Goal: Task Accomplishment & Management: Complete application form

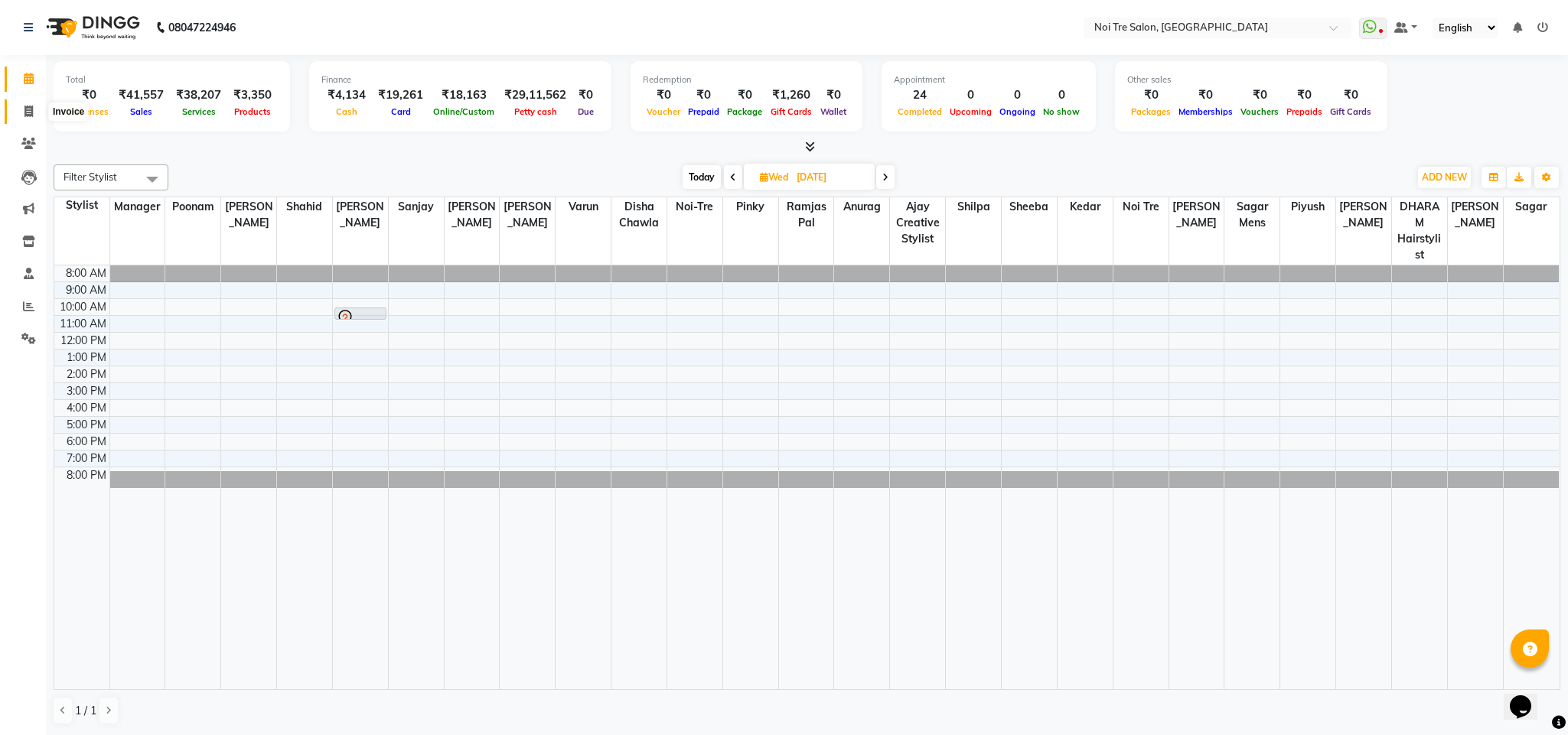
click at [26, 106] on icon at bounding box center [28, 112] width 9 height 12
select select "service"
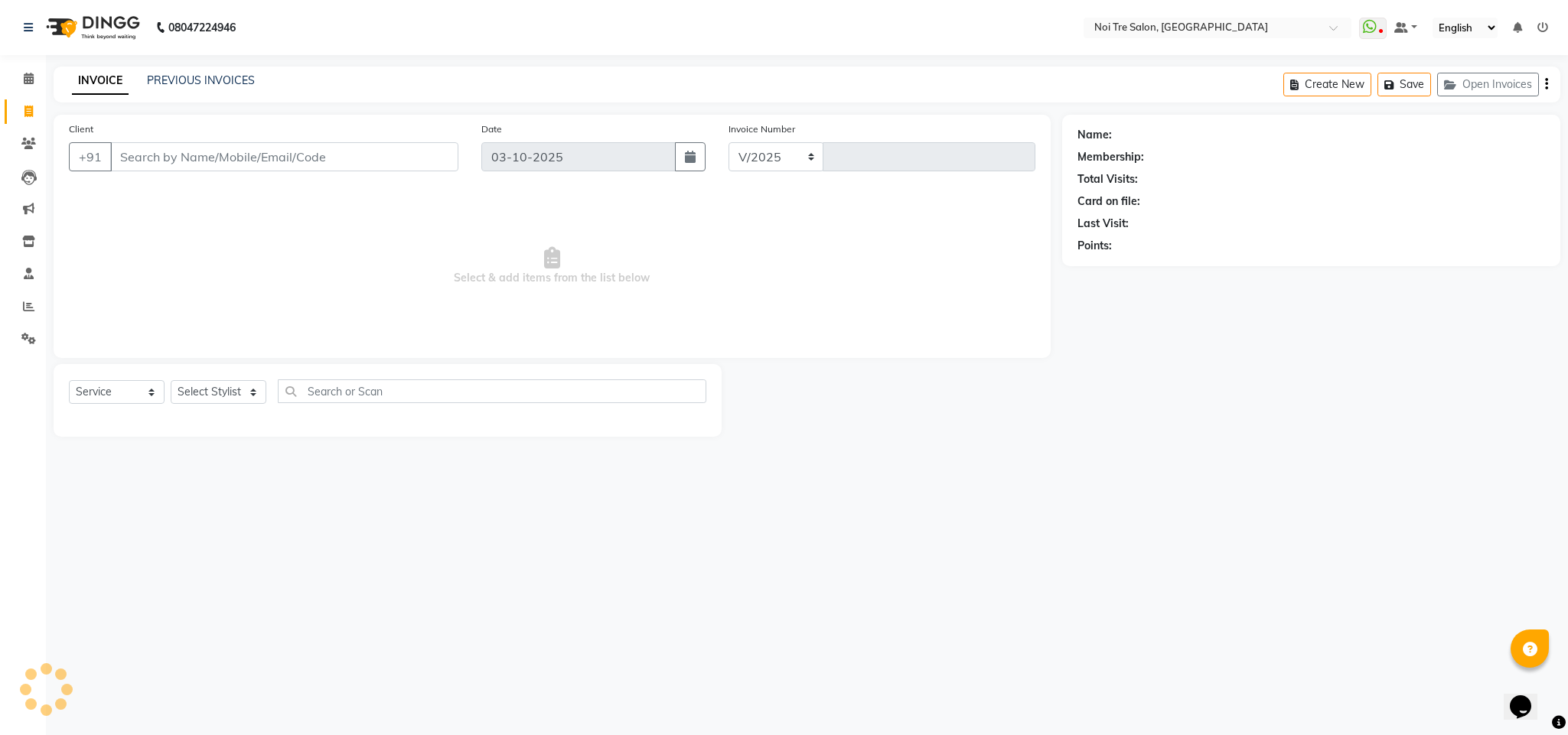
select select "4307"
type input "3742"
click at [232, 392] on select "Select Stylist" at bounding box center [218, 392] width 95 height 24
click at [470, 441] on main "INVOICE PREVIOUS INVOICES Create New Save Open Invoices Client +91 Date 03-10-2…" at bounding box center [807, 263] width 1522 height 393
click at [154, 150] on input "Client" at bounding box center [283, 157] width 348 height 29
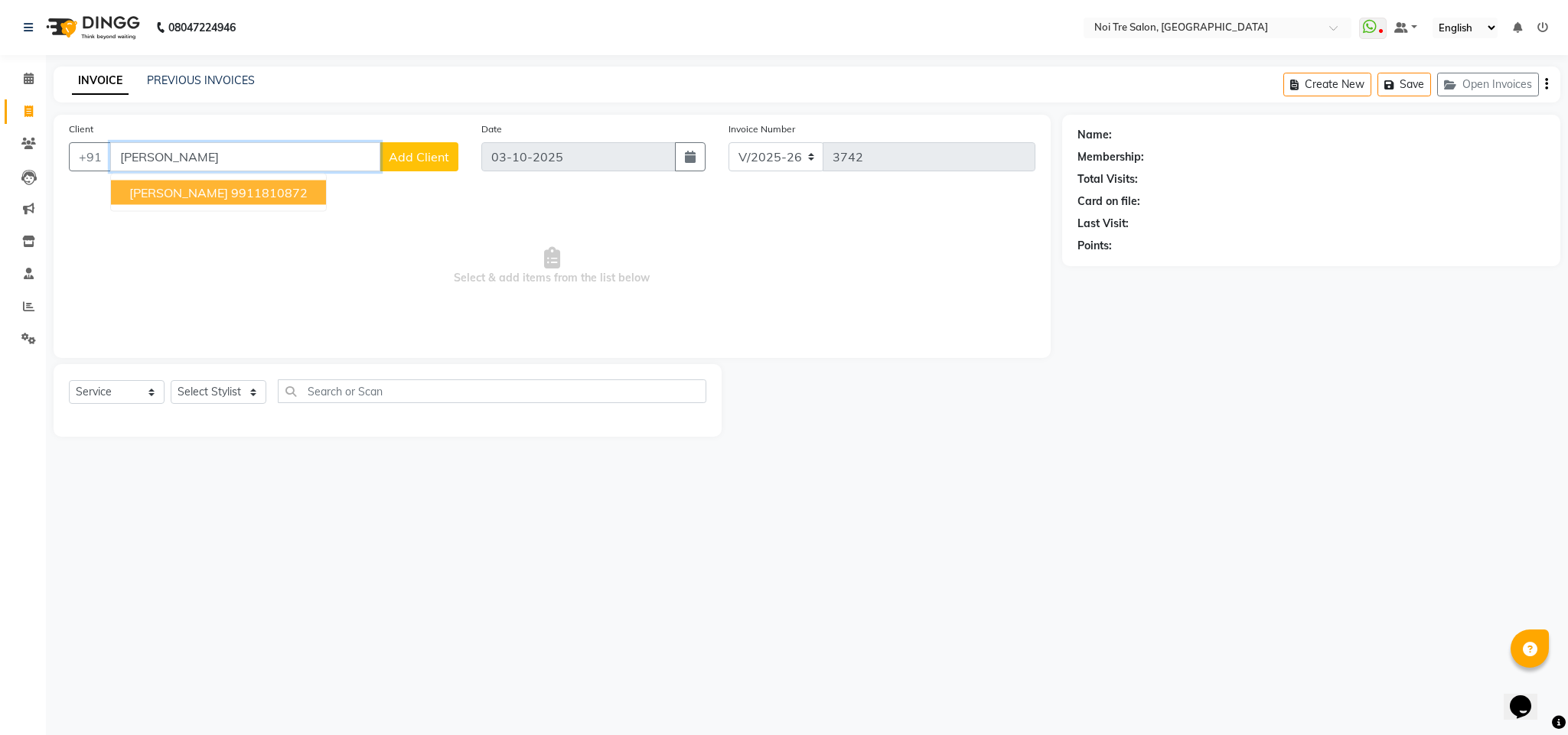
click at [231, 187] on ngb-highlight "9911810872" at bounding box center [269, 193] width 76 height 15
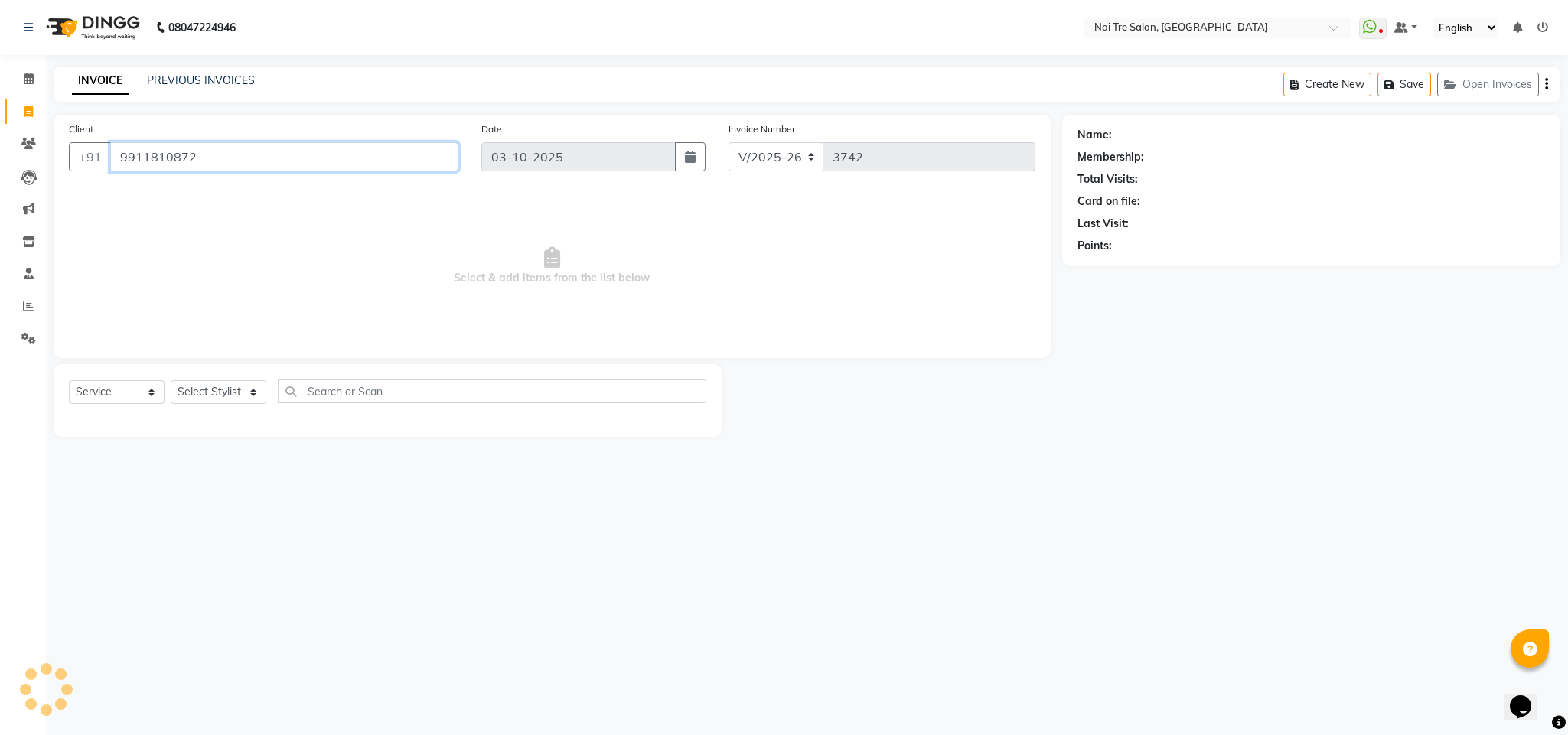
type input "9911810872"
select select "1: Object"
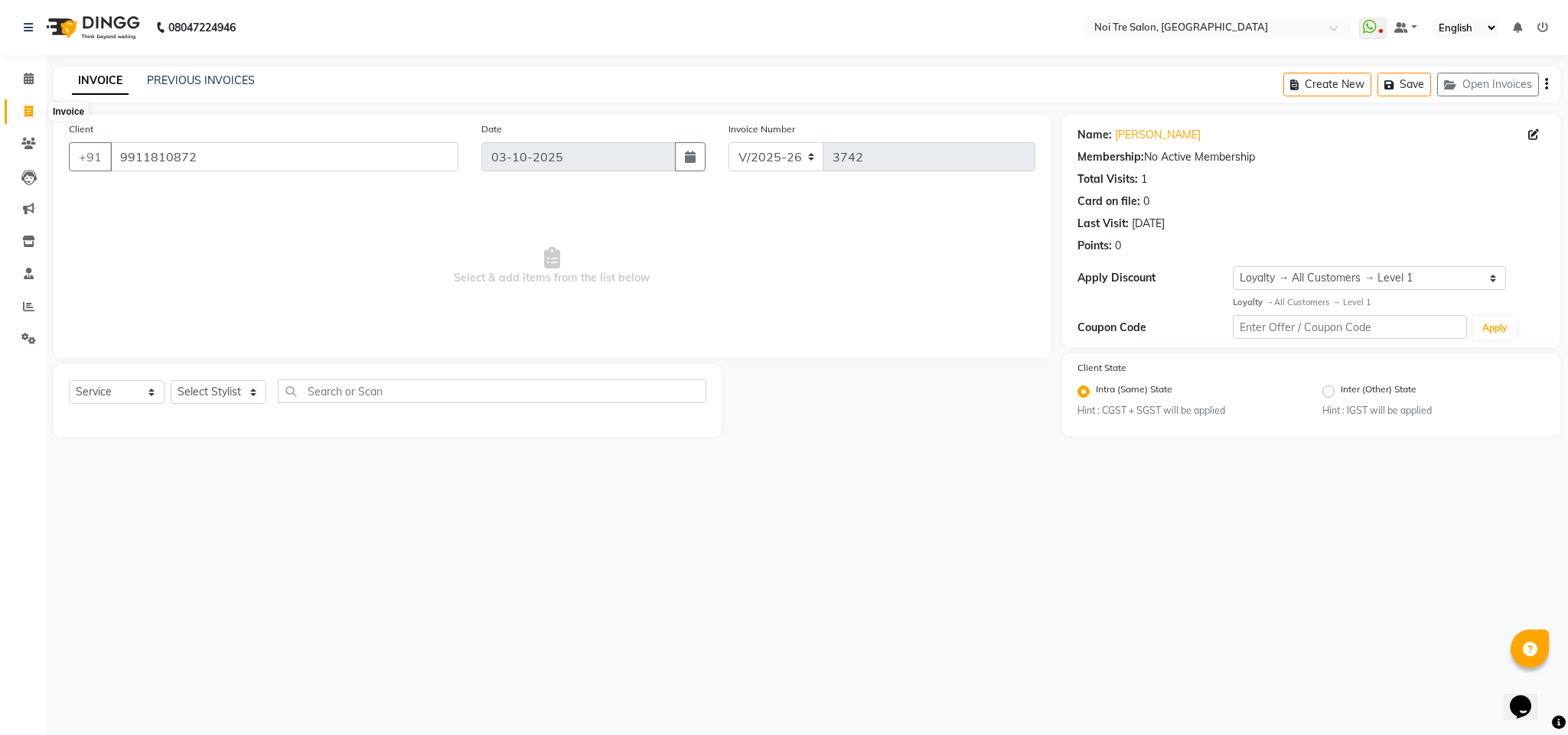
click at [26, 114] on icon at bounding box center [28, 112] width 9 height 12
select select "service"
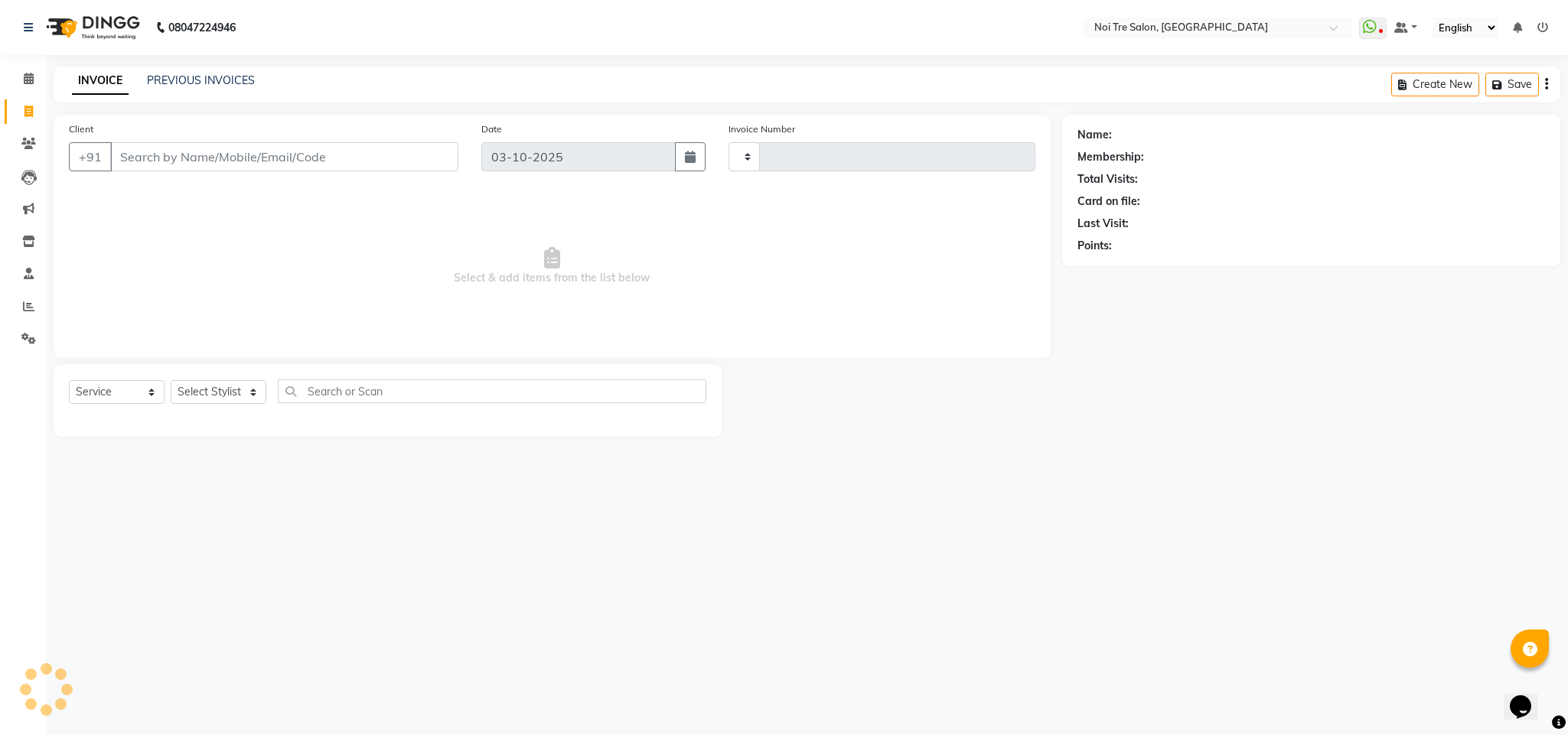
type input "3742"
select select "4307"
click at [216, 78] on link "PREVIOUS INVOICES" at bounding box center [200, 80] width 108 height 13
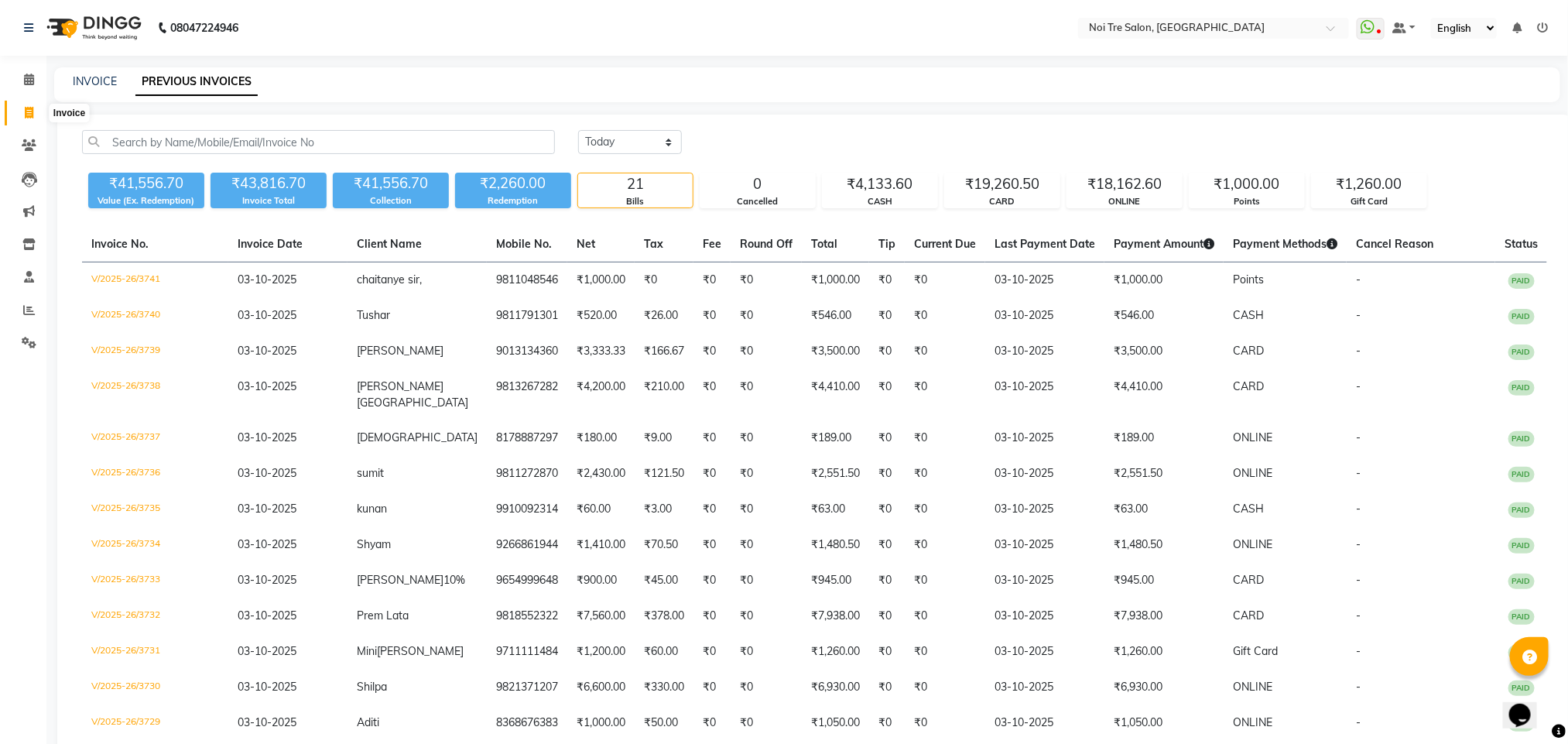
click at [28, 111] on icon at bounding box center [28, 113] width 9 height 12
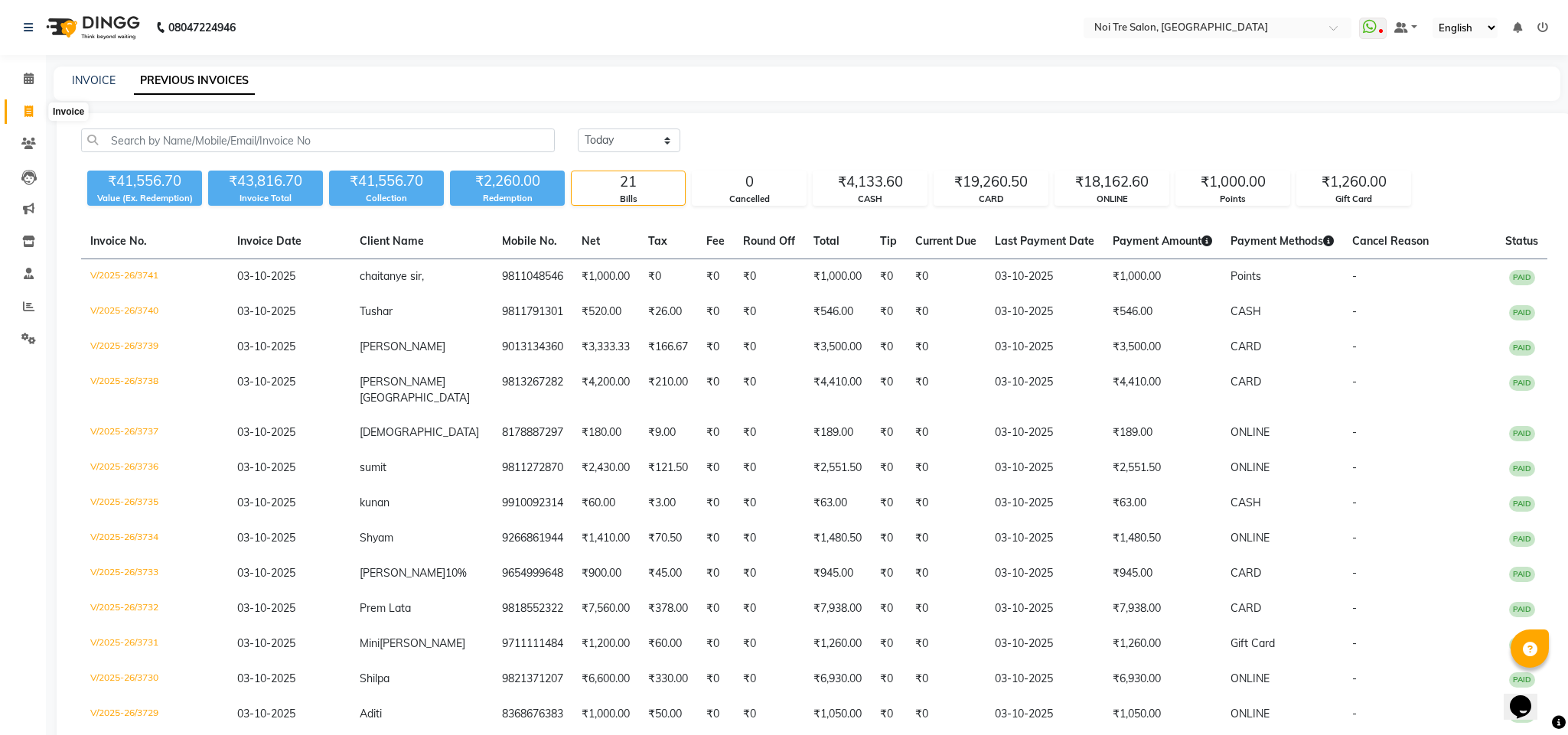
select select "4307"
select select "service"
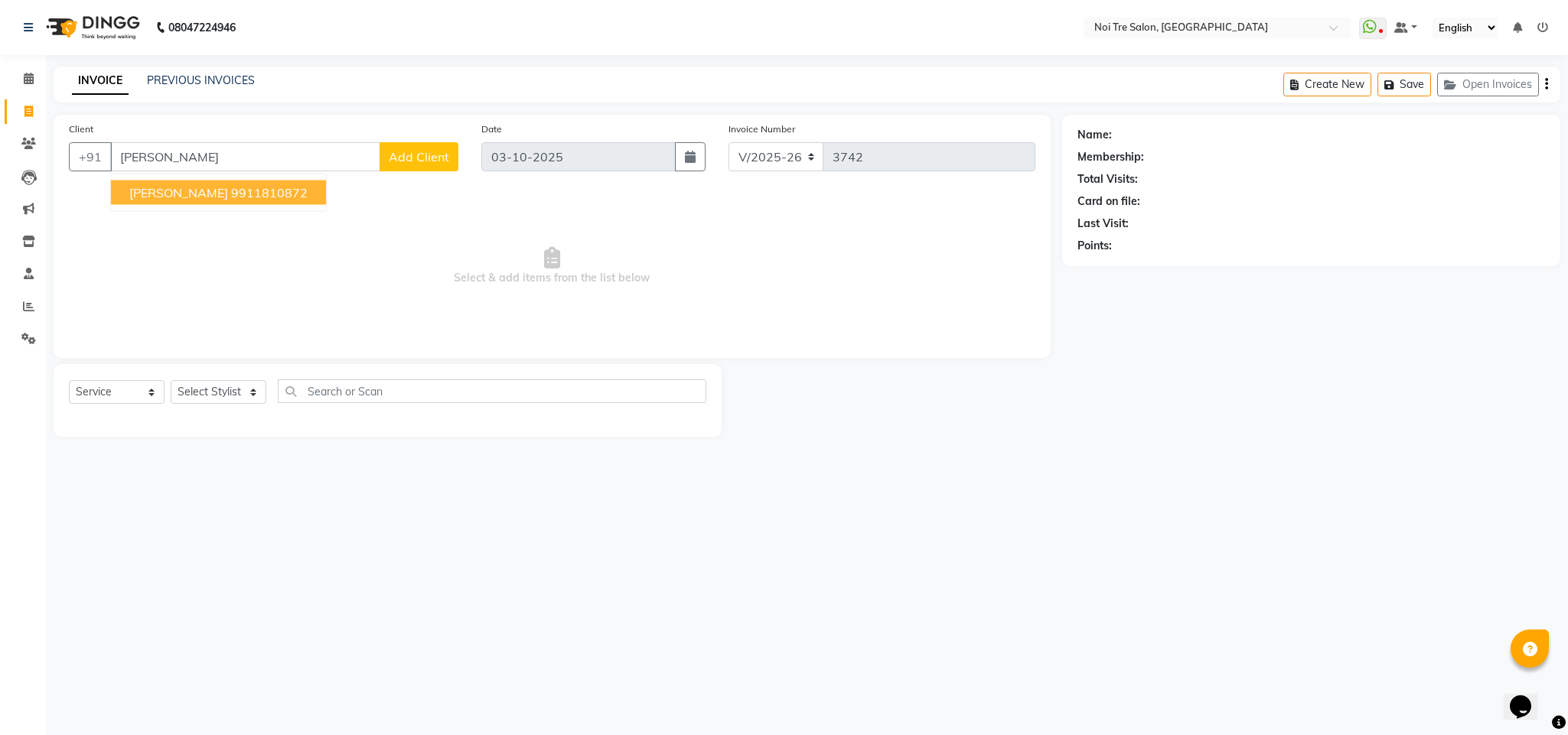
drag, startPoint x: 198, startPoint y: 149, endPoint x: 115, endPoint y: 154, distance: 83.2
click at [115, 154] on input "shobit" at bounding box center [245, 157] width 270 height 29
drag, startPoint x: 171, startPoint y: 151, endPoint x: 94, endPoint y: 151, distance: 77.0
click at [94, 151] on div "+91 999982 Rajesh walkin 999982 1729 rajesh waljkin 999982 2489 s s 999982 0203…" at bounding box center [263, 157] width 389 height 29
click at [231, 189] on ngb-highlight "9911810872" at bounding box center [269, 193] width 76 height 15
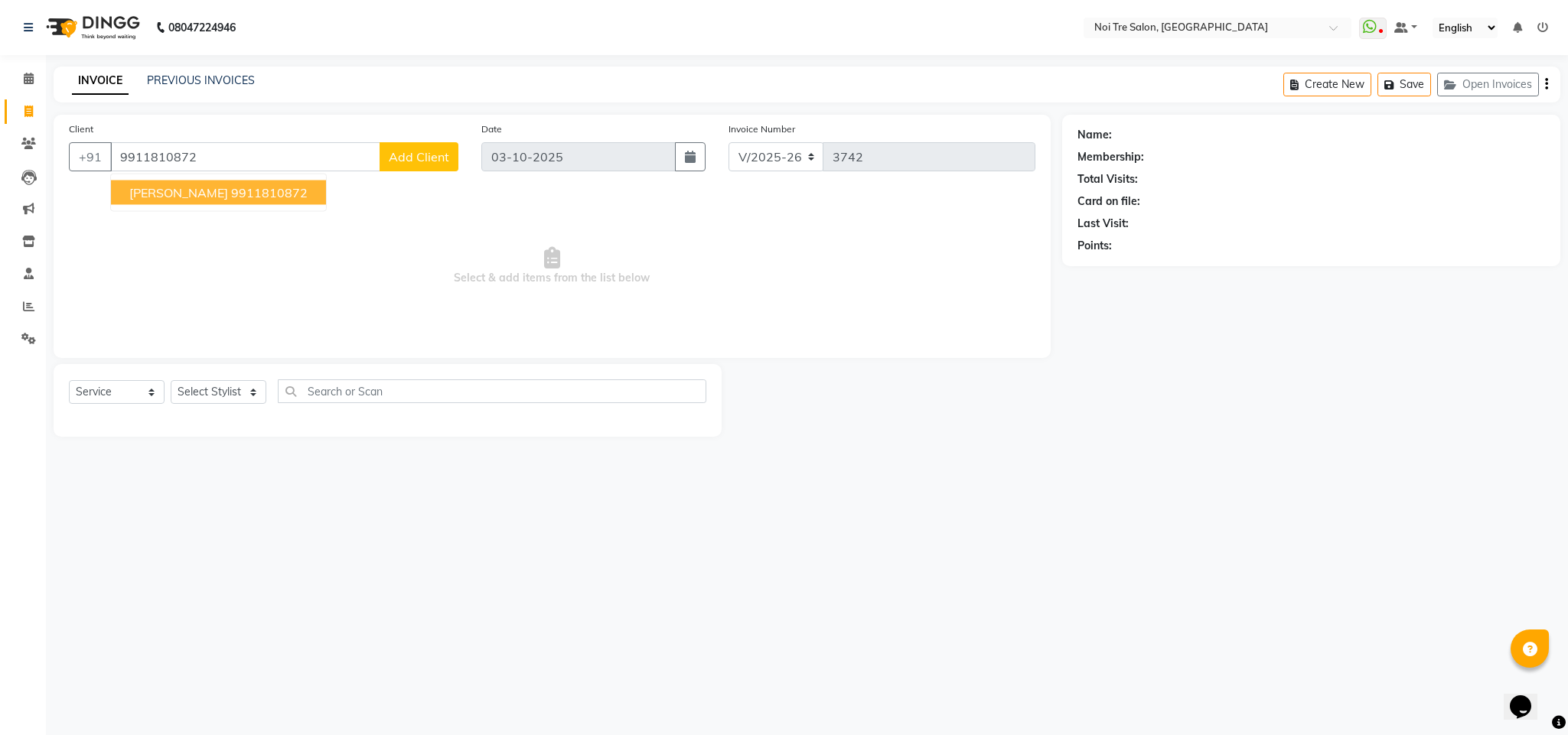
type input "9911810872"
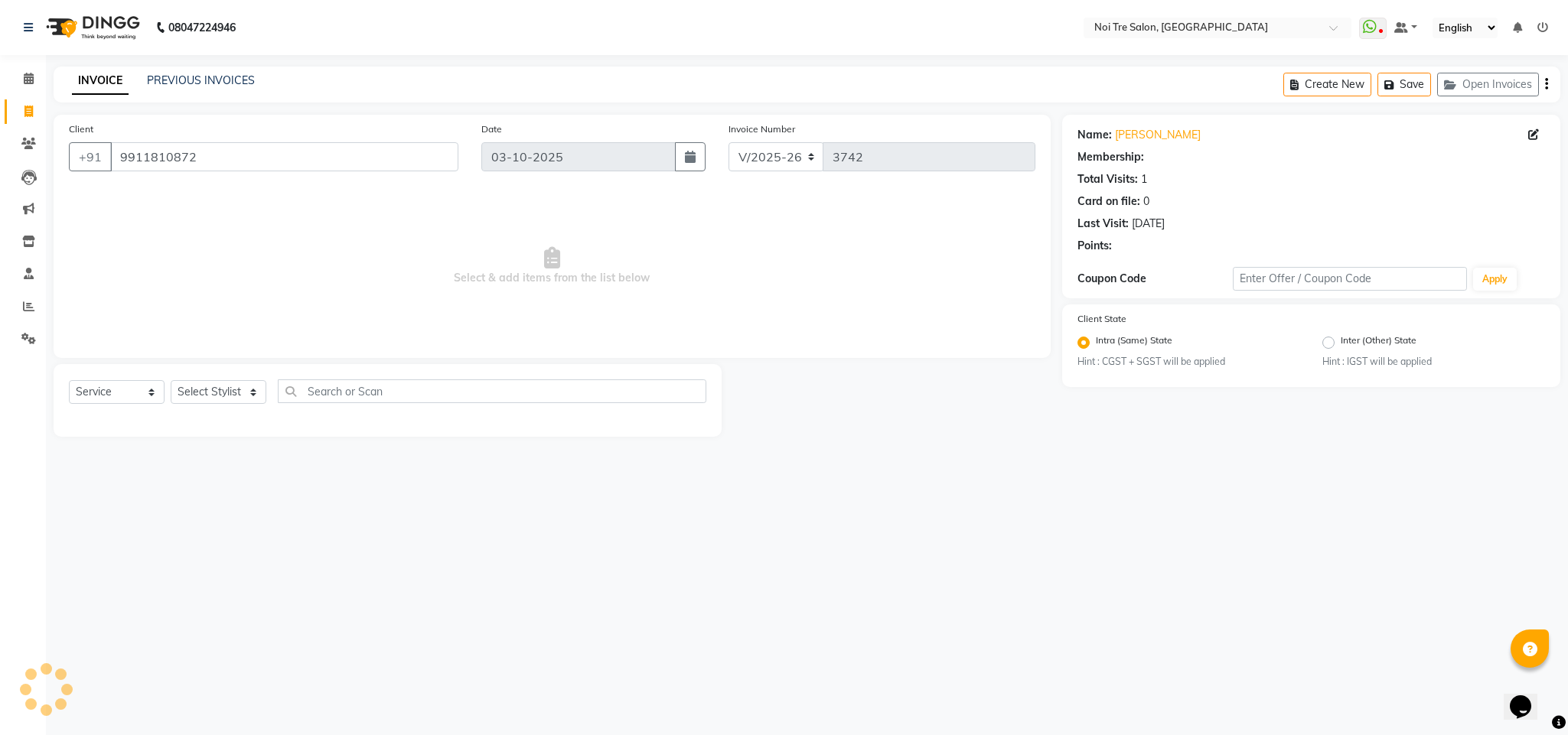
select select "1: Object"
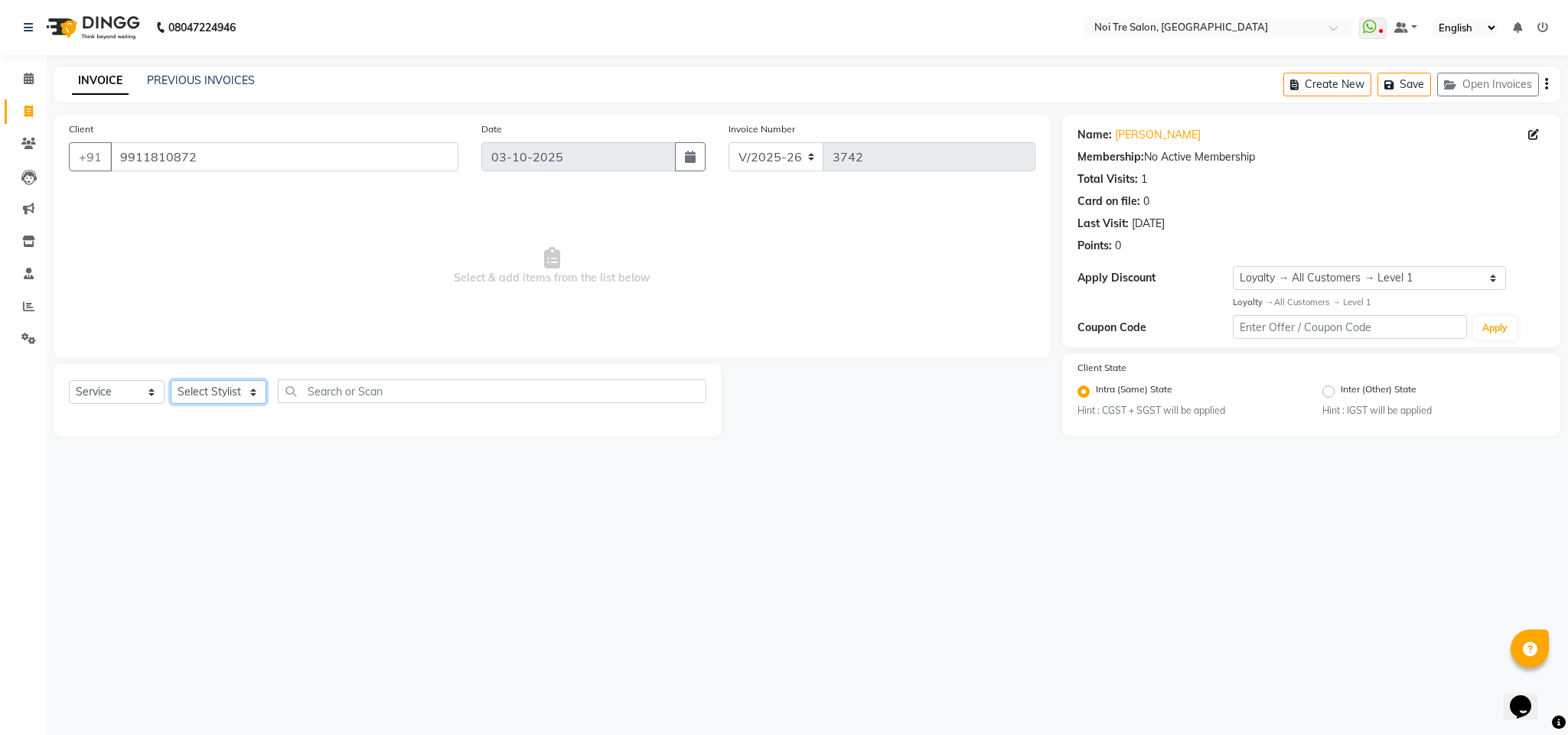
click at [227, 390] on select "Select Stylist Ajay Creative Stylist Anurag BOBBY Damini DHARAM hairstylist Dha…" at bounding box center [218, 392] width 95 height 24
select select "23276"
click at [171, 381] on select "Select Stylist Ajay Creative Stylist Anurag BOBBY Damini DHARAM hairstylist Dha…" at bounding box center [218, 392] width 95 height 24
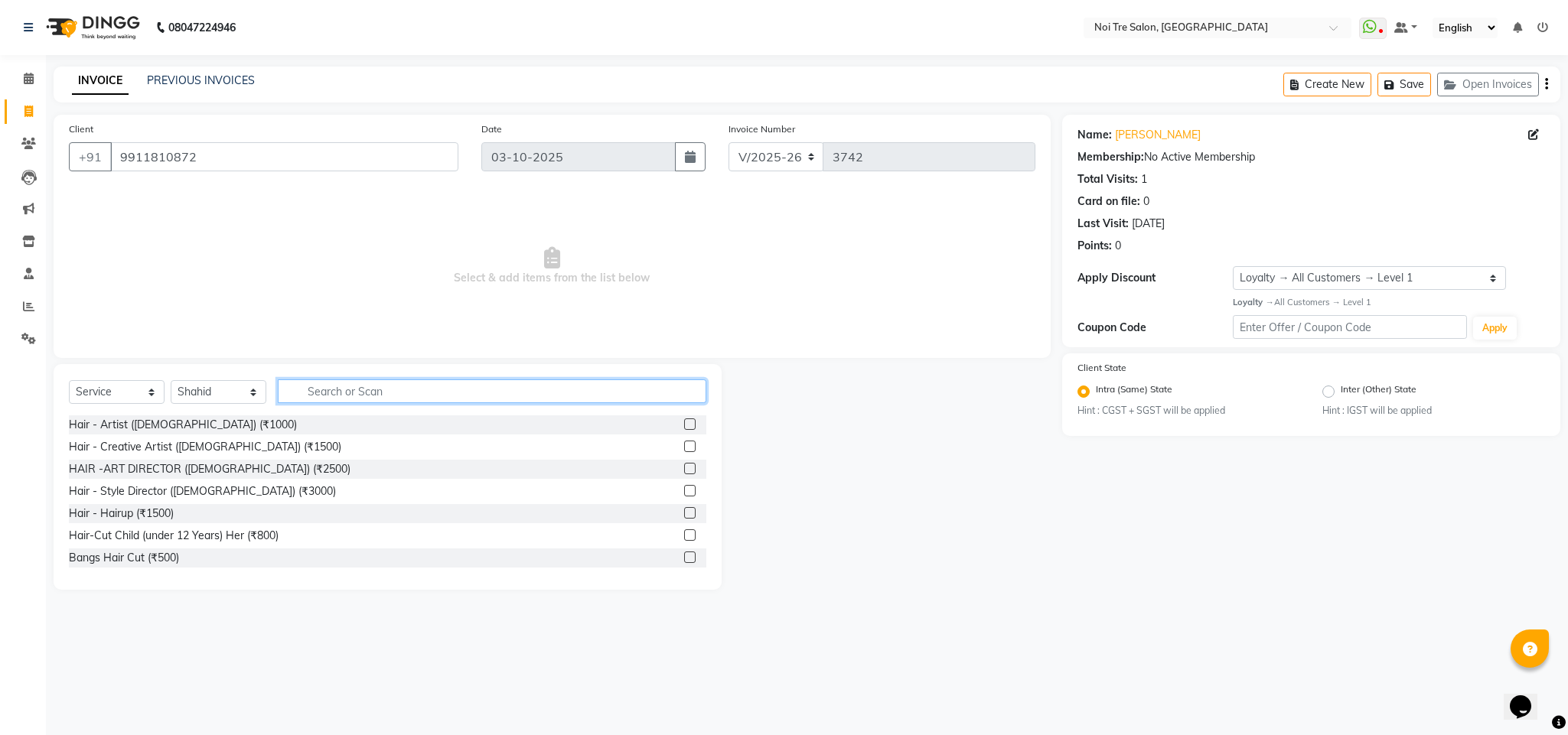
click at [329, 385] on input "text" at bounding box center [492, 391] width 429 height 24
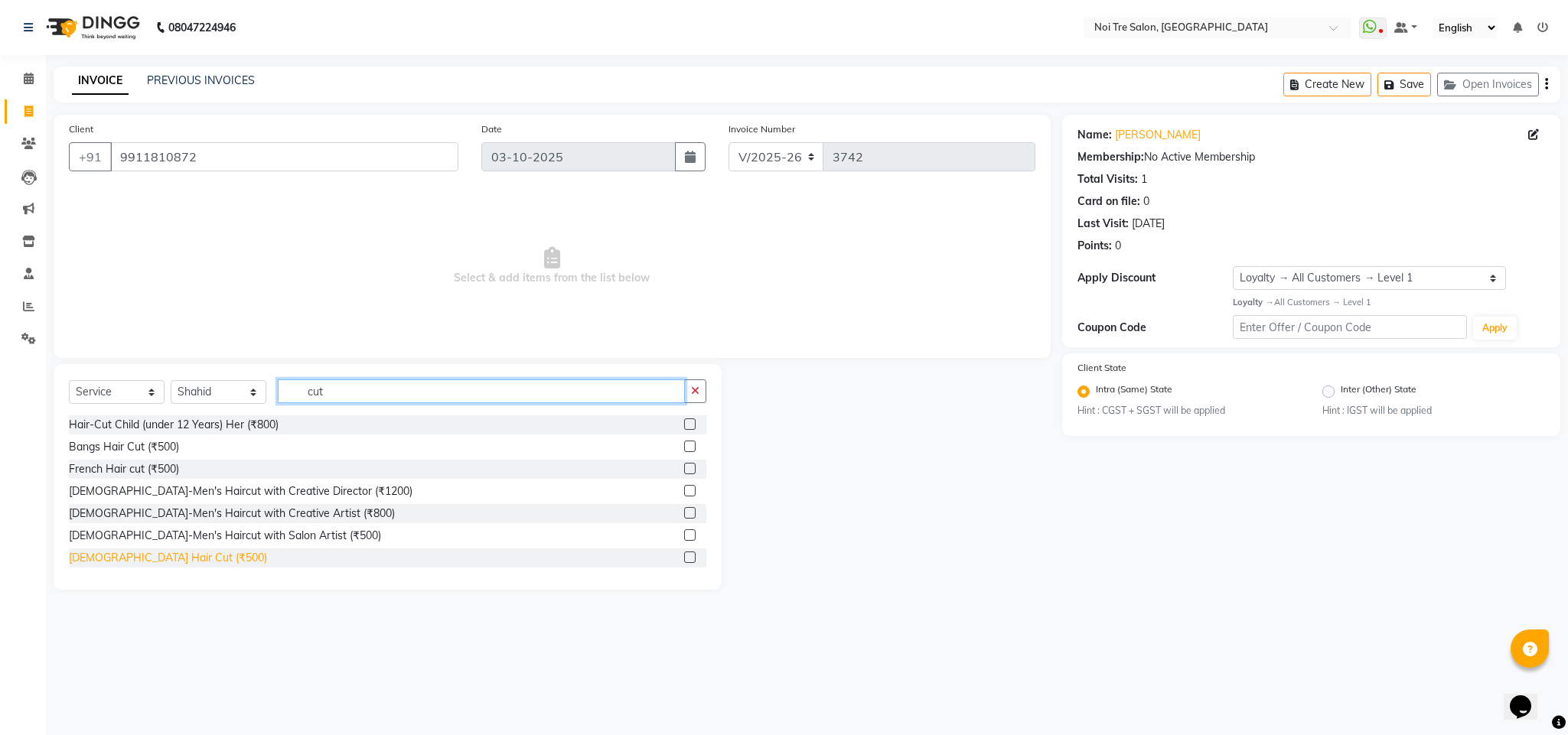
type input "cut"
click at [146, 559] on div "Male Hair Cut (₹500)" at bounding box center [168, 558] width 199 height 16
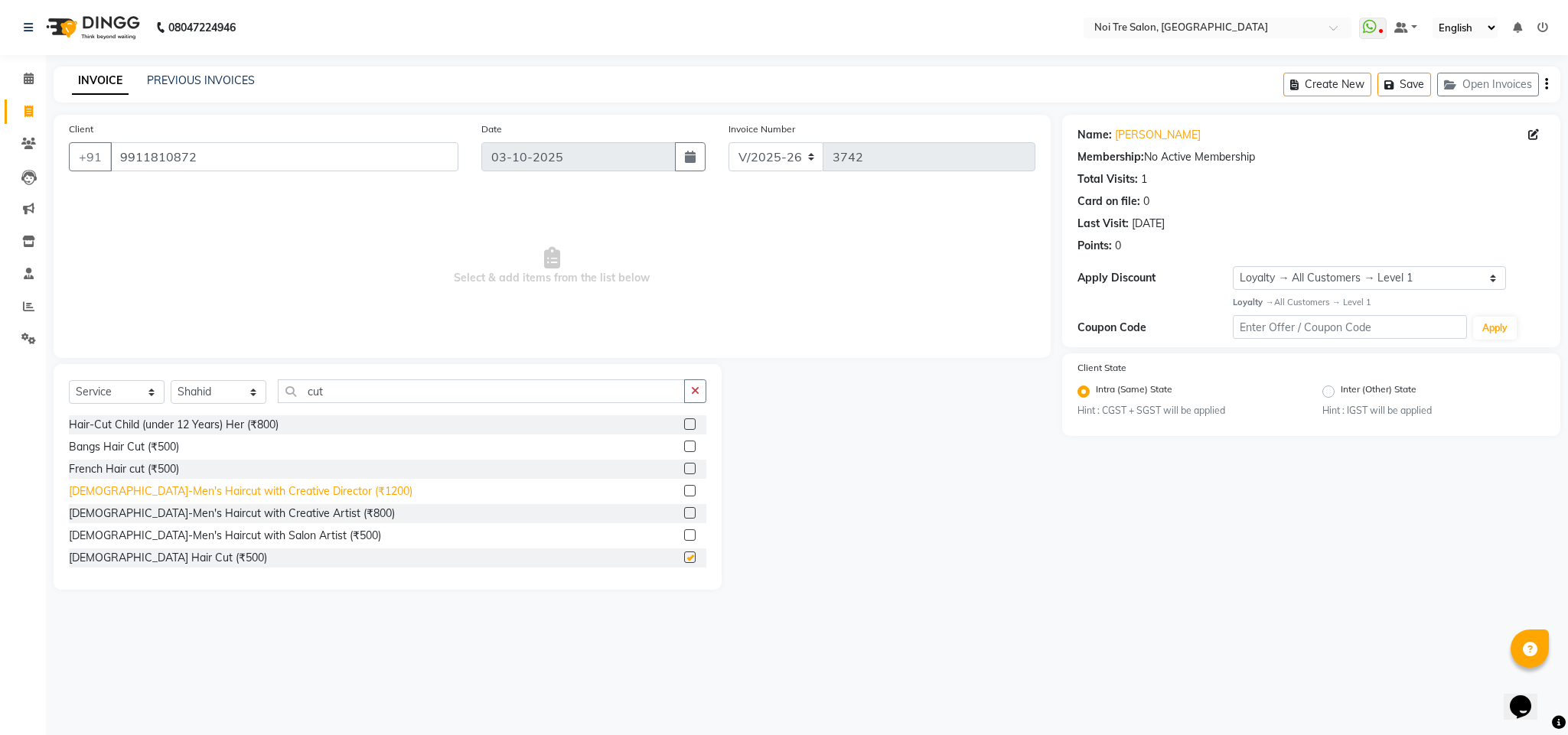
checkbox input "false"
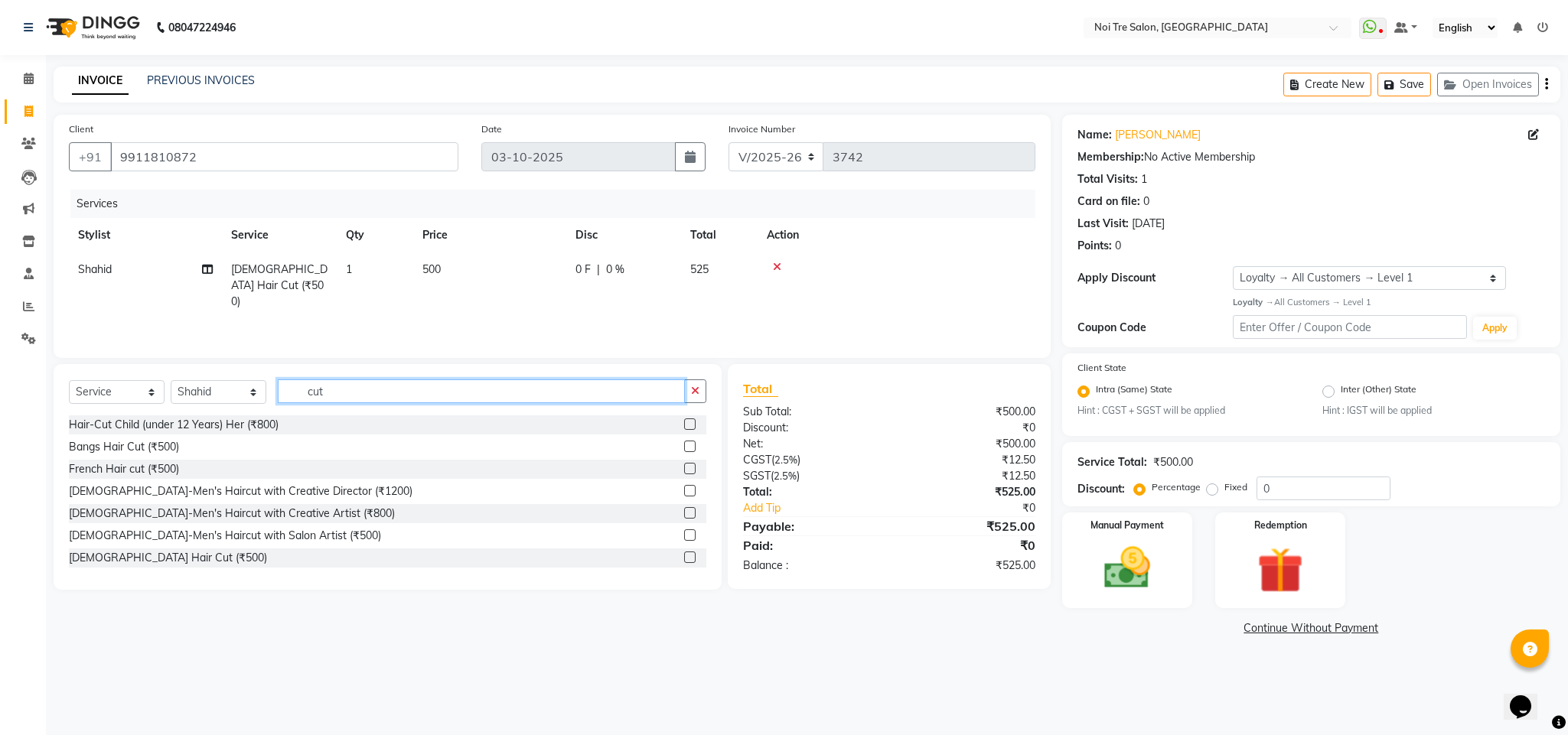
click at [313, 395] on input "cut" at bounding box center [481, 391] width 407 height 24
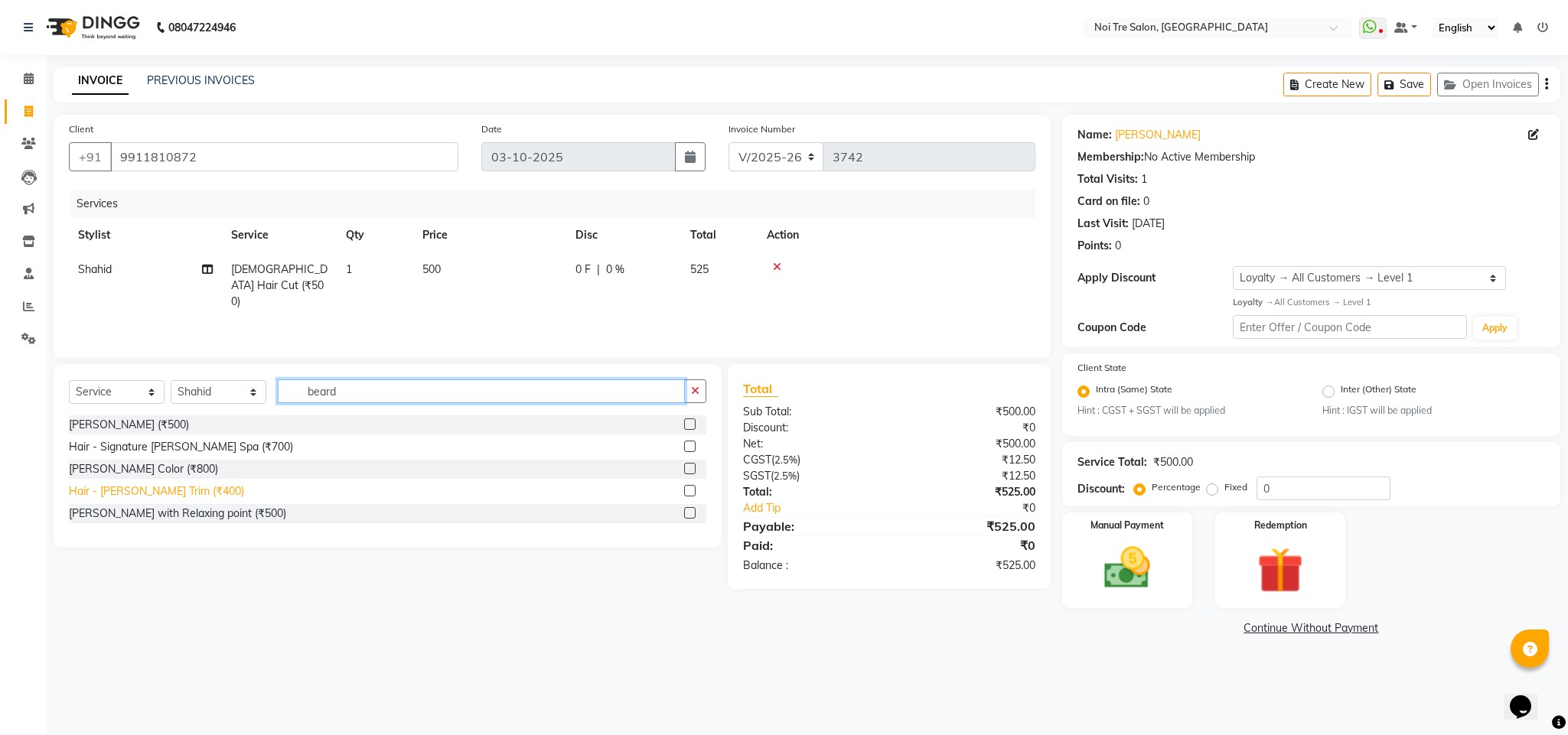
type input "beard"
click at [187, 489] on div "Hair - Beard Trim (₹400)" at bounding box center [156, 491] width 175 height 16
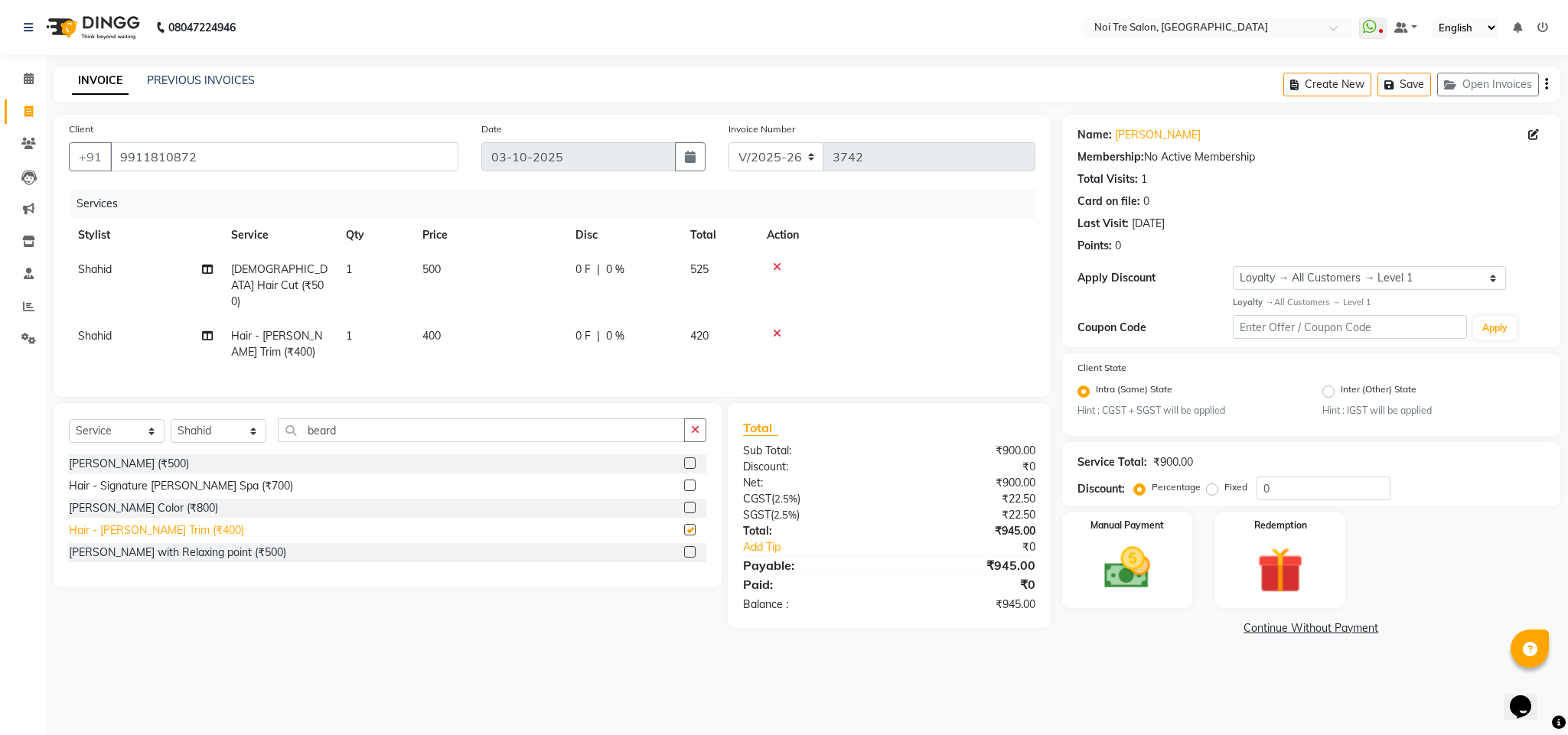
checkbox input "false"
click at [1104, 571] on img at bounding box center [1127, 567] width 78 height 55
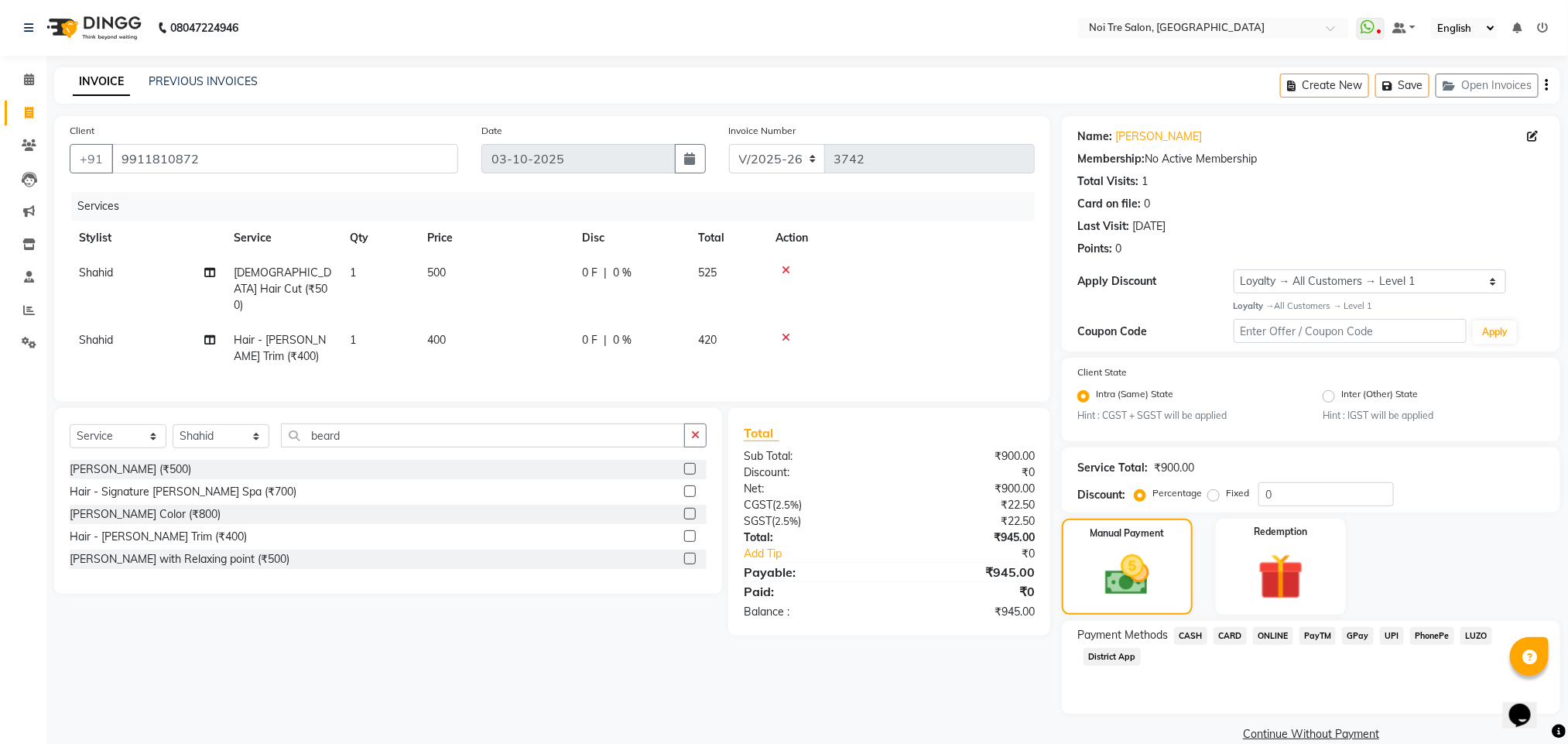
click at [1273, 637] on span "ONLINE" at bounding box center [1272, 636] width 40 height 18
click at [1346, 731] on button "Add Payment" at bounding box center [1392, 739] width 303 height 24
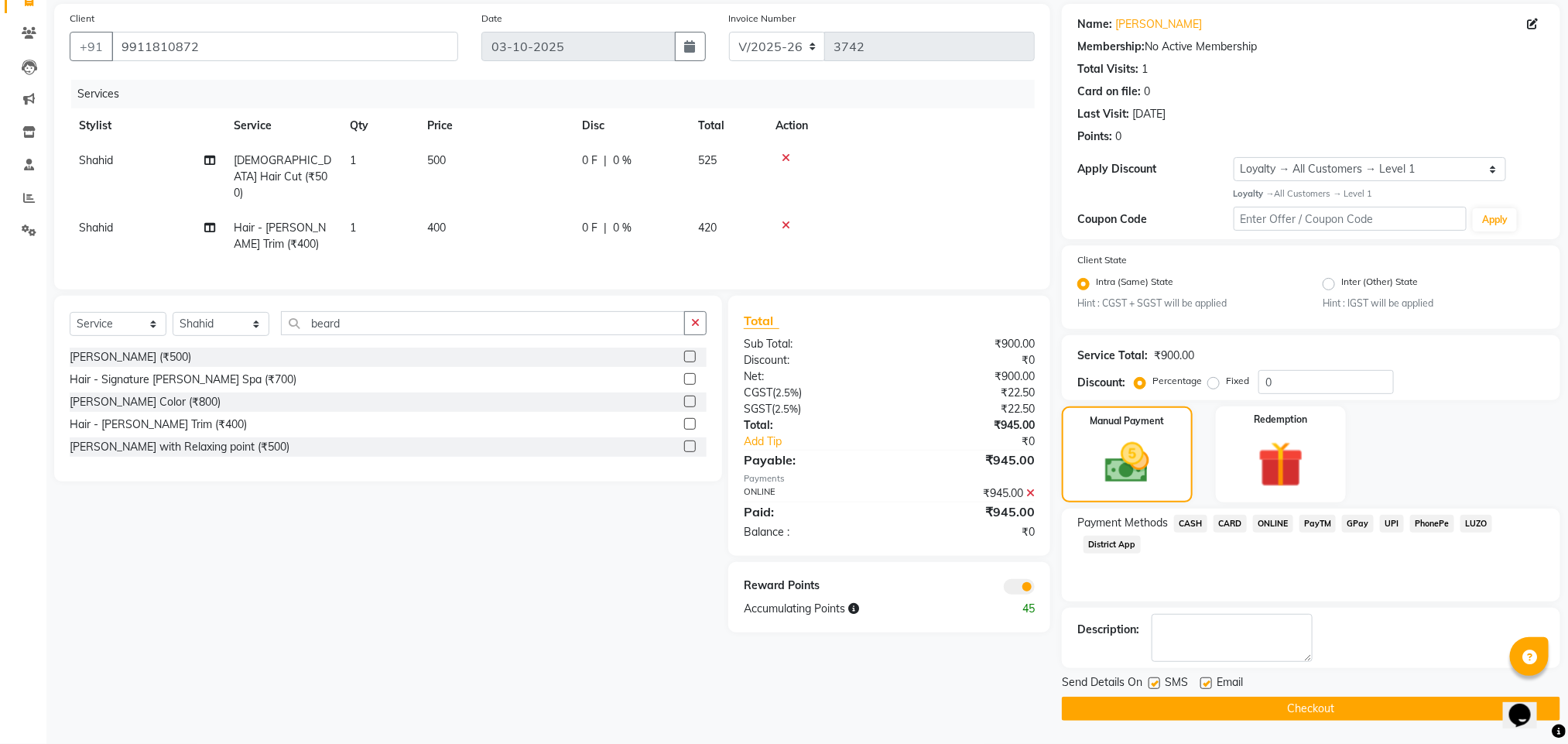
click at [1150, 683] on label at bounding box center [1154, 684] width 12 height 12
click at [1150, 683] on input "checkbox" at bounding box center [1153, 684] width 10 height 10
checkbox input "false"
click at [1173, 712] on button "Checkout" at bounding box center [1310, 709] width 498 height 24
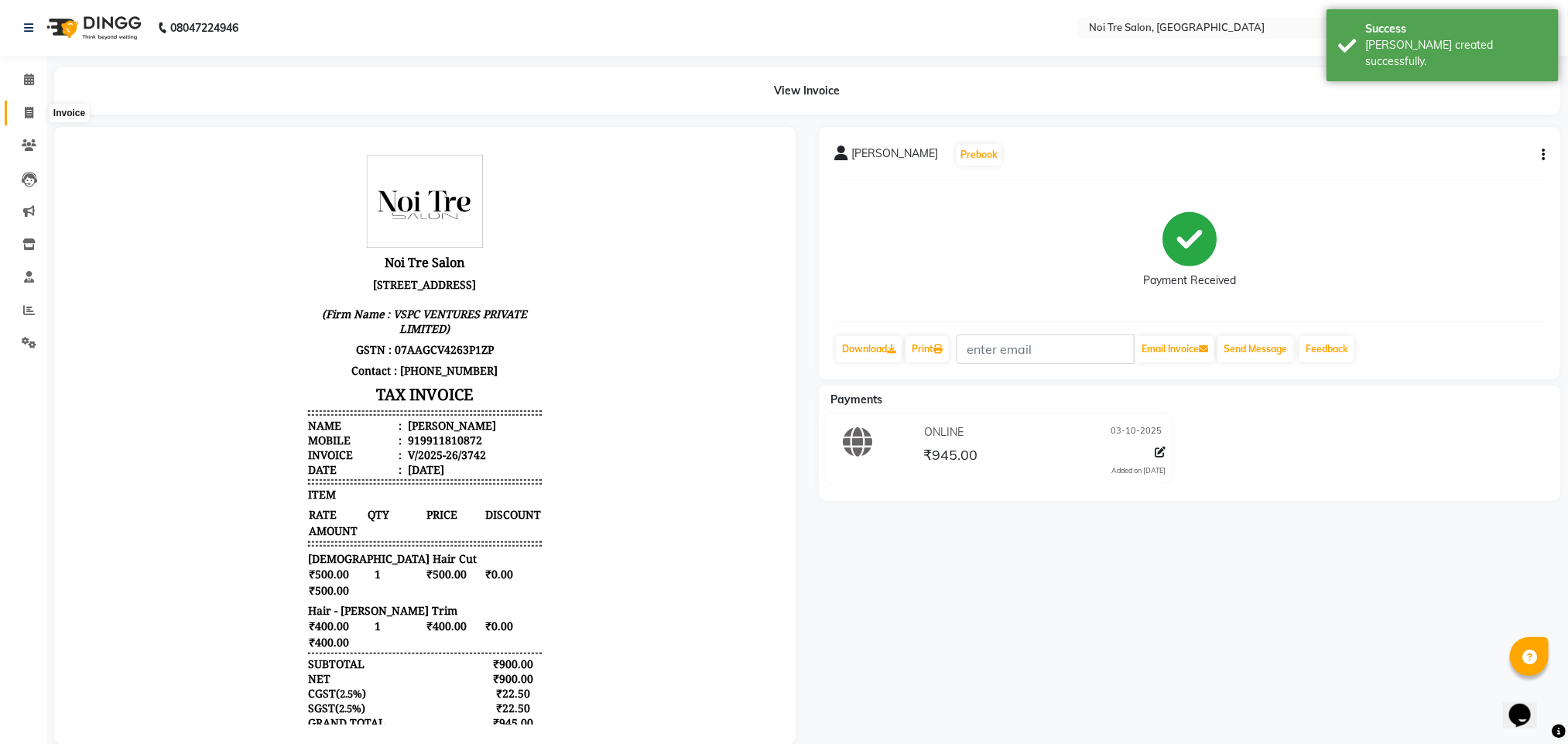
click at [30, 115] on icon at bounding box center [28, 113] width 9 height 12
select select "service"
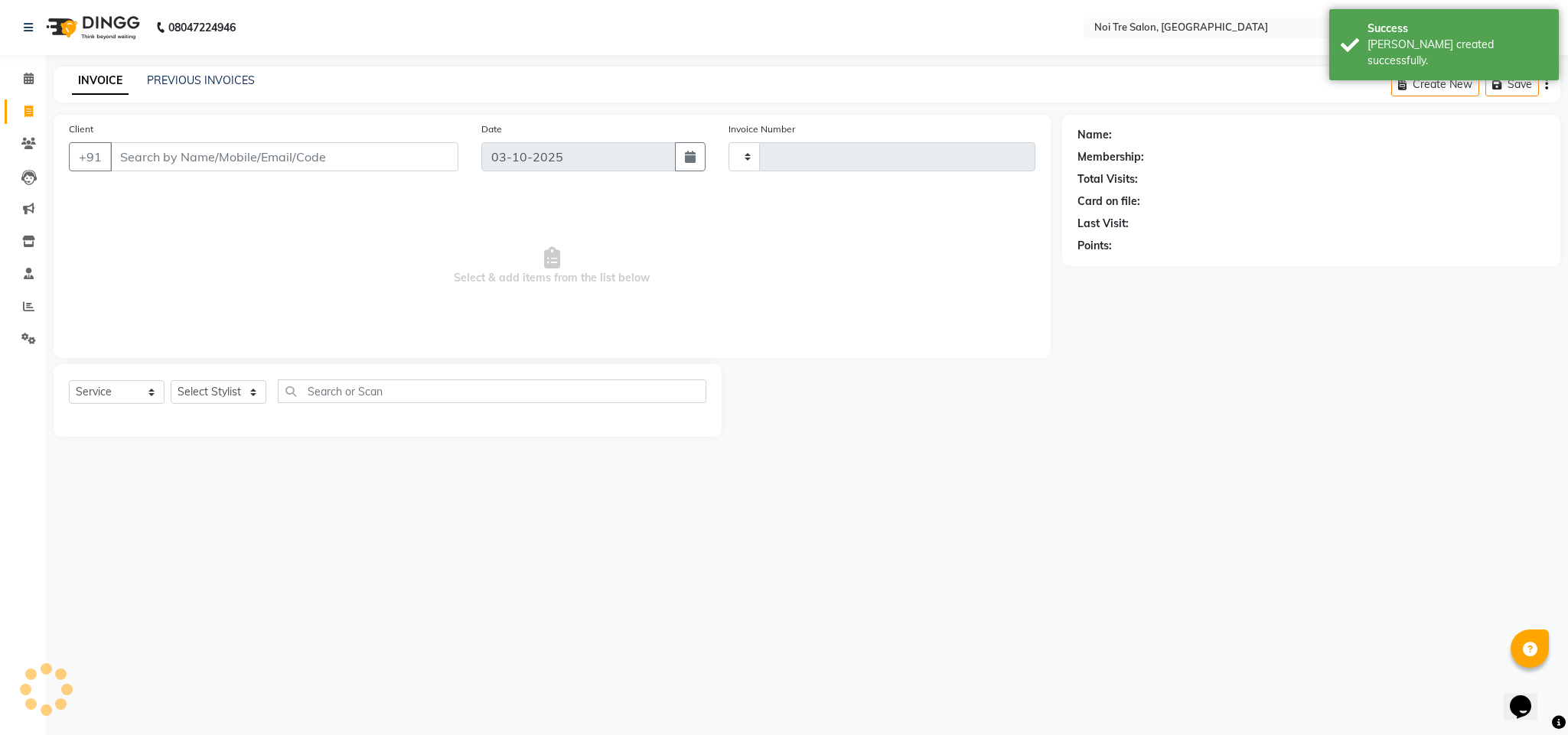
type input "3743"
select select "4307"
click at [225, 395] on select "Select Stylist Ajay Creative Stylist Anurag BOBBY Damini DHARAM hairstylist Dha…" at bounding box center [218, 392] width 95 height 24
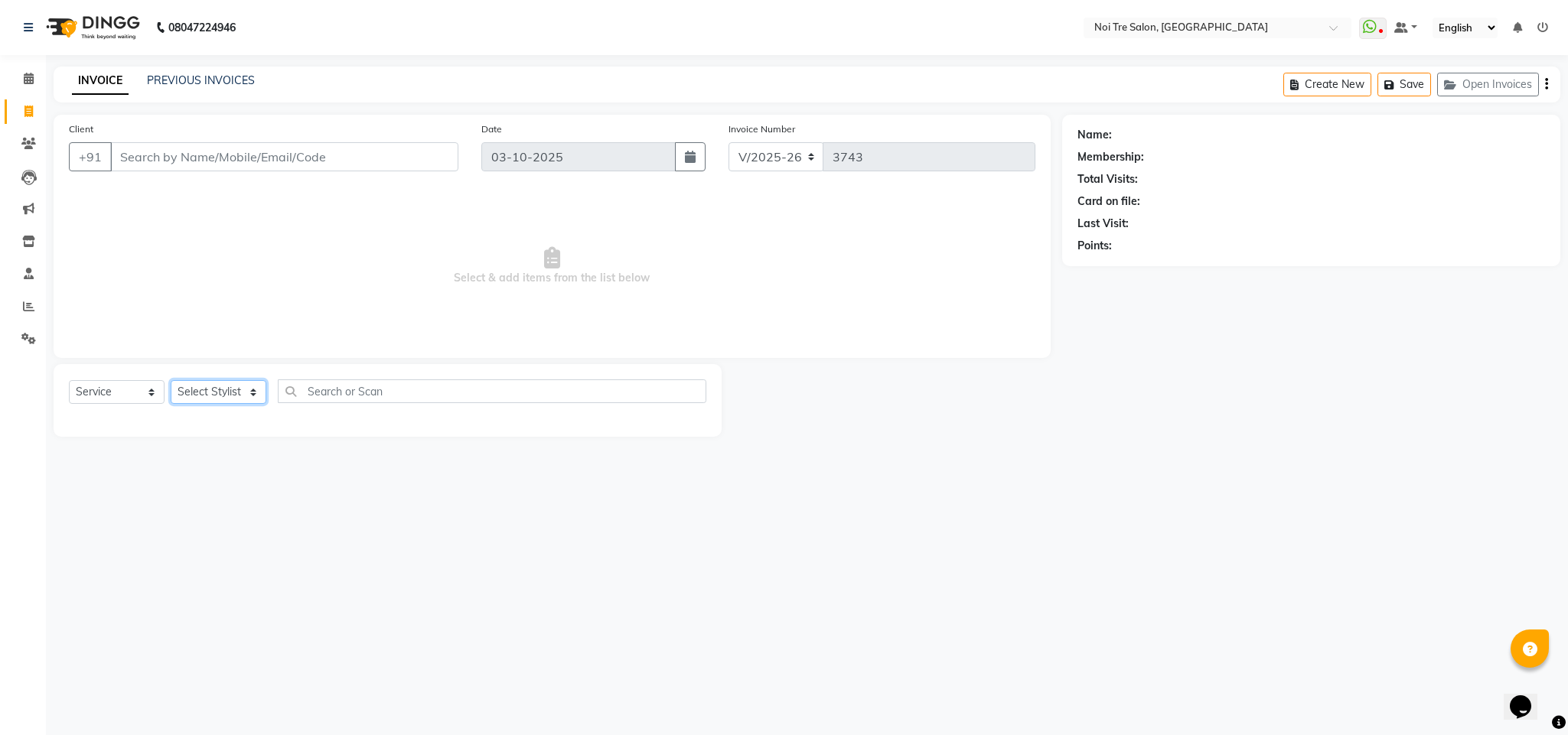
select select "23278"
click at [171, 381] on select "Select Stylist Ajay Creative Stylist Anurag BOBBY Damini DHARAM hairstylist Dha…" at bounding box center [218, 392] width 95 height 24
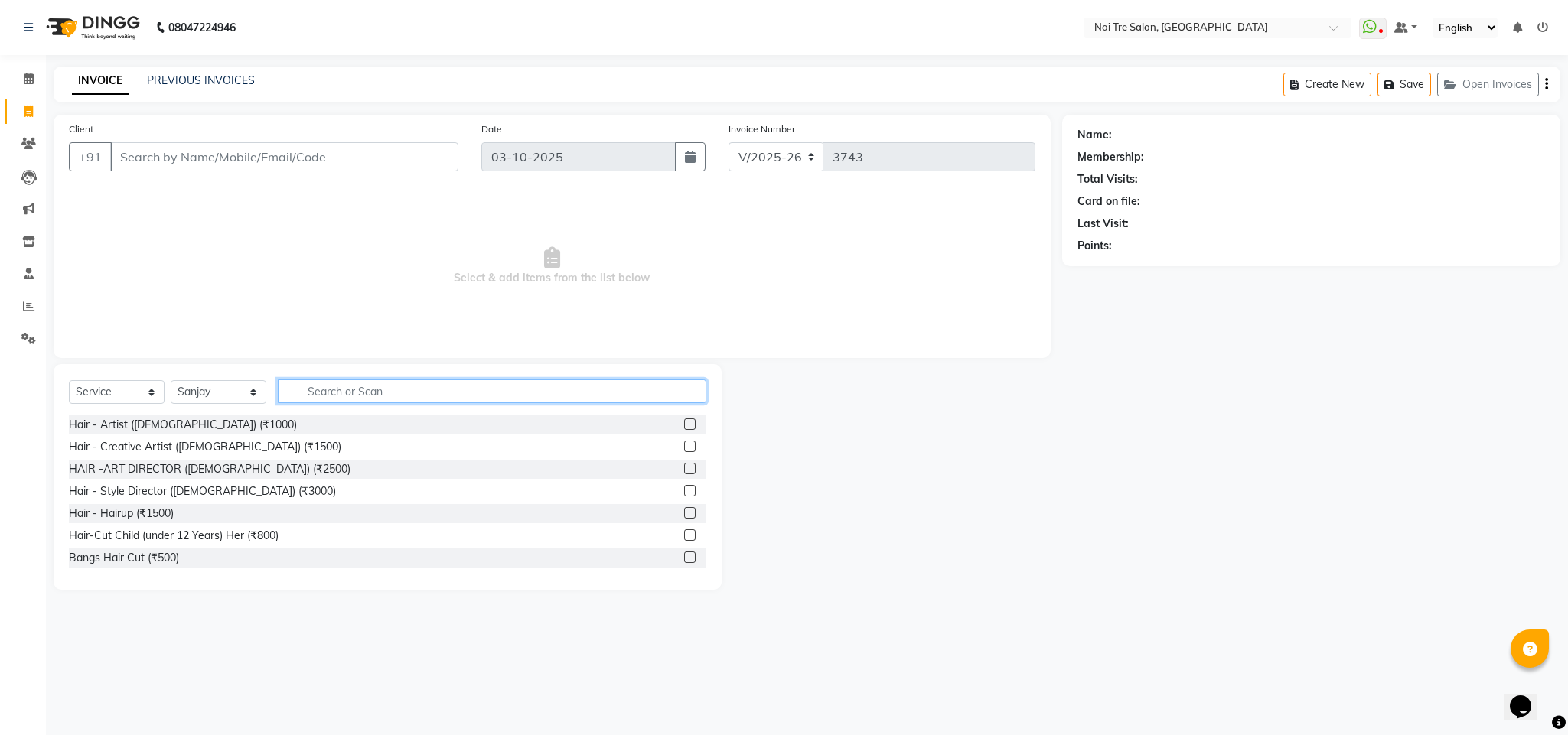
click at [329, 383] on input "text" at bounding box center [492, 391] width 429 height 24
click at [205, 393] on select "Select Stylist Ajay Creative Stylist Anurag BOBBY Damini DHARAM hairstylist Dha…" at bounding box center [218, 392] width 95 height 24
click at [789, 455] on div at bounding box center [891, 477] width 340 height 225
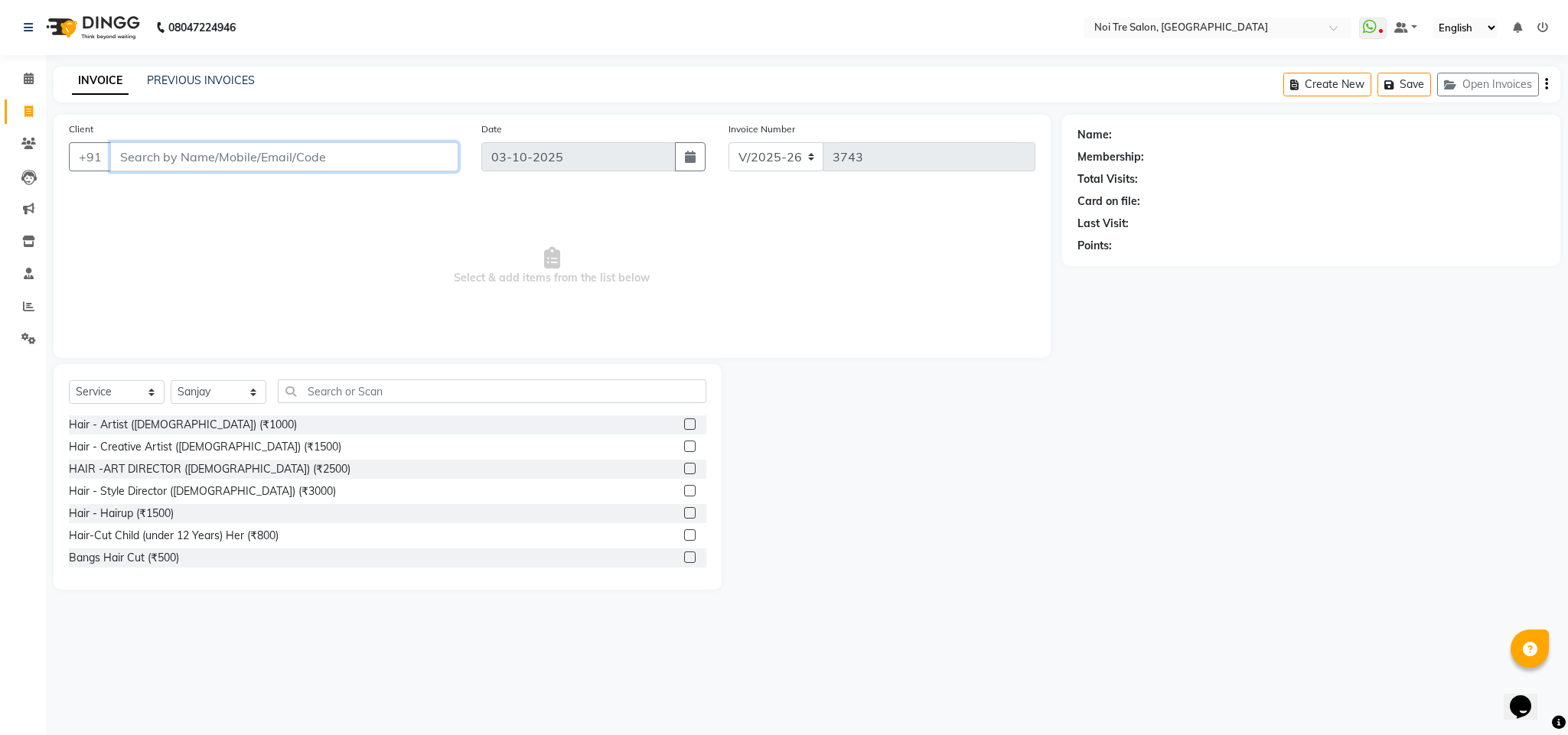
click at [202, 164] on input "Client" at bounding box center [283, 157] width 348 height 29
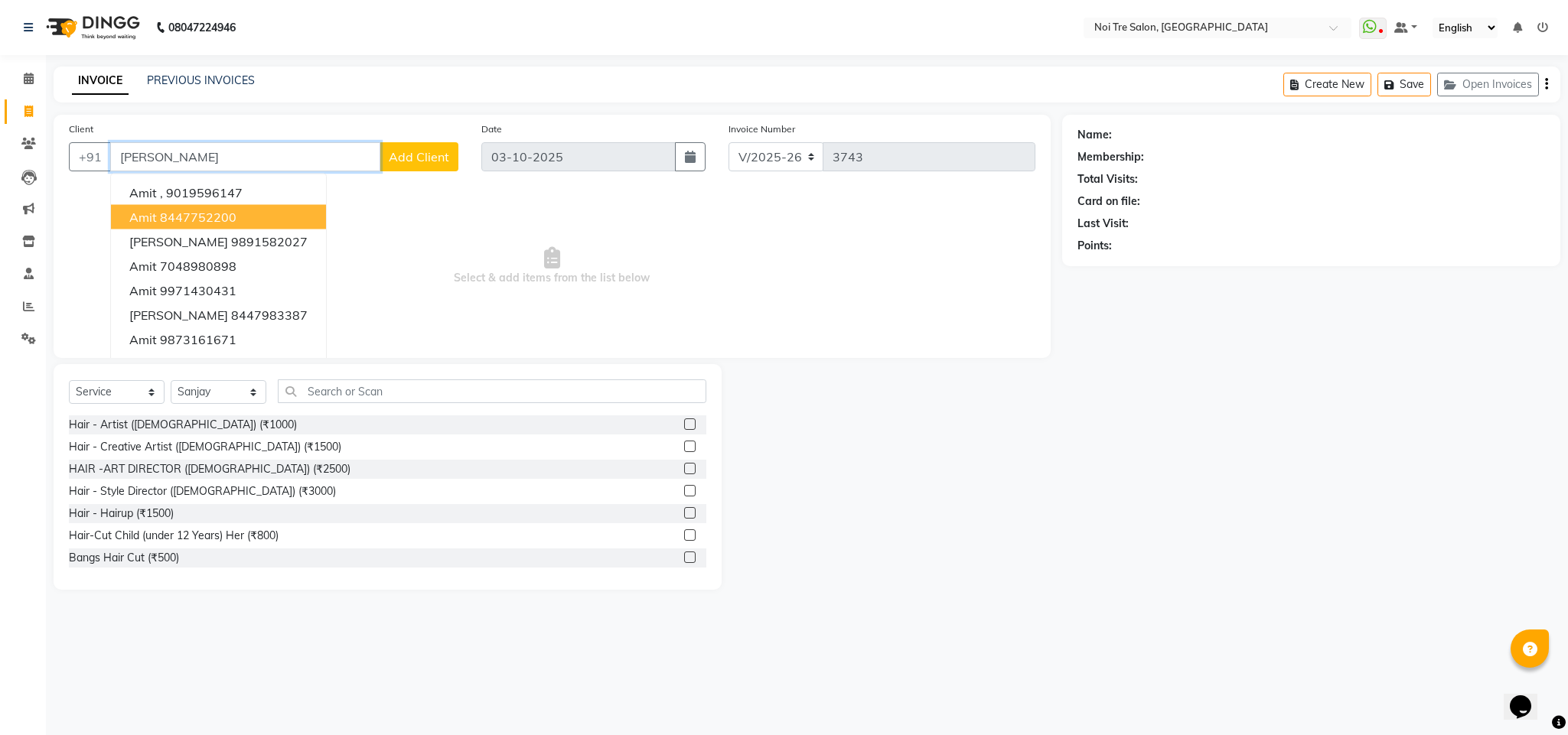
click at [223, 214] on ngb-highlight "8447752200" at bounding box center [198, 218] width 76 height 15
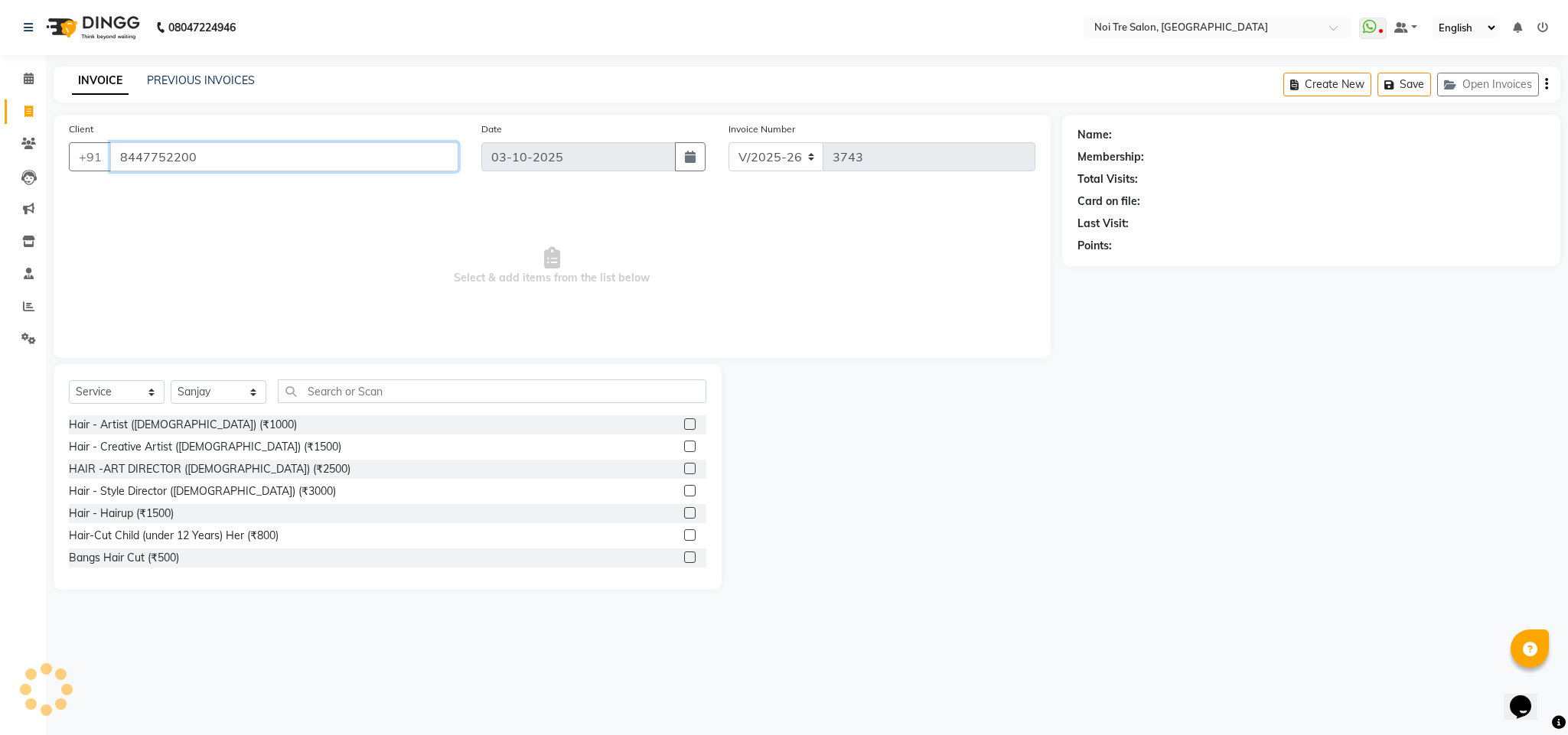
type input "8447752200"
select select "1: Object"
click at [152, 158] on input "8447752200" at bounding box center [283, 157] width 348 height 29
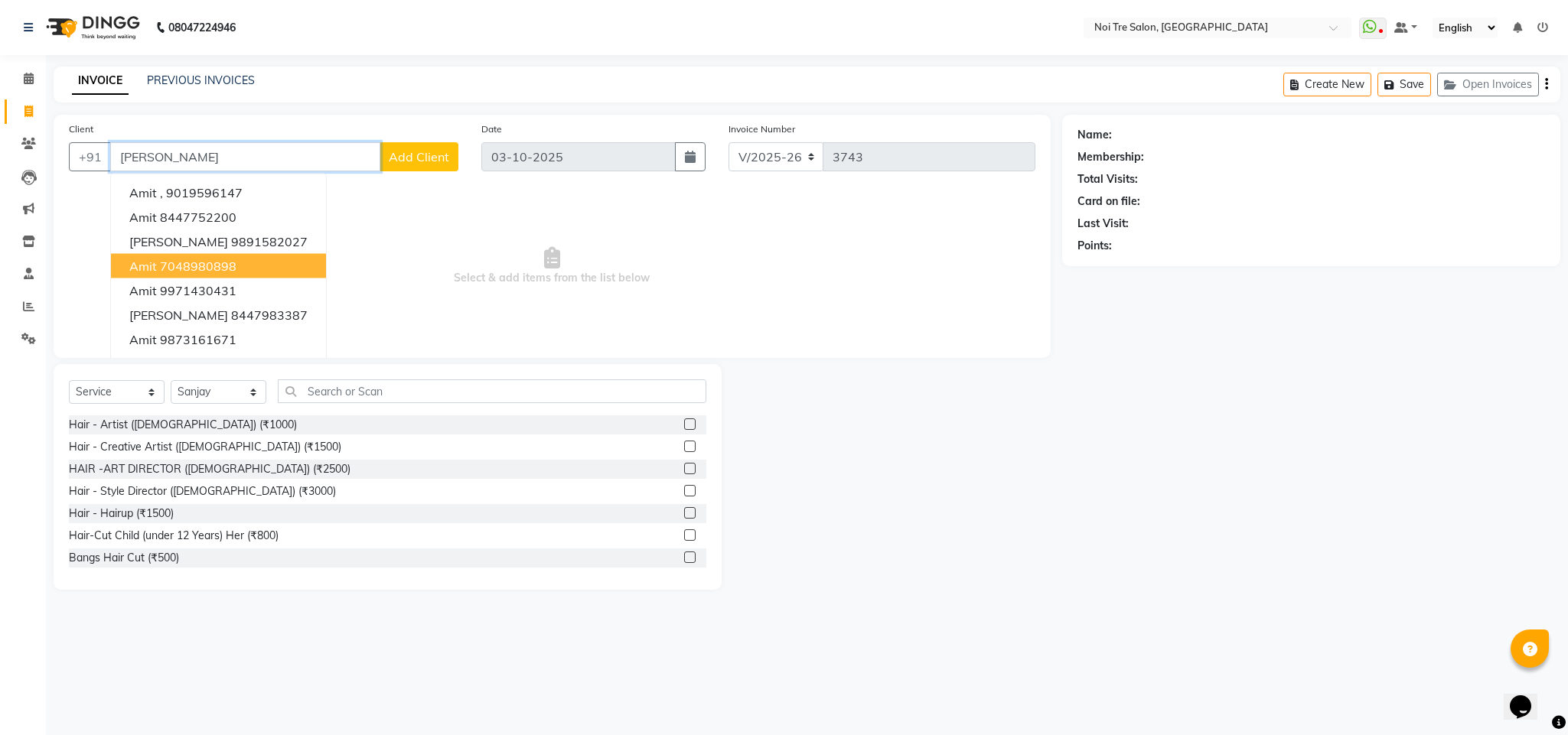
click at [189, 269] on ngb-highlight "7048980898" at bounding box center [198, 266] width 76 height 15
type input "7048980898"
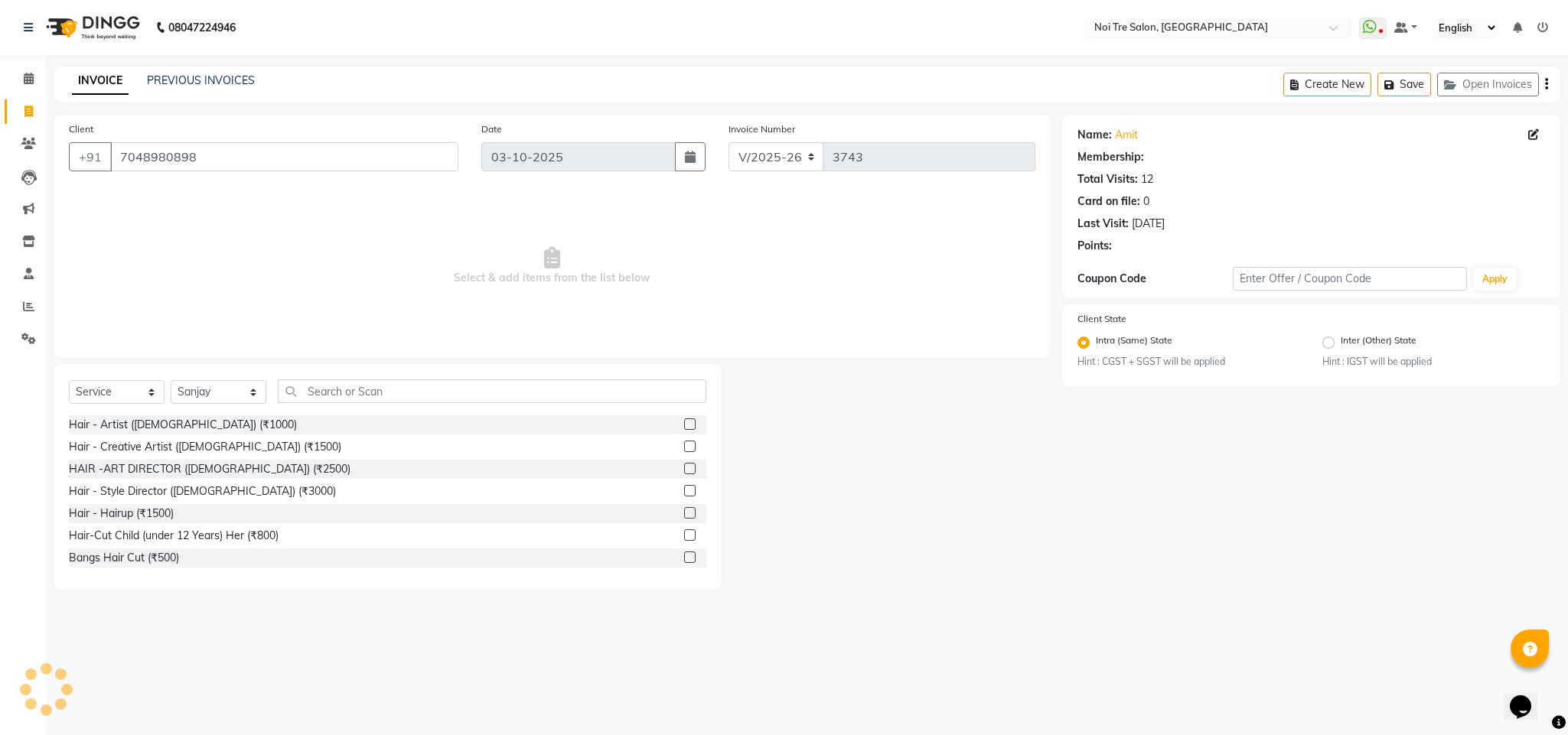
select select "1: Object"
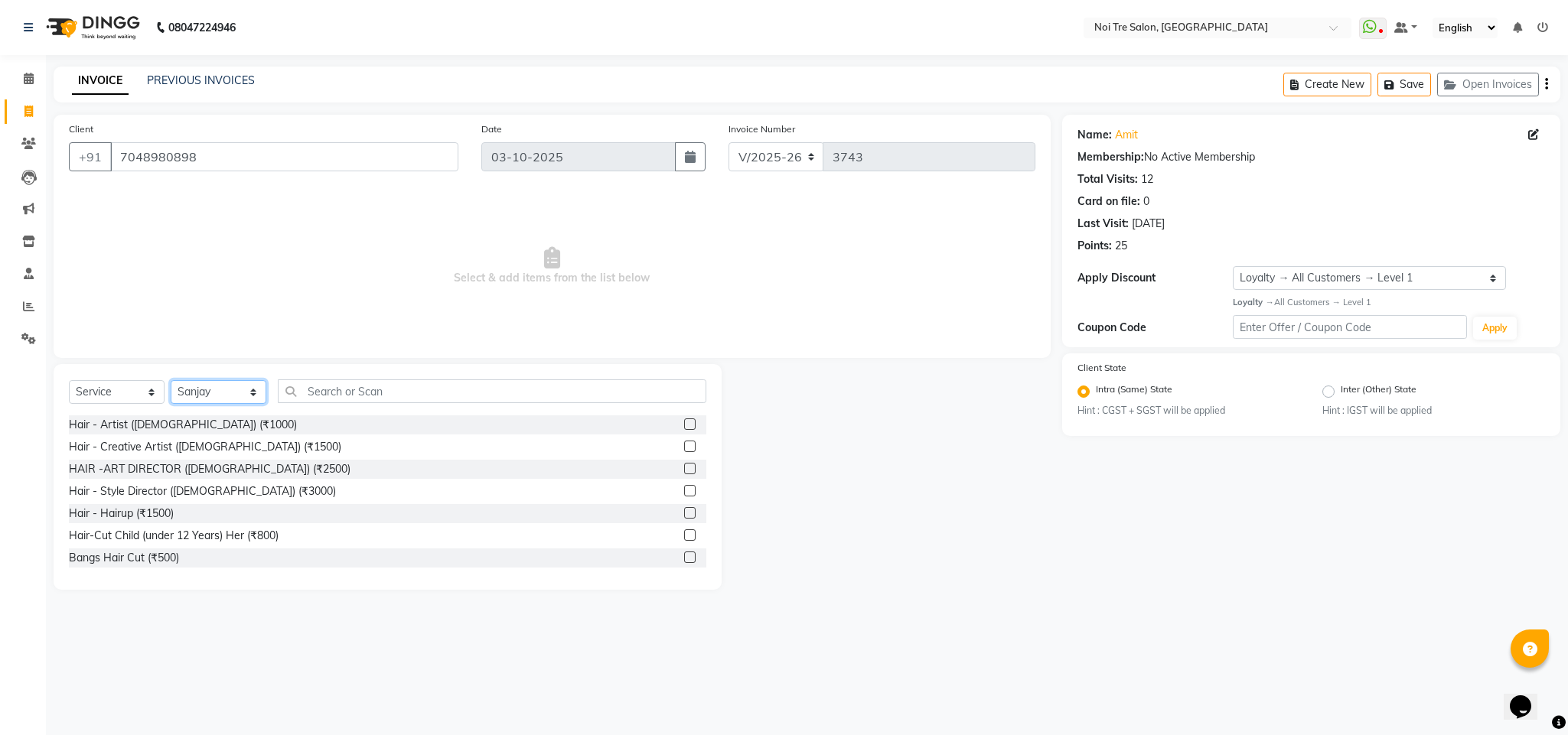
click at [224, 393] on select "Select Stylist Ajay Creative Stylist Anurag BOBBY Damini DHARAM hairstylist Dha…" at bounding box center [218, 392] width 95 height 24
select select "23277"
click at [171, 381] on select "Select Stylist Ajay Creative Stylist Anurag BOBBY Damini DHARAM hairstylist Dha…" at bounding box center [218, 392] width 95 height 24
click at [324, 392] on input "text" at bounding box center [492, 391] width 429 height 24
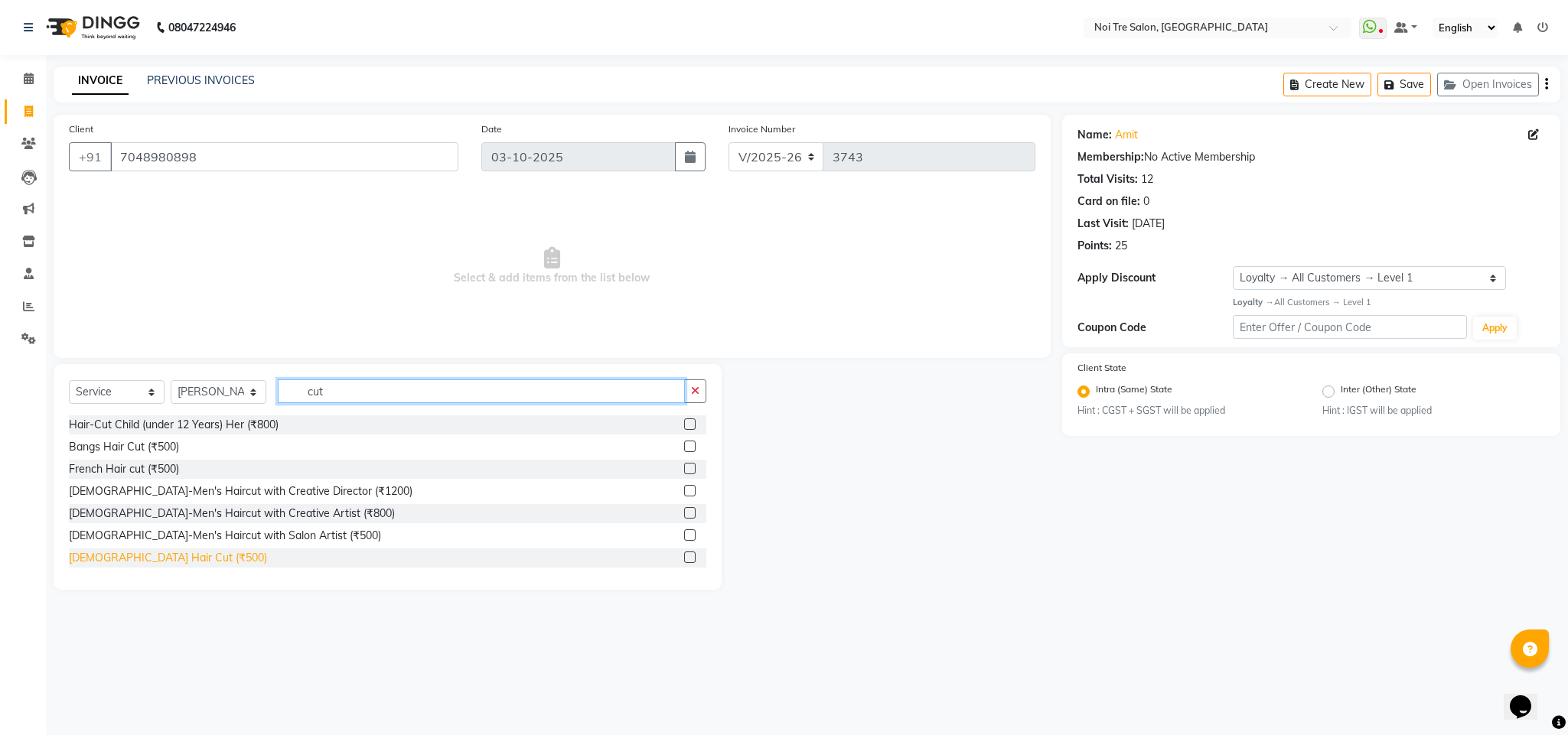
type input "cut"
click at [154, 554] on div "Male Hair Cut (₹500)" at bounding box center [168, 558] width 199 height 16
checkbox input "false"
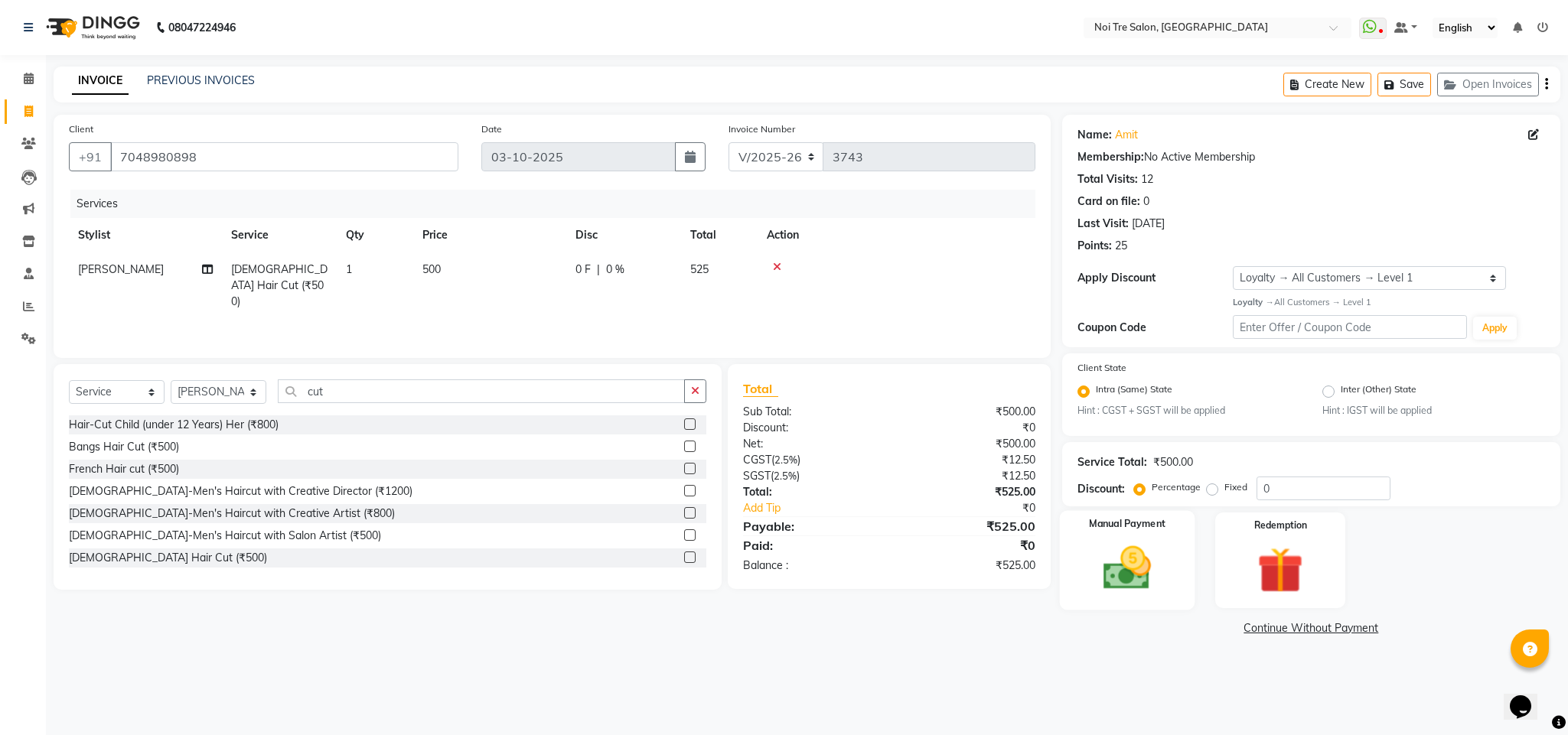
click at [1121, 561] on img at bounding box center [1127, 567] width 78 height 55
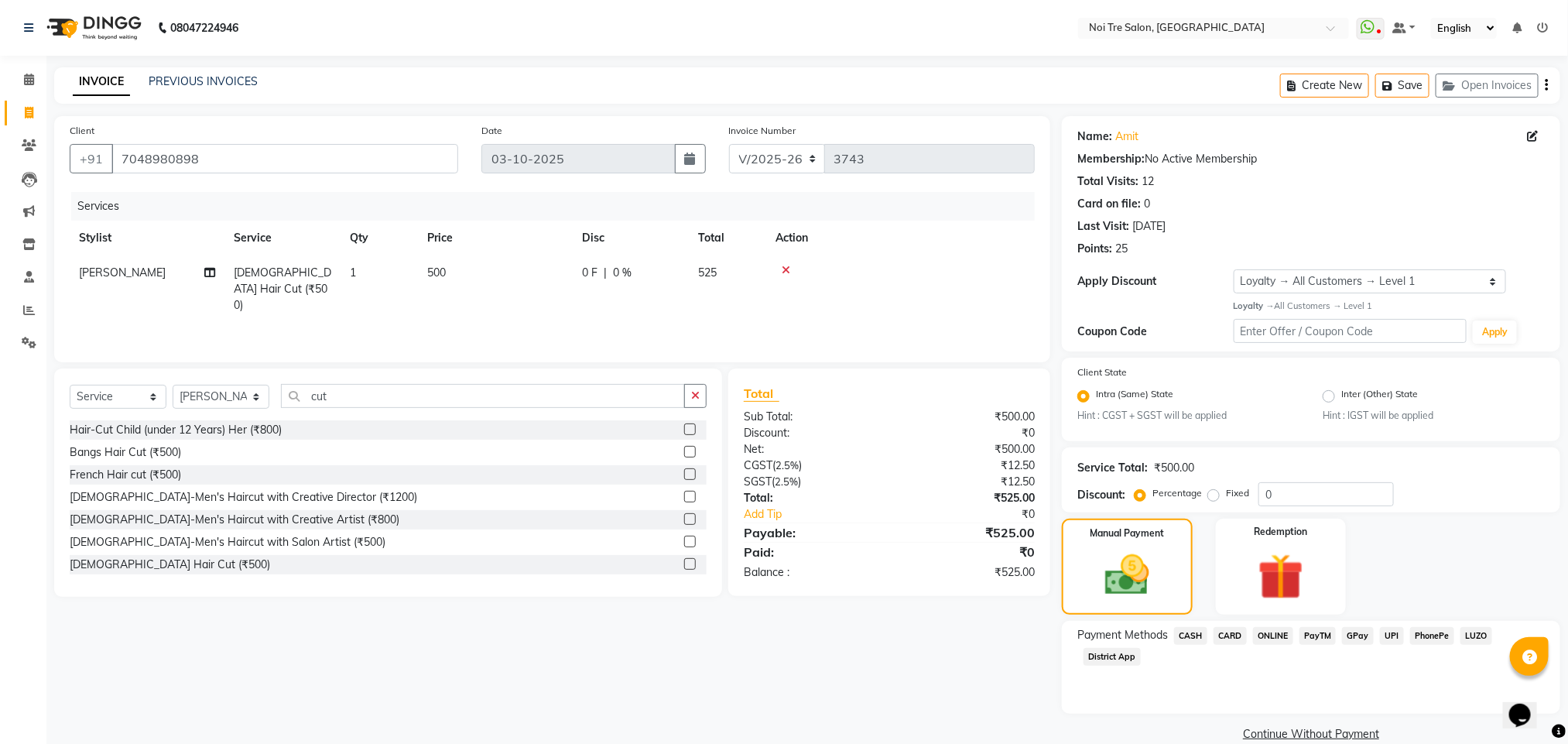
click at [1230, 635] on span "CARD" at bounding box center [1230, 636] width 33 height 18
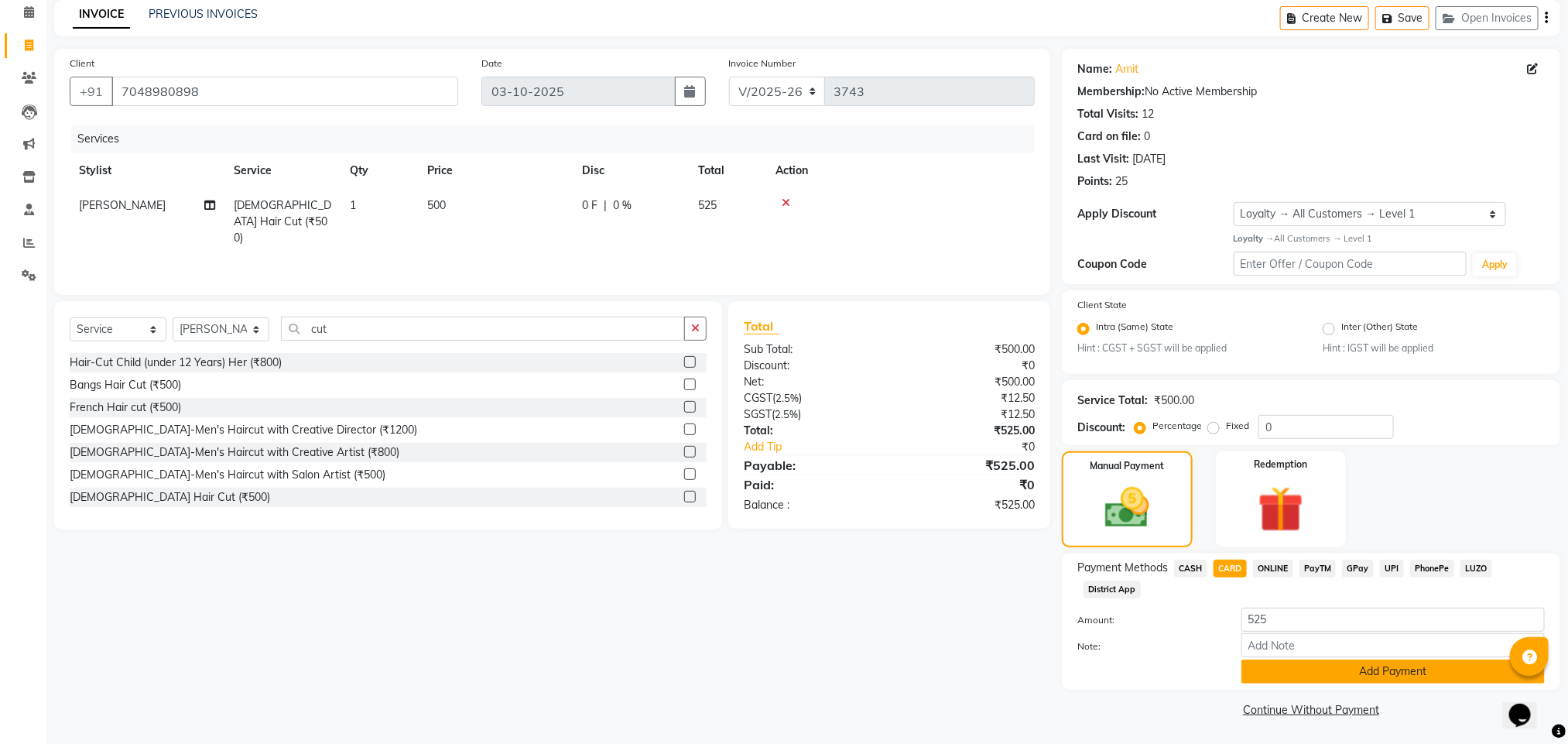
click at [1291, 672] on button "Add Payment" at bounding box center [1392, 671] width 303 height 24
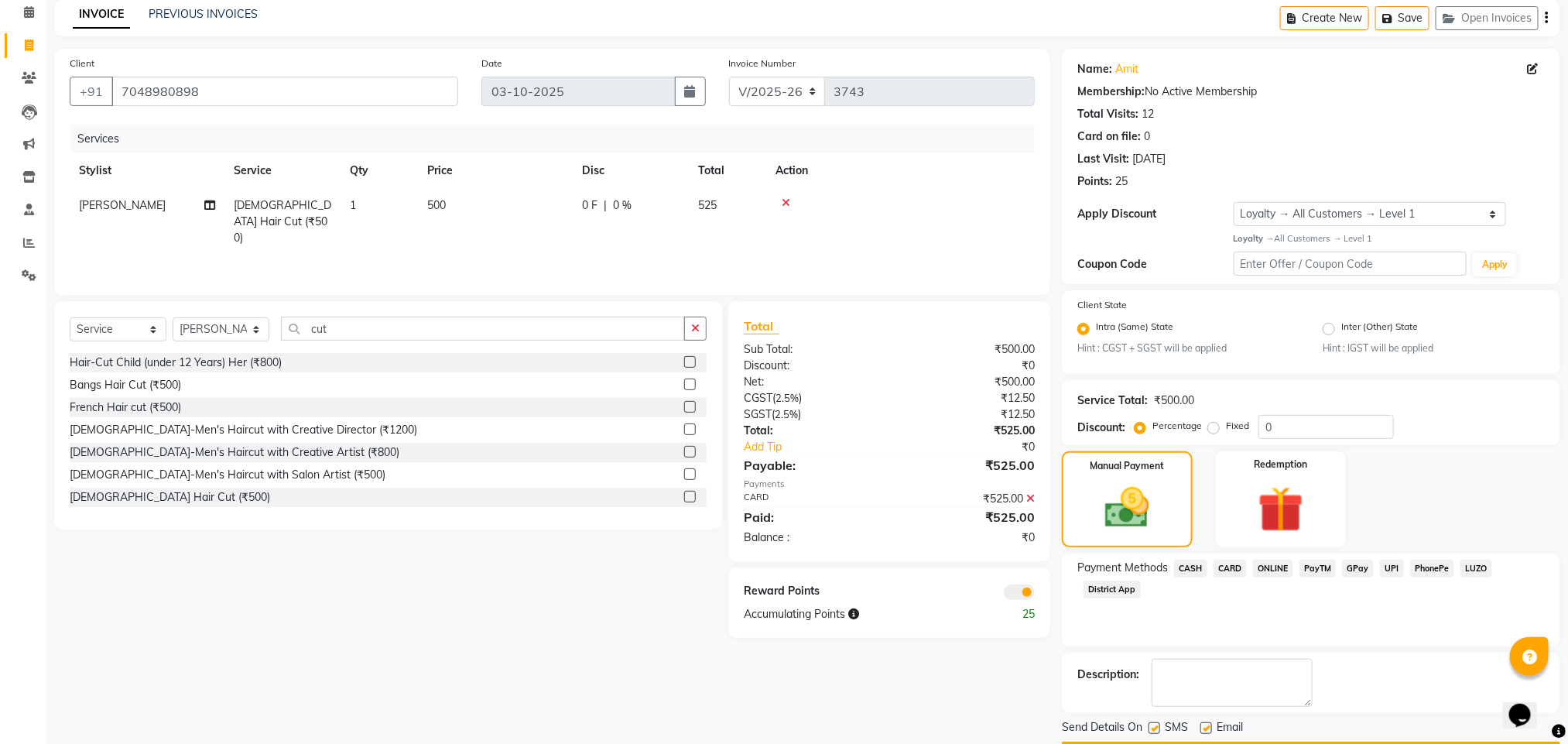
scroll to position [112, 0]
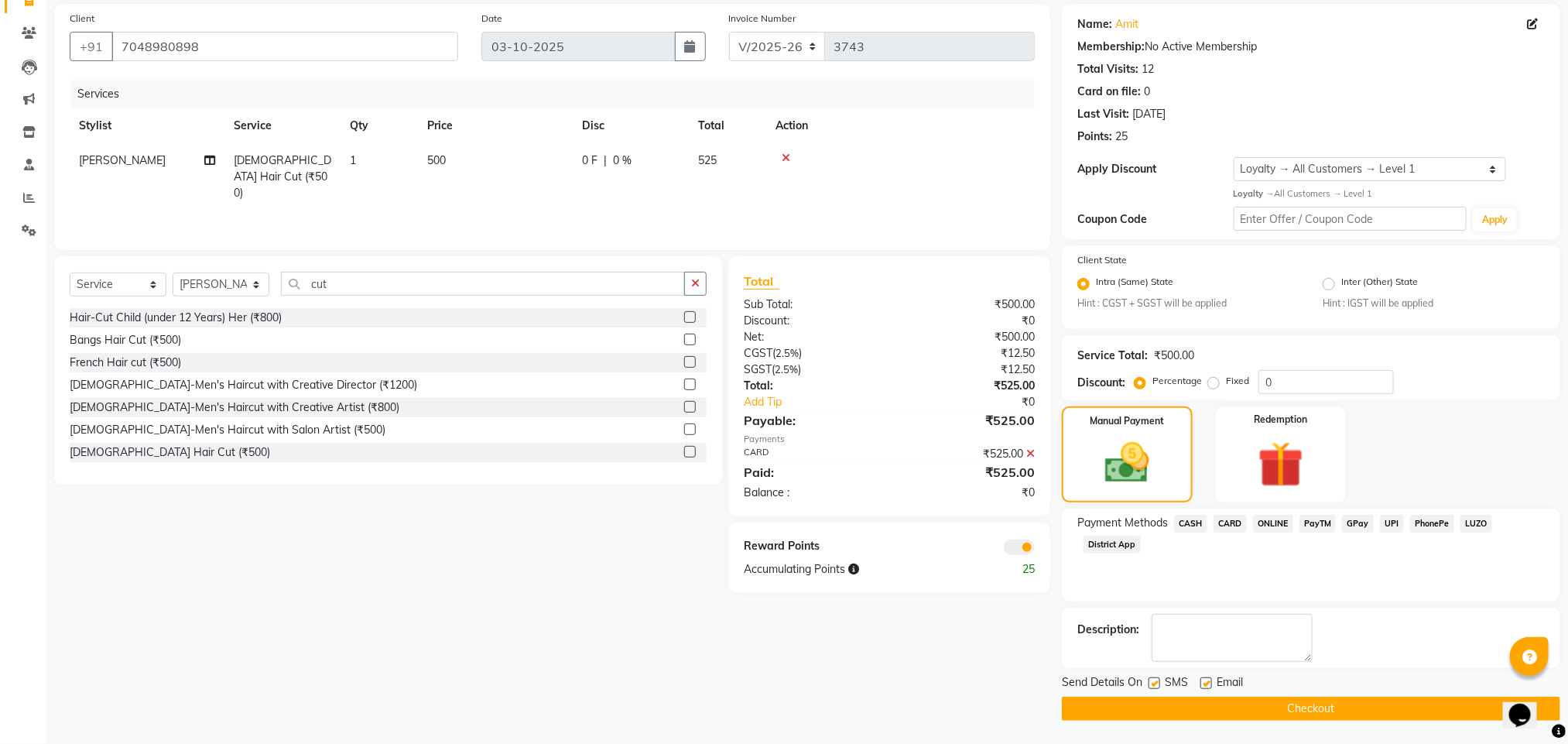
click at [1156, 683] on label at bounding box center [1154, 684] width 12 height 12
click at [1156, 683] on input "checkbox" at bounding box center [1153, 684] width 10 height 10
checkbox input "false"
click at [1207, 704] on button "Checkout" at bounding box center [1310, 709] width 498 height 24
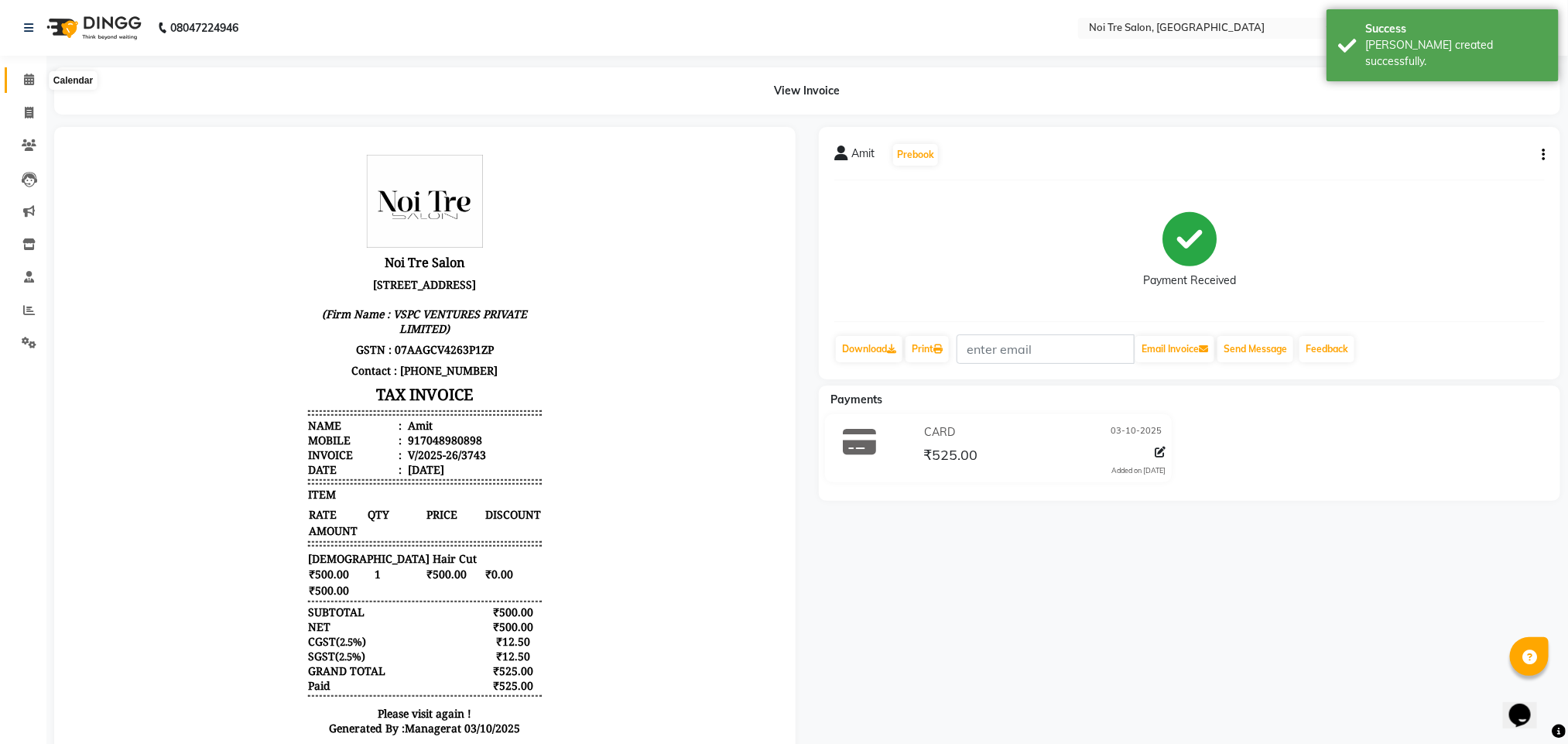
click at [20, 82] on span at bounding box center [29, 80] width 27 height 18
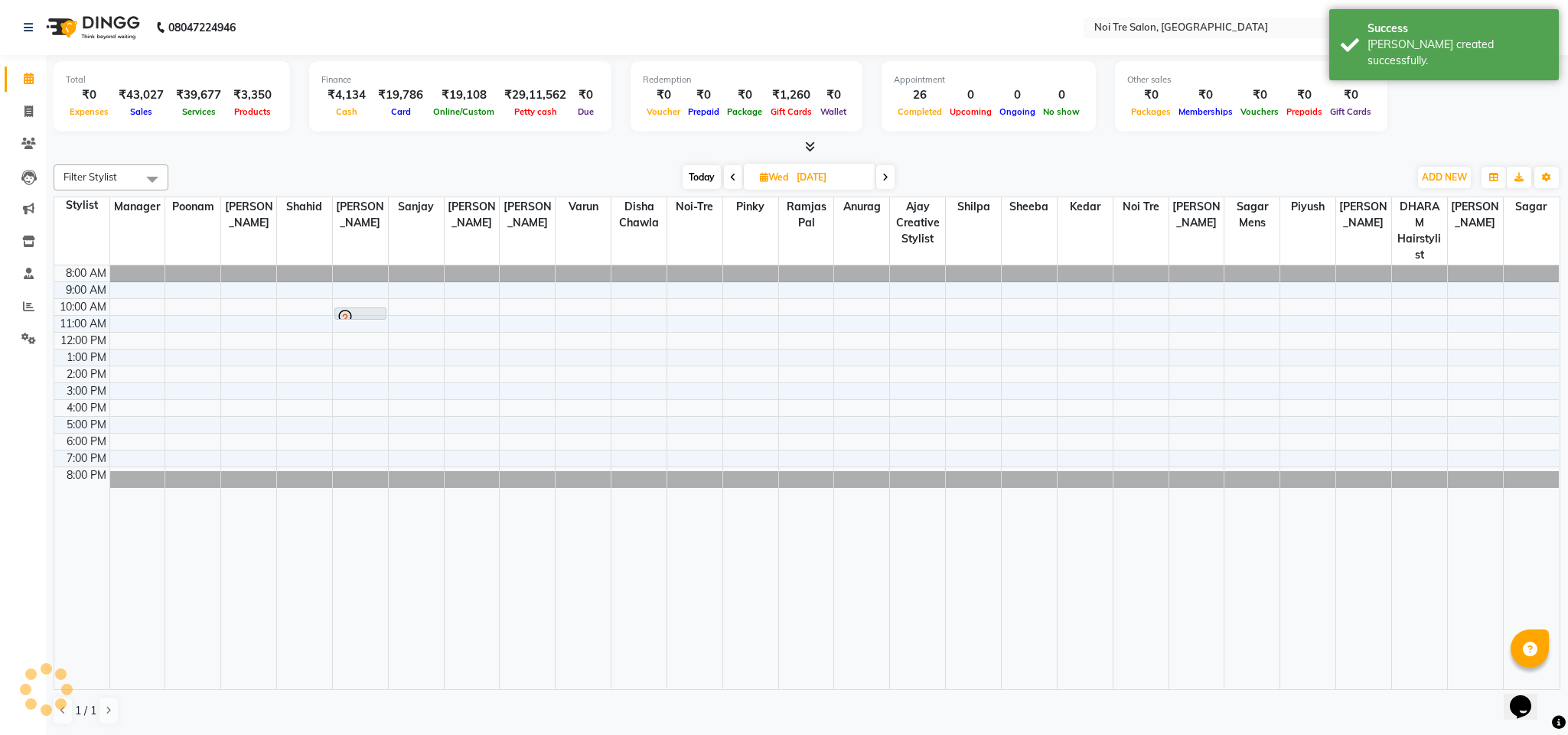
click at [272, 149] on div at bounding box center [807, 146] width 1506 height 16
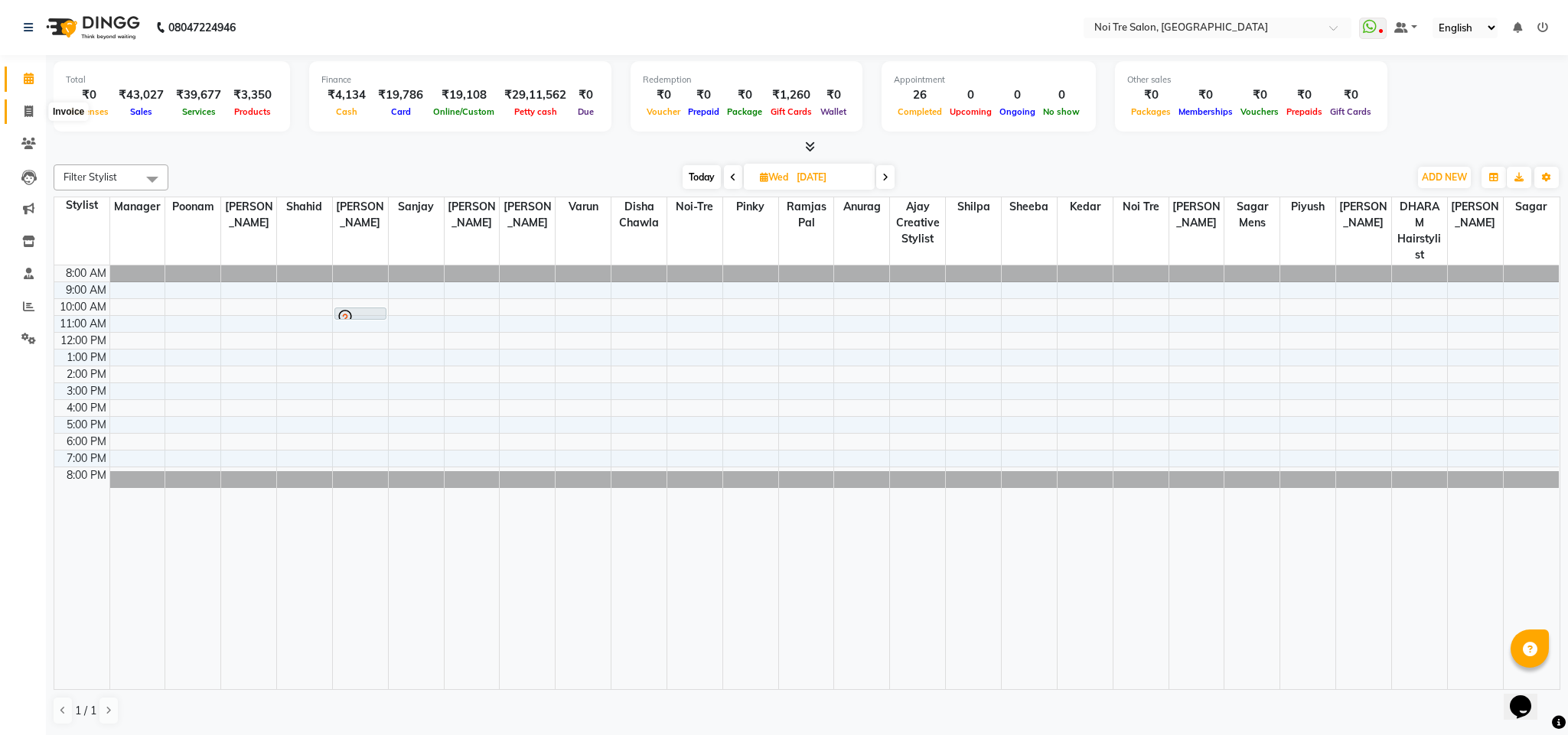
click at [30, 117] on span at bounding box center [29, 112] width 27 height 17
select select "service"
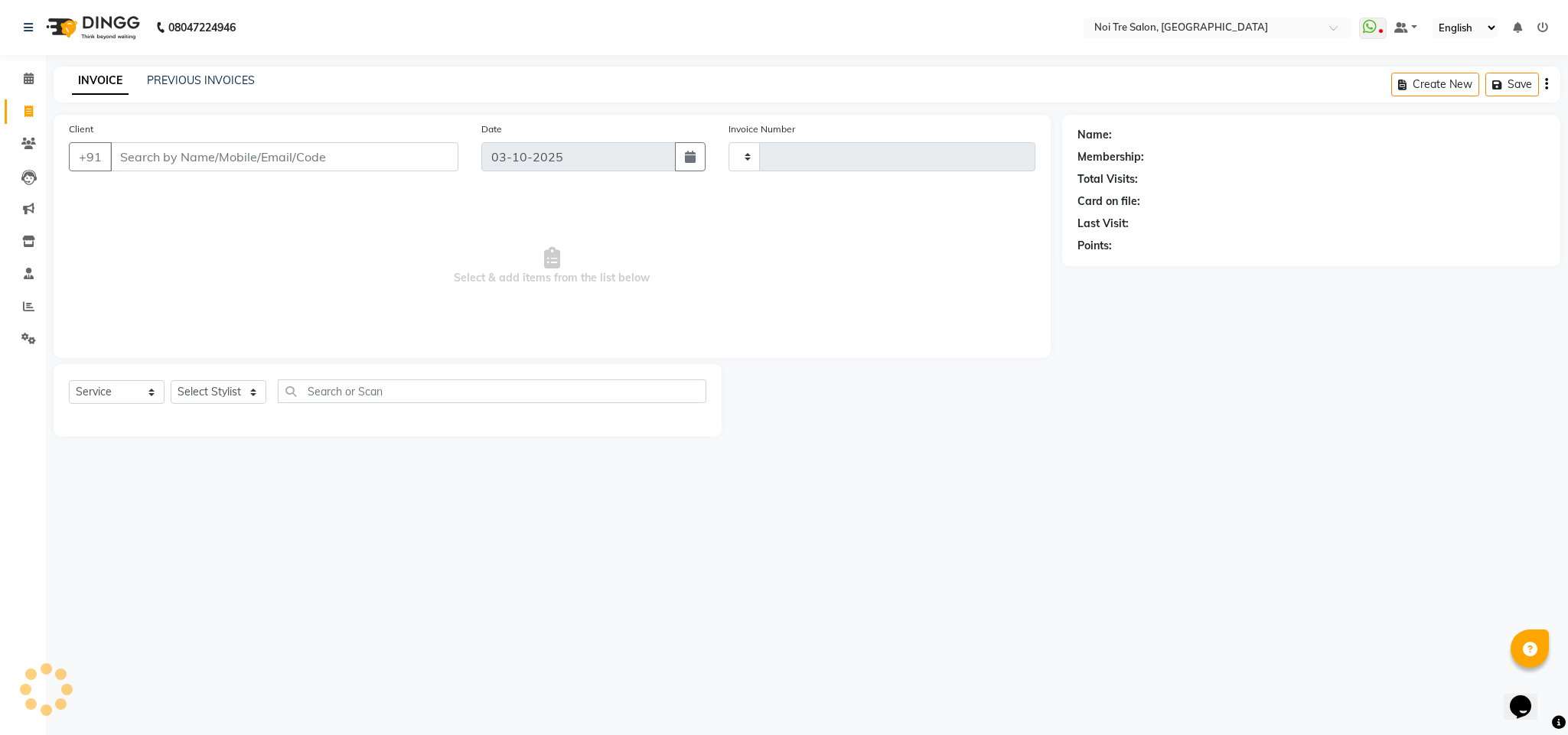
type input "3744"
select select "4307"
click at [169, 149] on input "Client" at bounding box center [283, 157] width 348 height 29
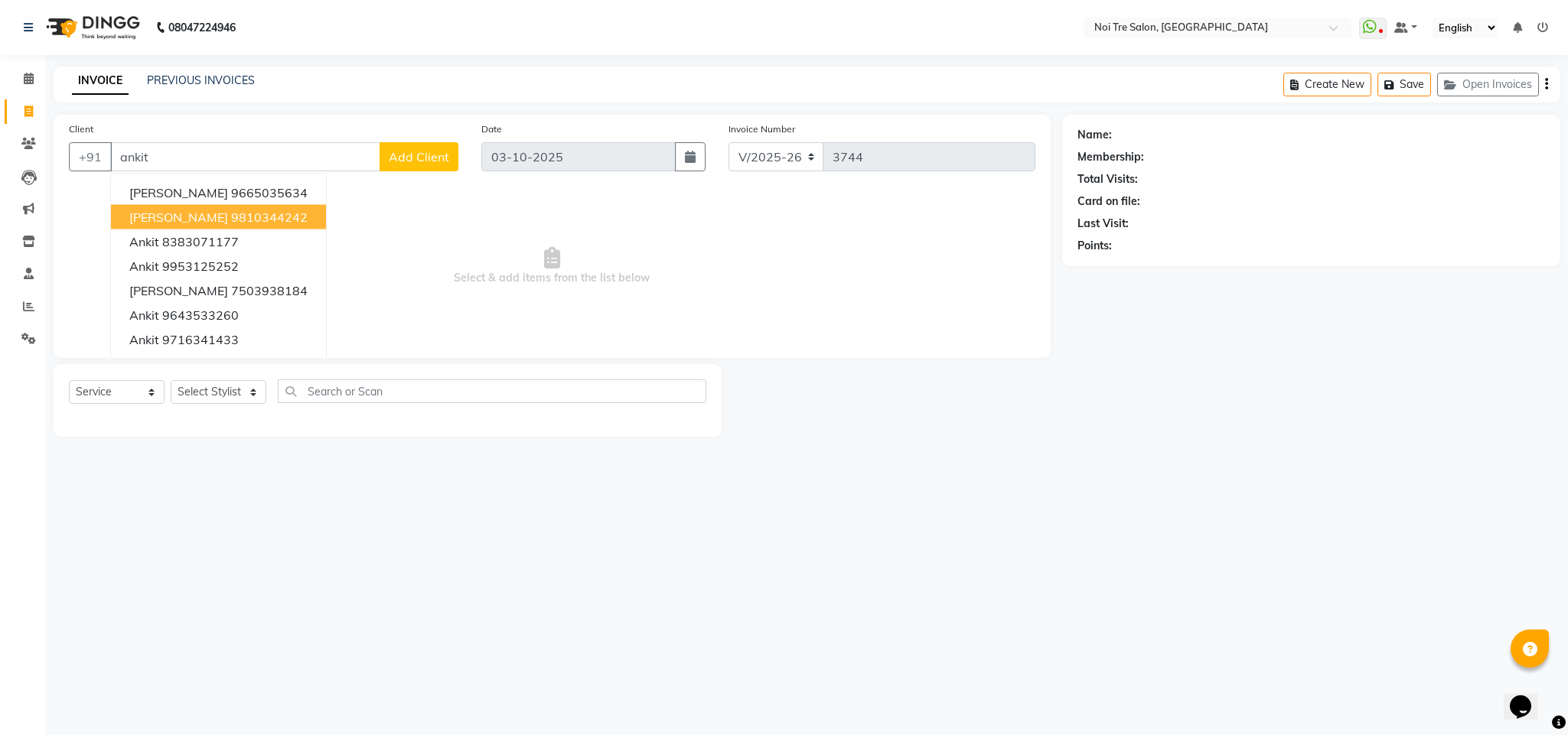
click at [231, 211] on ngb-highlight "9810344242" at bounding box center [269, 218] width 76 height 15
type input "9810344242"
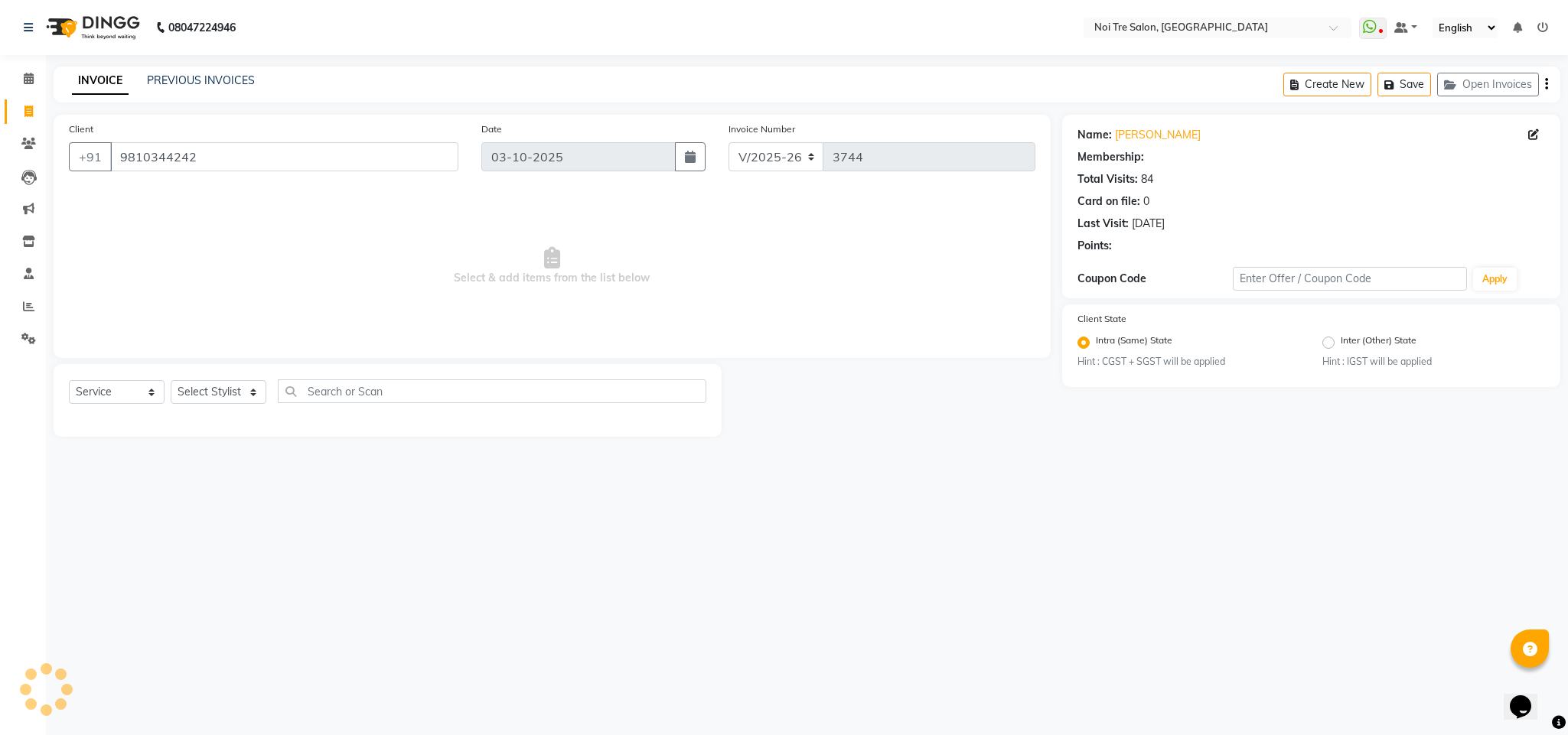
select select "1: Object"
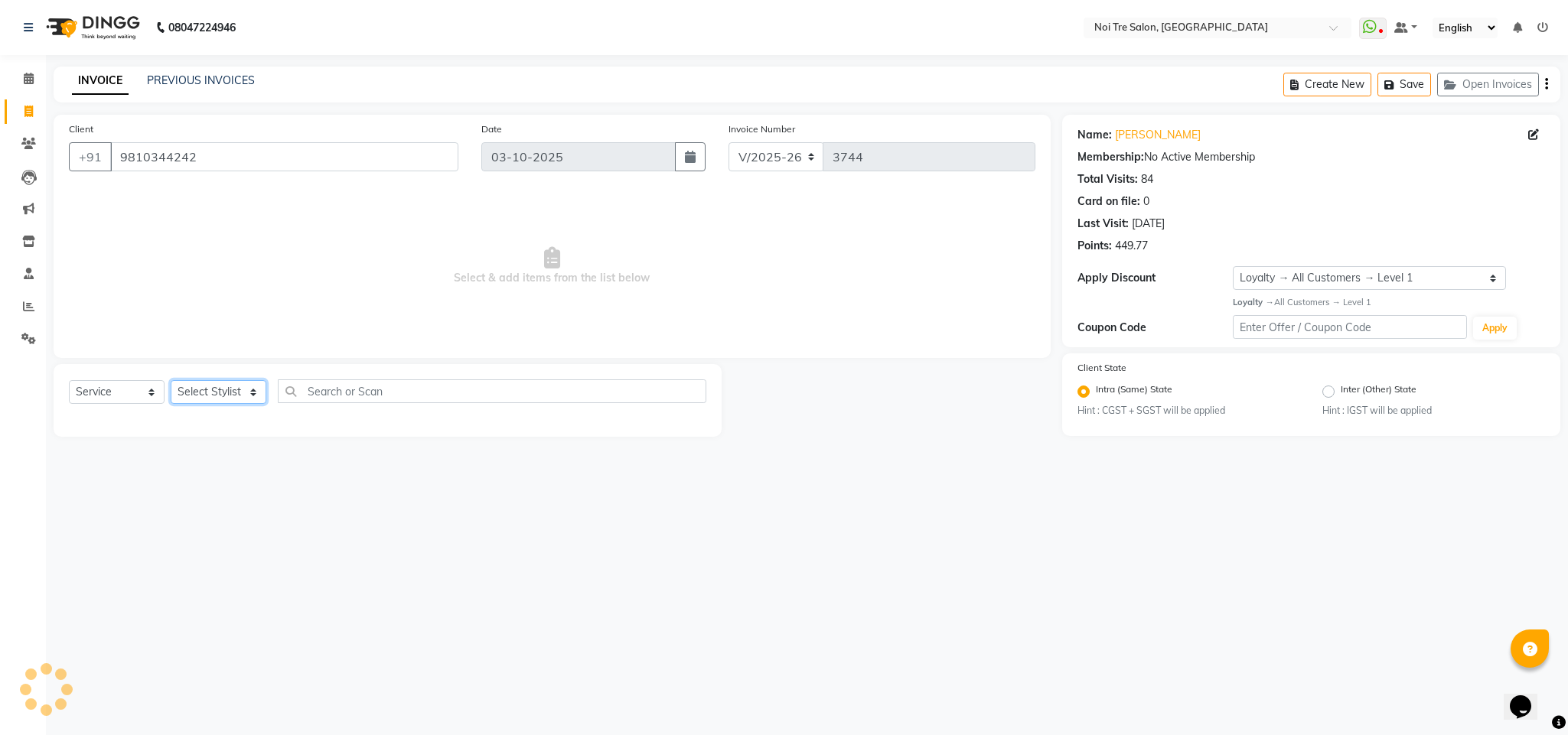
click at [248, 388] on select "Select Stylist Ajay Creative Stylist Anurag BOBBY Damini DHARAM hairstylist Dha…" at bounding box center [218, 392] width 95 height 24
select select "24530"
click at [171, 381] on select "Select Stylist Ajay Creative Stylist Anurag BOBBY Damini DHARAM hairstylist Dha…" at bounding box center [218, 392] width 95 height 24
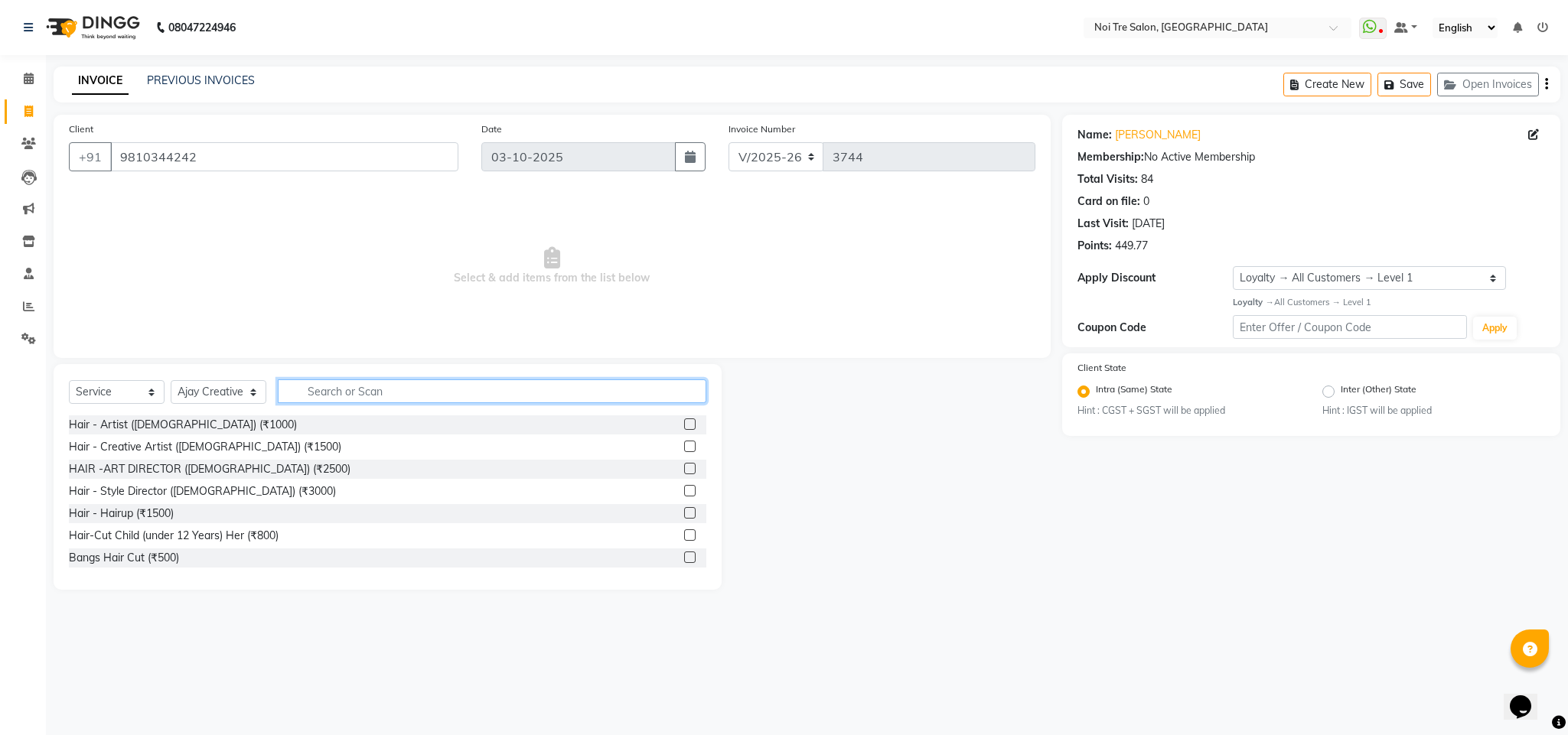
click at [335, 397] on input "text" at bounding box center [492, 391] width 429 height 24
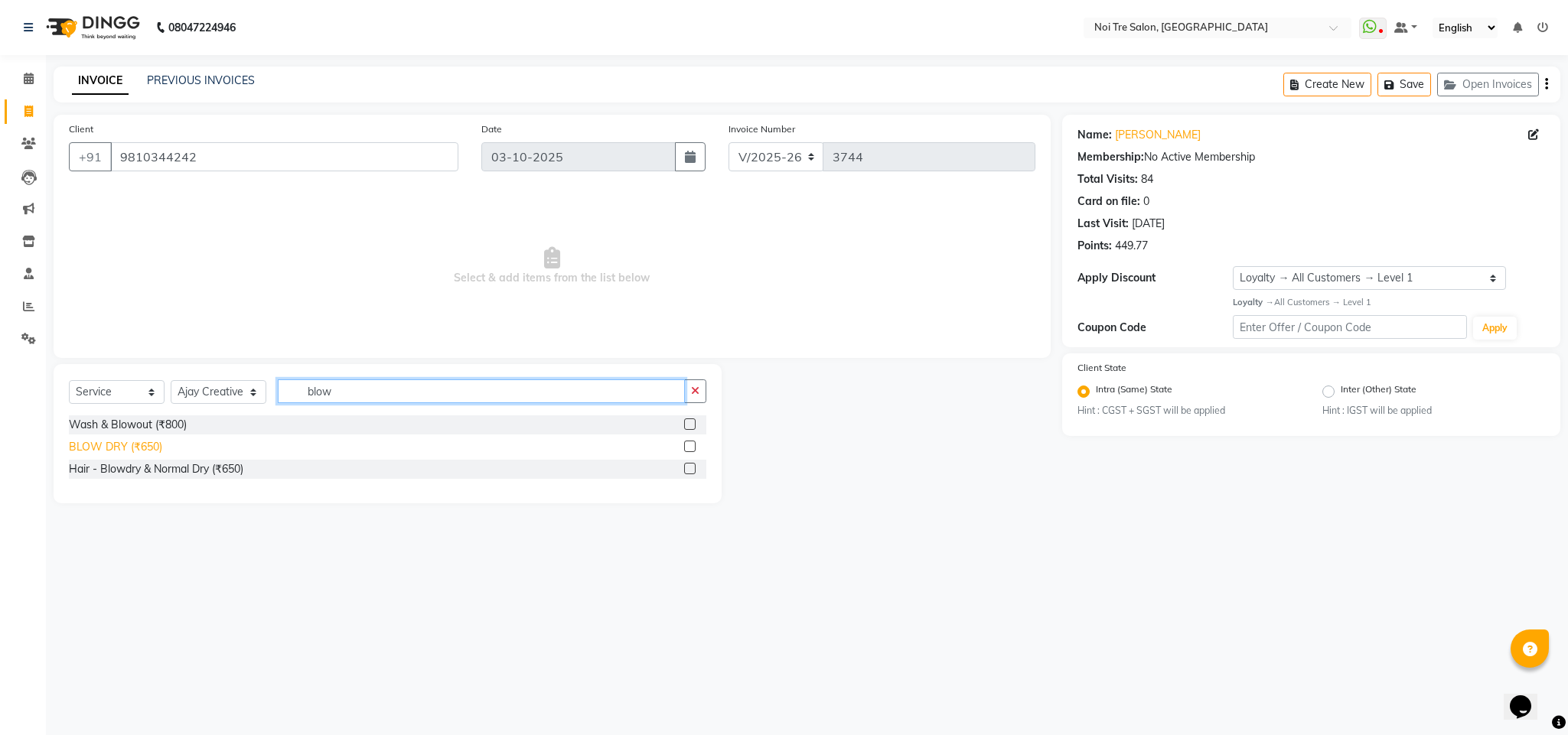
type input "blow"
click at [145, 445] on div "BLOW DRY (₹650)" at bounding box center [115, 447] width 93 height 16
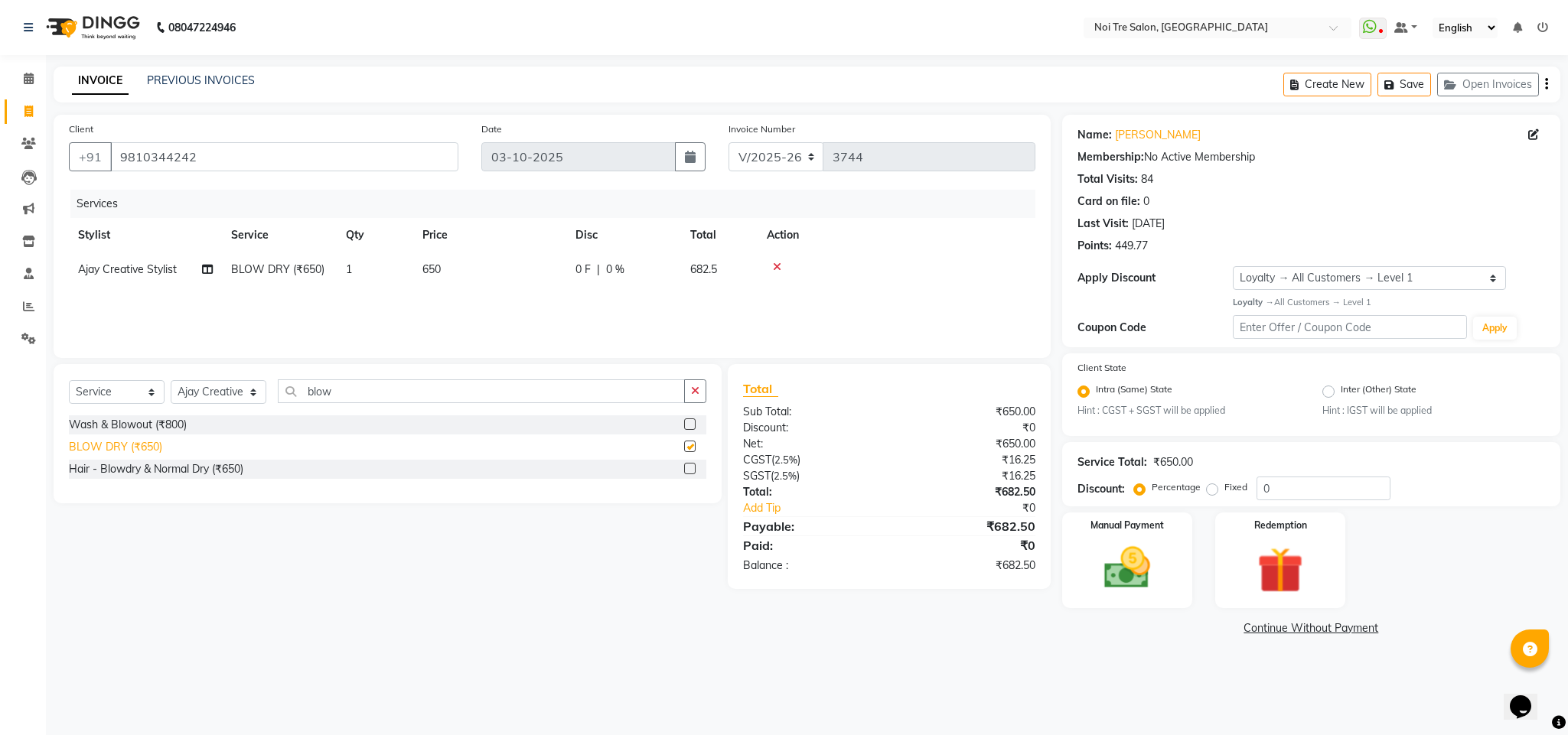
checkbox input "false"
click at [1081, 595] on div "Manual Payment" at bounding box center [1127, 560] width 136 height 99
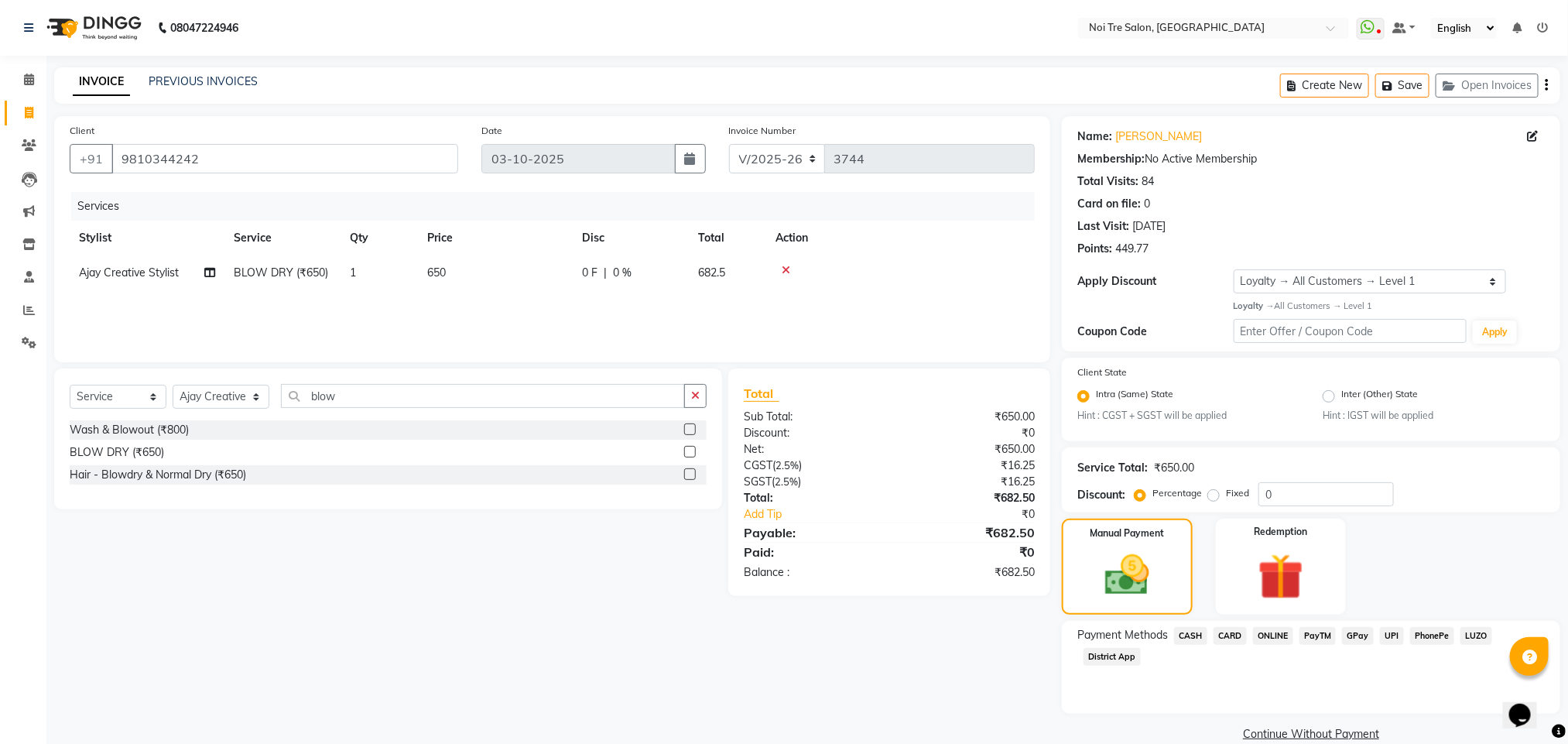
click at [1267, 645] on div "ONLINE" at bounding box center [1270, 637] width 47 height 20
click at [1267, 637] on span "ONLINE" at bounding box center [1272, 636] width 40 height 18
click at [1333, 732] on button "Add Payment" at bounding box center [1392, 739] width 303 height 24
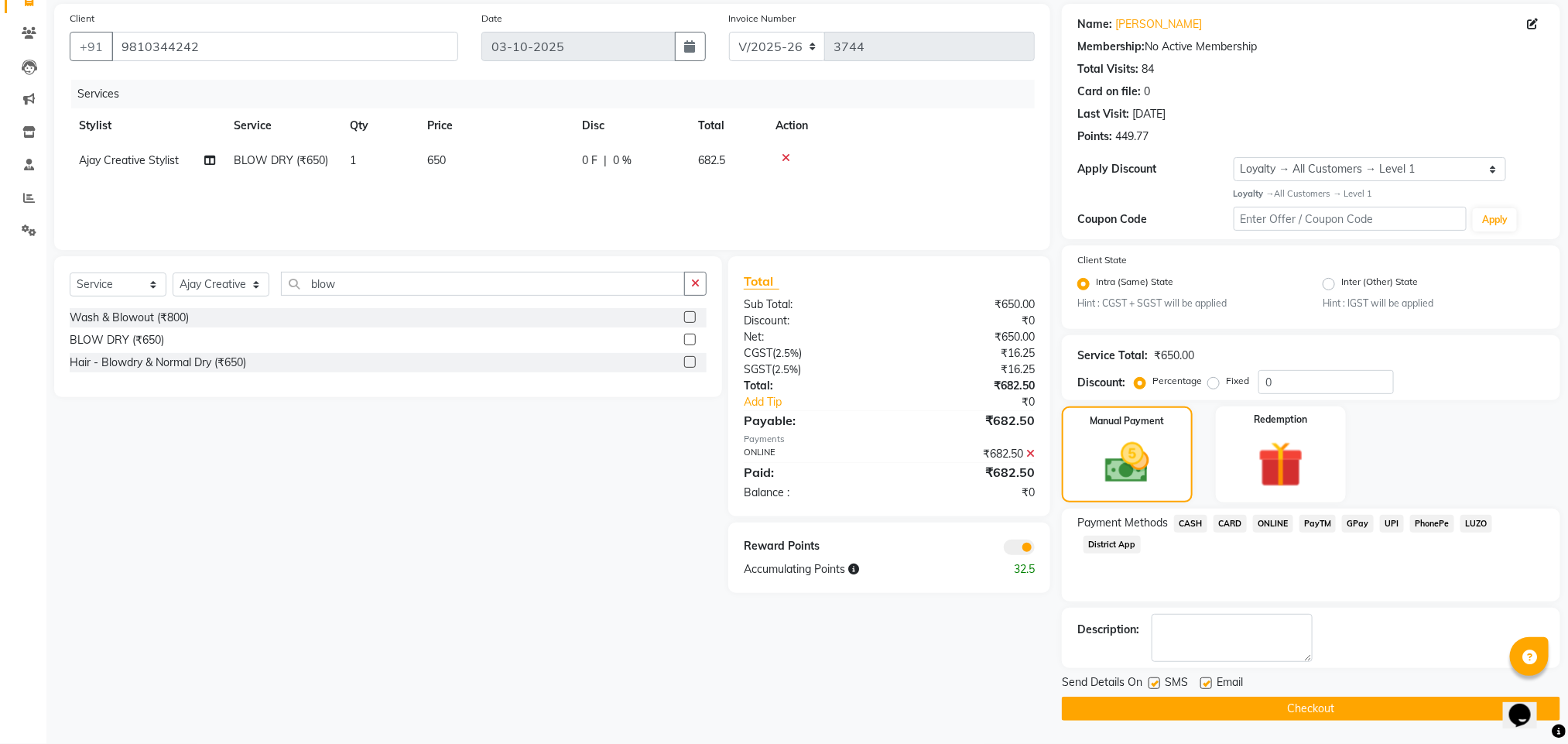
click at [1181, 704] on button "Checkout" at bounding box center [1310, 709] width 498 height 24
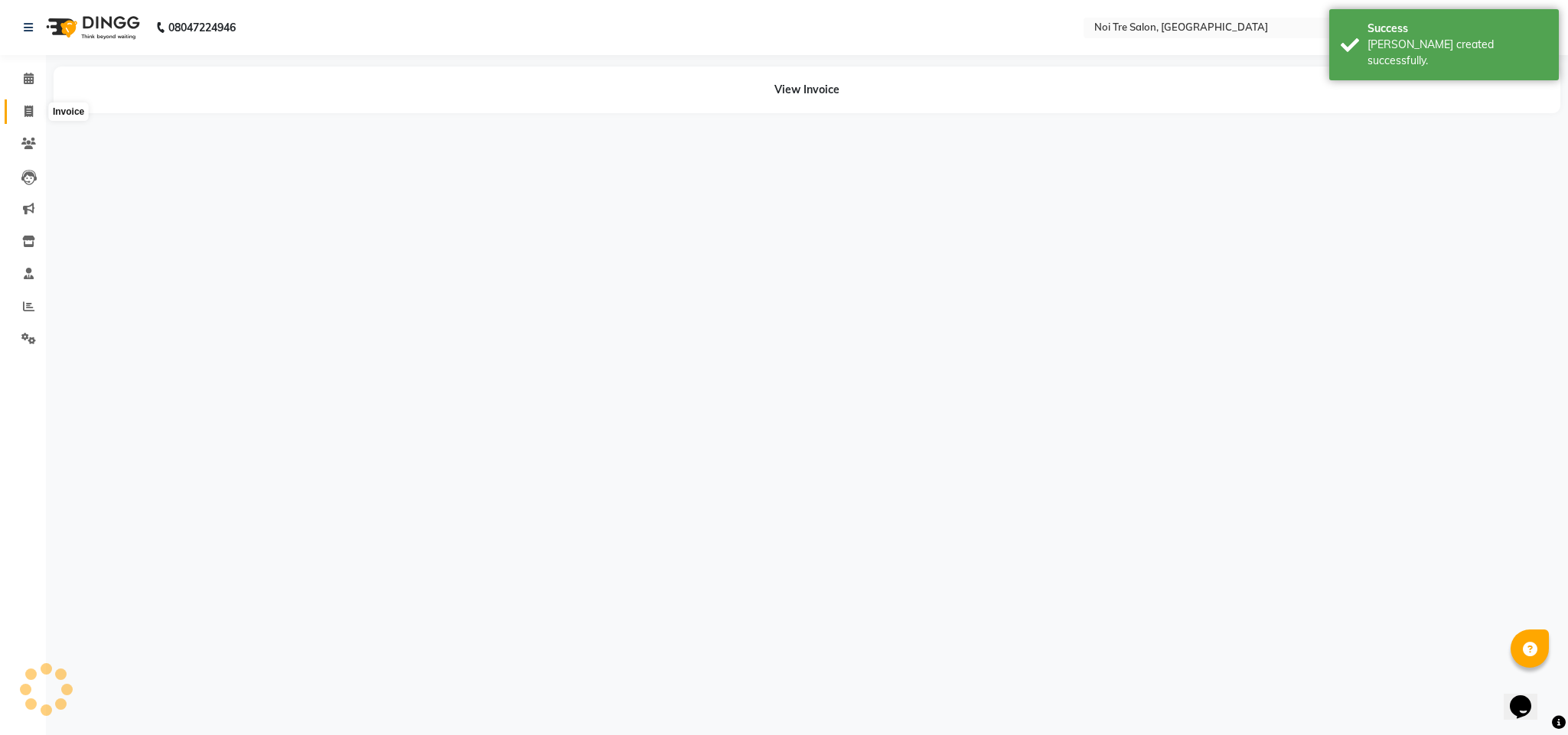
click at [24, 113] on icon at bounding box center [28, 112] width 9 height 12
select select "service"
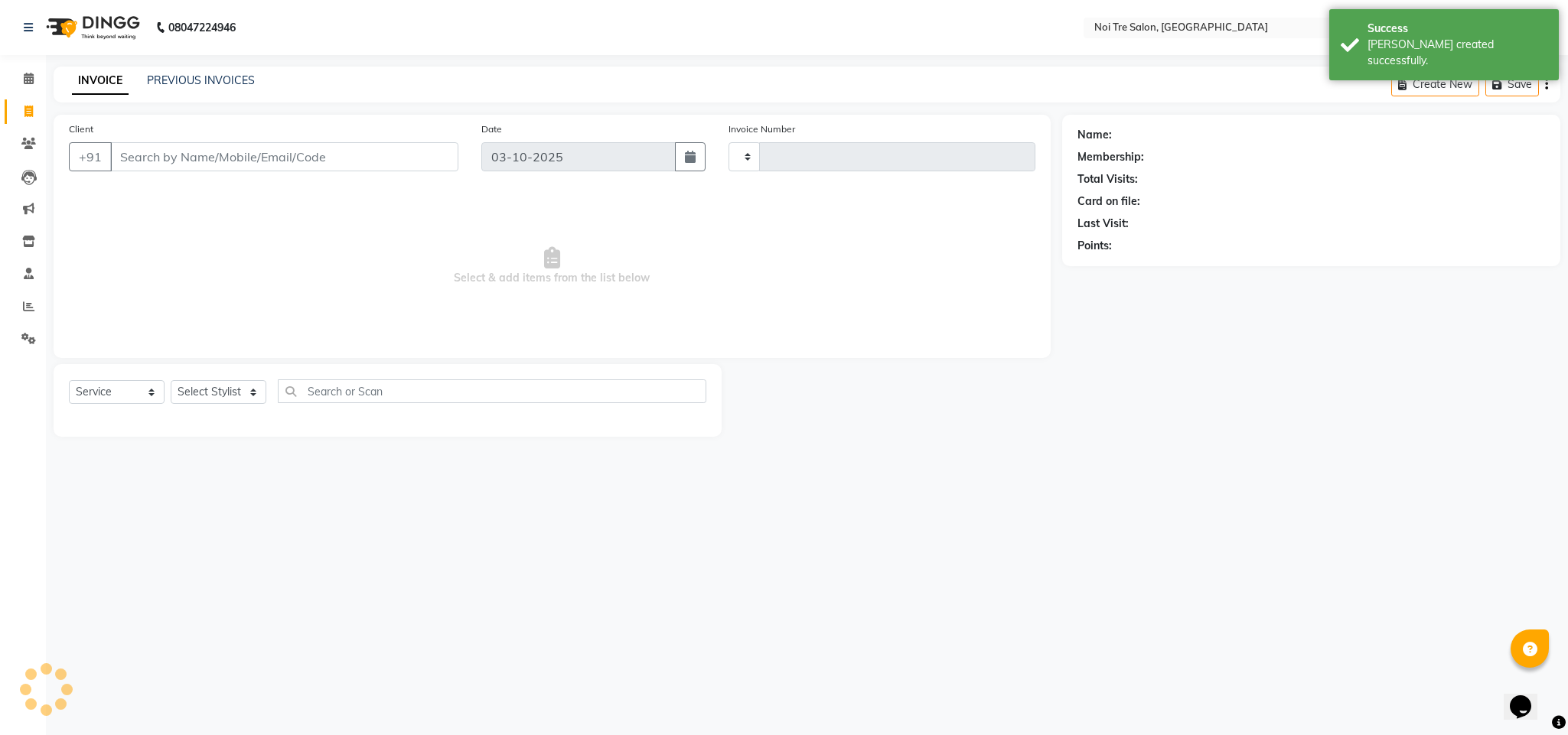
type input "3745"
select select "4307"
click at [235, 385] on select "Select Stylist Ajay Creative Stylist Anurag BOBBY Damini DHARAM hairstylist Dha…" at bounding box center [218, 392] width 95 height 24
click at [171, 381] on select "Select Stylist Ajay Creative Stylist Anurag BOBBY Damini DHARAM hairstylist Dha…" at bounding box center [218, 392] width 95 height 24
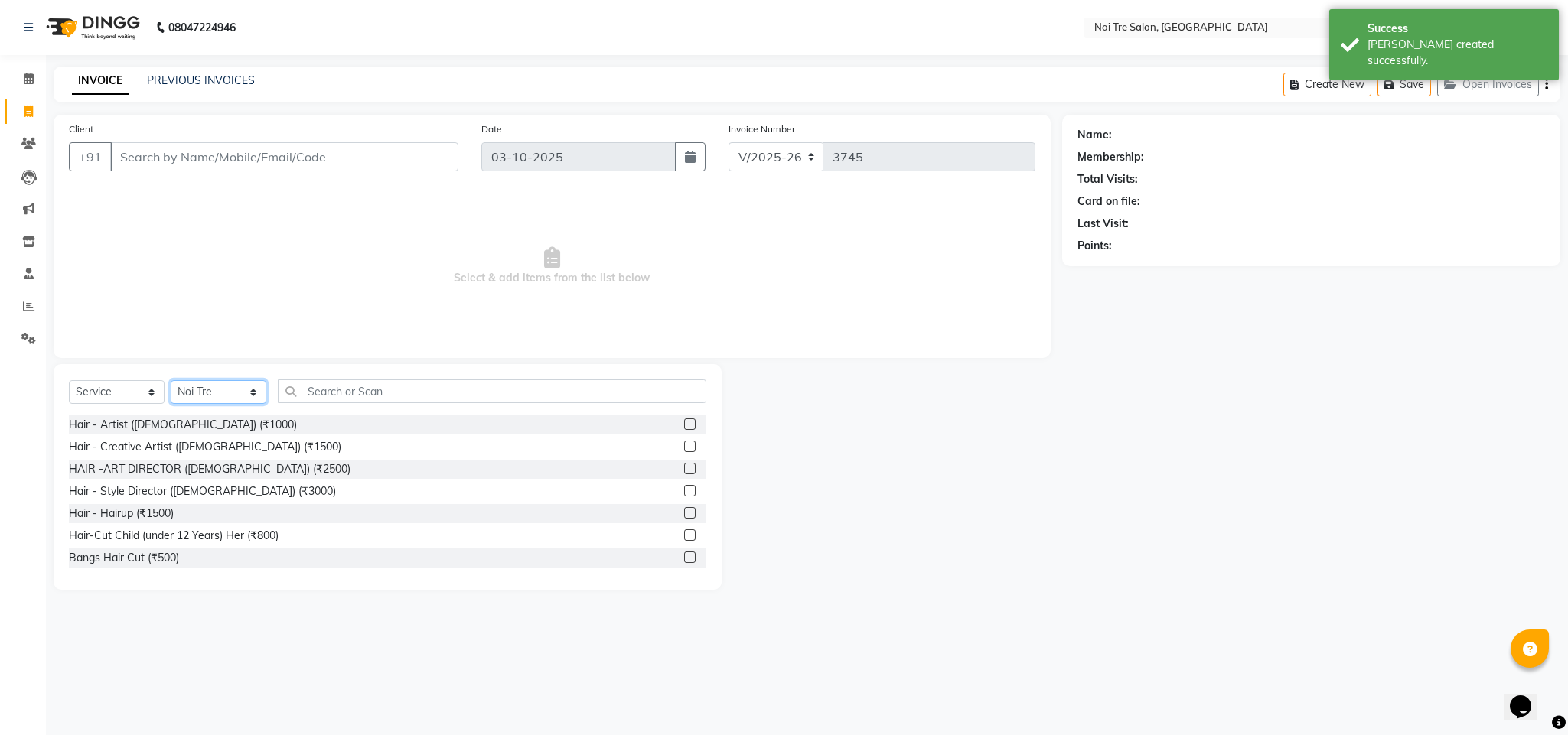
click at [244, 398] on select "Select Stylist Ajay Creative Stylist Anurag BOBBY Damini DHARAM hairstylist Dha…" at bounding box center [218, 392] width 95 height 24
select select "23276"
click at [171, 381] on select "Select Stylist Ajay Creative Stylist Anurag BOBBY Damini DHARAM hairstylist Dha…" at bounding box center [218, 392] width 95 height 24
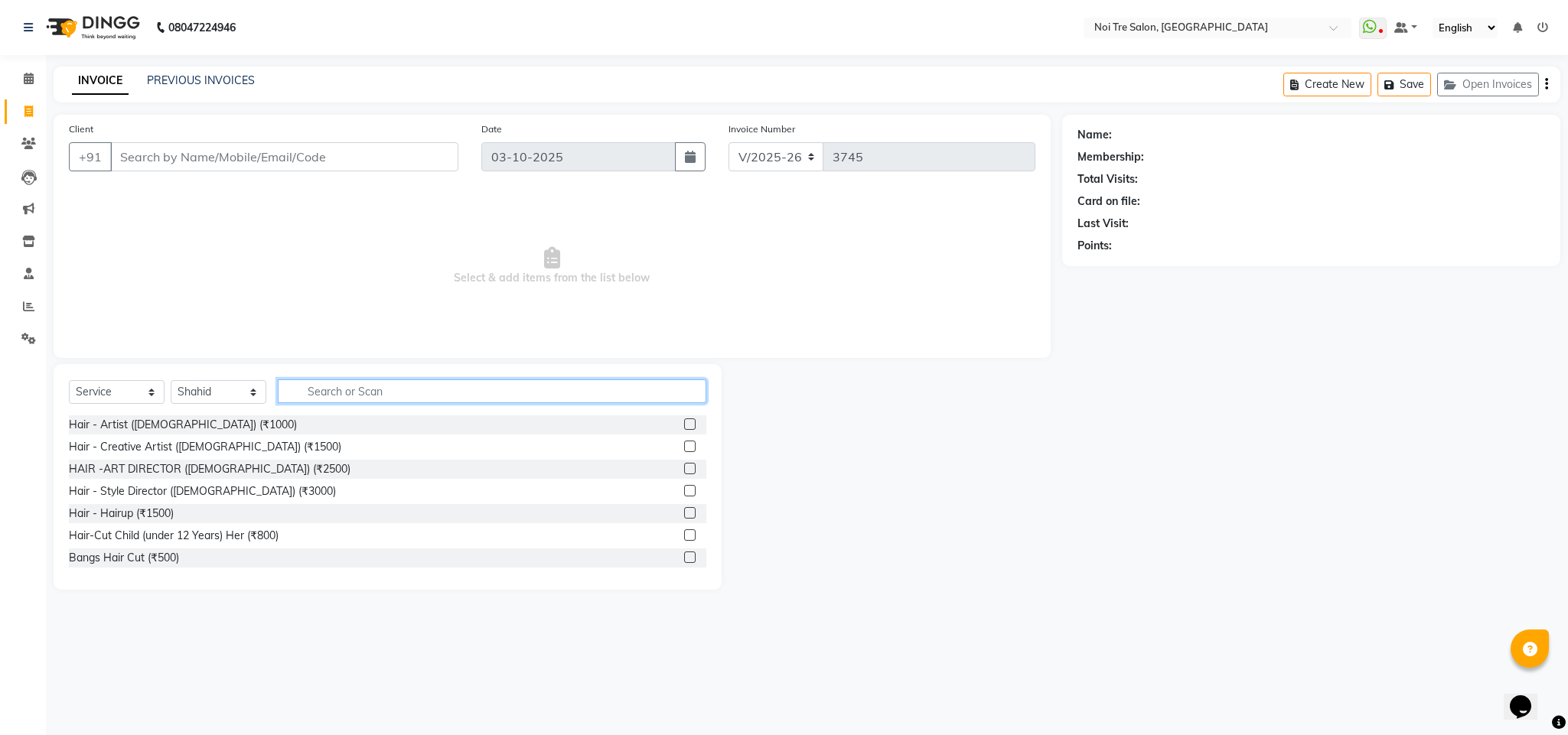
click at [359, 390] on input "text" at bounding box center [492, 391] width 429 height 24
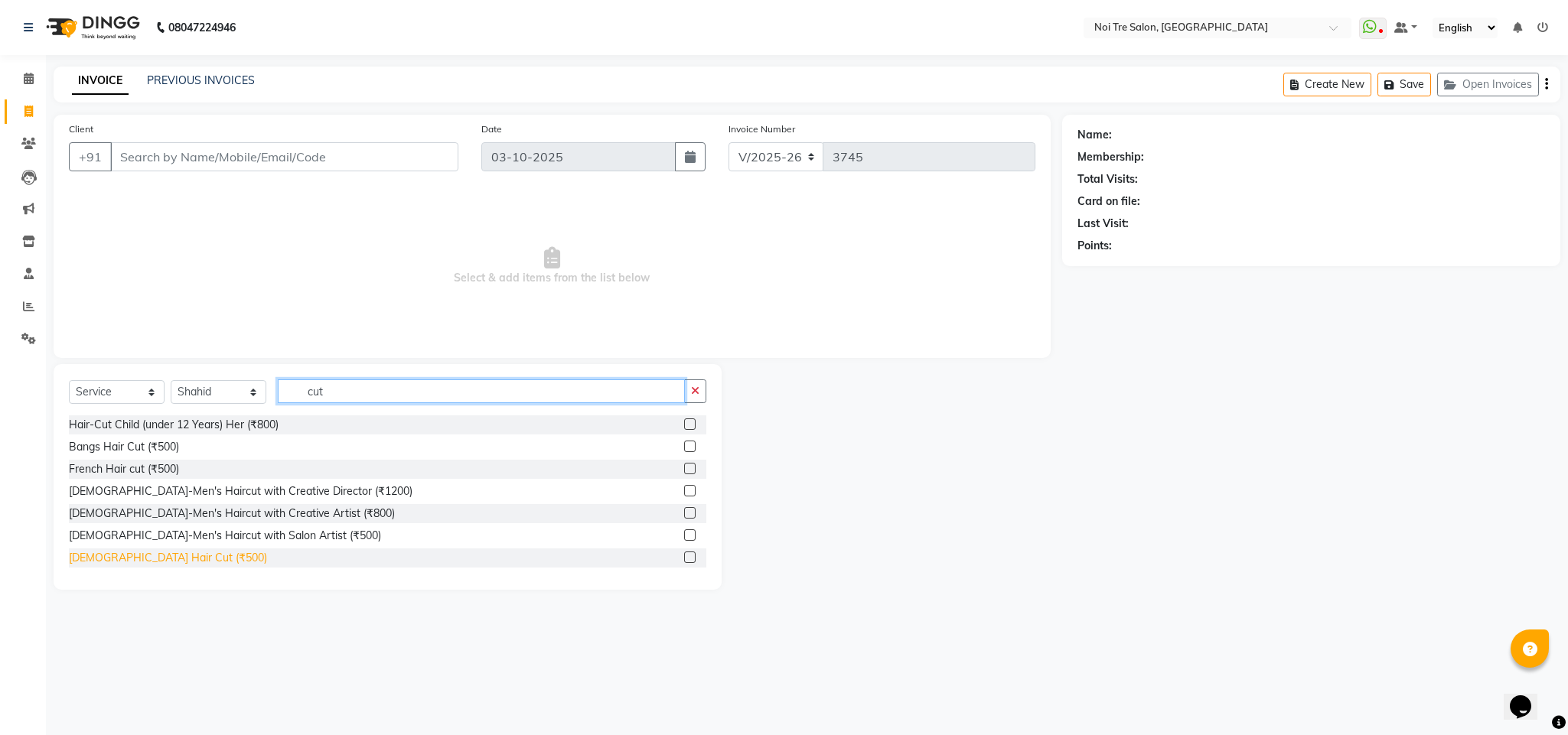
type input "cut"
click at [122, 561] on div "Male Hair Cut (₹500)" at bounding box center [168, 558] width 199 height 16
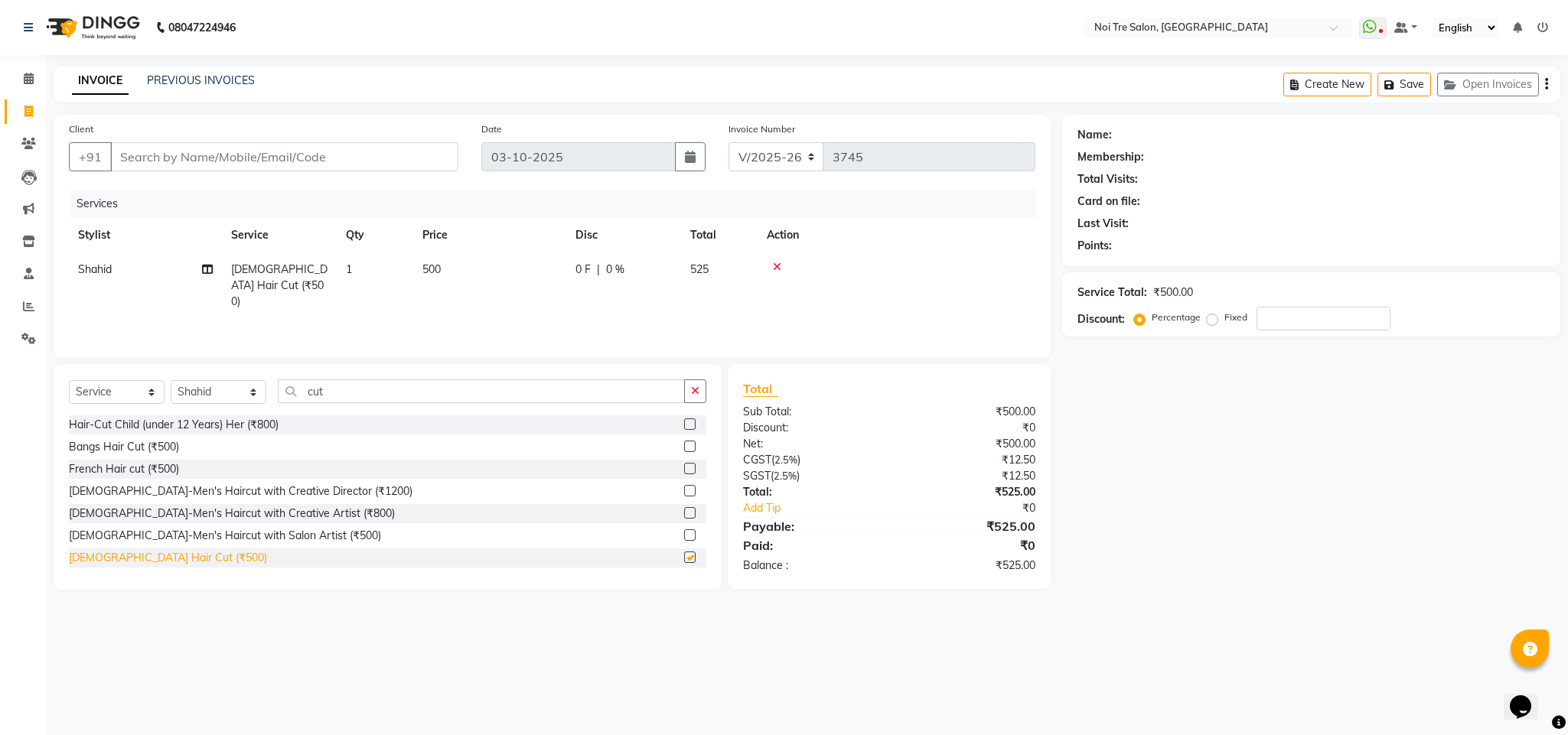
checkbox input "false"
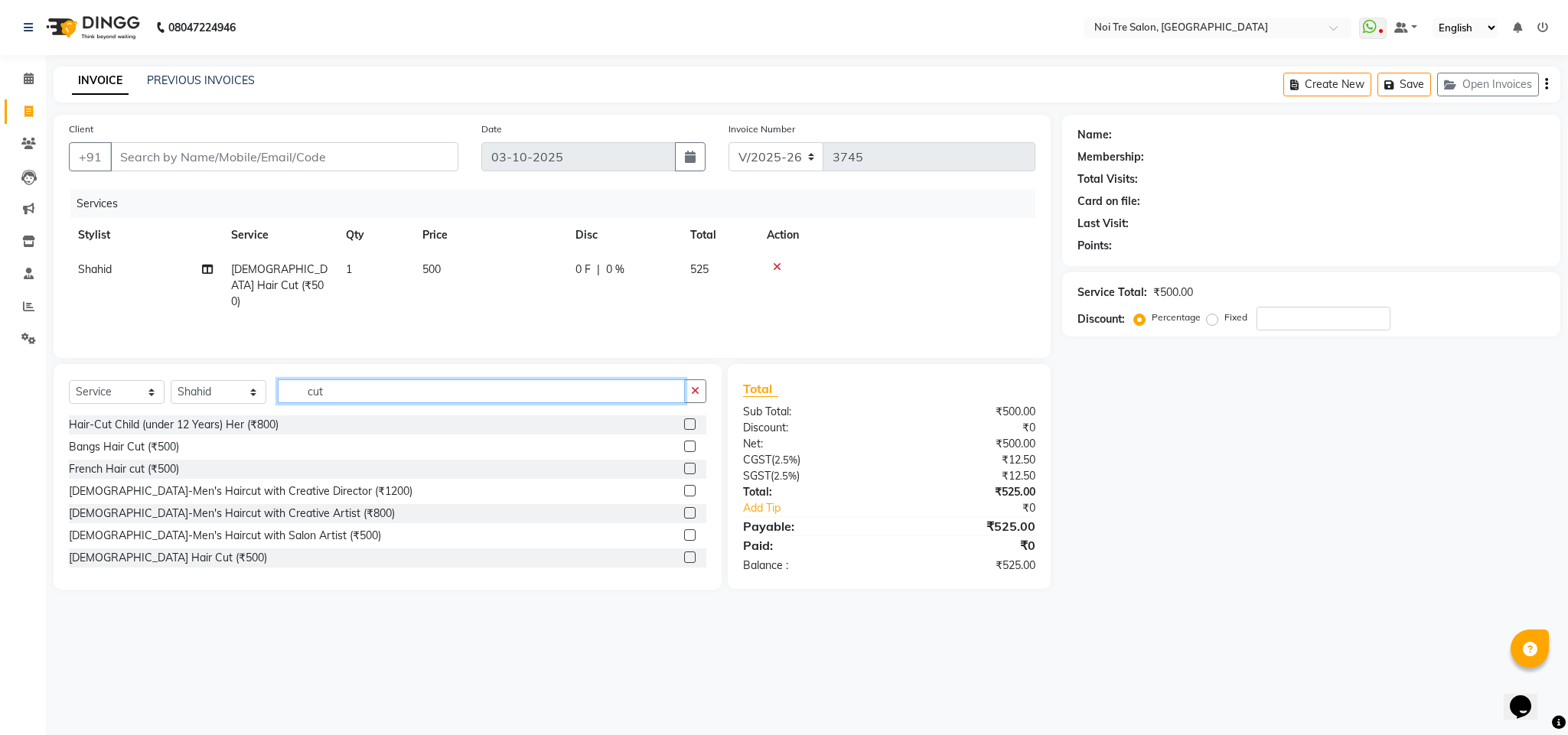
click at [317, 388] on input "cut" at bounding box center [481, 391] width 407 height 24
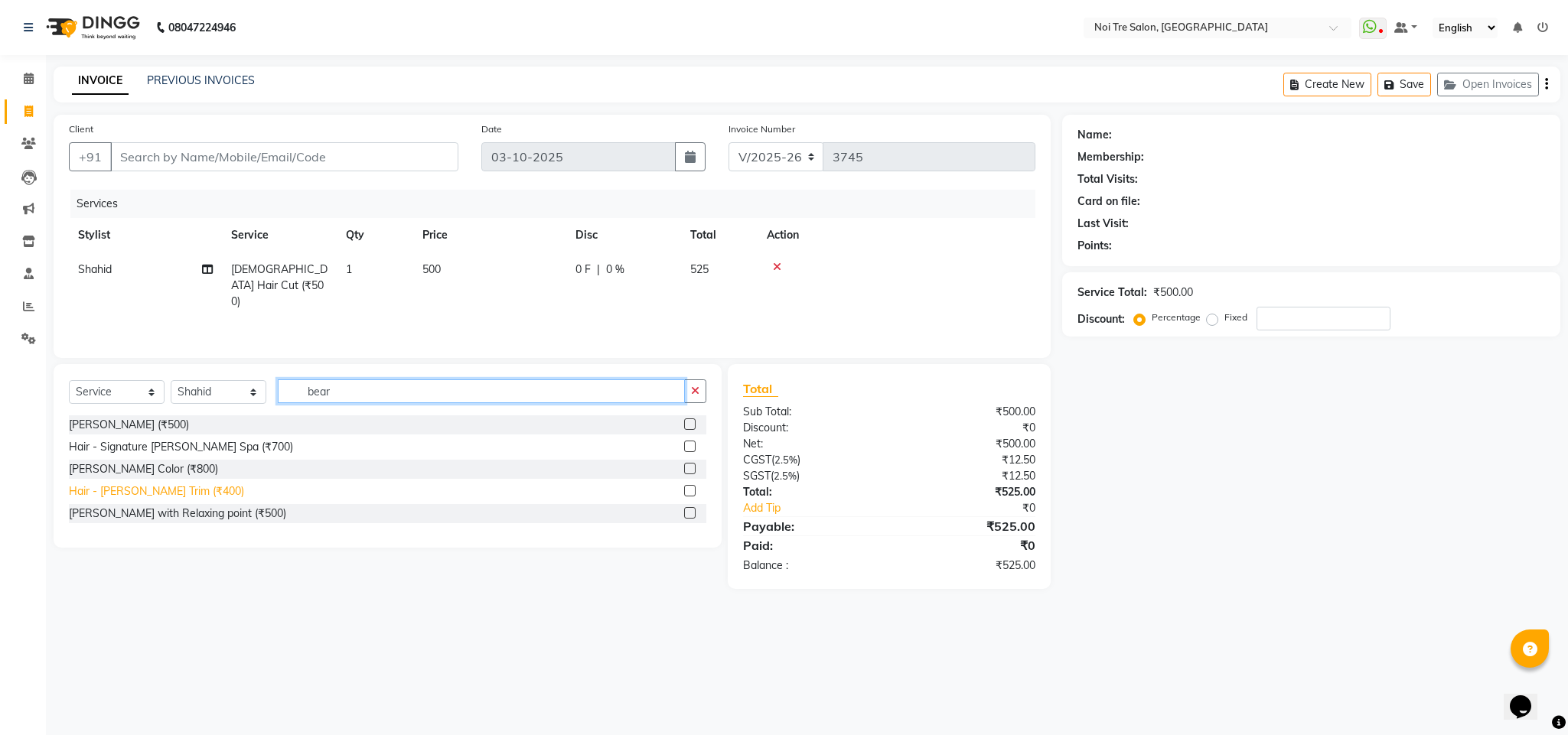
type input "bear"
click at [163, 486] on div "Hair - Beard Trim (₹400)" at bounding box center [156, 491] width 175 height 16
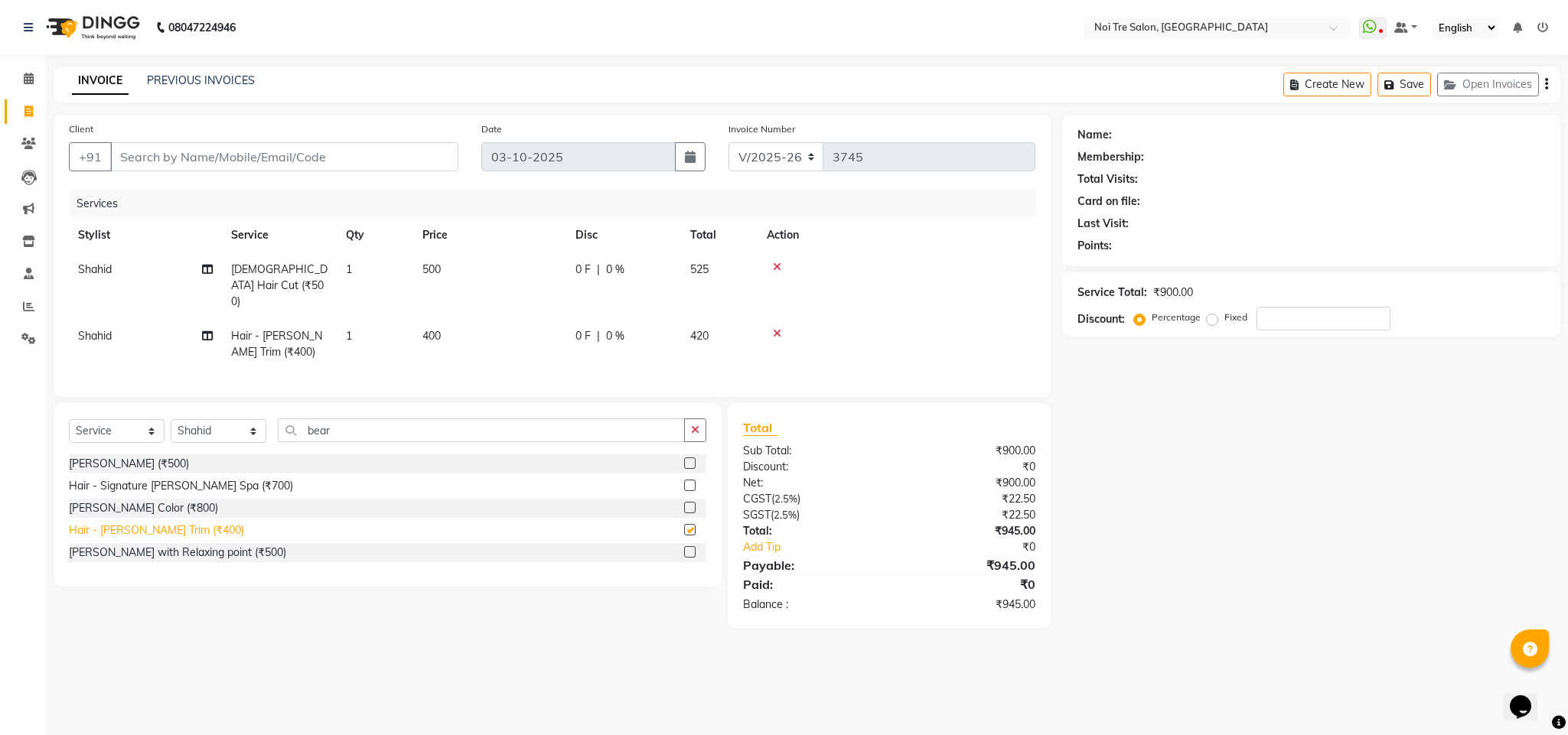
checkbox input "false"
click at [186, 150] on input "Client" at bounding box center [283, 157] width 348 height 29
click at [182, 150] on input "Client" at bounding box center [283, 157] width 348 height 29
type input "9"
type input "0"
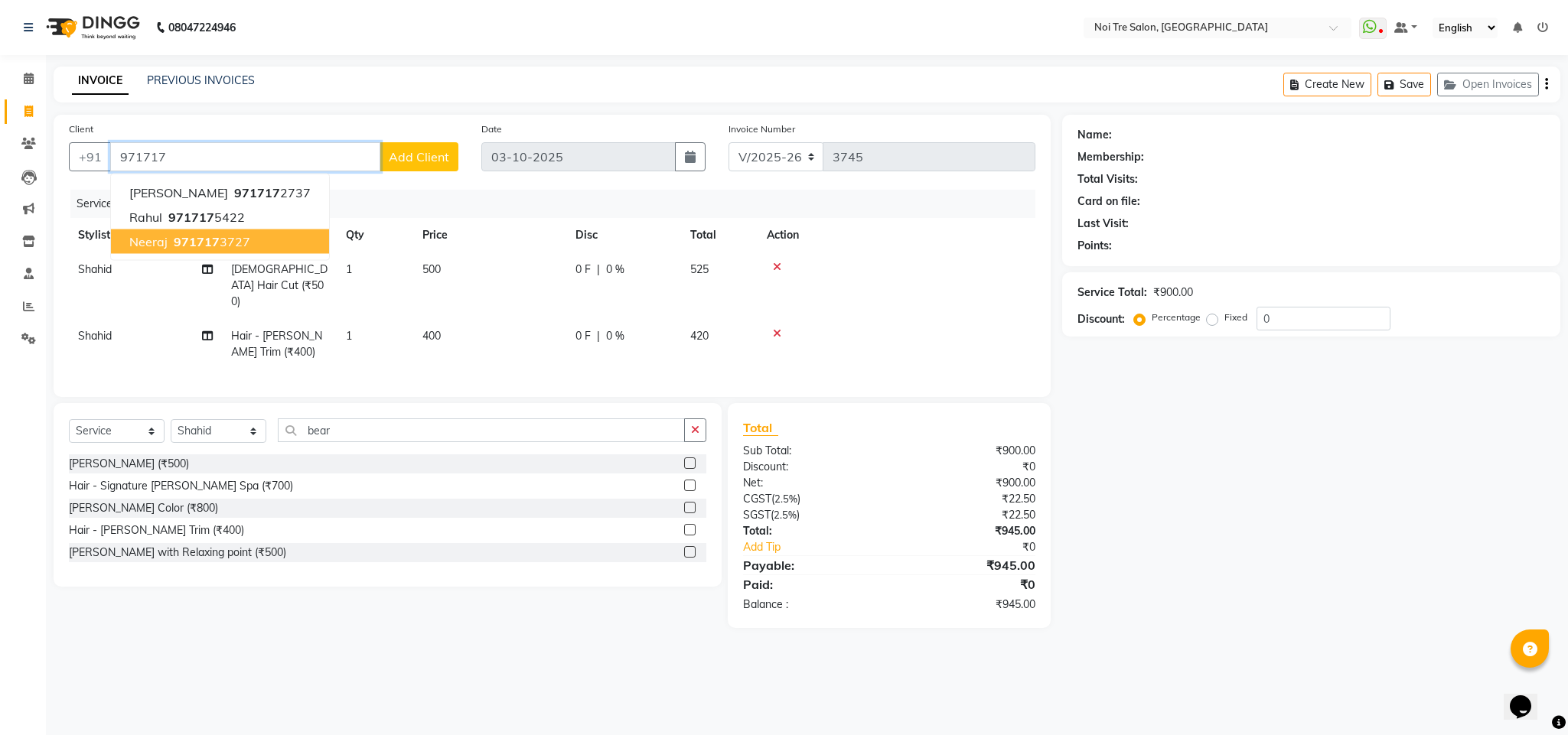
click at [227, 235] on ngb-highlight "971717 3727" at bounding box center [210, 242] width 80 height 15
type input "9717173727"
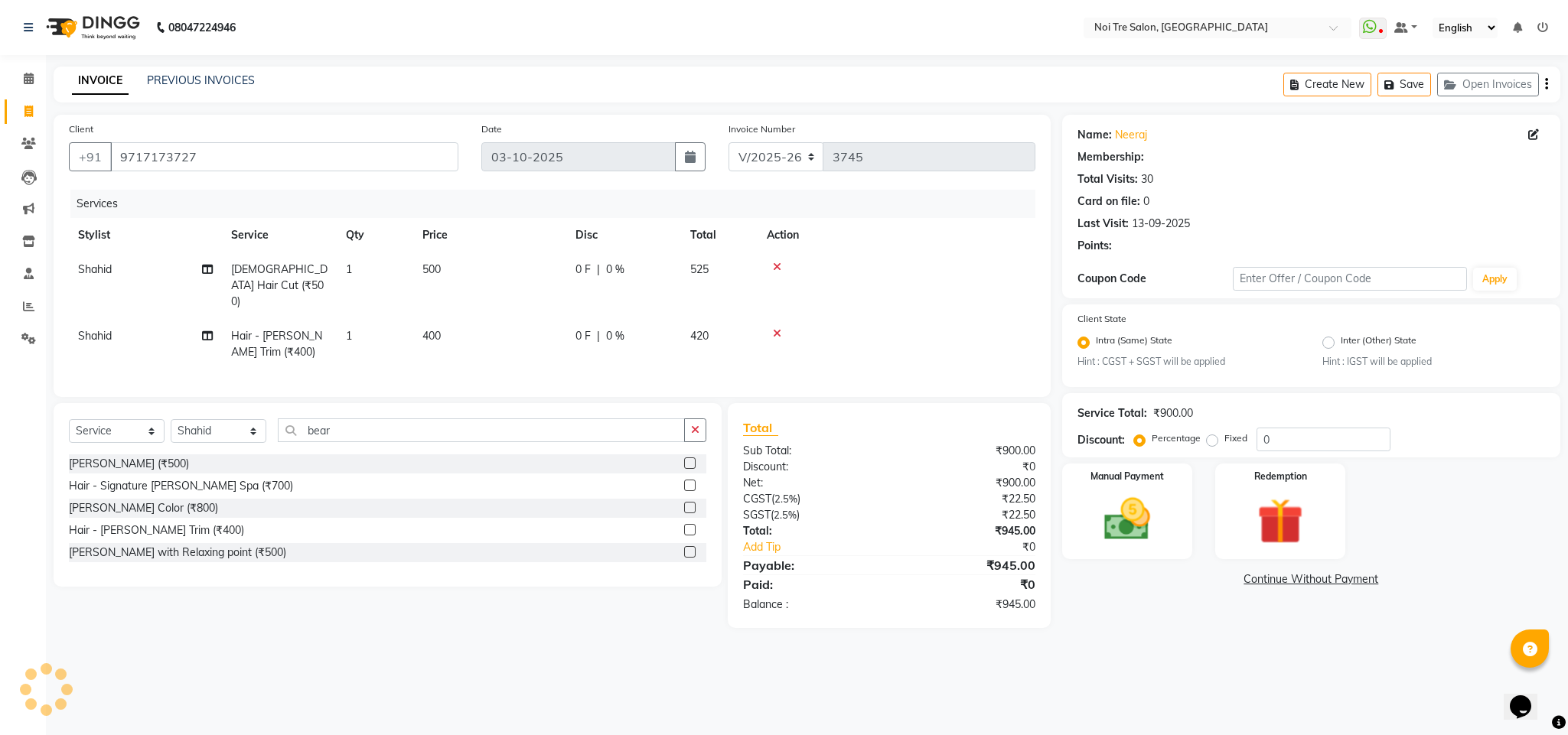
select select "1: Object"
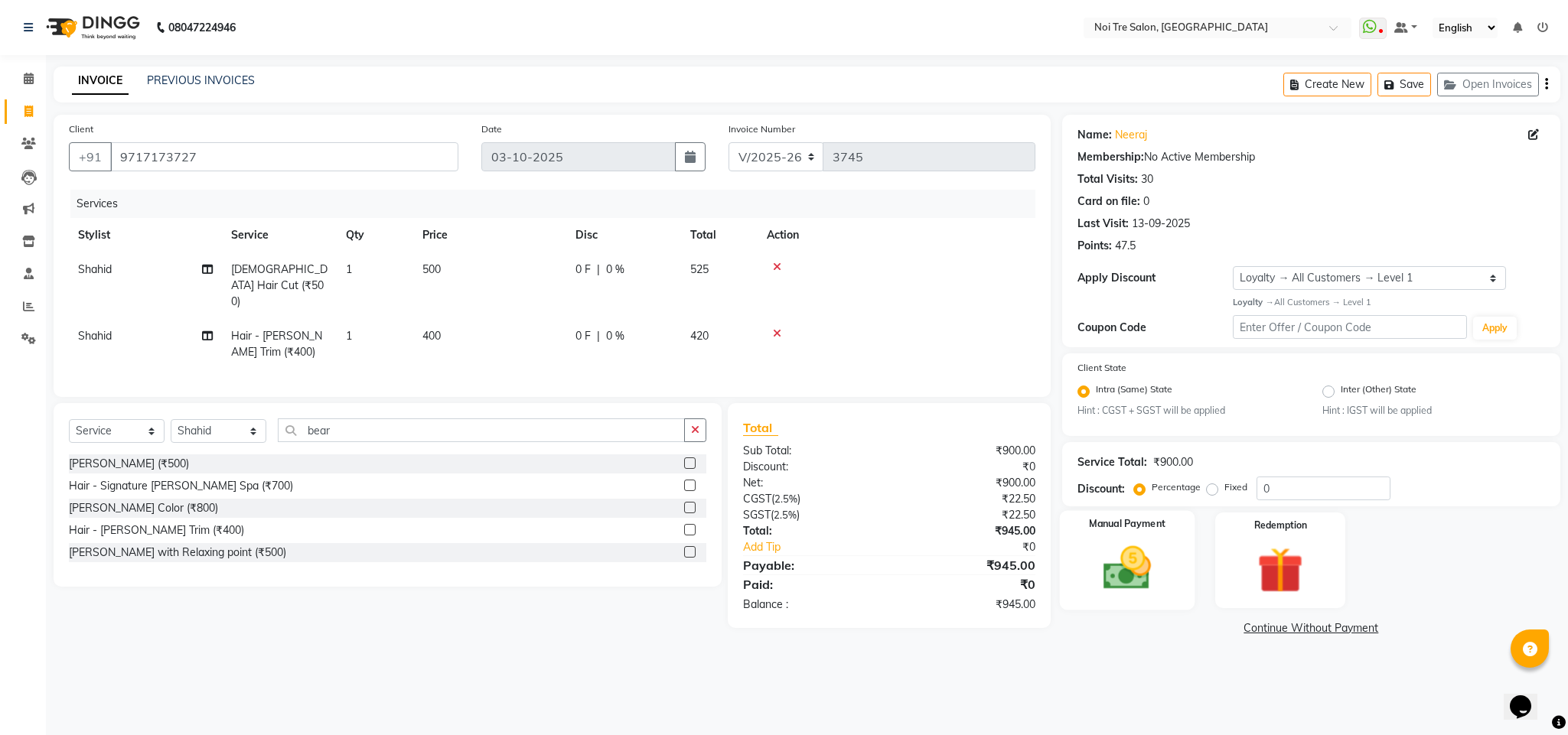
click at [1101, 558] on img at bounding box center [1127, 567] width 78 height 55
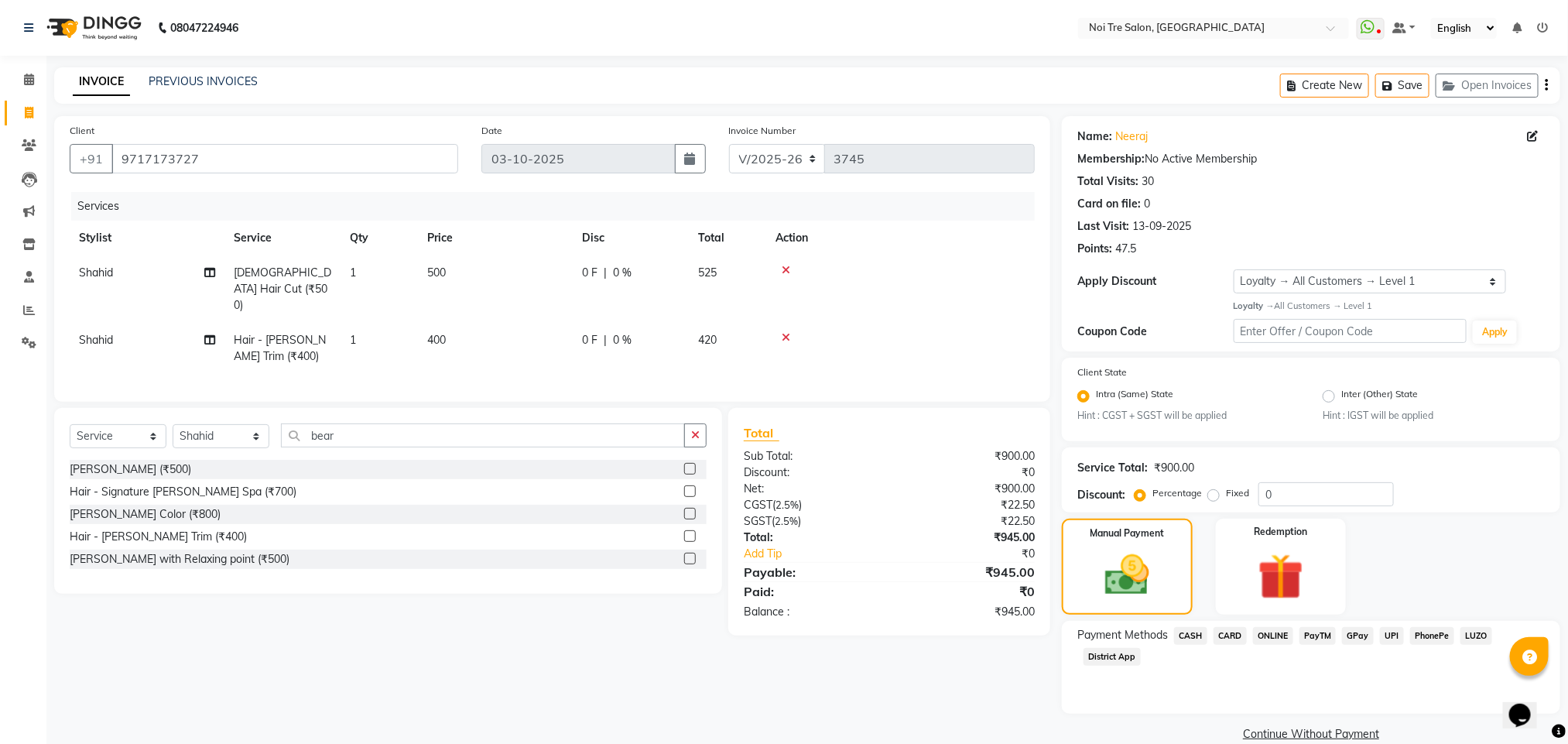
click at [786, 333] on icon at bounding box center [785, 337] width 9 height 11
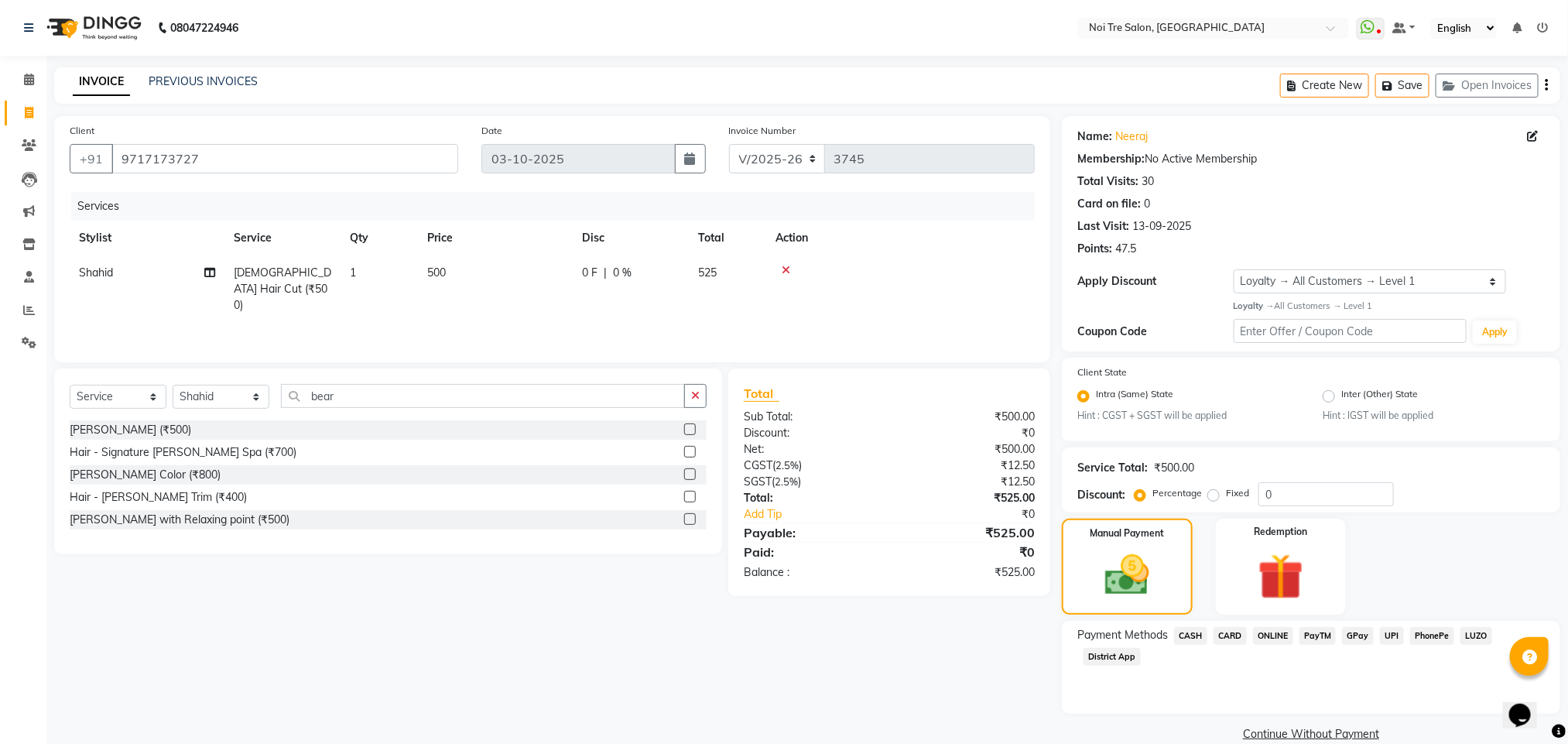
click at [1182, 637] on span "CASH" at bounding box center [1190, 636] width 33 height 18
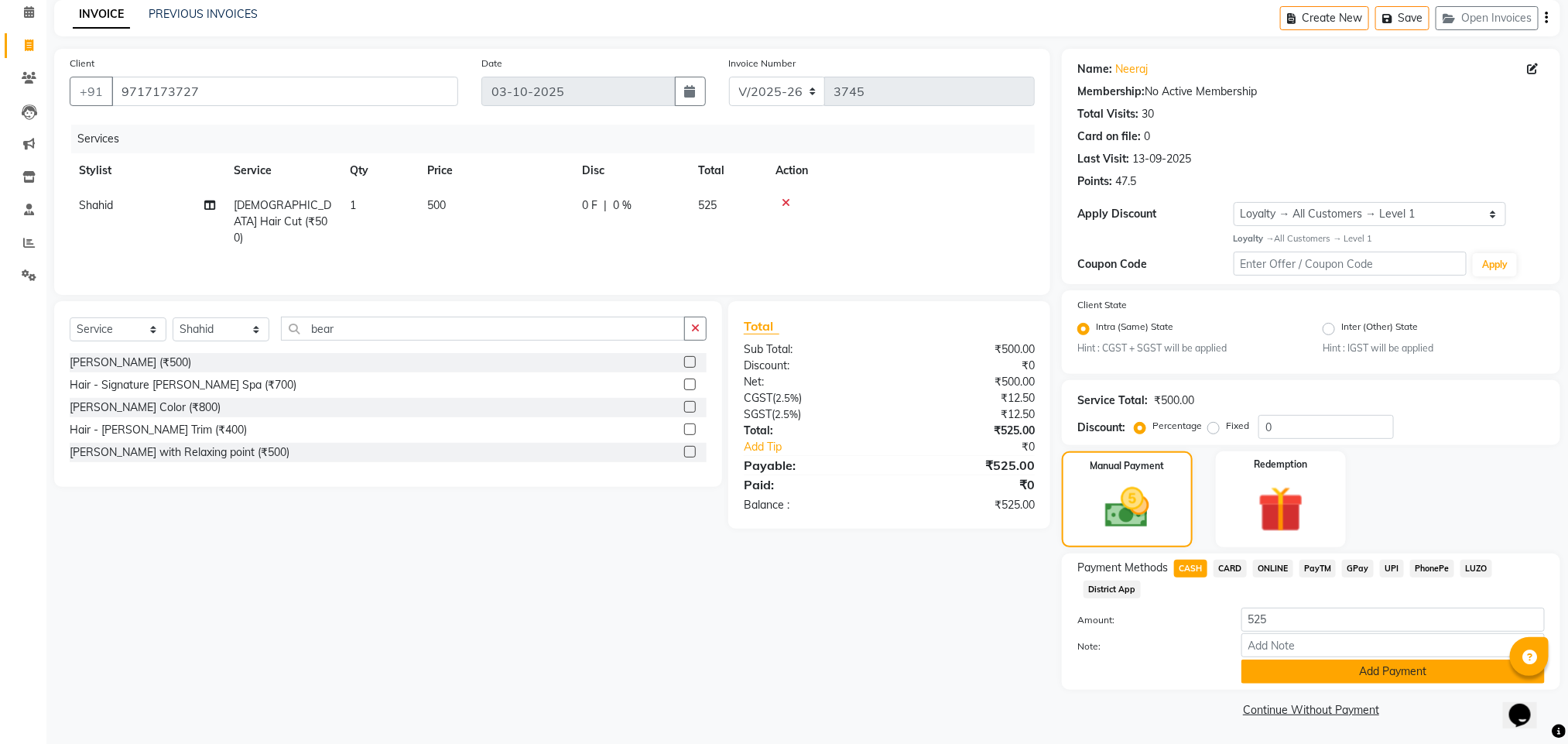
click at [1325, 662] on button "Add Payment" at bounding box center [1392, 671] width 303 height 24
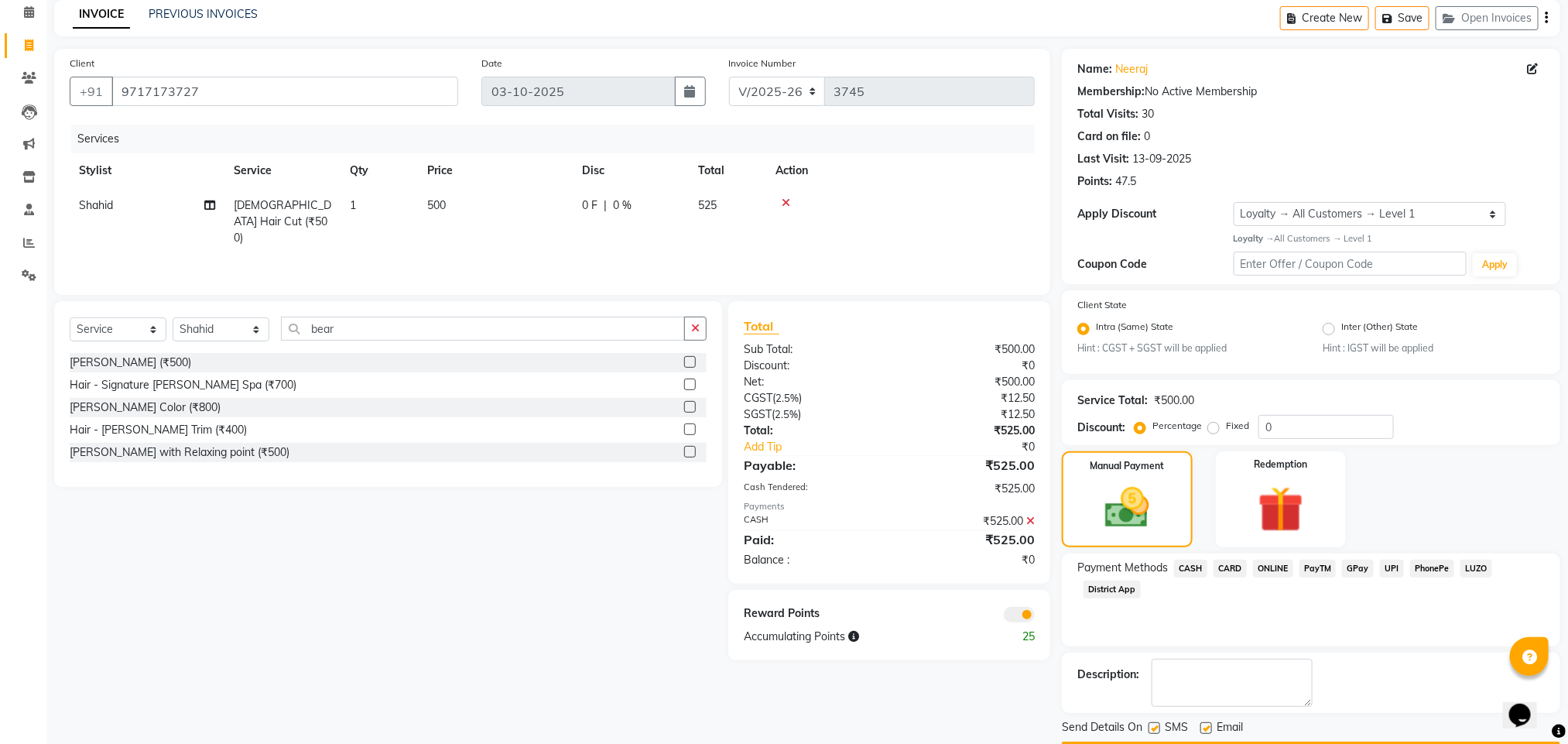
click at [1031, 521] on icon at bounding box center [1030, 521] width 9 height 11
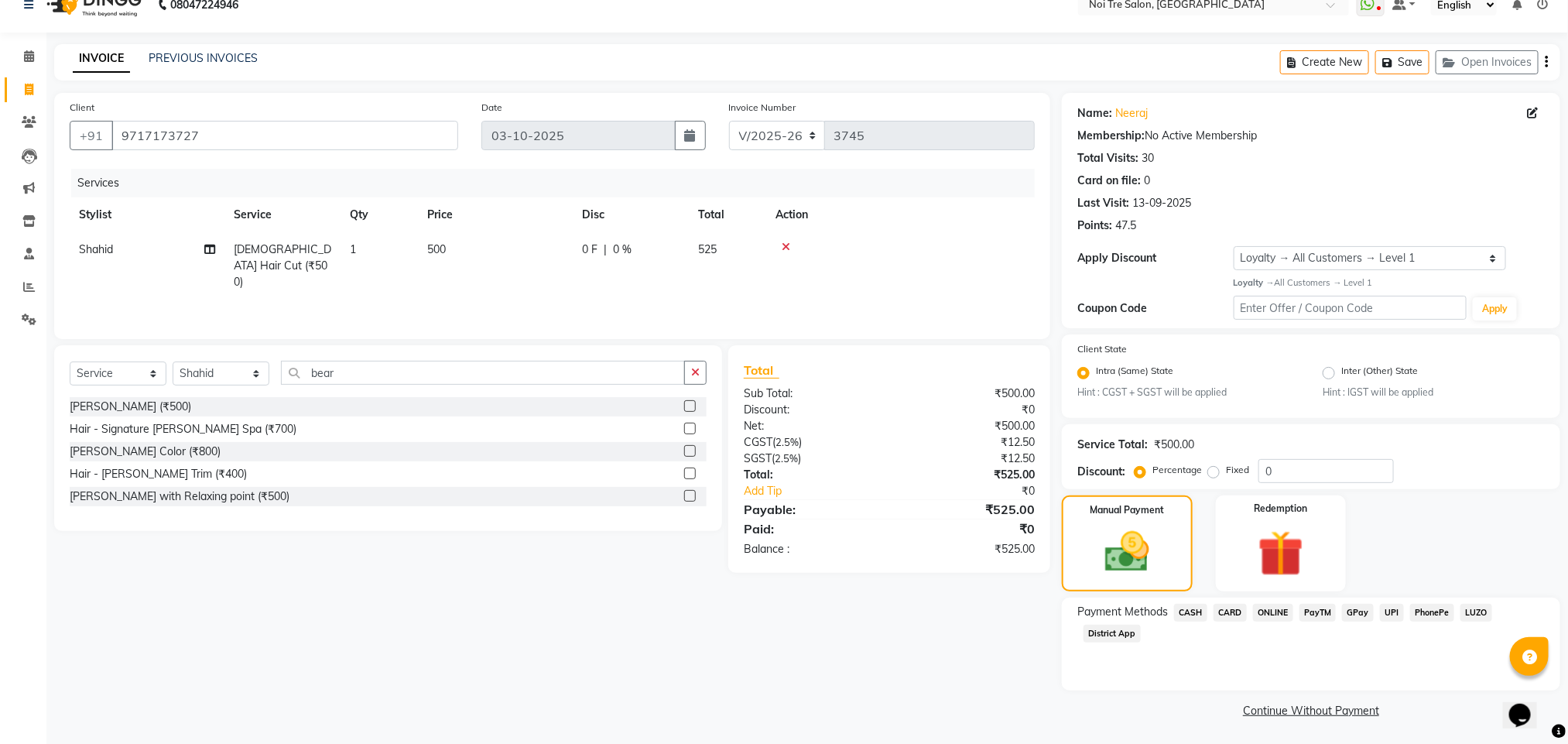
click at [1266, 616] on span "ONLINE" at bounding box center [1272, 612] width 40 height 18
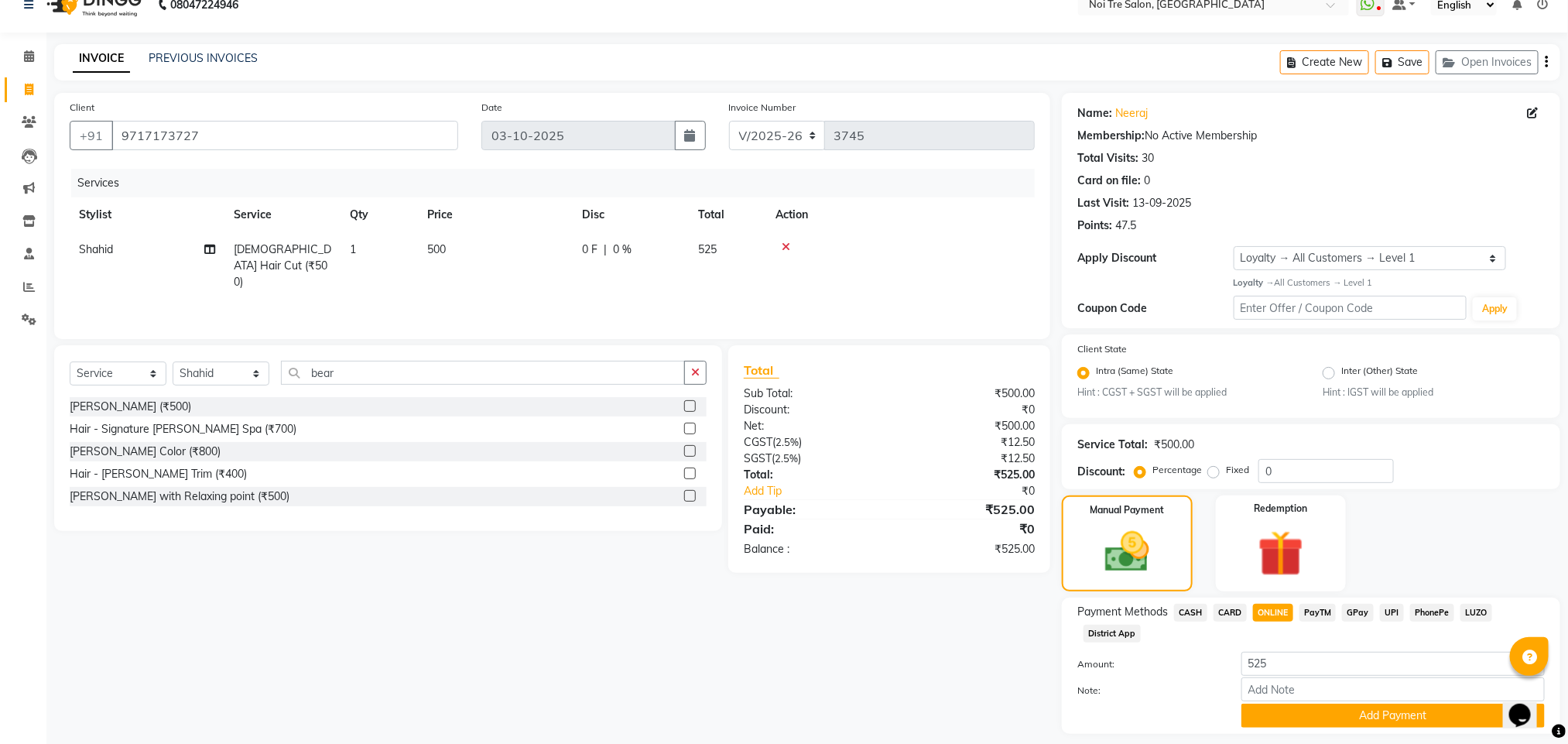
scroll to position [67, 0]
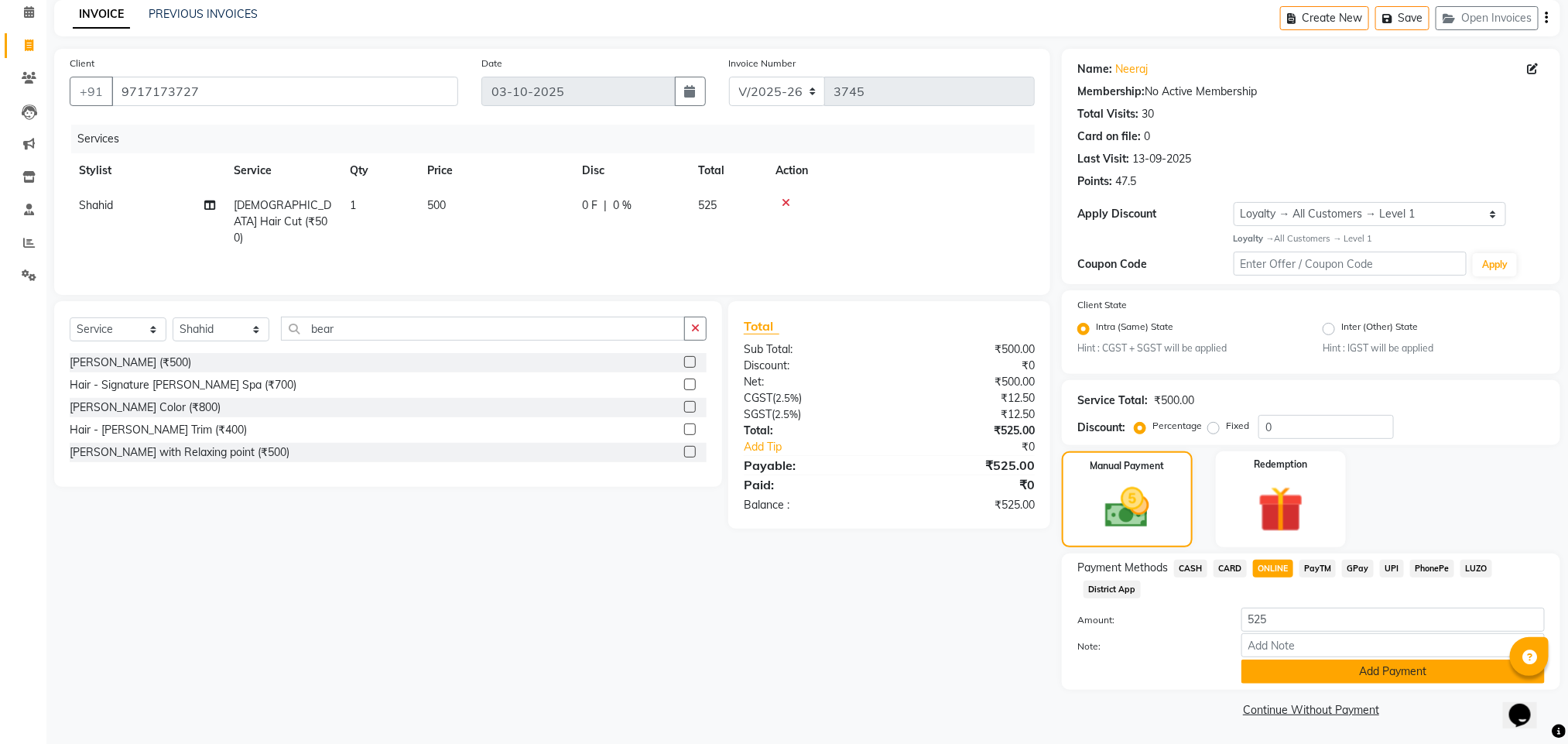
click at [1316, 679] on button "Add Payment" at bounding box center [1392, 671] width 303 height 24
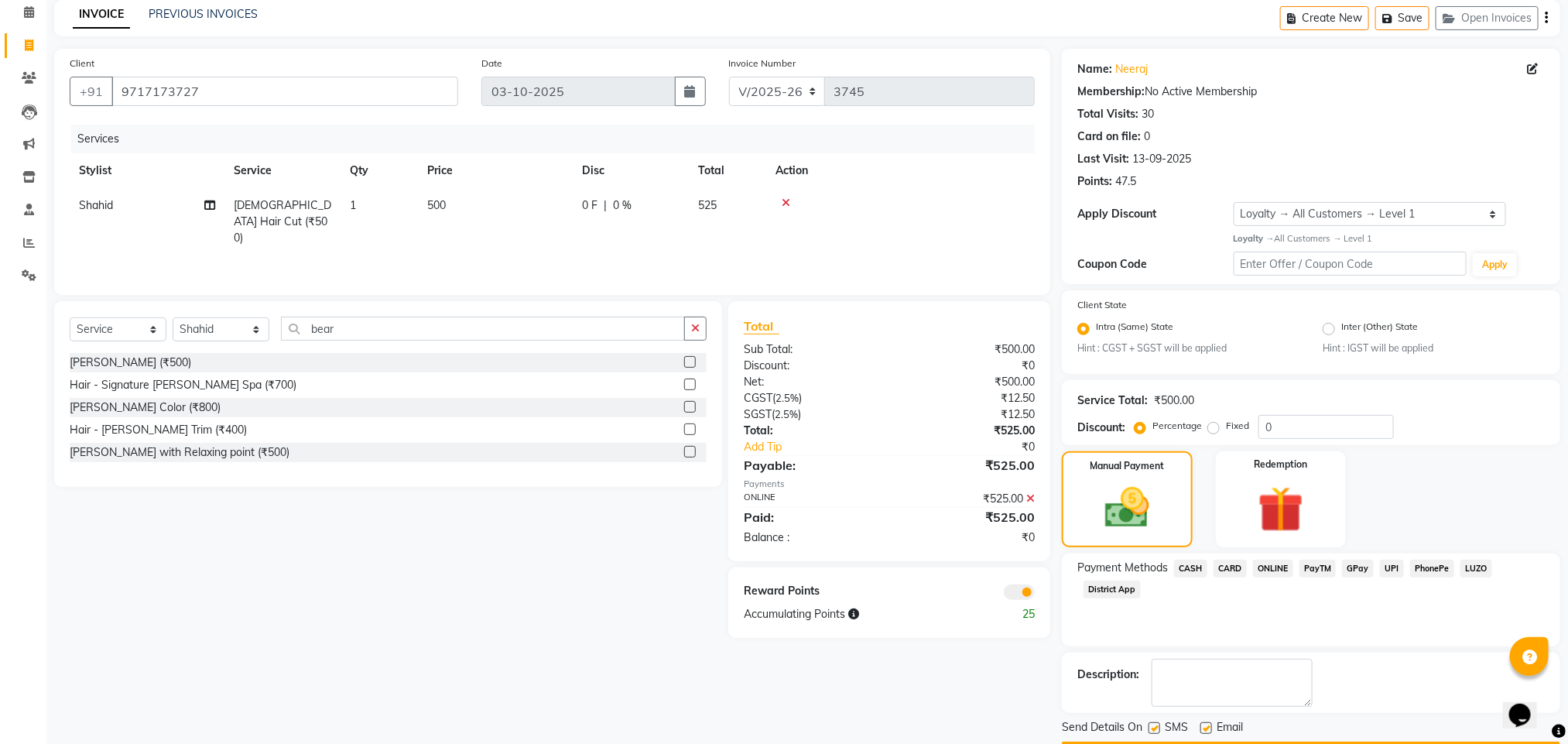
scroll to position [112, 0]
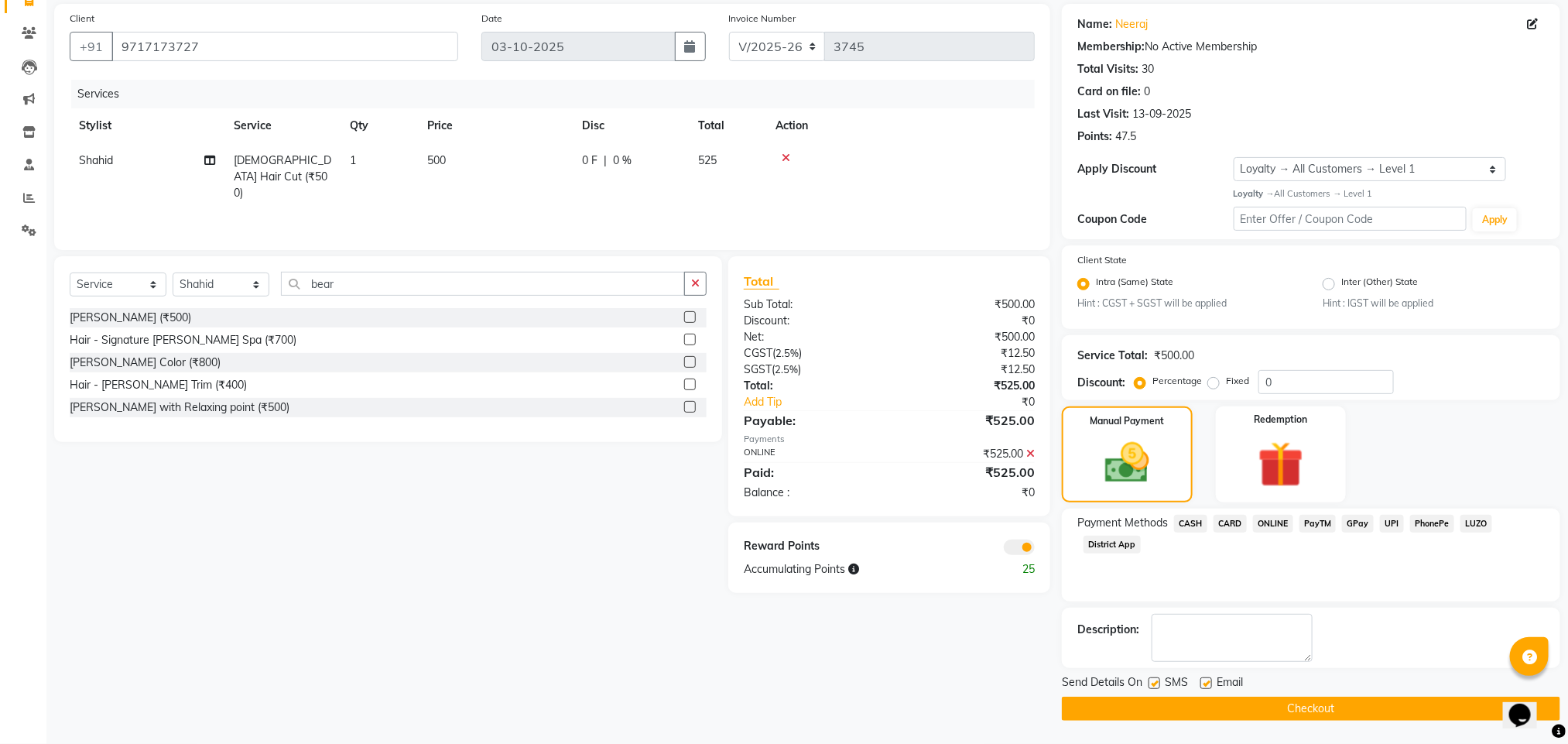
click at [1277, 697] on button "Checkout" at bounding box center [1310, 709] width 498 height 24
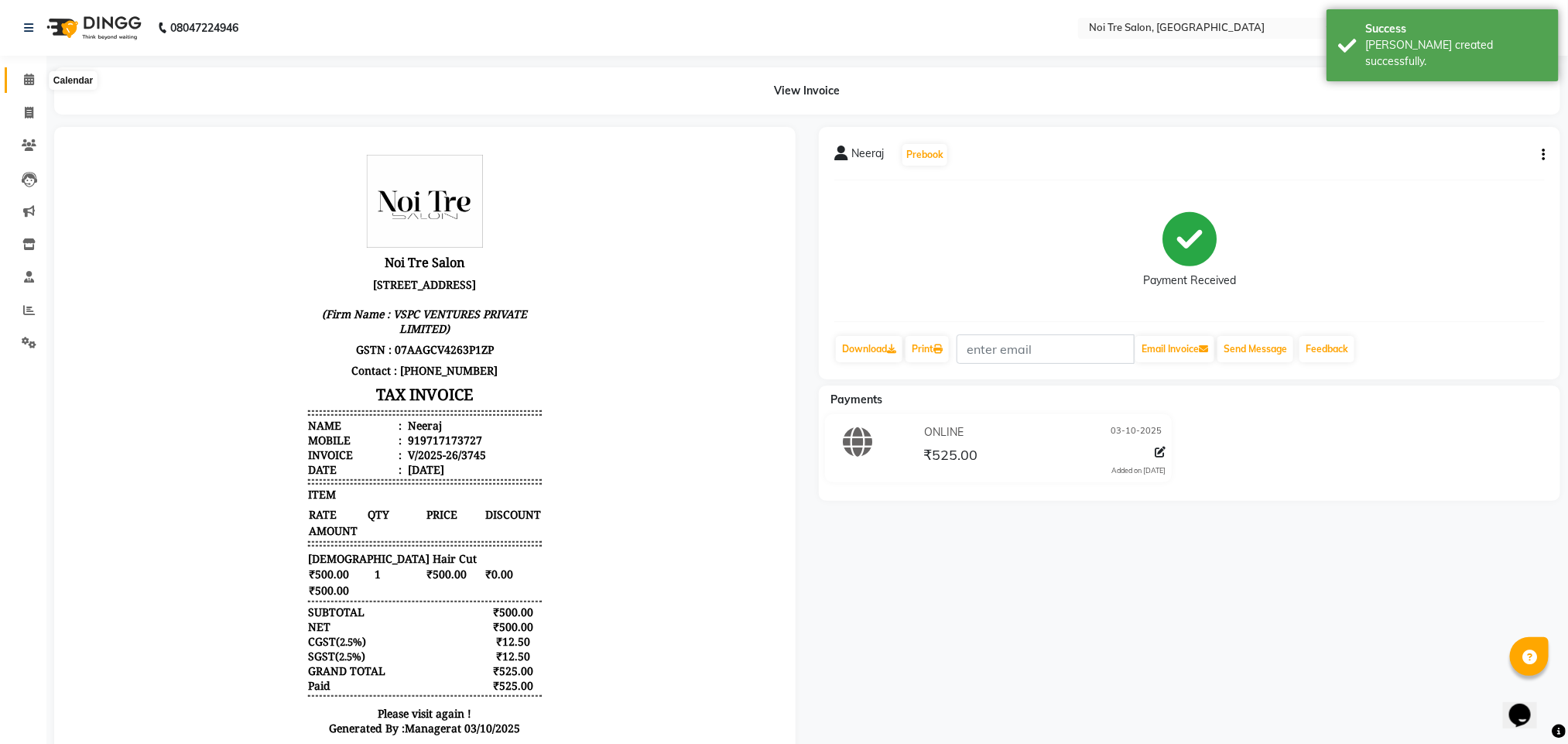
click at [19, 84] on span at bounding box center [29, 80] width 27 height 18
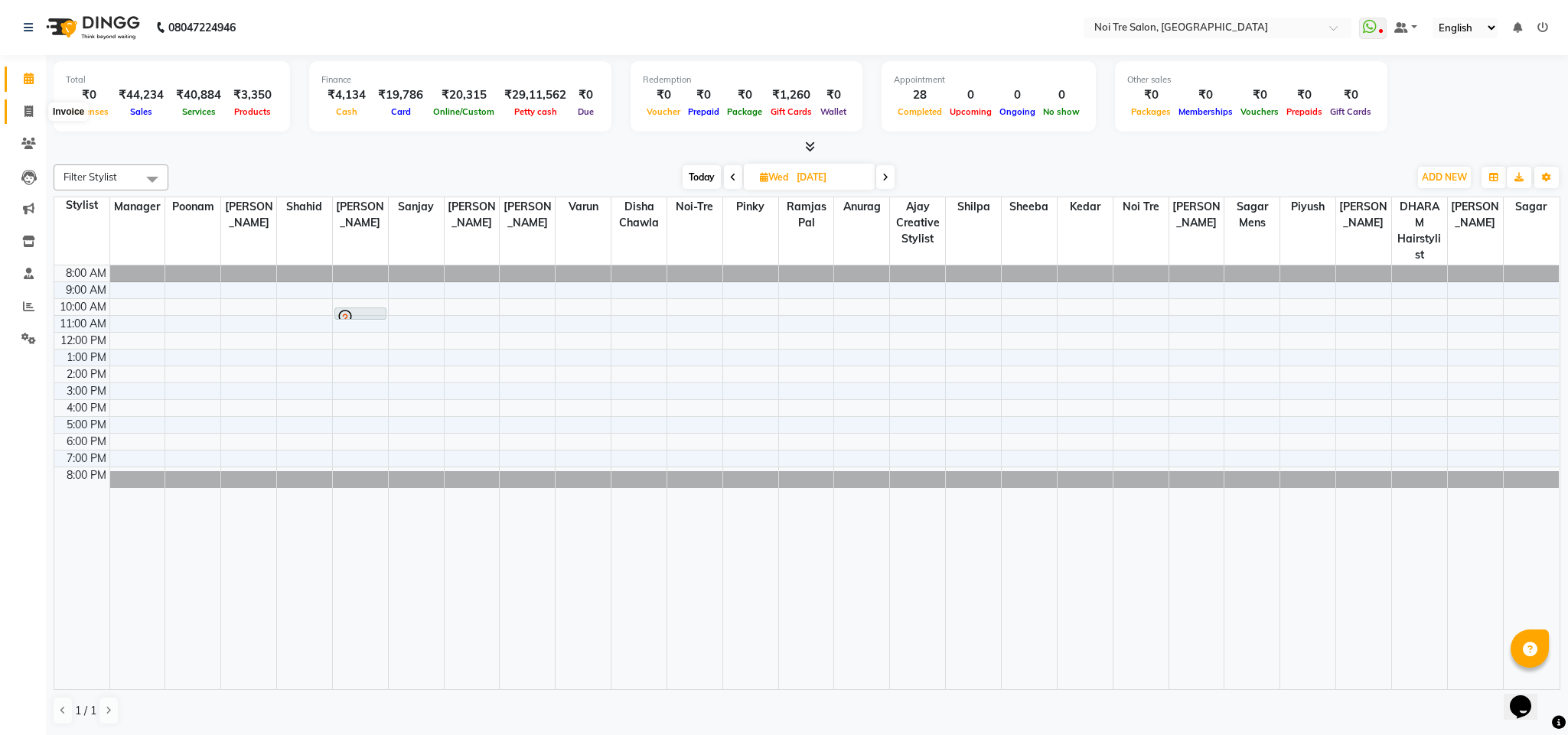
click at [32, 118] on span at bounding box center [29, 112] width 27 height 17
select select "4307"
select select "service"
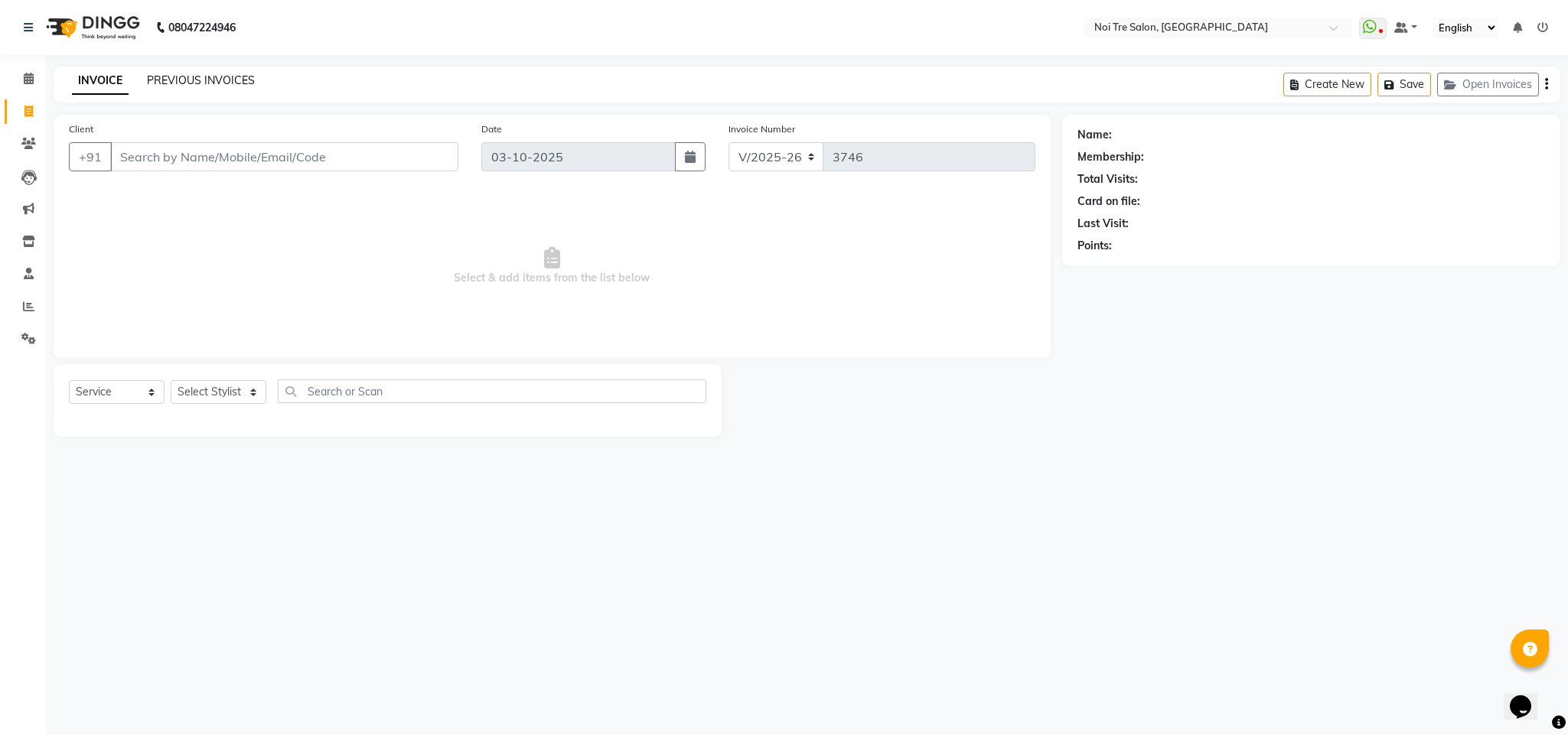
click at [182, 83] on link "PREVIOUS INVOICES" at bounding box center [200, 80] width 108 height 13
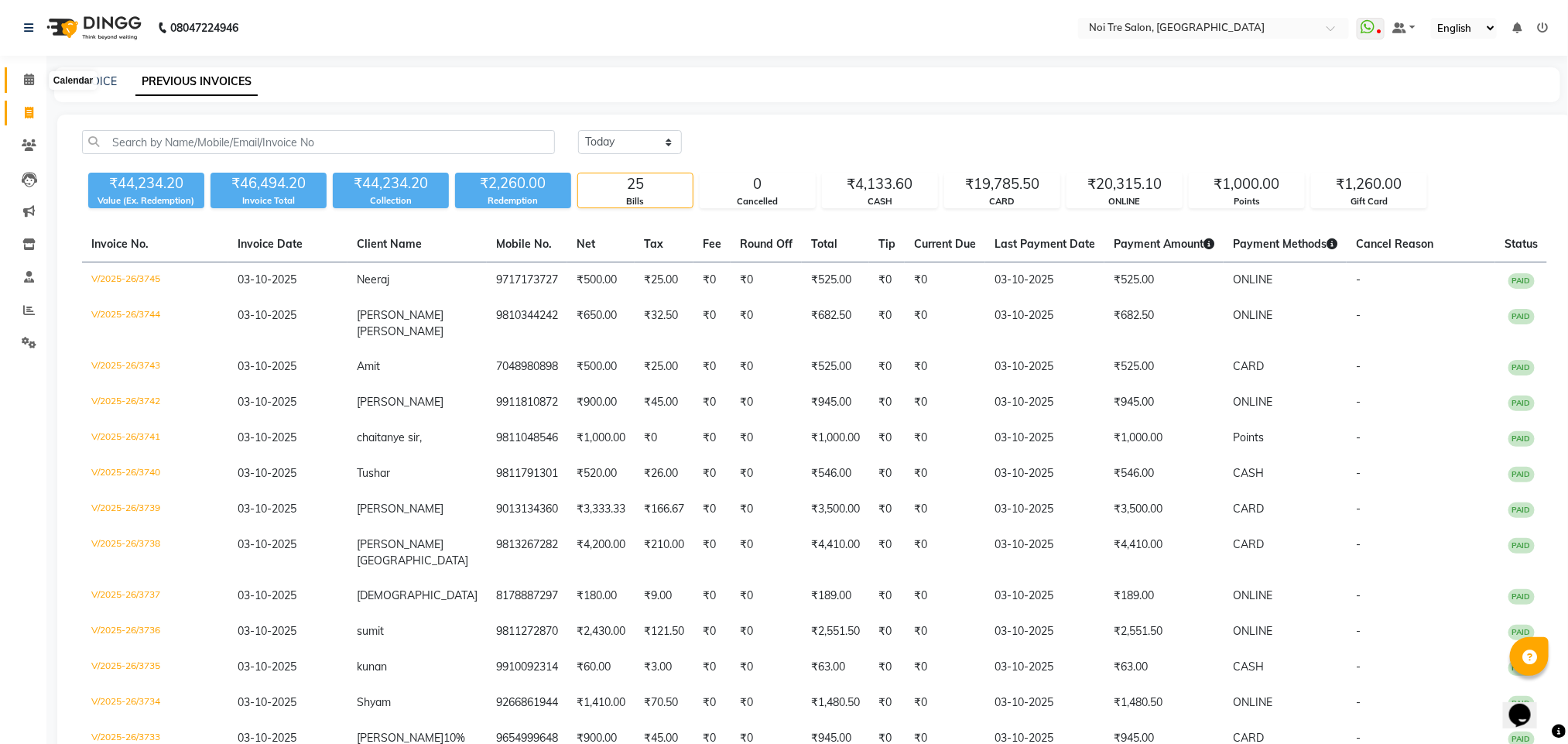
click at [17, 74] on span at bounding box center [29, 80] width 27 height 18
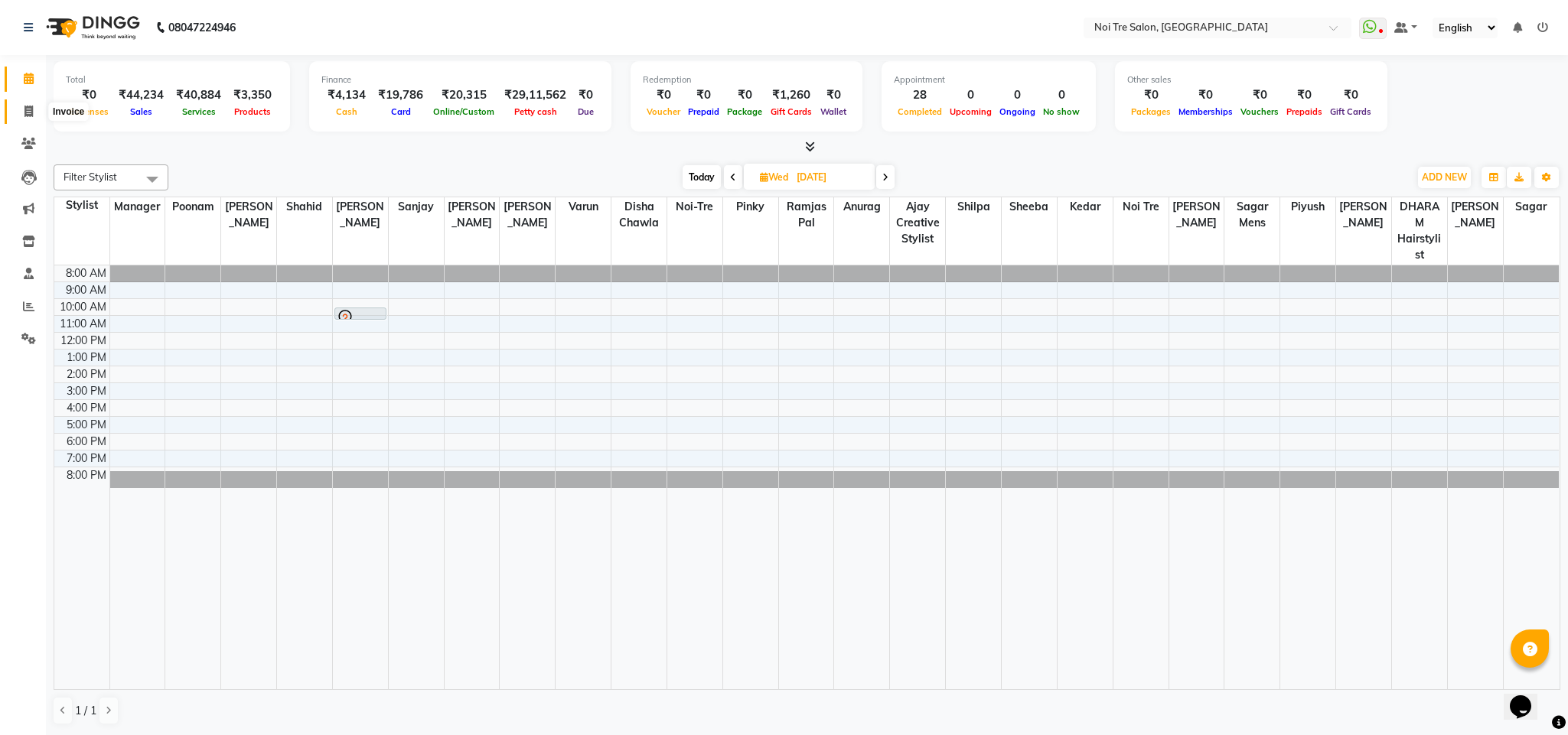
click at [24, 106] on icon at bounding box center [28, 112] width 9 height 12
select select "4307"
select select "service"
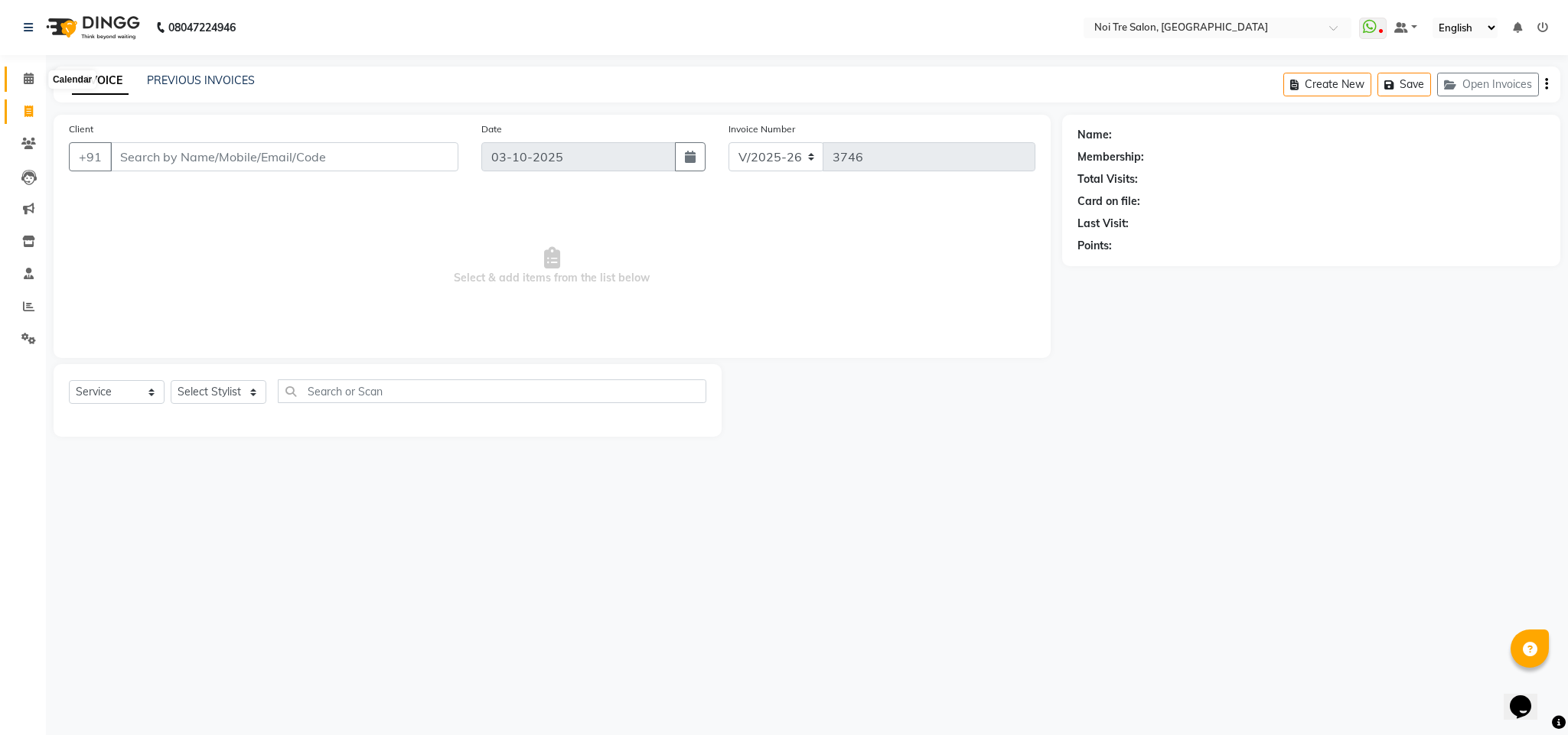
click at [26, 70] on span at bounding box center [29, 79] width 27 height 17
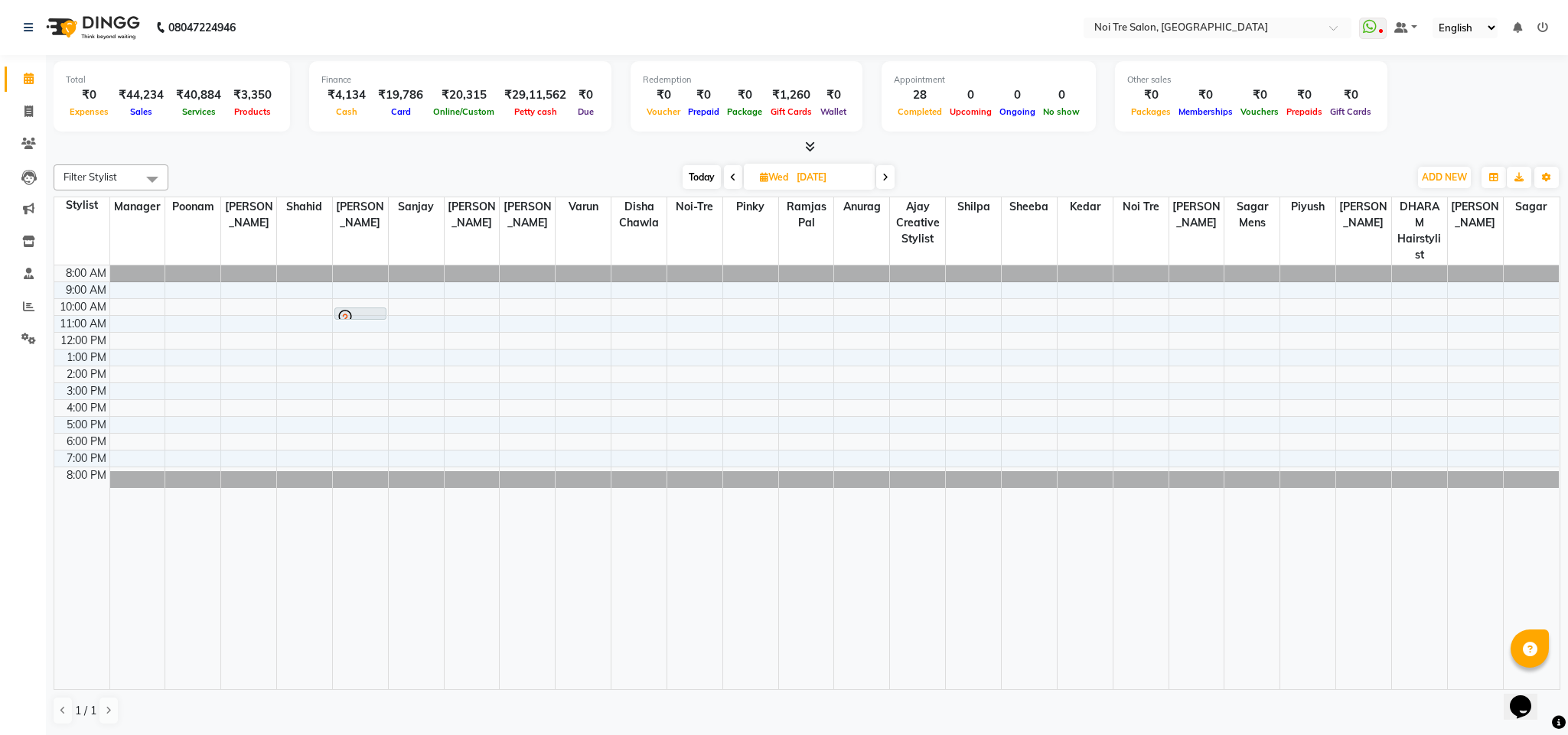
click at [410, 147] on div at bounding box center [807, 146] width 1506 height 16
click at [455, 166] on div "Today Wed 08-10-2025" at bounding box center [788, 177] width 1225 height 23
click at [23, 110] on span at bounding box center [29, 112] width 27 height 17
select select "service"
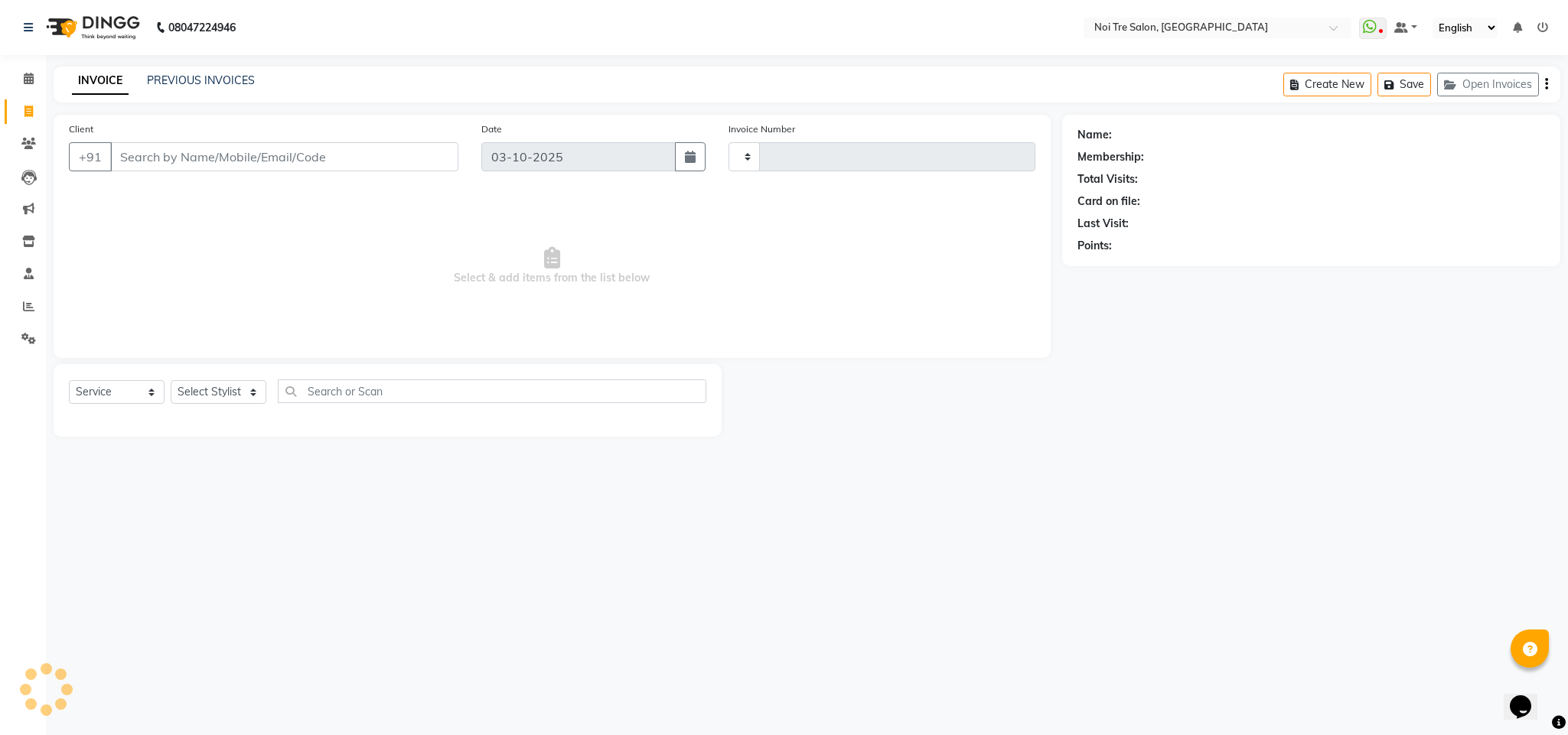
type input "3746"
select select "4307"
click at [28, 303] on icon at bounding box center [29, 306] width 12 height 12
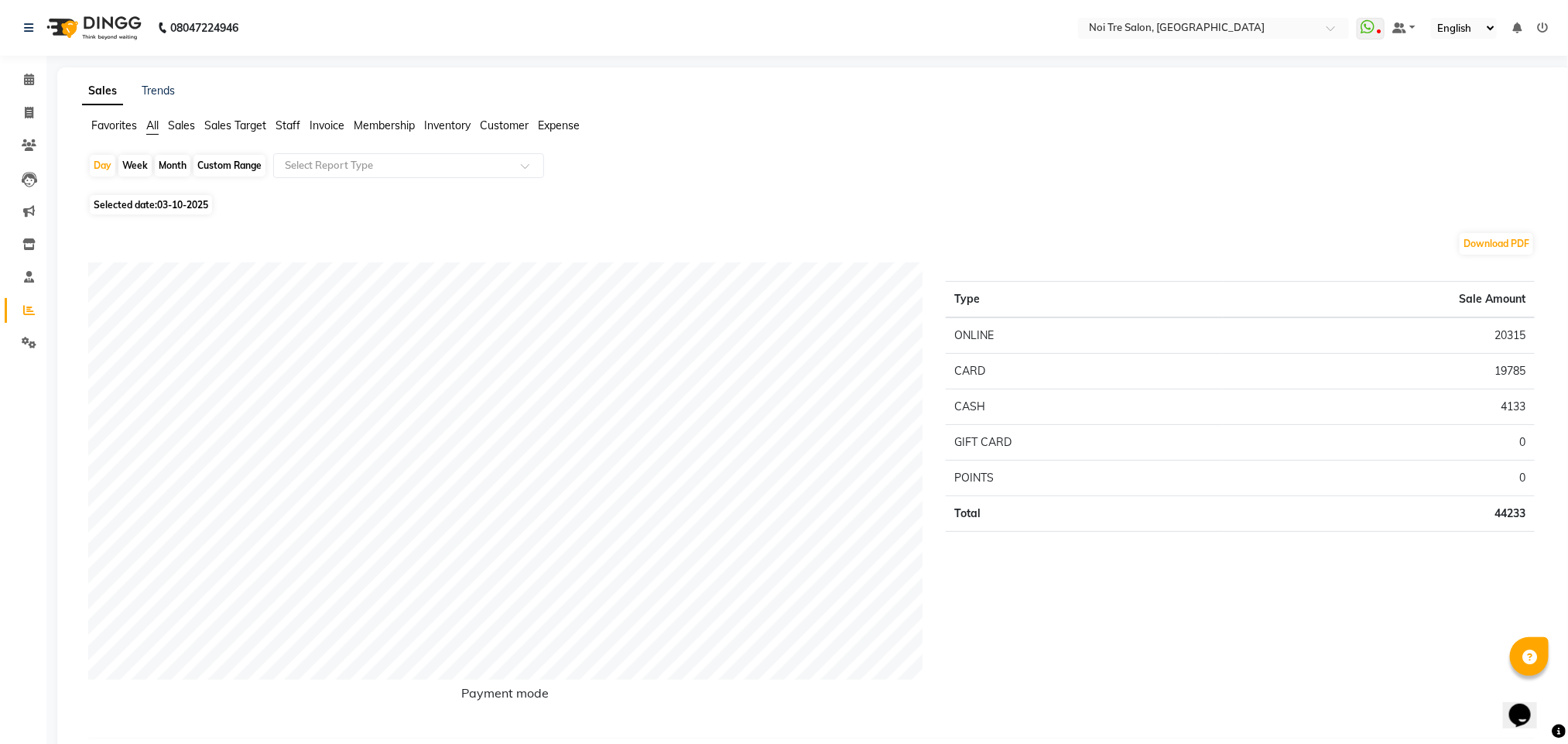
click at [284, 123] on span "Staff" at bounding box center [287, 125] width 24 height 14
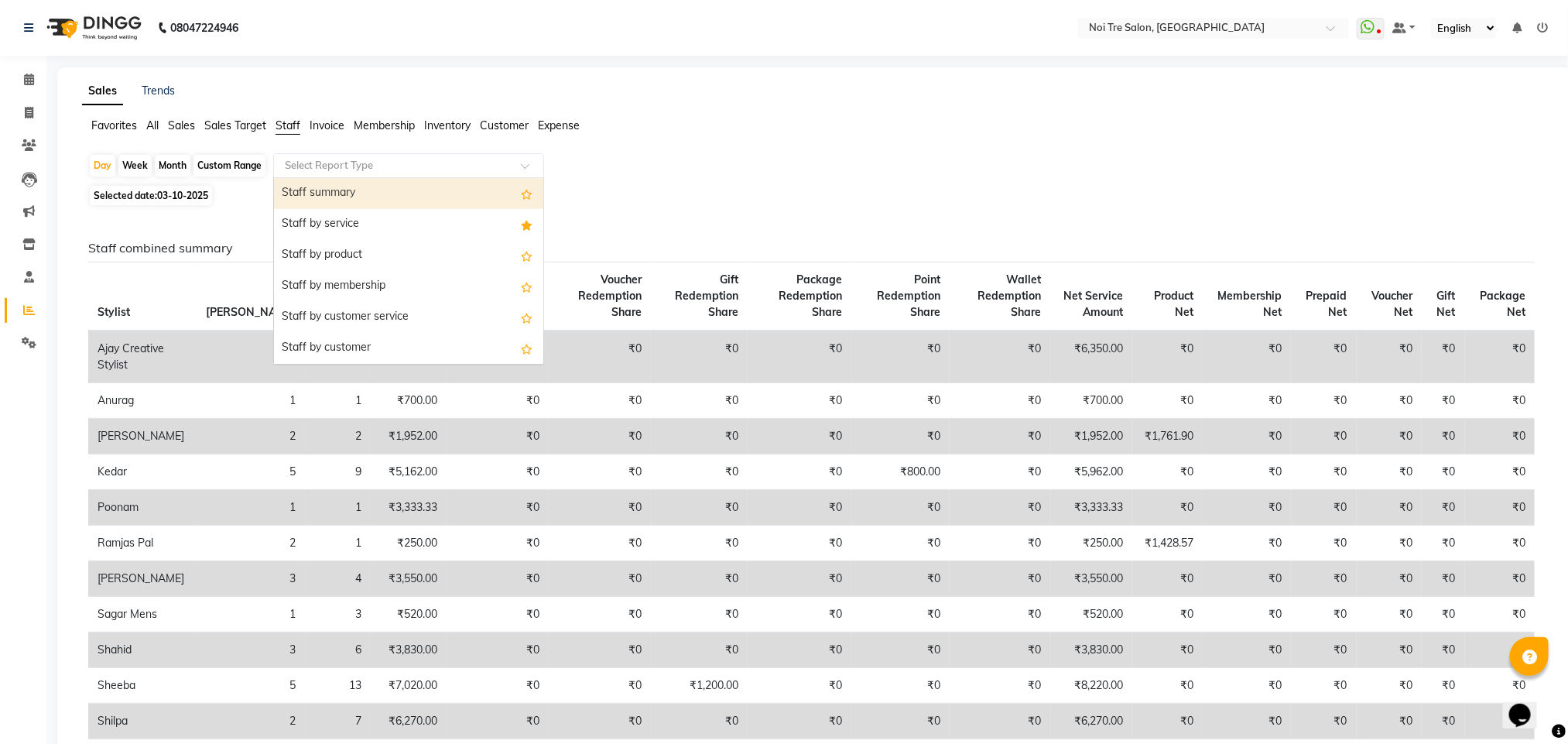
click at [334, 167] on input "text" at bounding box center [393, 166] width 223 height 16
click at [344, 220] on div "Staff by service" at bounding box center [408, 224] width 269 height 31
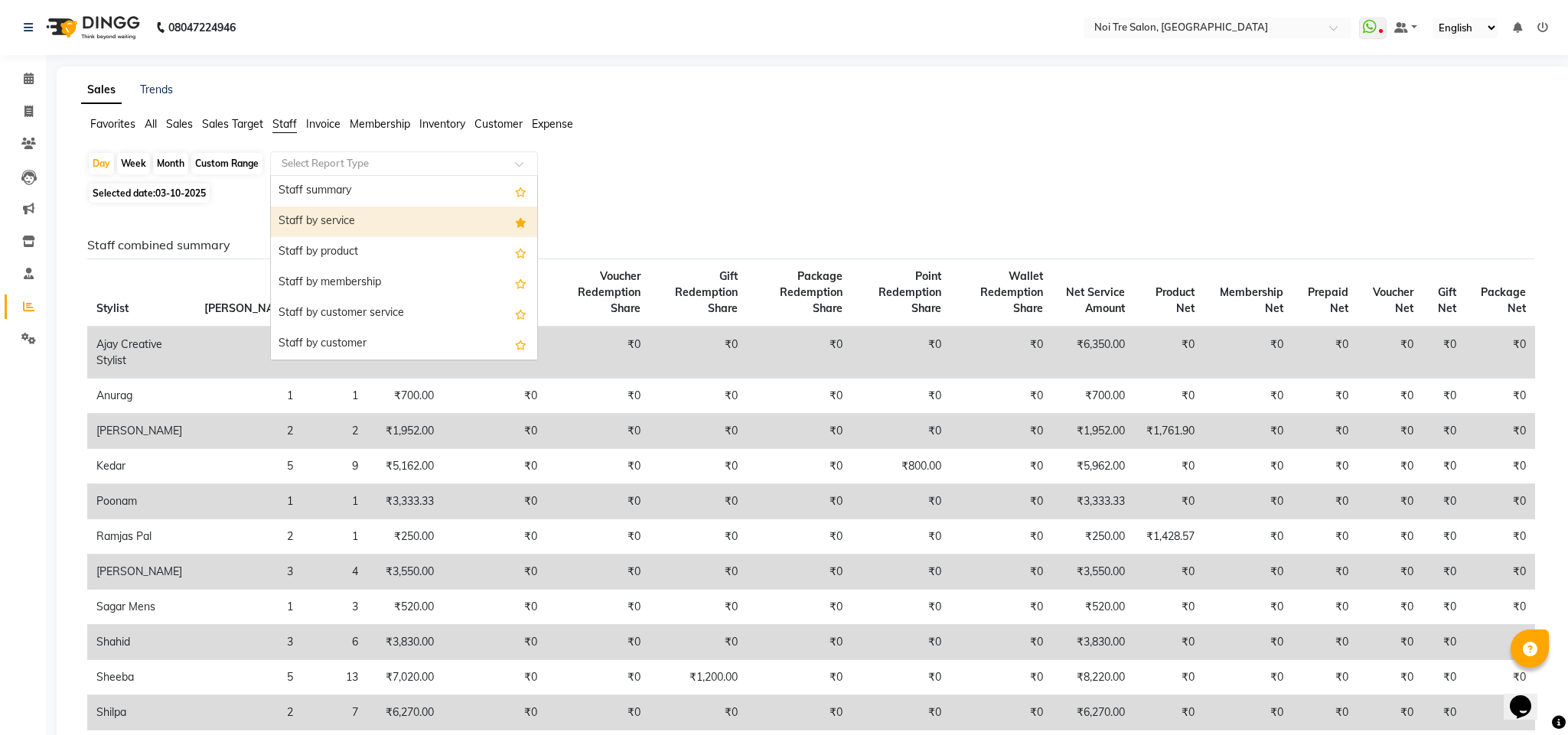
select select "filtered_report"
select select "csv"
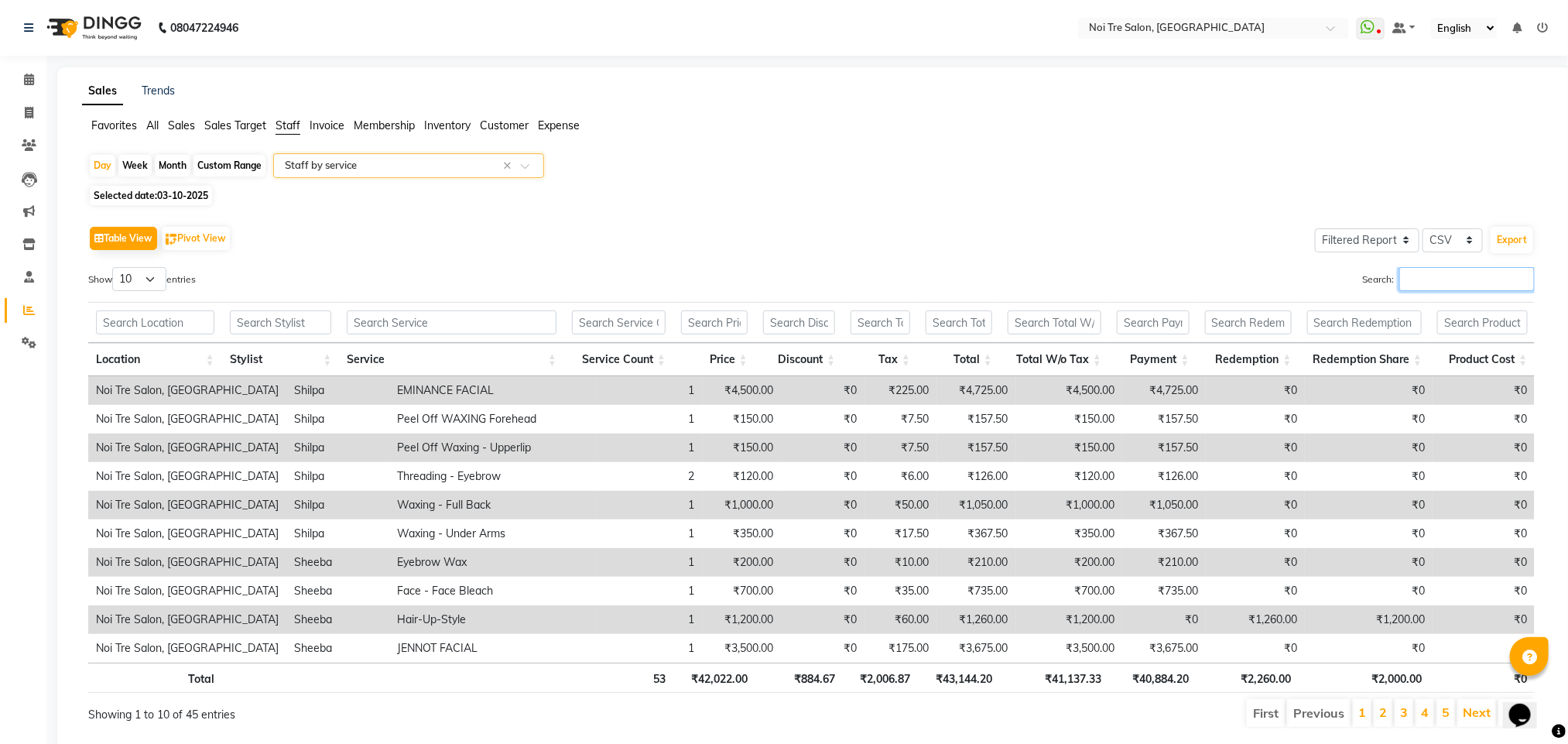
click at [1414, 287] on input "Search:" at bounding box center [1466, 279] width 135 height 24
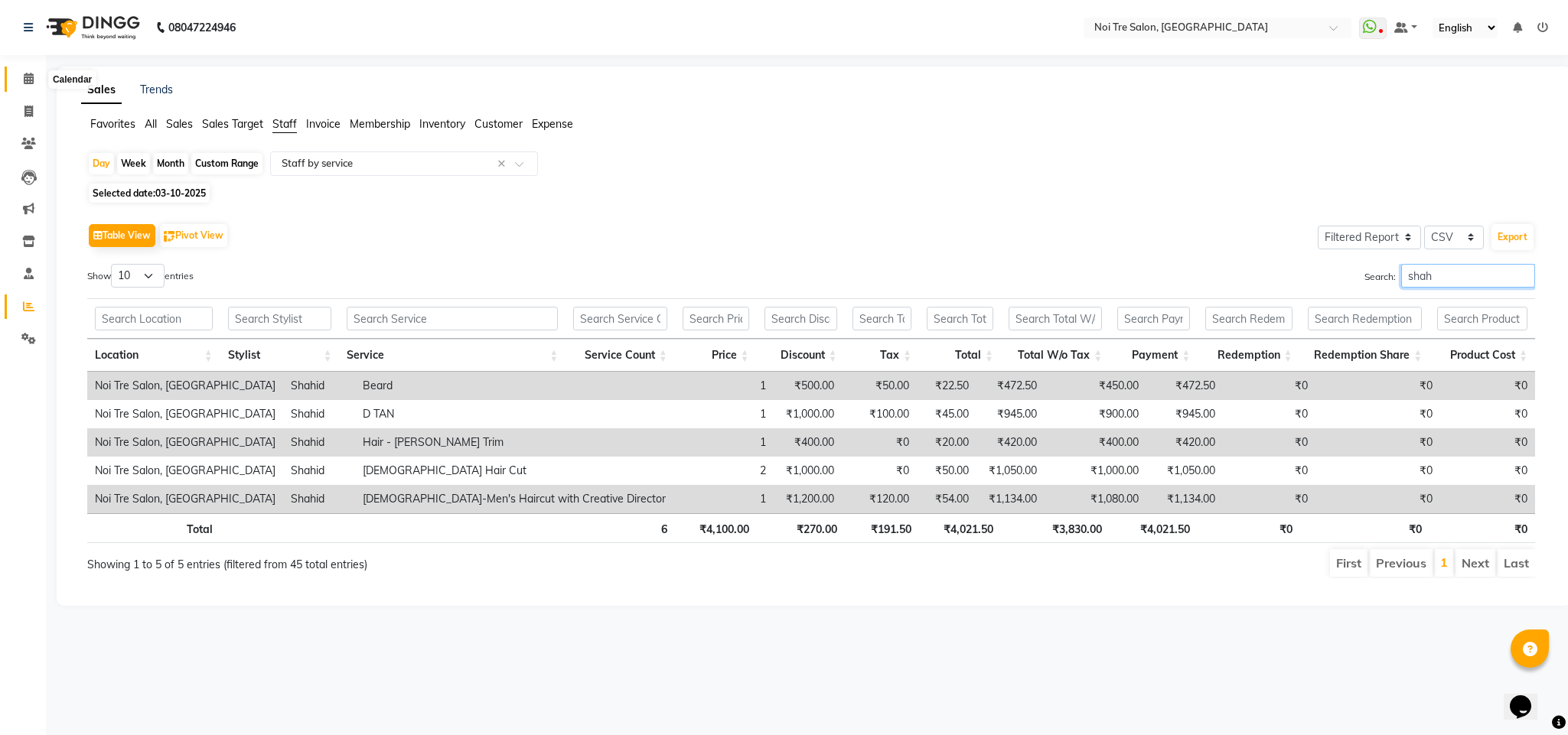
type input "shah"
click at [31, 83] on icon at bounding box center [29, 78] width 10 height 12
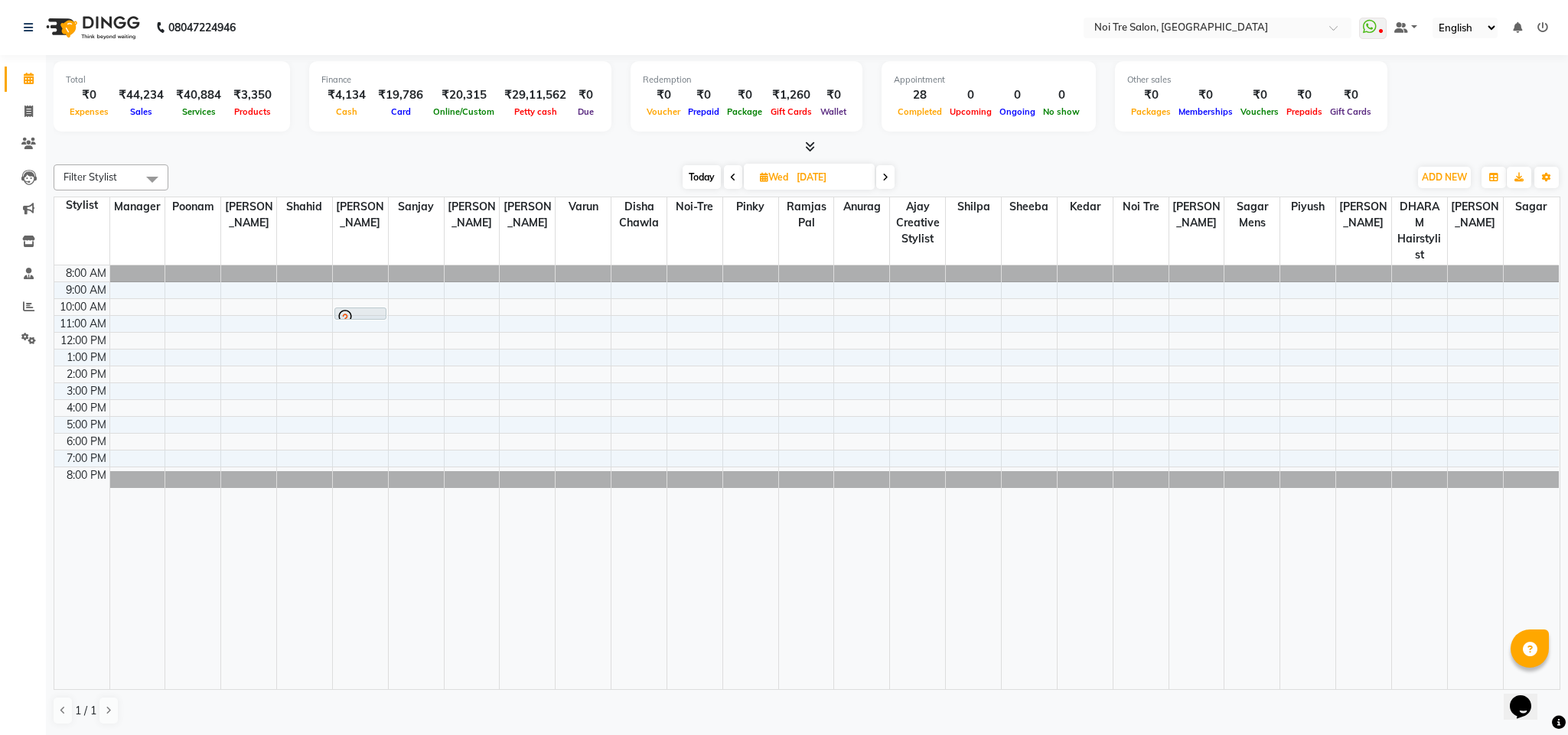
click at [372, 159] on div "Filter Stylist Select All Ajay Creative Stylist Anurag BOBBY Damini DHARAM hair…" at bounding box center [807, 444] width 1506 height 573
click at [337, 161] on div "Filter Stylist Select All Ajay Creative Stylist Anurag BOBBY Damini DHARAM hair…" at bounding box center [807, 444] width 1506 height 573
click at [440, 187] on div "Today Wed 08-10-2025" at bounding box center [788, 177] width 1225 height 23
click at [28, 118] on span at bounding box center [29, 112] width 27 height 17
select select "4307"
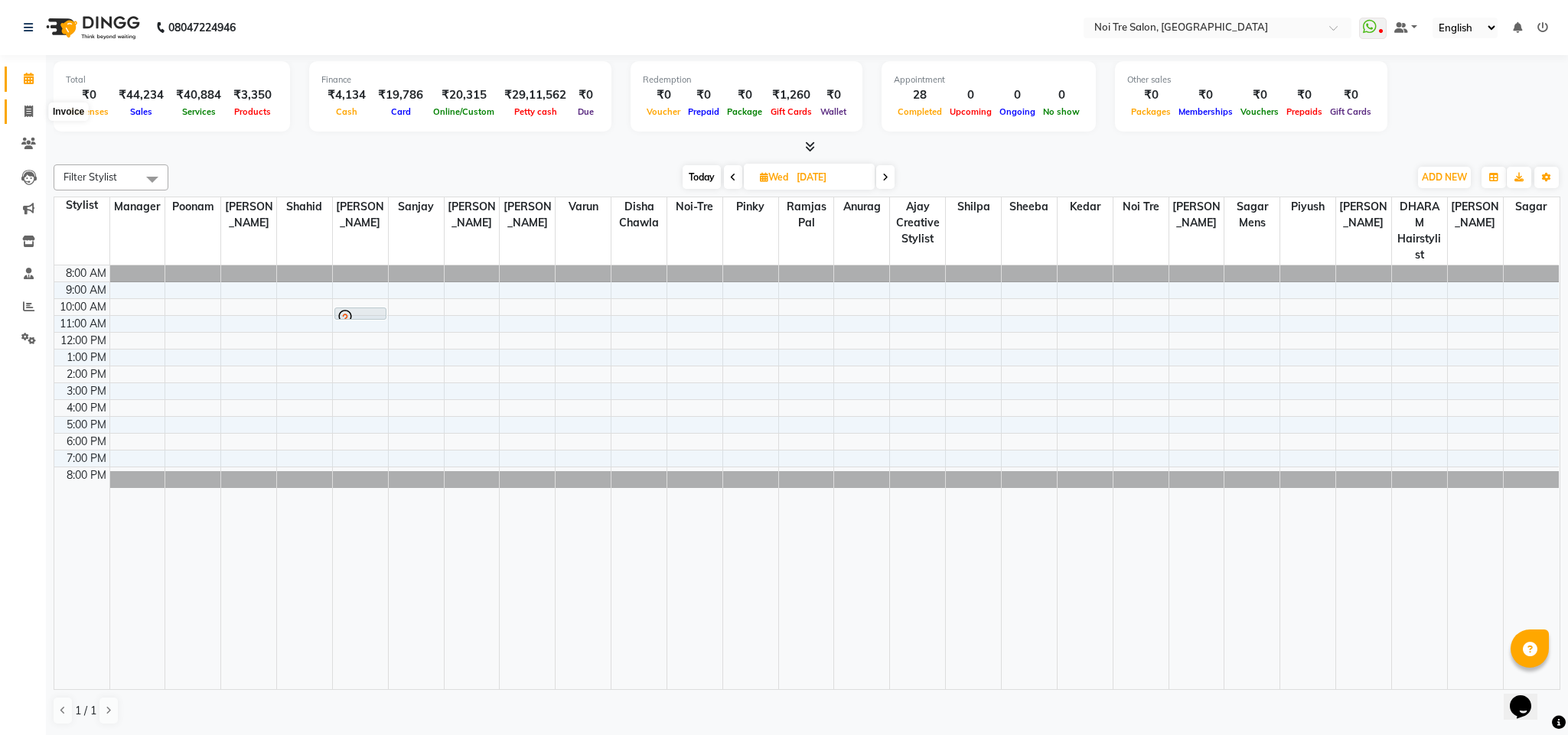
select select "service"
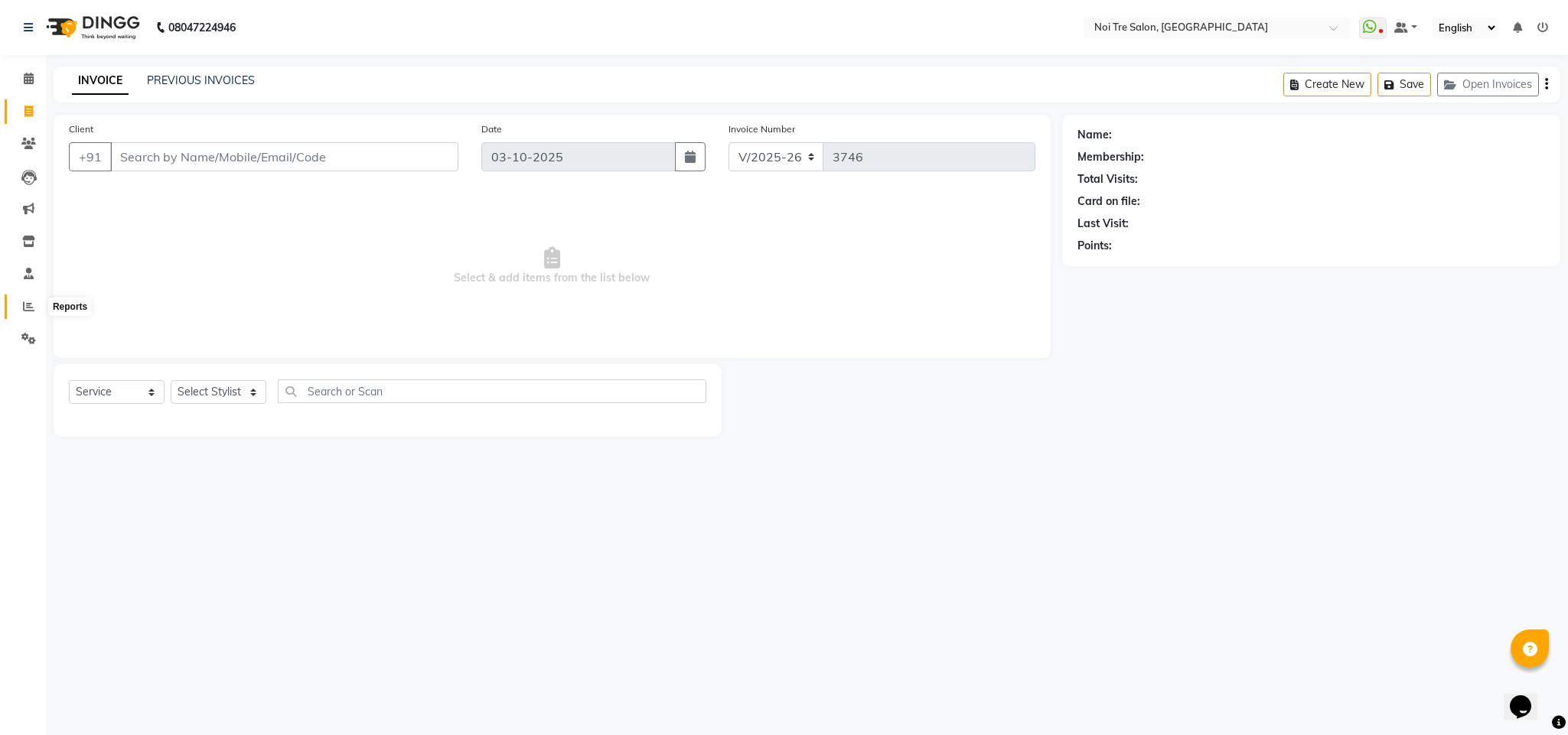
click at [23, 302] on icon at bounding box center [29, 306] width 12 height 12
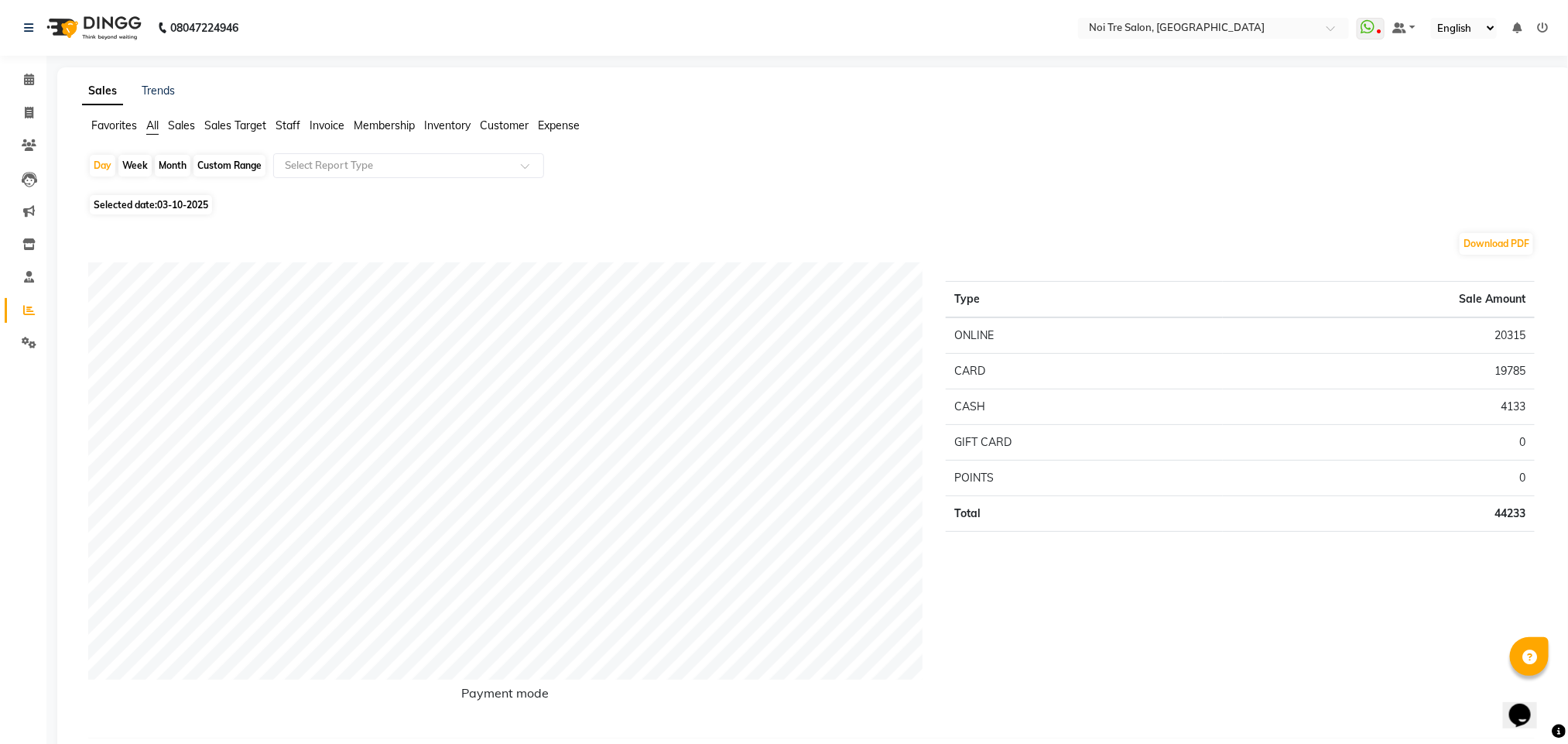
click at [284, 128] on span "Staff" at bounding box center [287, 125] width 24 height 14
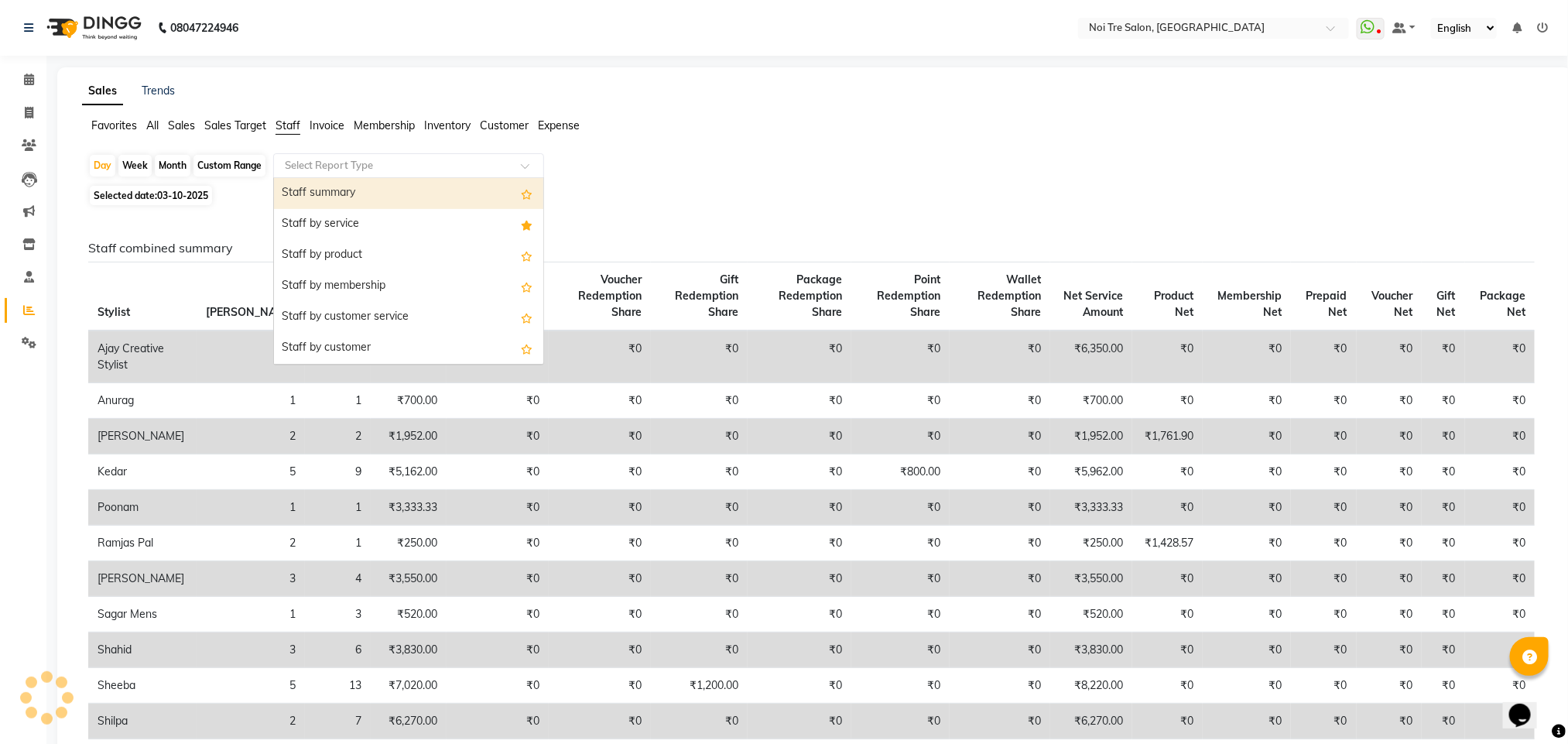
click at [336, 168] on input "text" at bounding box center [393, 166] width 223 height 16
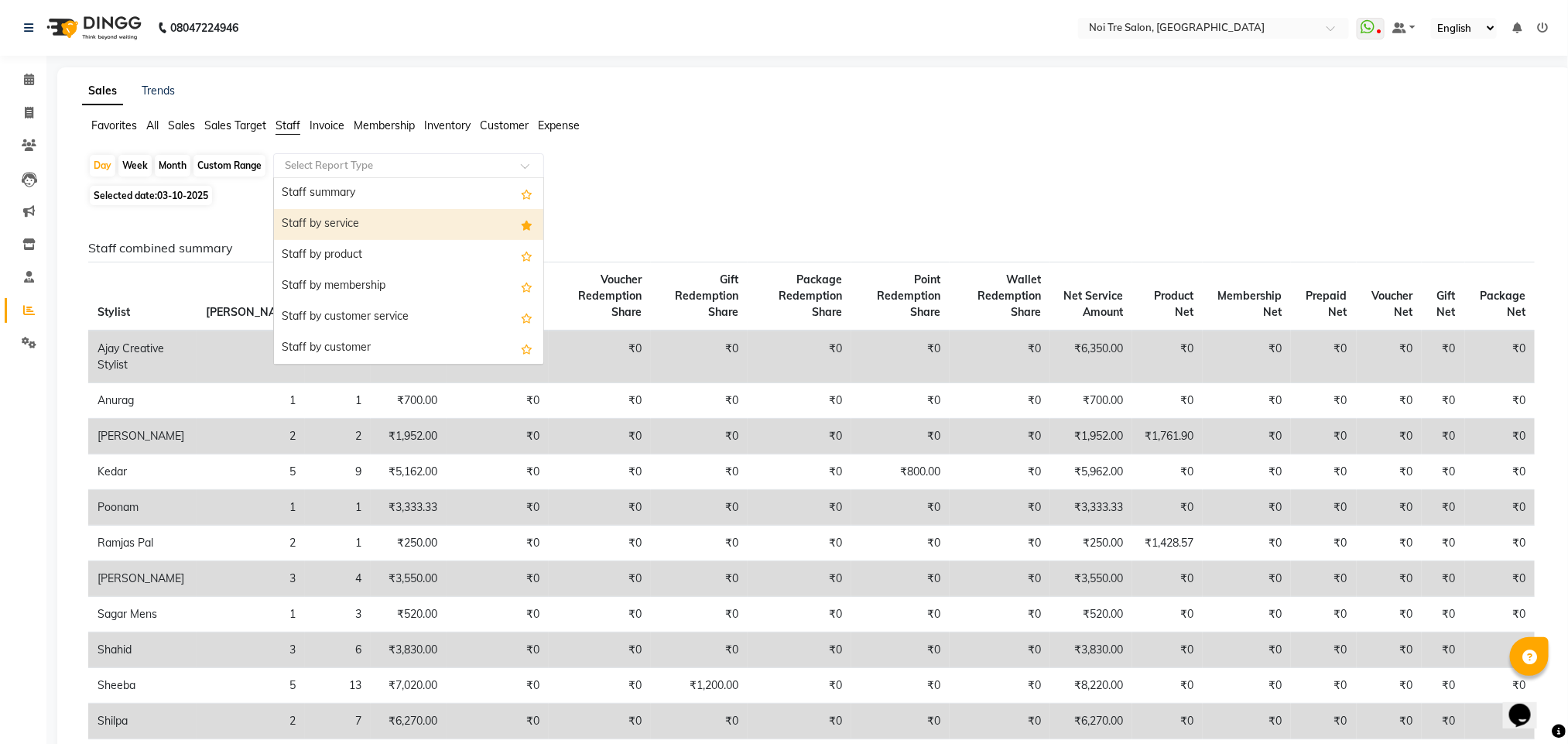
click at [337, 220] on div "Staff by service" at bounding box center [408, 224] width 269 height 31
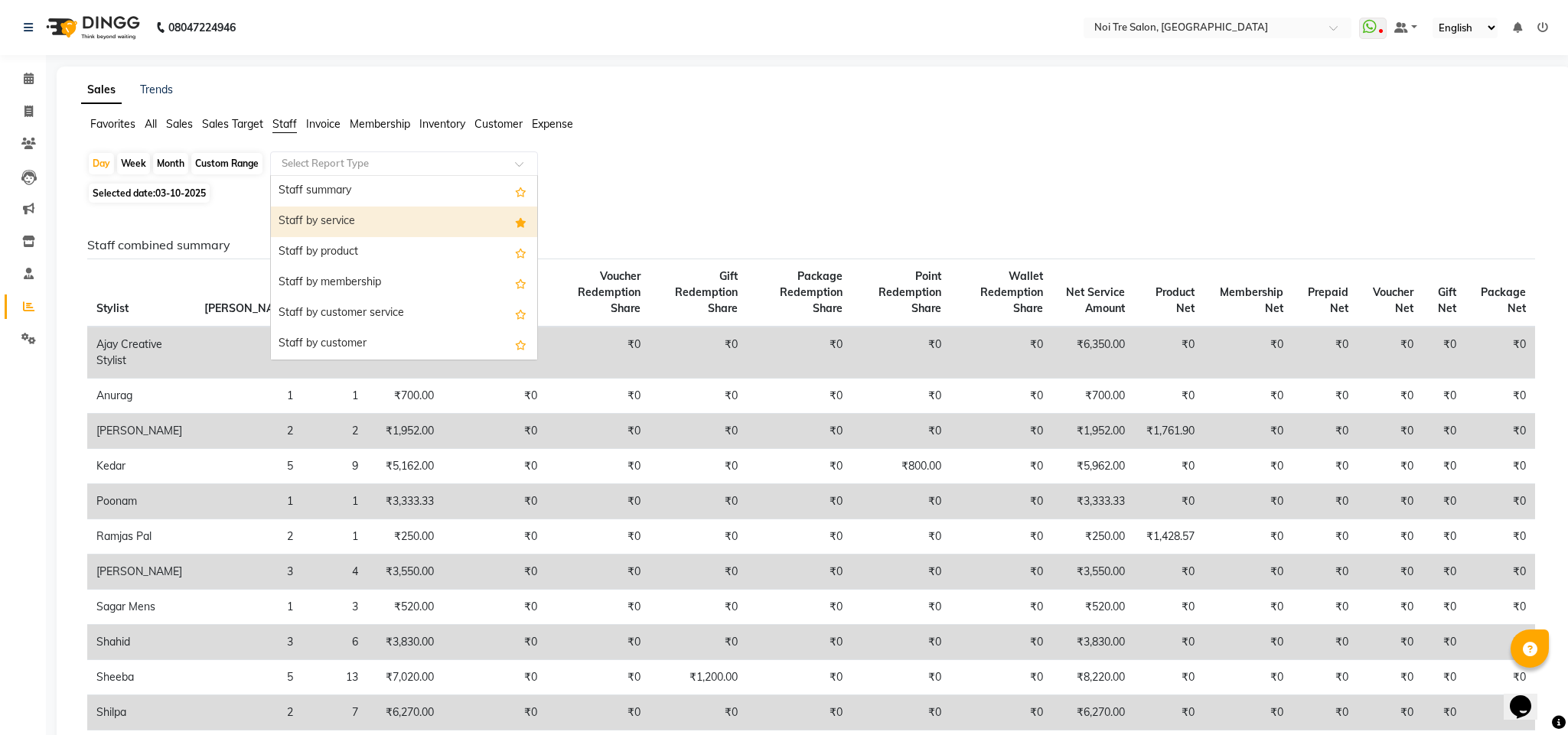
select select "filtered_report"
select select "csv"
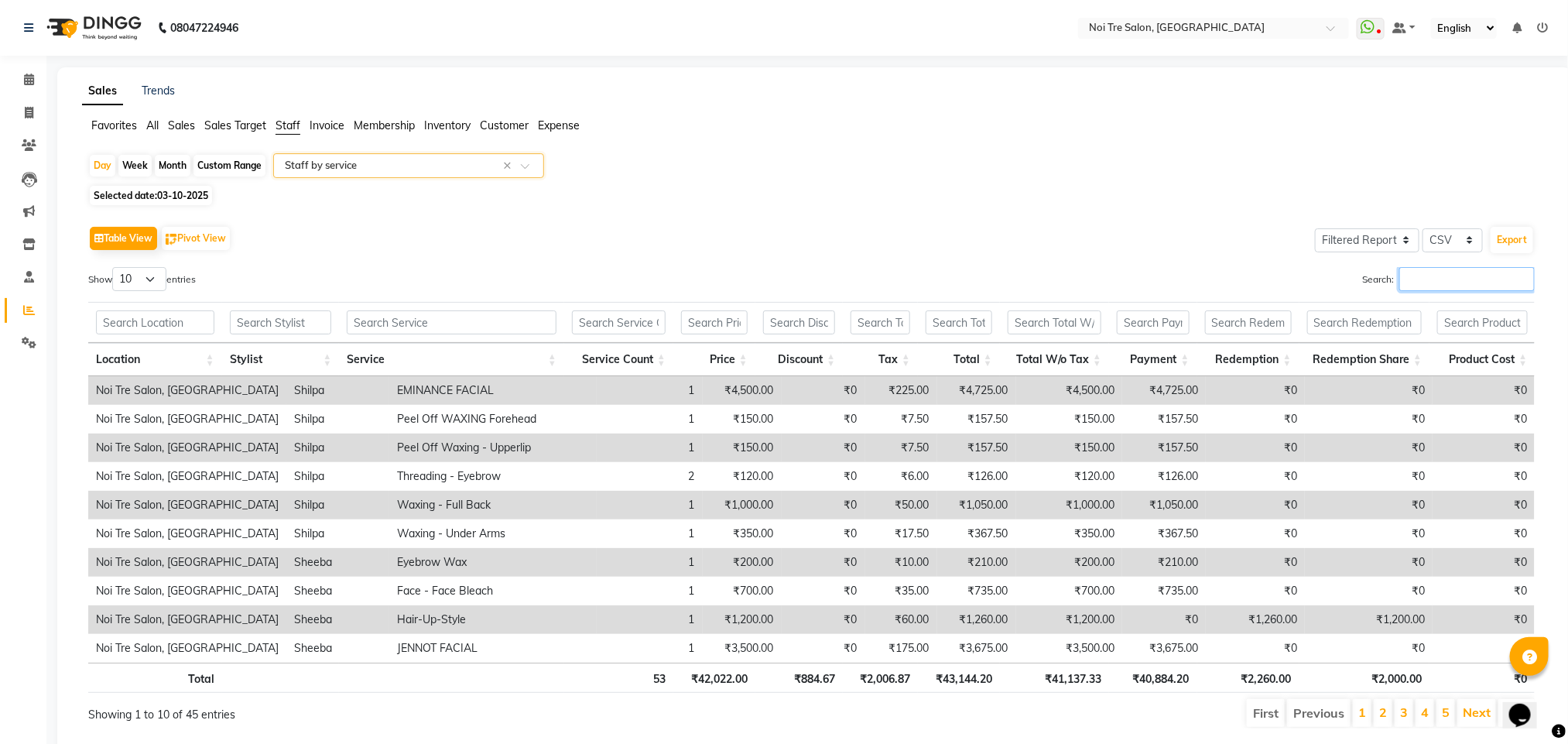
click at [1428, 288] on input "Search:" at bounding box center [1466, 279] width 135 height 24
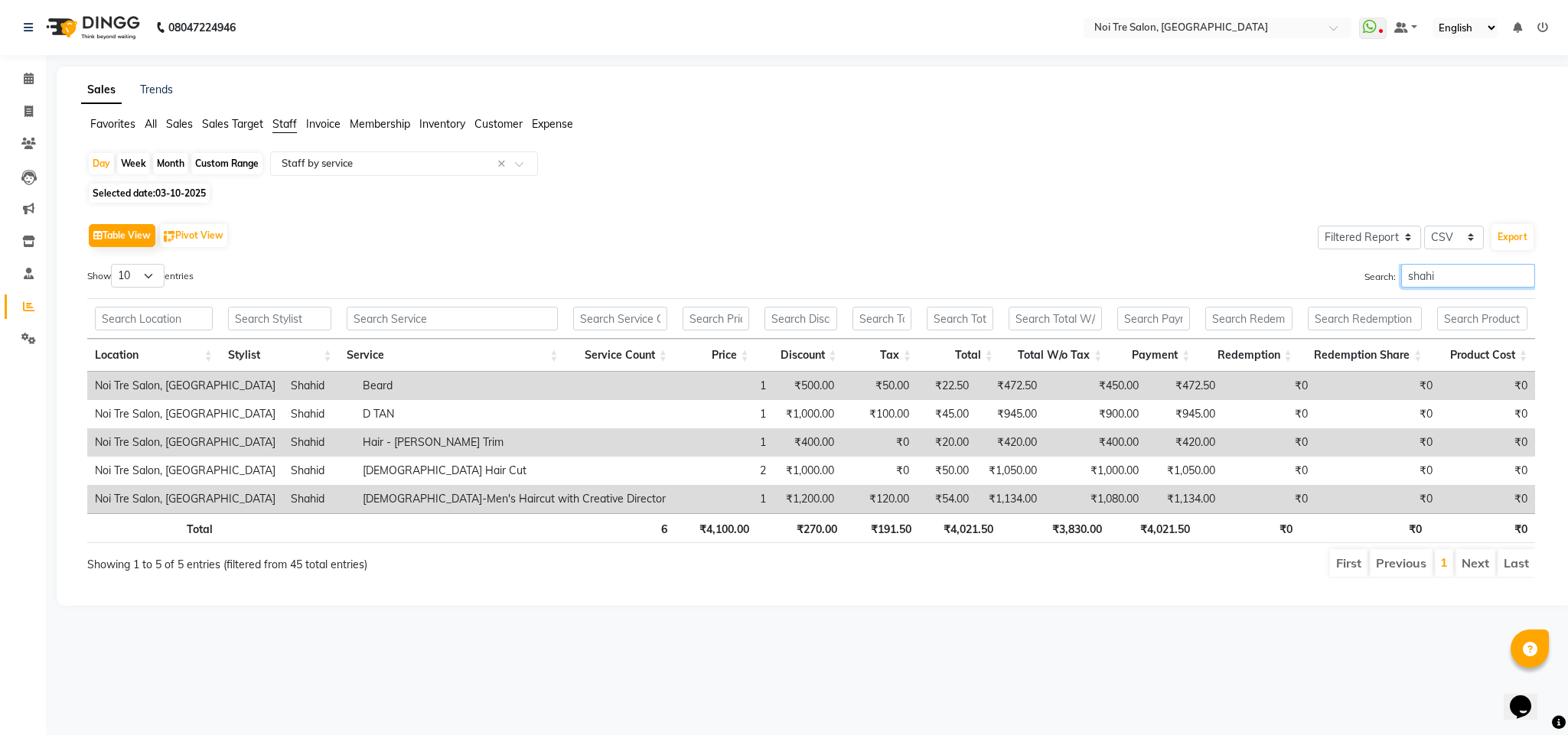
type input "shahi"
click at [26, 106] on icon at bounding box center [28, 112] width 9 height 12
select select "service"
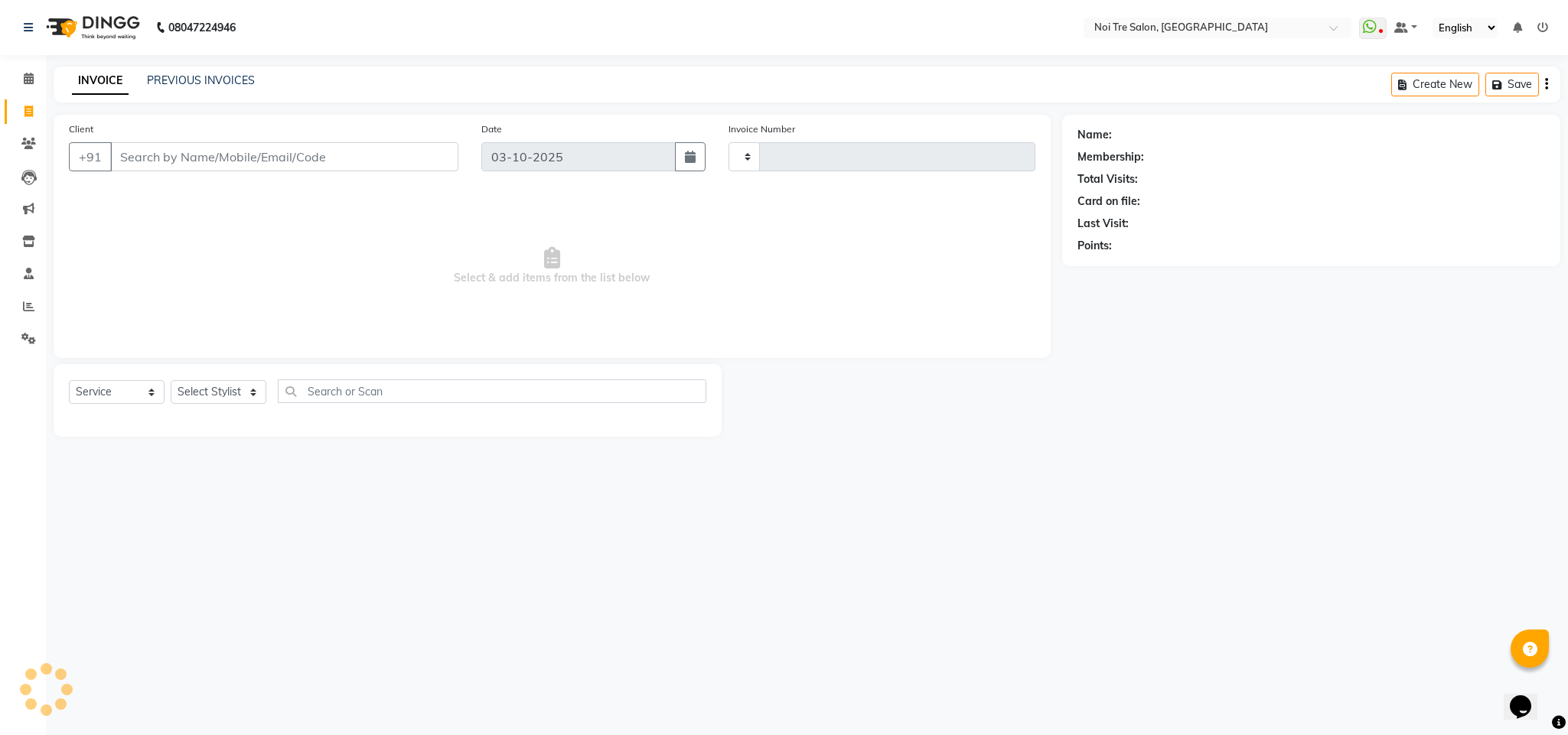
type input "3746"
select select "4307"
click at [229, 407] on div "Select Service Product Membership Package Voucher Prepaid Gift Card Select Styl…" at bounding box center [386, 397] width 637 height 36
click at [237, 391] on select "Select Stylist Ajay Creative Stylist Anurag BOBBY Damini DHARAM hairstylist Dha…" at bounding box center [218, 392] width 95 height 24
select select "24530"
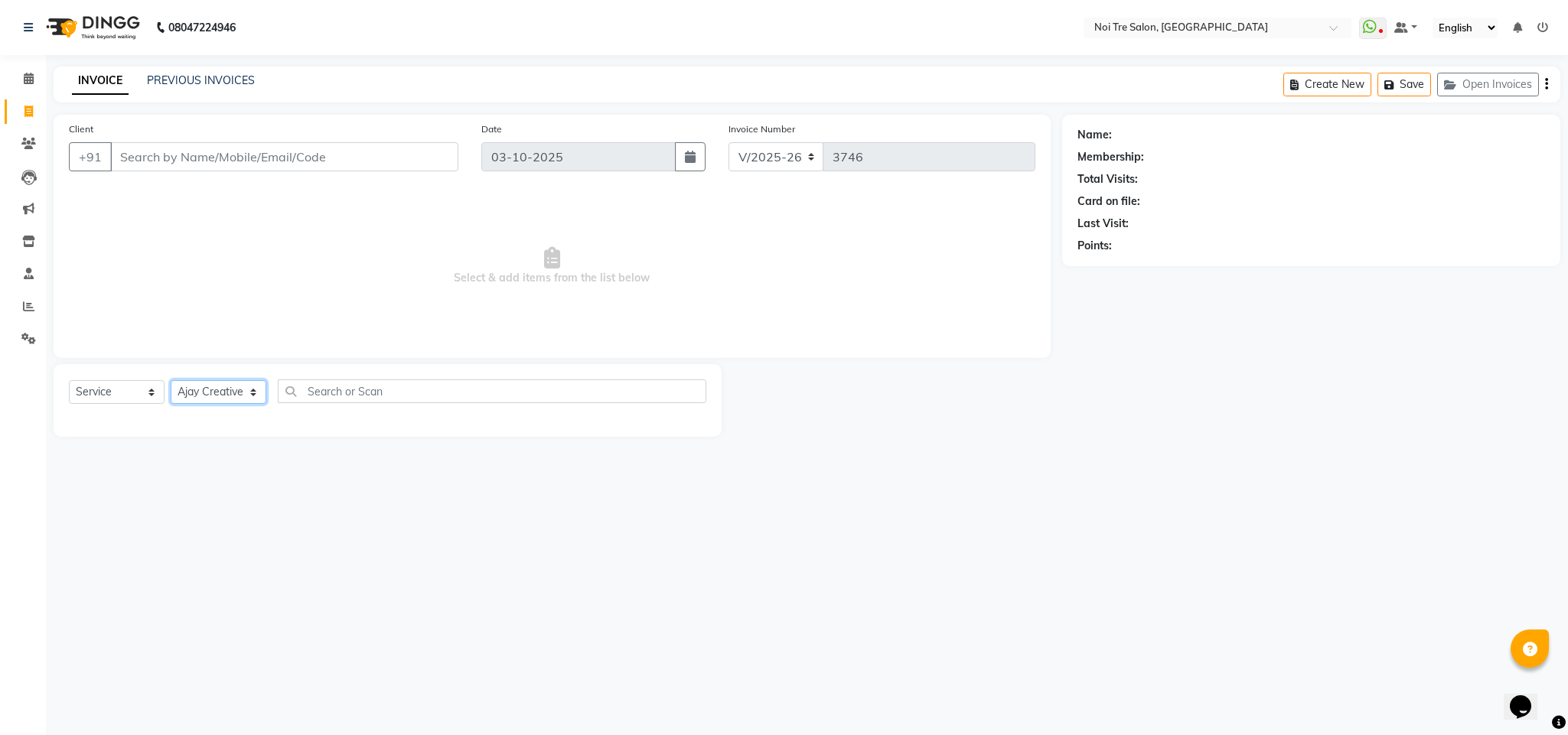
click at [171, 381] on select "Select Stylist Ajay Creative Stylist Anurag BOBBY Damini DHARAM hairstylist Dha…" at bounding box center [218, 392] width 95 height 24
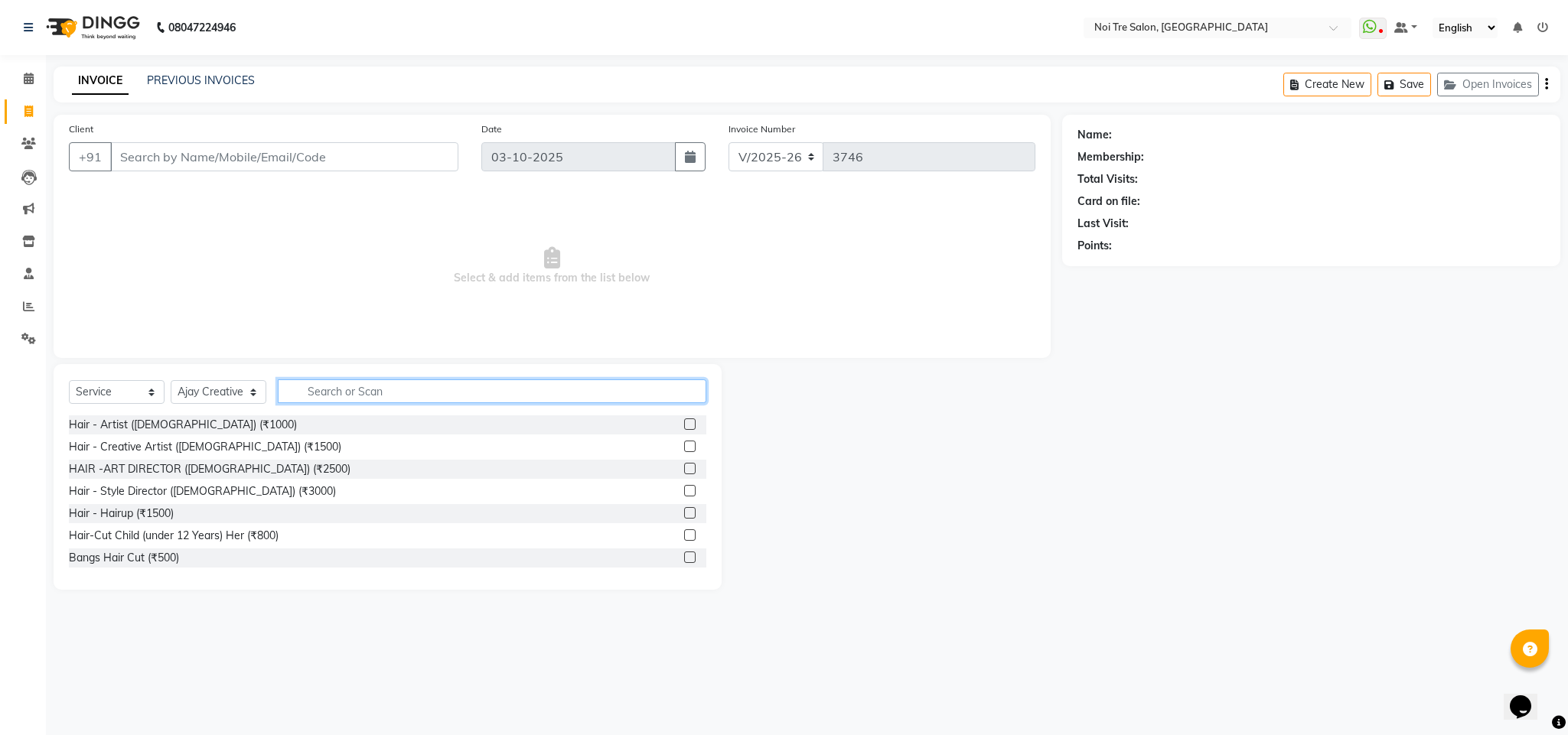
click at [347, 386] on input "text" at bounding box center [492, 391] width 429 height 24
click at [248, 388] on select "Select Stylist Ajay Creative Stylist Anurag BOBBY Damini DHARAM hairstylist Dha…" at bounding box center [218, 392] width 95 height 24
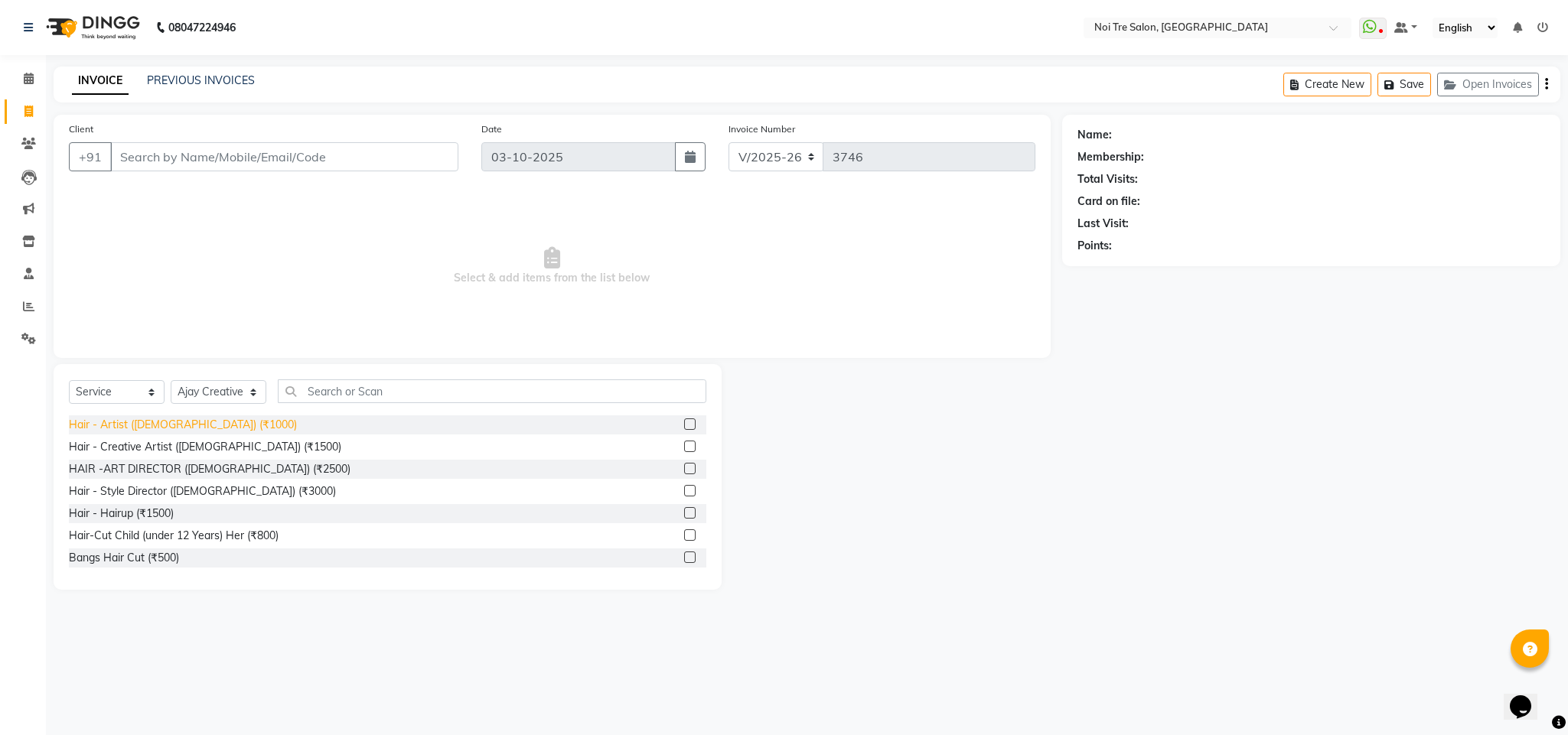
click at [173, 423] on div "Hair - Artist (Female) (₹1000)" at bounding box center [182, 425] width 228 height 16
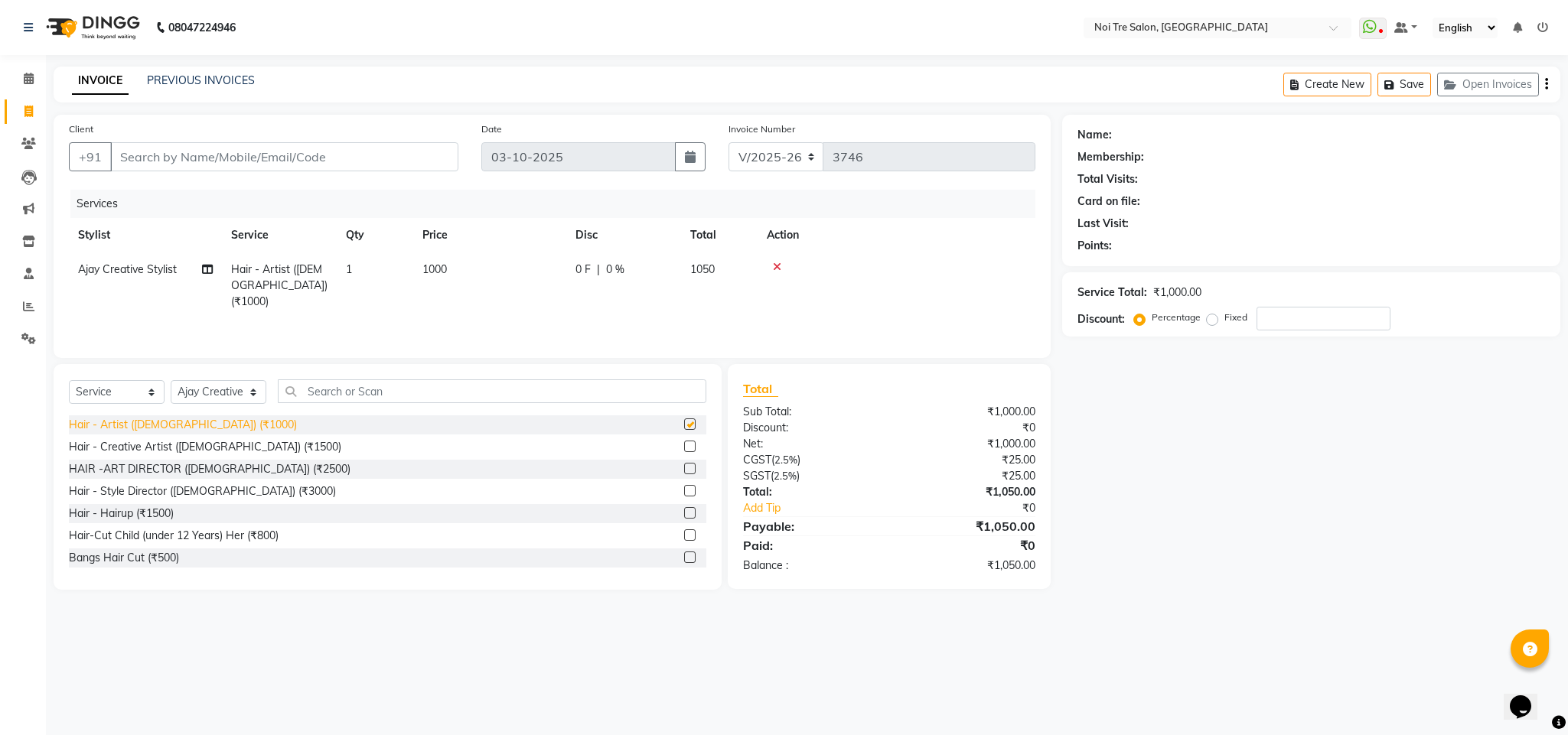
checkbox input "false"
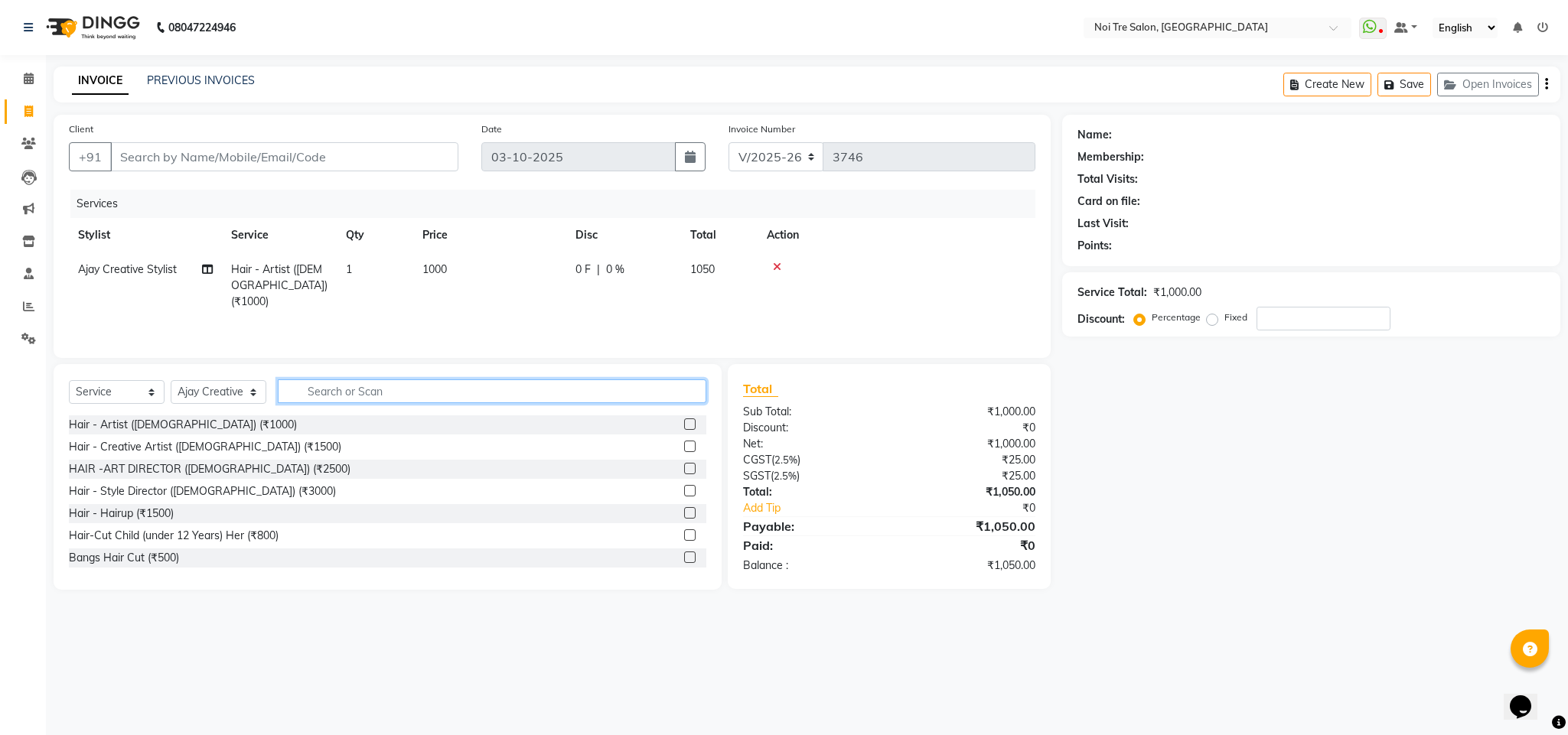
click at [332, 392] on input "text" at bounding box center [492, 391] width 429 height 24
type input "hair s"
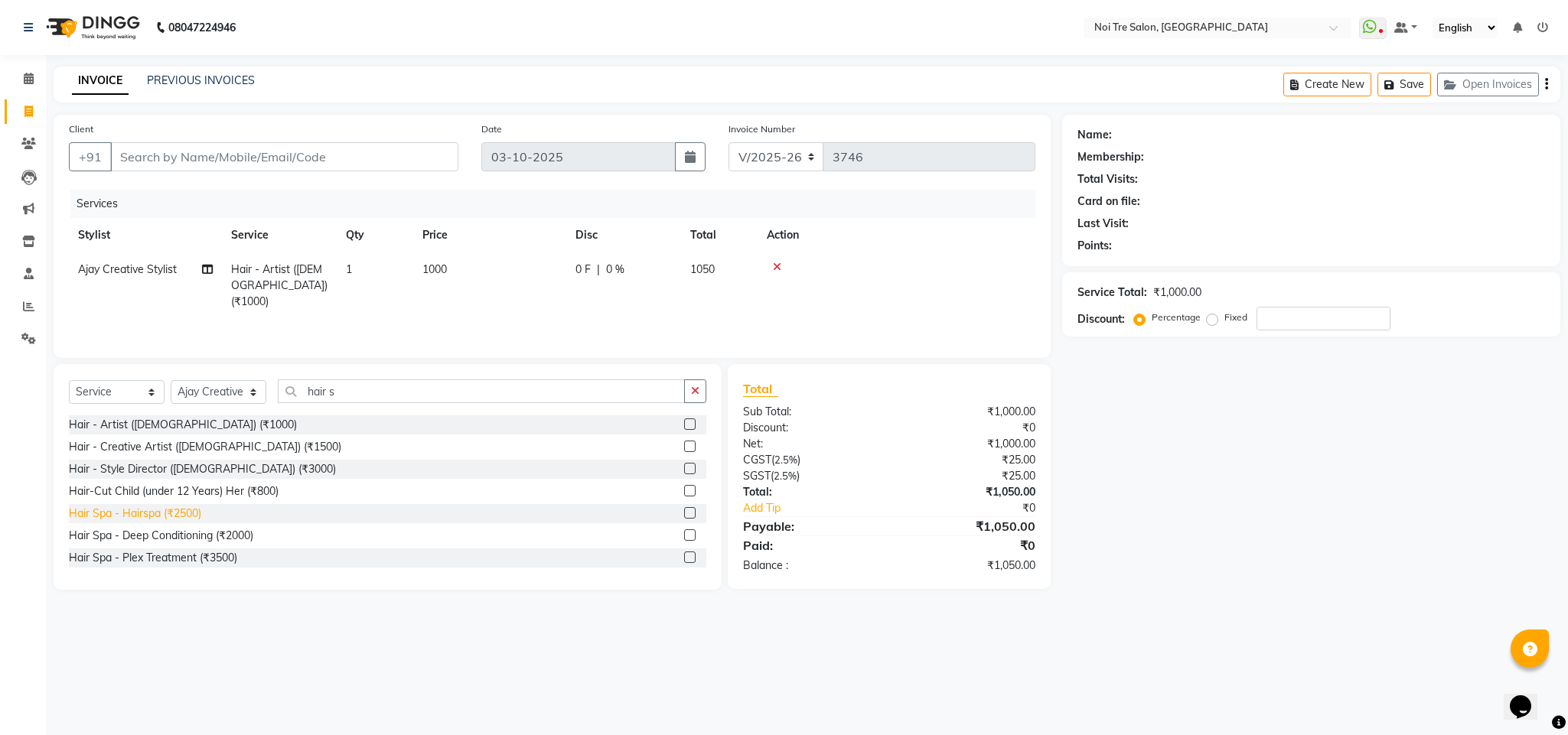
click at [168, 514] on div "Hair Spa - Hairspa (₹2500)" at bounding box center [134, 513] width 132 height 16
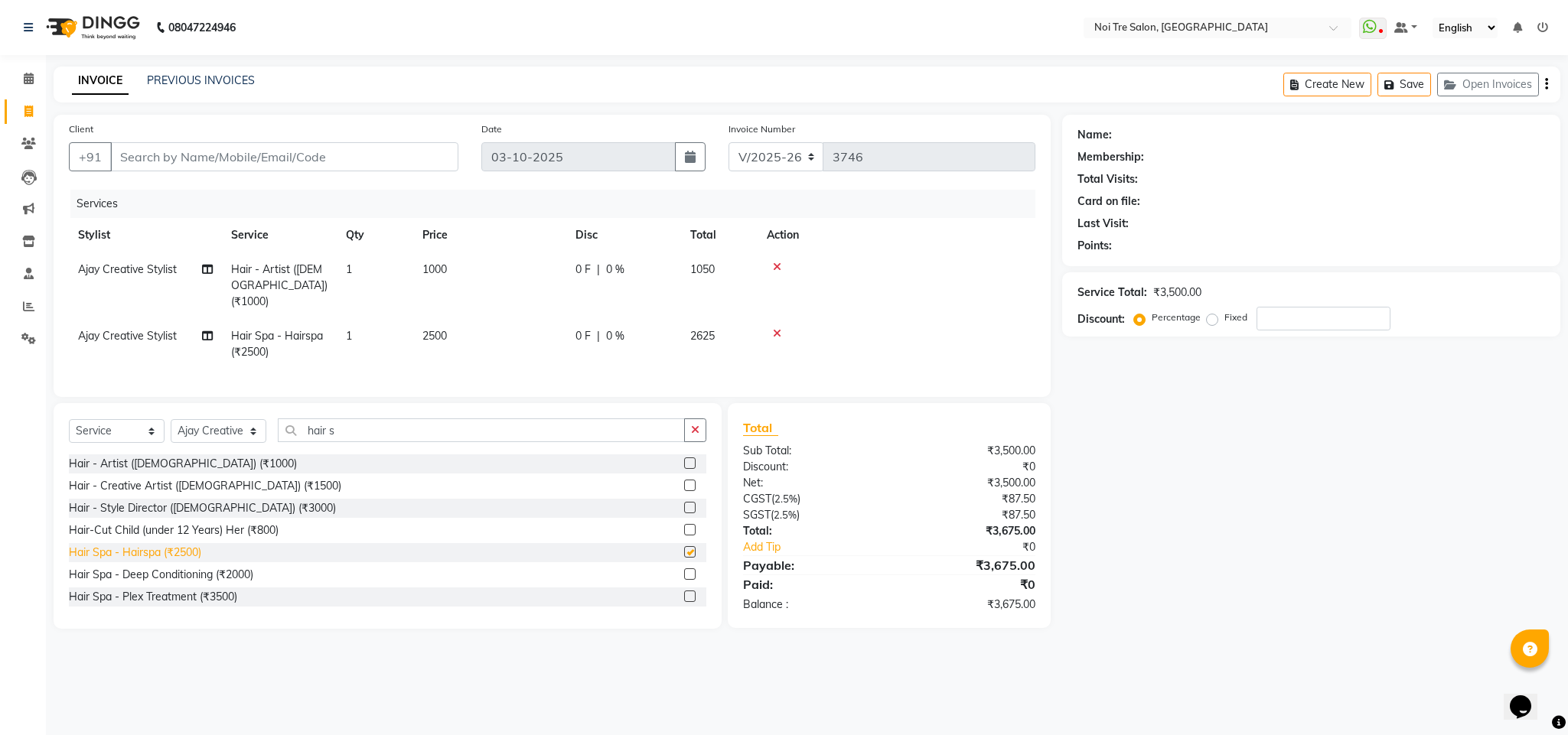
checkbox input "false"
click at [439, 328] on span "2500" at bounding box center [434, 335] width 24 height 13
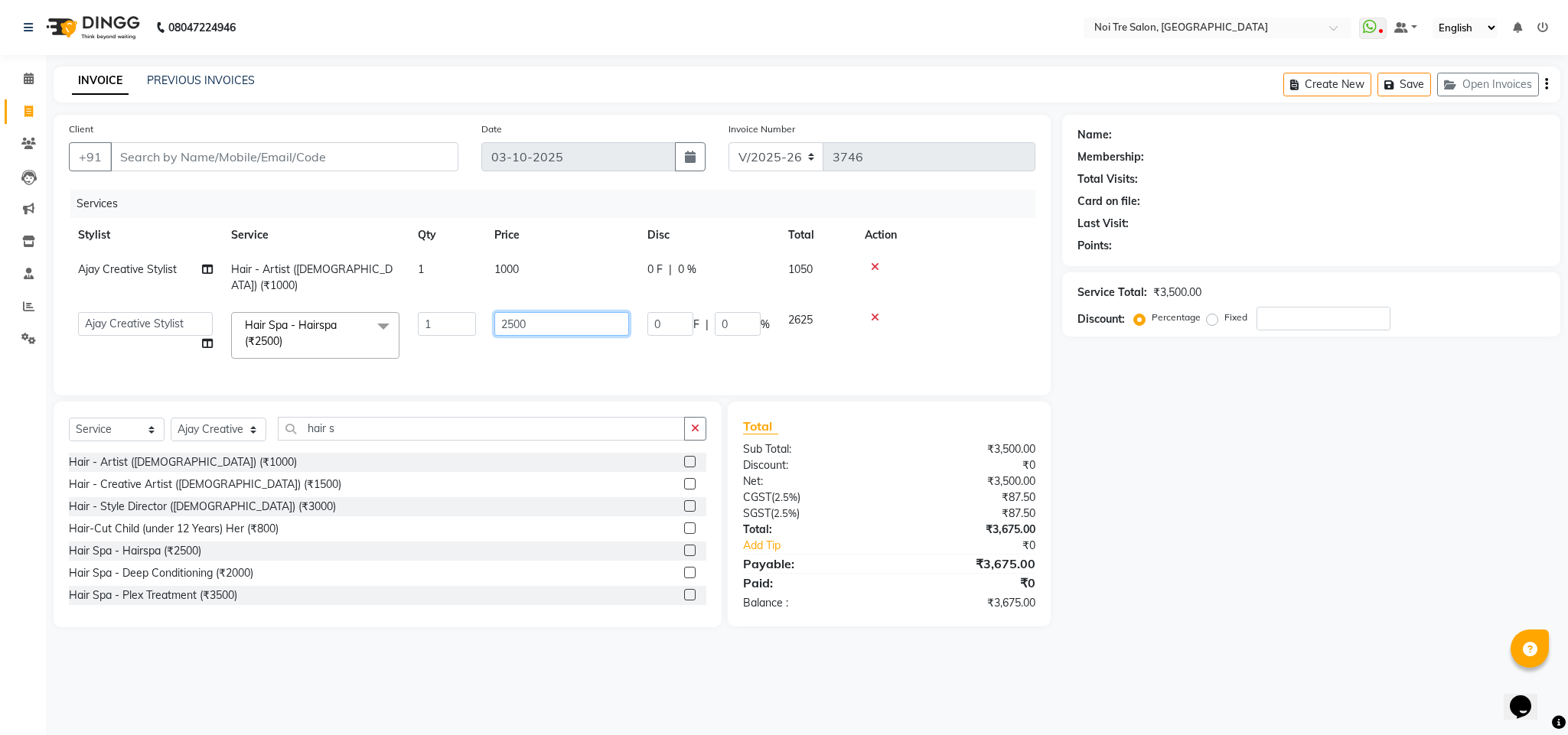
click at [512, 312] on input "2500" at bounding box center [562, 324] width 135 height 24
type input "2000"
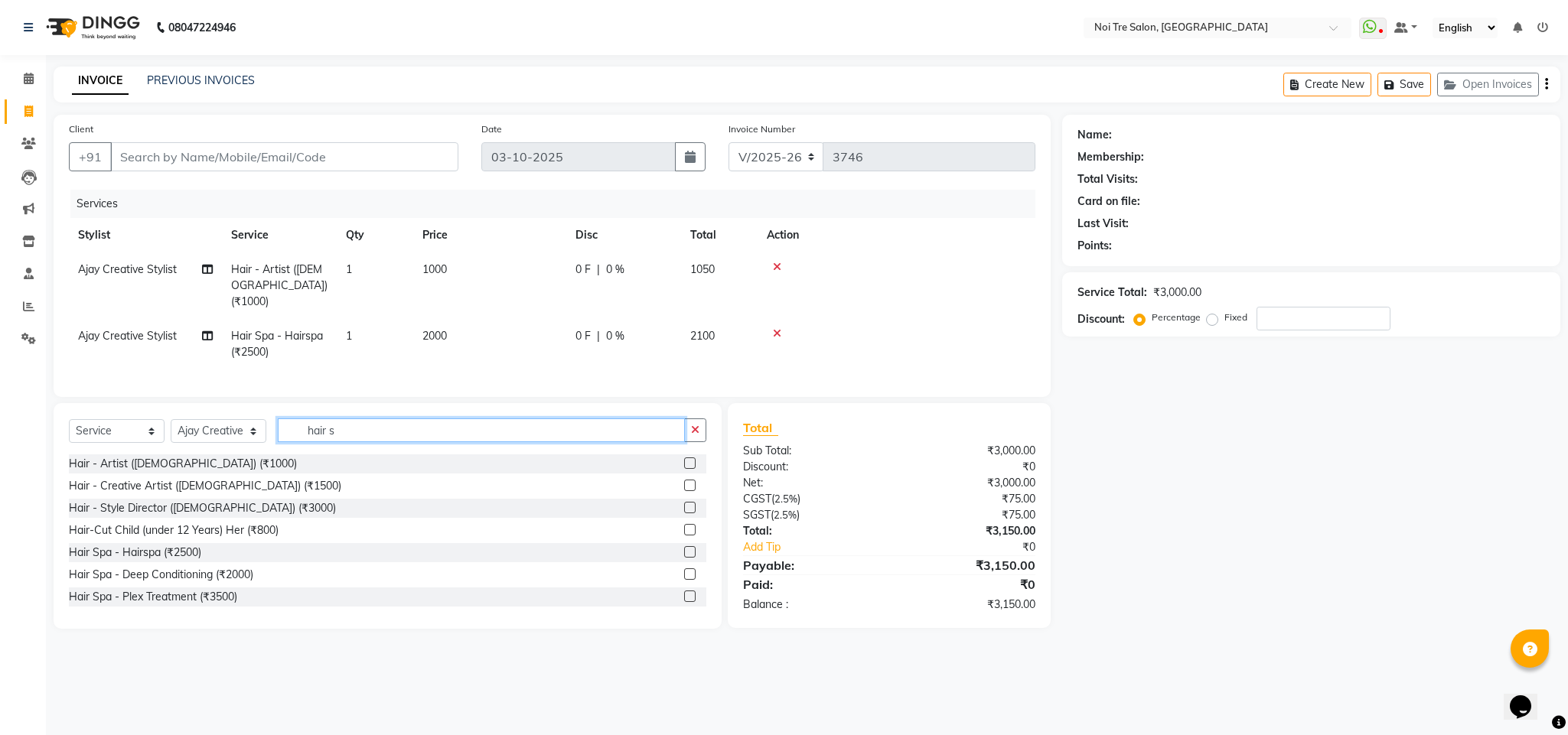
click at [317, 436] on input "hair s" at bounding box center [481, 430] width 407 height 24
type input "touch"
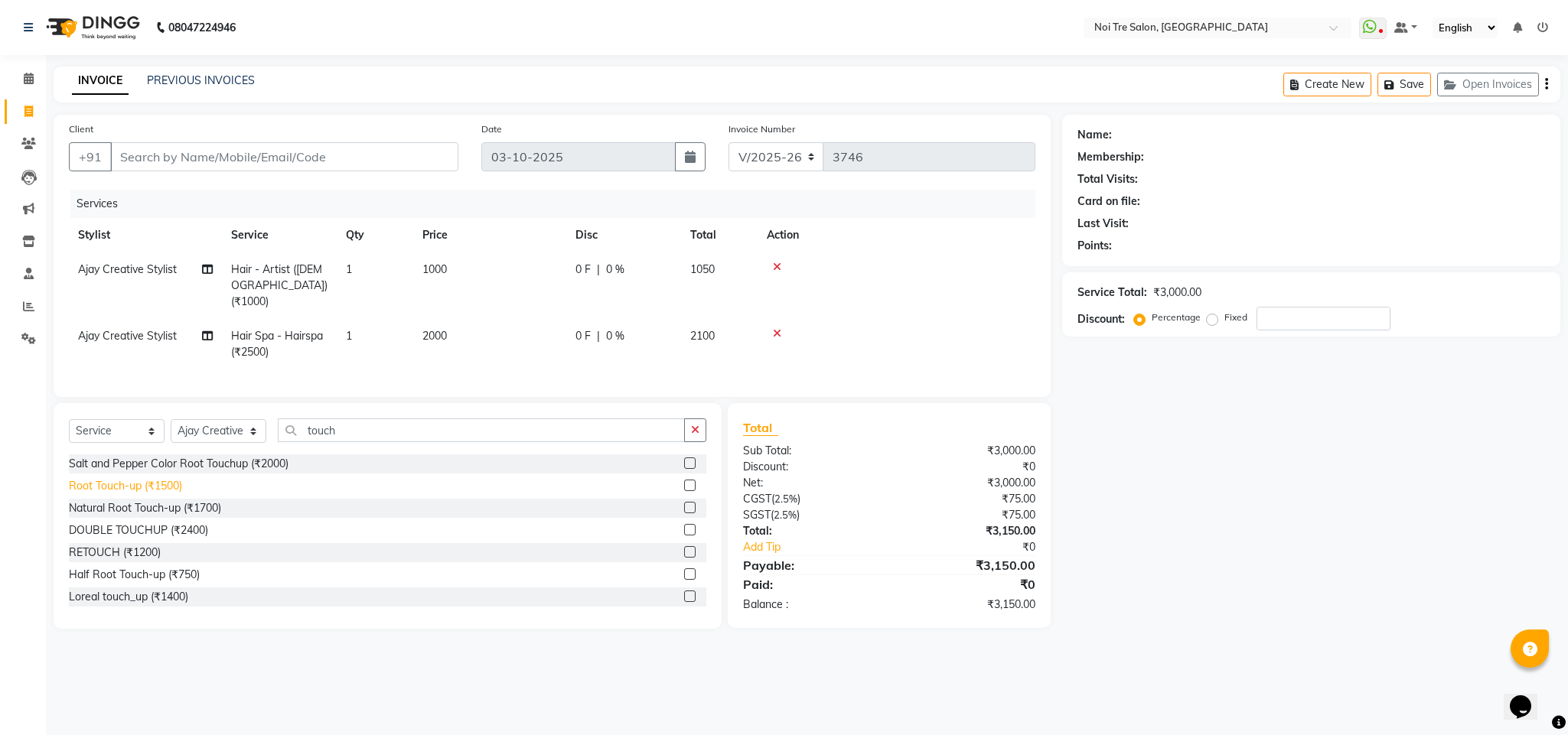
click at [143, 491] on div "Root Touch-up (₹1500)" at bounding box center [125, 486] width 114 height 16
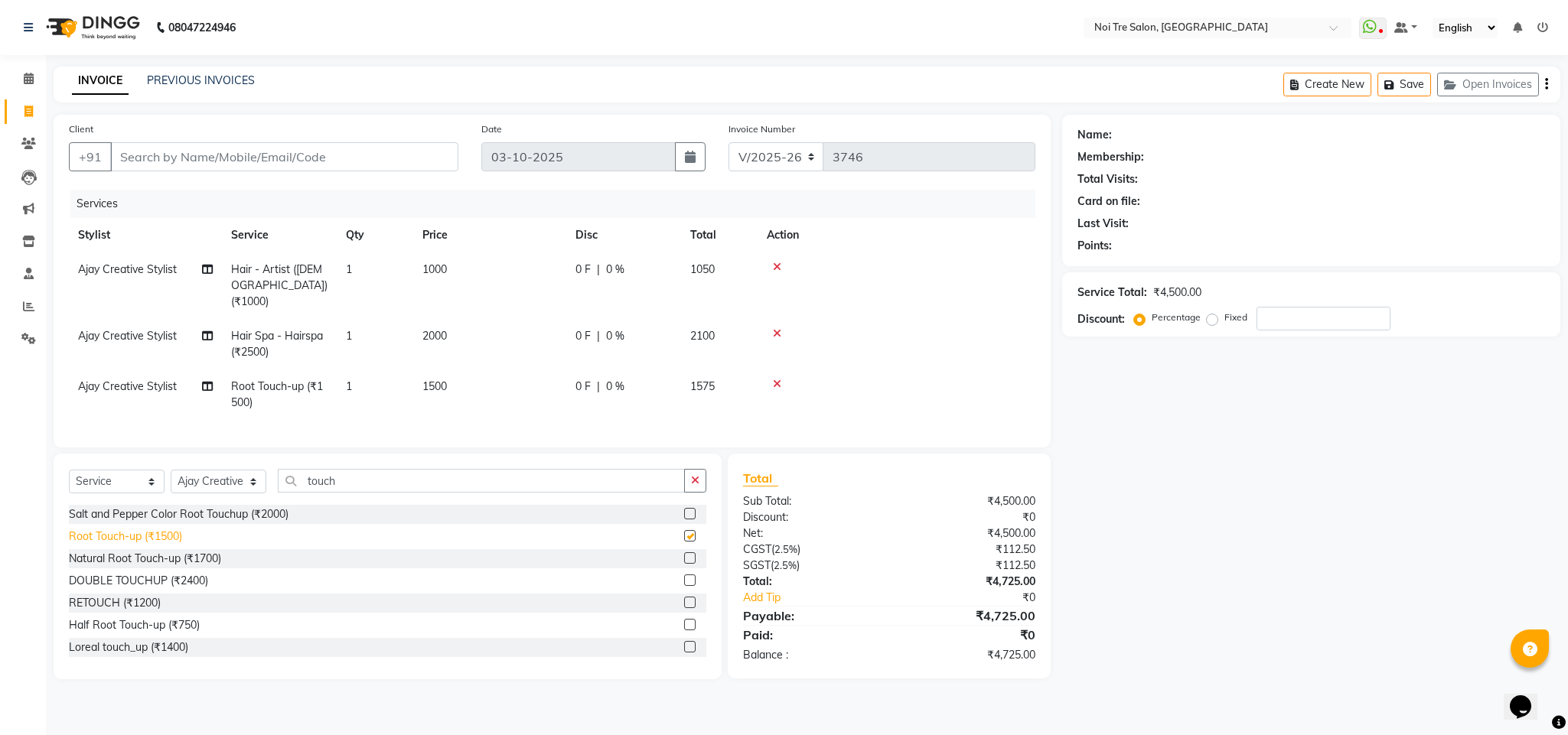
checkbox input "false"
drag, startPoint x: 143, startPoint y: 491, endPoint x: 164, endPoint y: 416, distance: 77.9
click at [157, 447] on div "Client +91 Date 03-10-2025 Invoice Number V/2025 V/2025-26 3746 Services Stylis…" at bounding box center [552, 397] width 1020 height 564
click at [184, 164] on input "Client" at bounding box center [283, 157] width 348 height 29
type input "9"
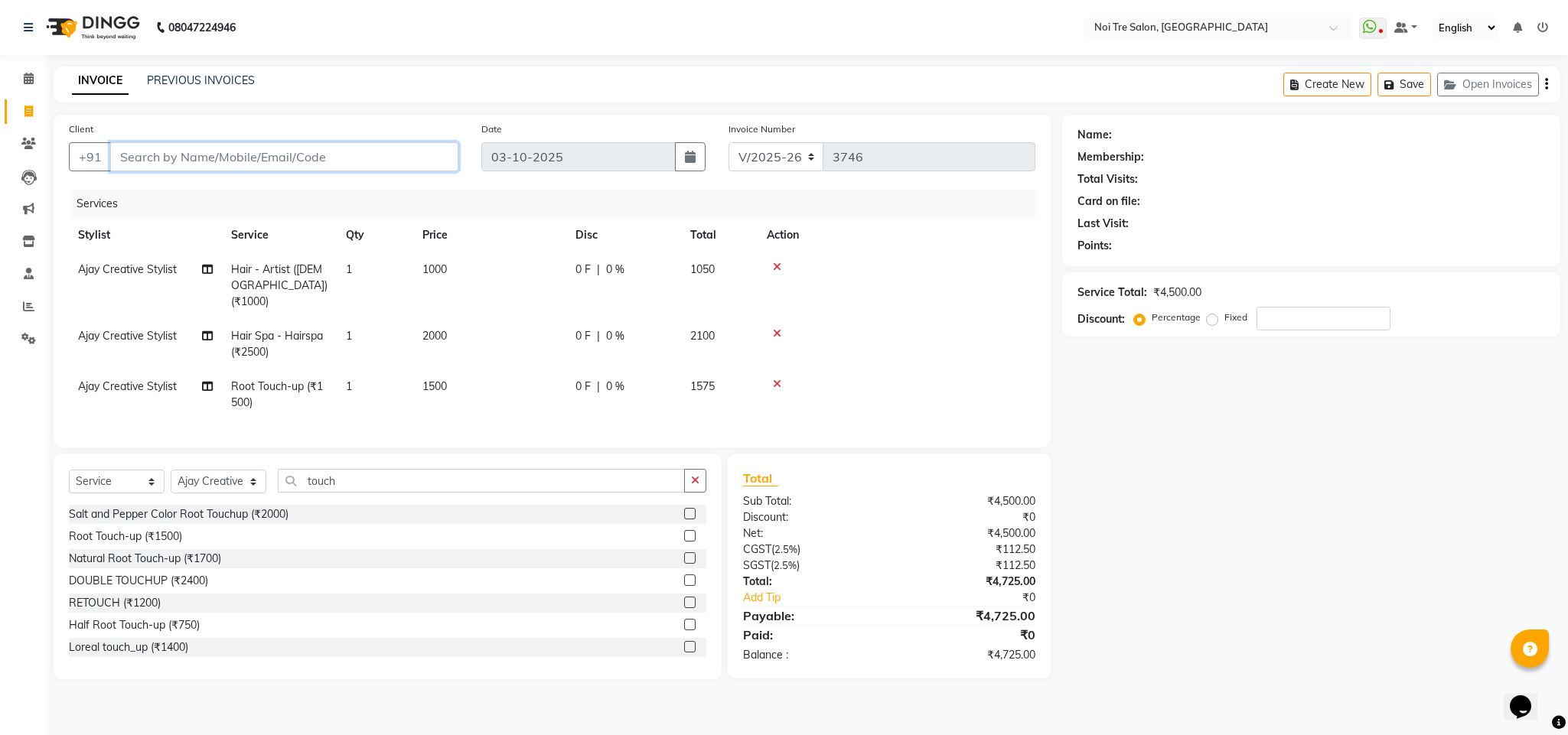
type input "0"
type input "9899097107"
click at [425, 157] on span "Add Client" at bounding box center [418, 157] width 61 height 15
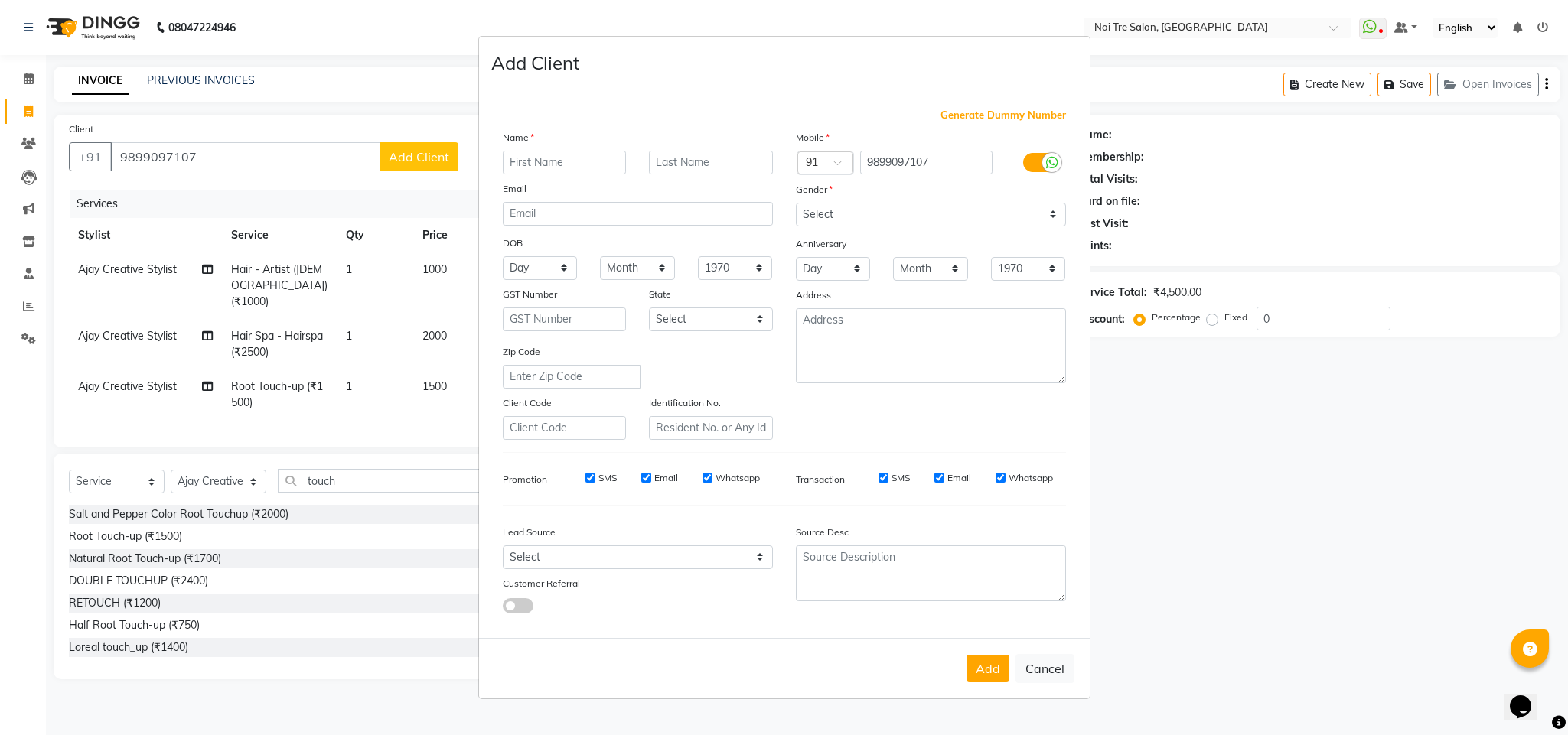
click at [561, 168] on input "text" at bounding box center [565, 162] width 124 height 24
type input "Tanu"
click at [819, 218] on select "Select Male Female Other Prefer Not To Say" at bounding box center [931, 214] width 270 height 24
select select "female"
click at [796, 203] on select "Select Male Female Other Prefer Not To Say" at bounding box center [931, 214] width 270 height 24
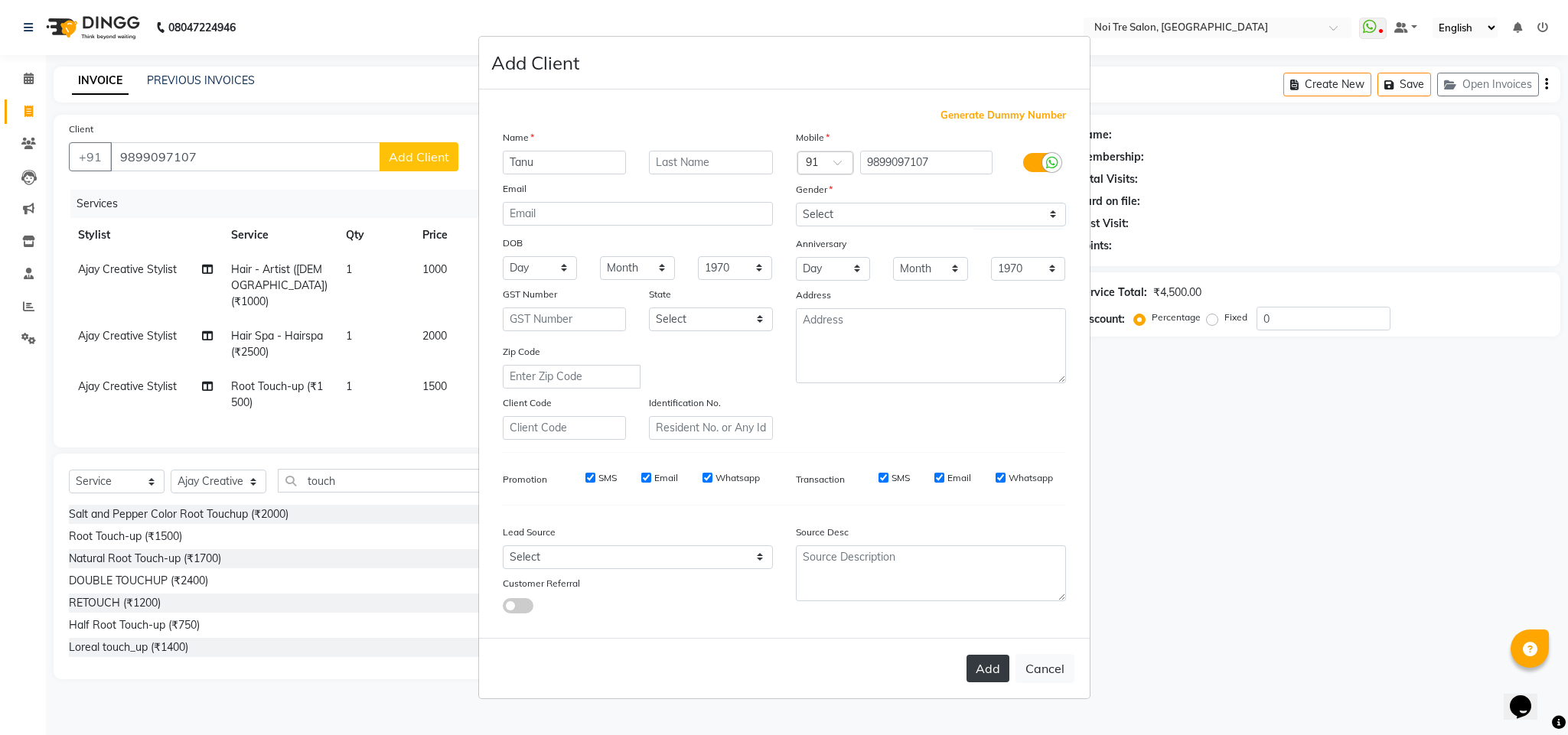
click at [978, 673] on button "Add" at bounding box center [988, 669] width 42 height 28
select select
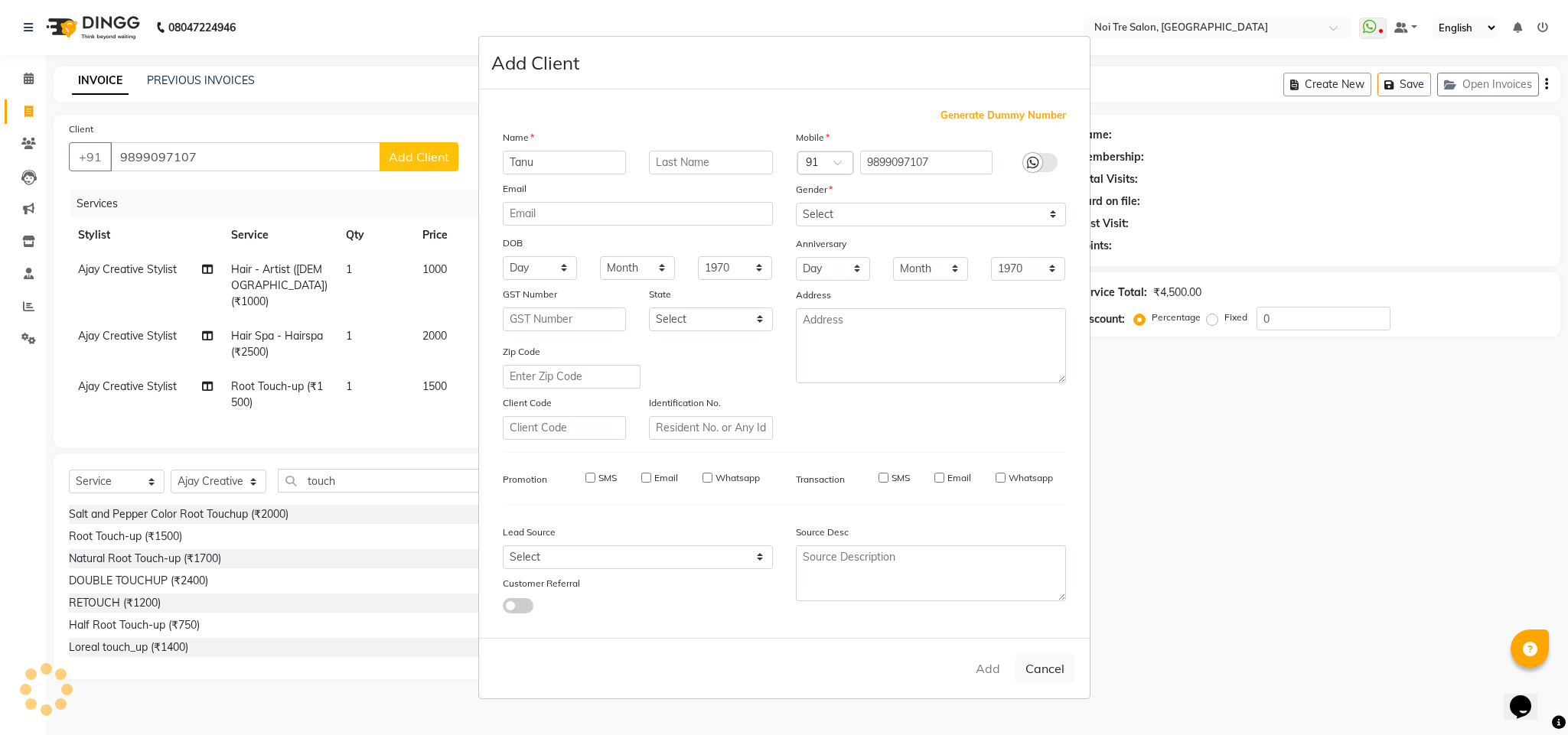
select select
checkbox input "false"
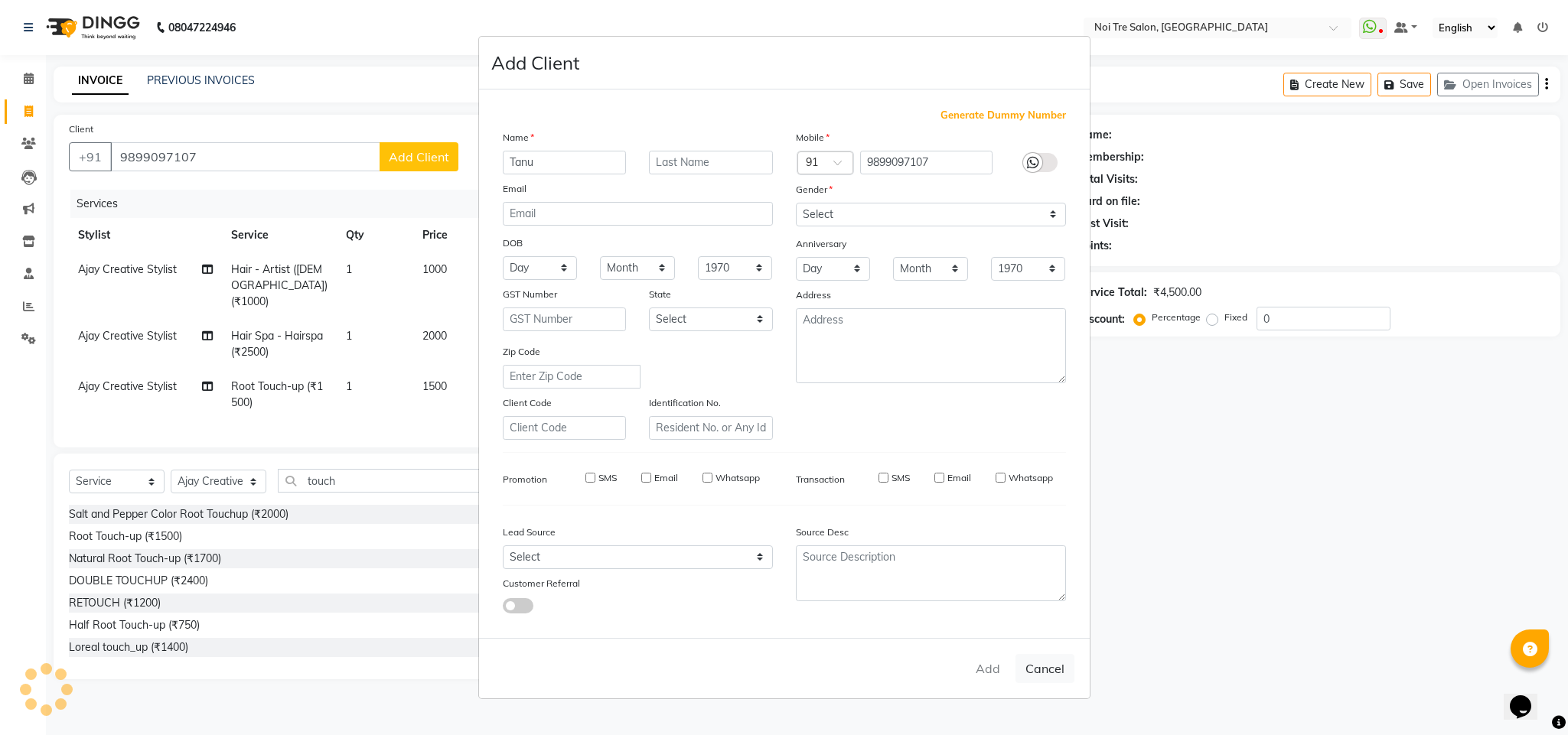
checkbox input "false"
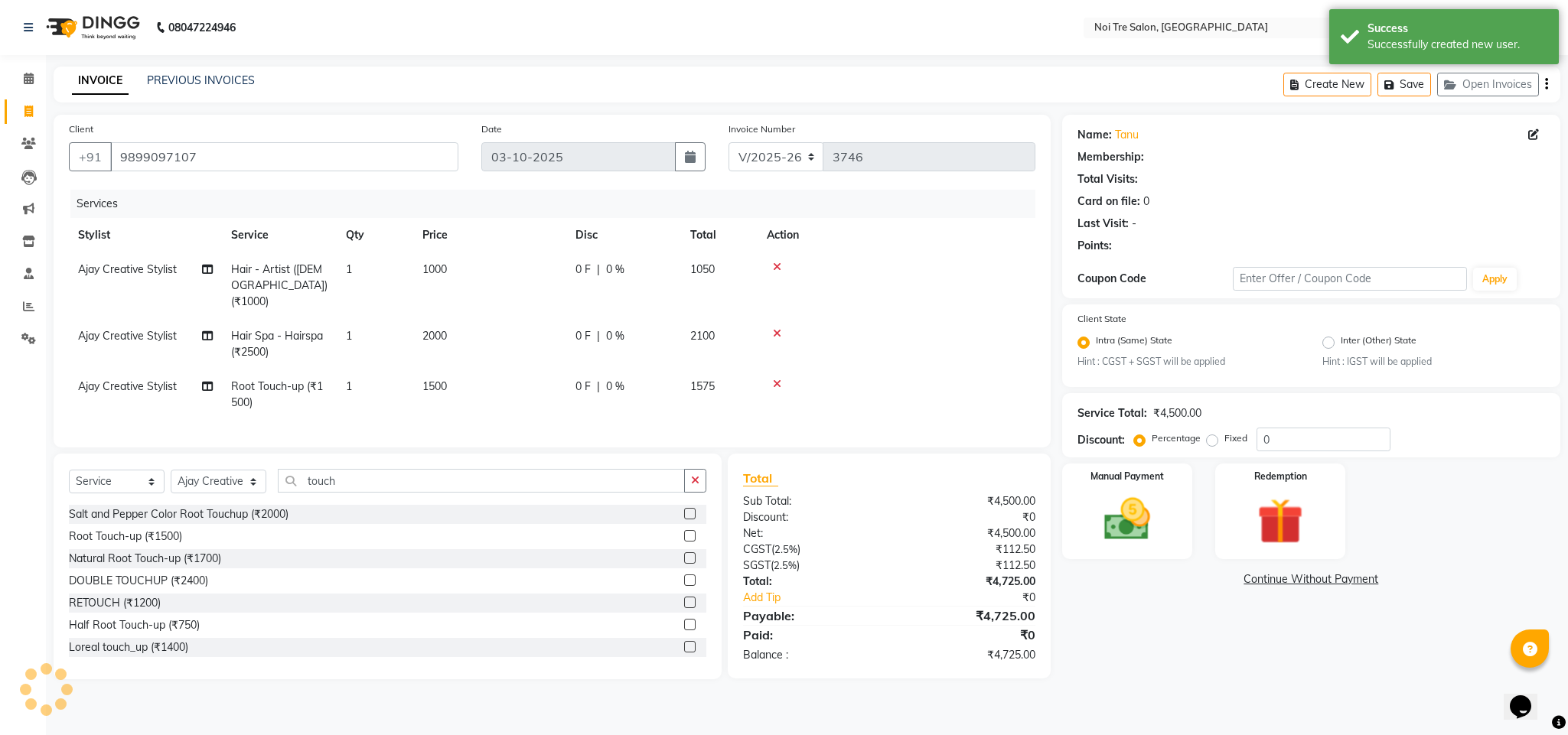
select select "1: Object"
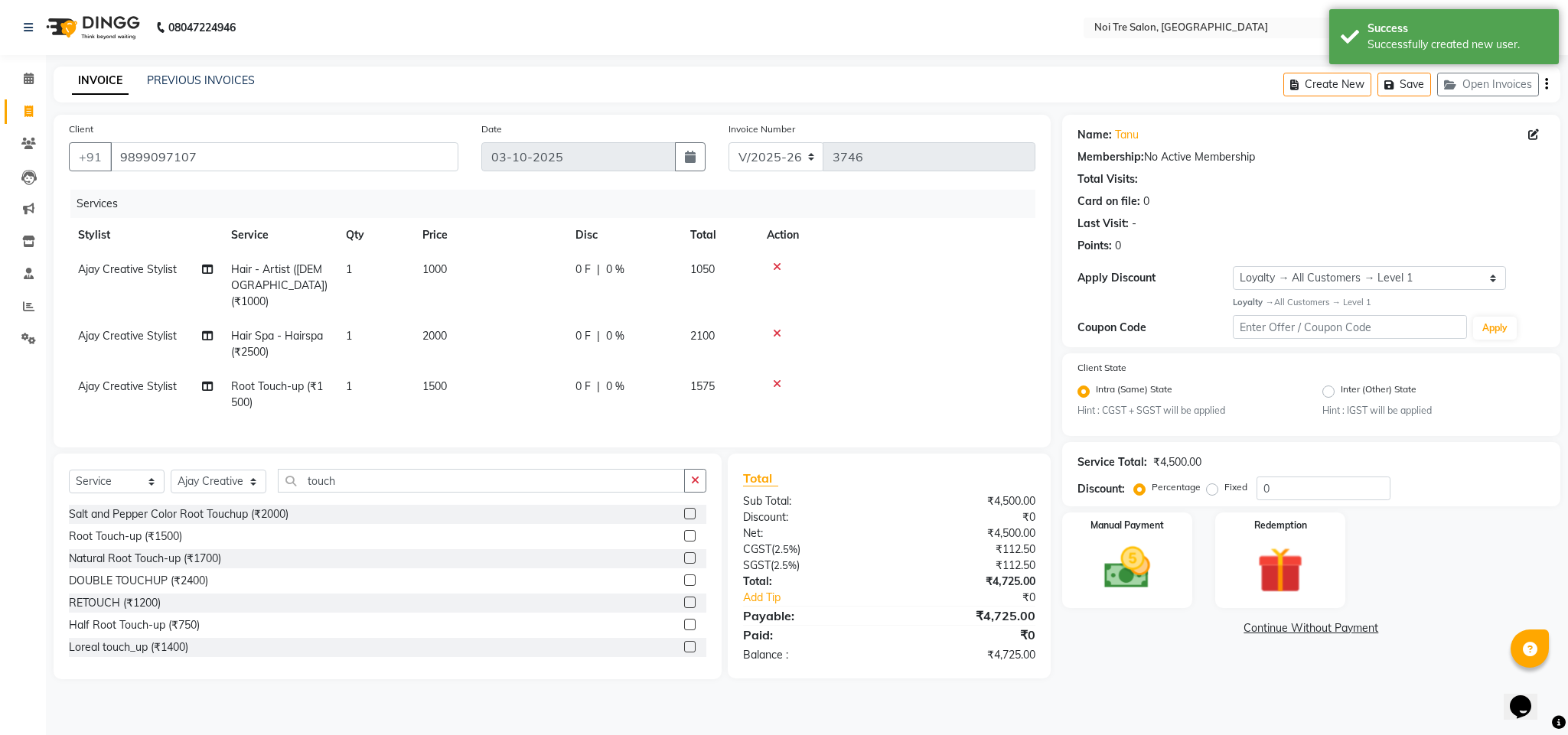
click at [432, 269] on span "1000" at bounding box center [434, 269] width 24 height 13
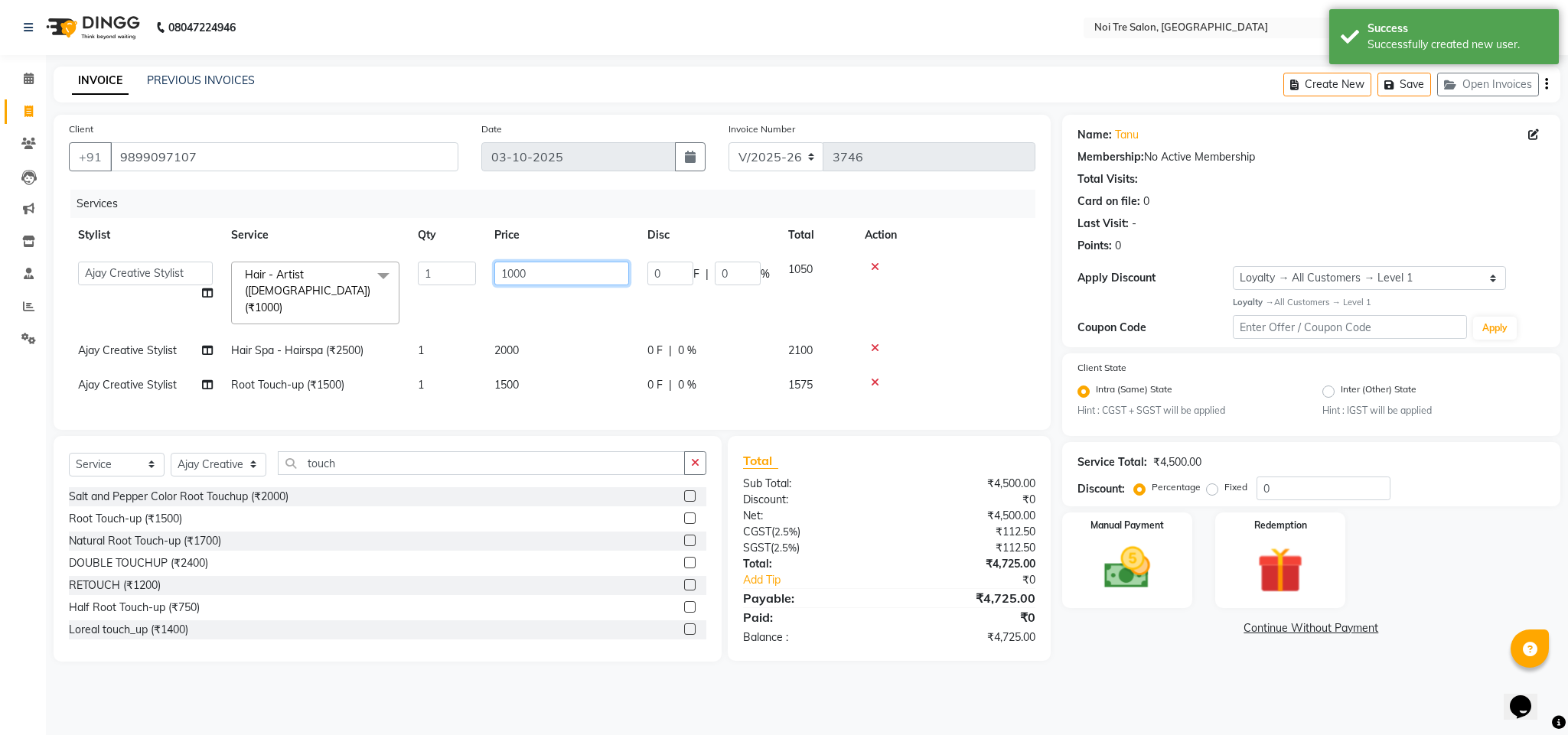
click at [515, 272] on input "1000" at bounding box center [562, 274] width 135 height 24
type input "1200"
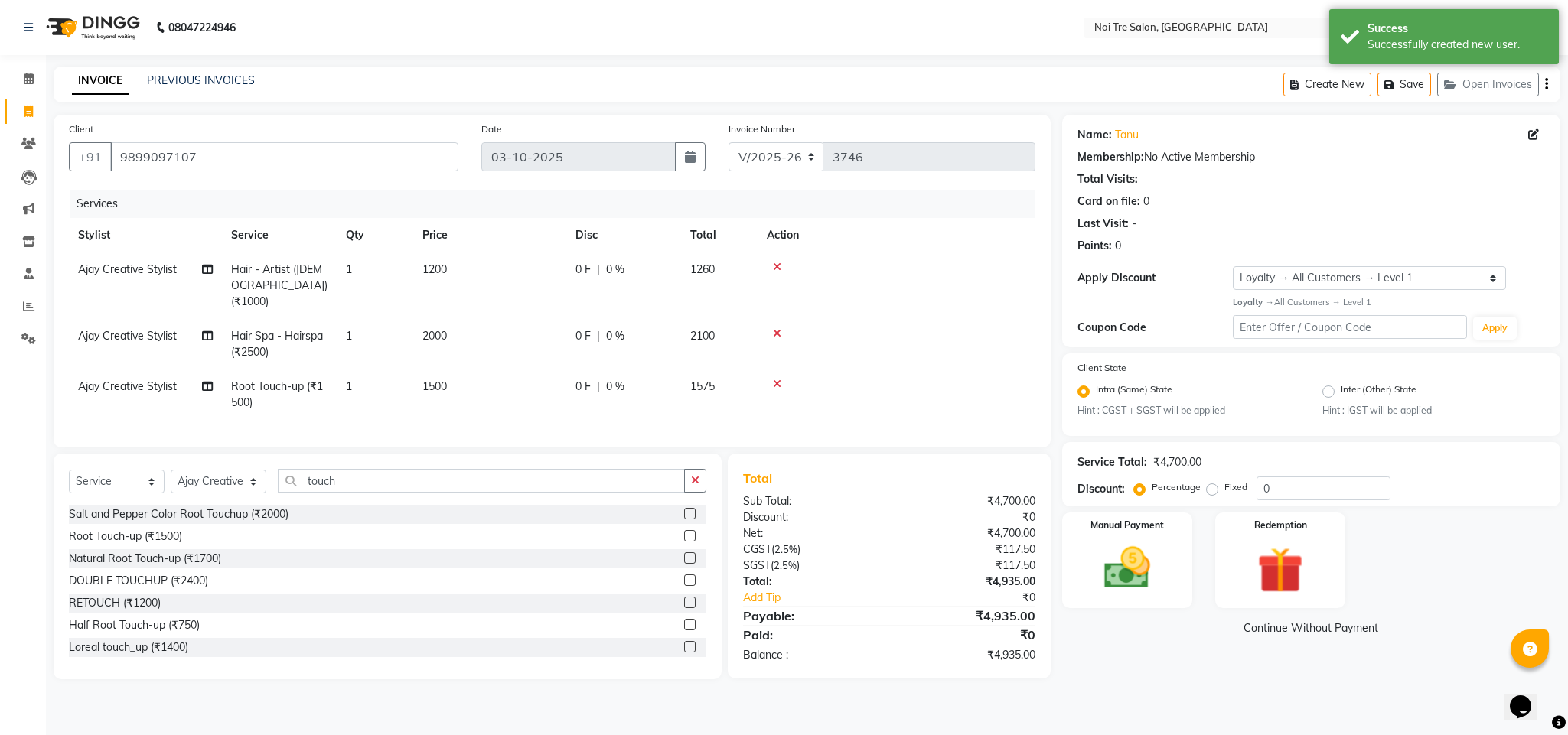
click at [877, 202] on div "Services" at bounding box center [558, 203] width 976 height 28
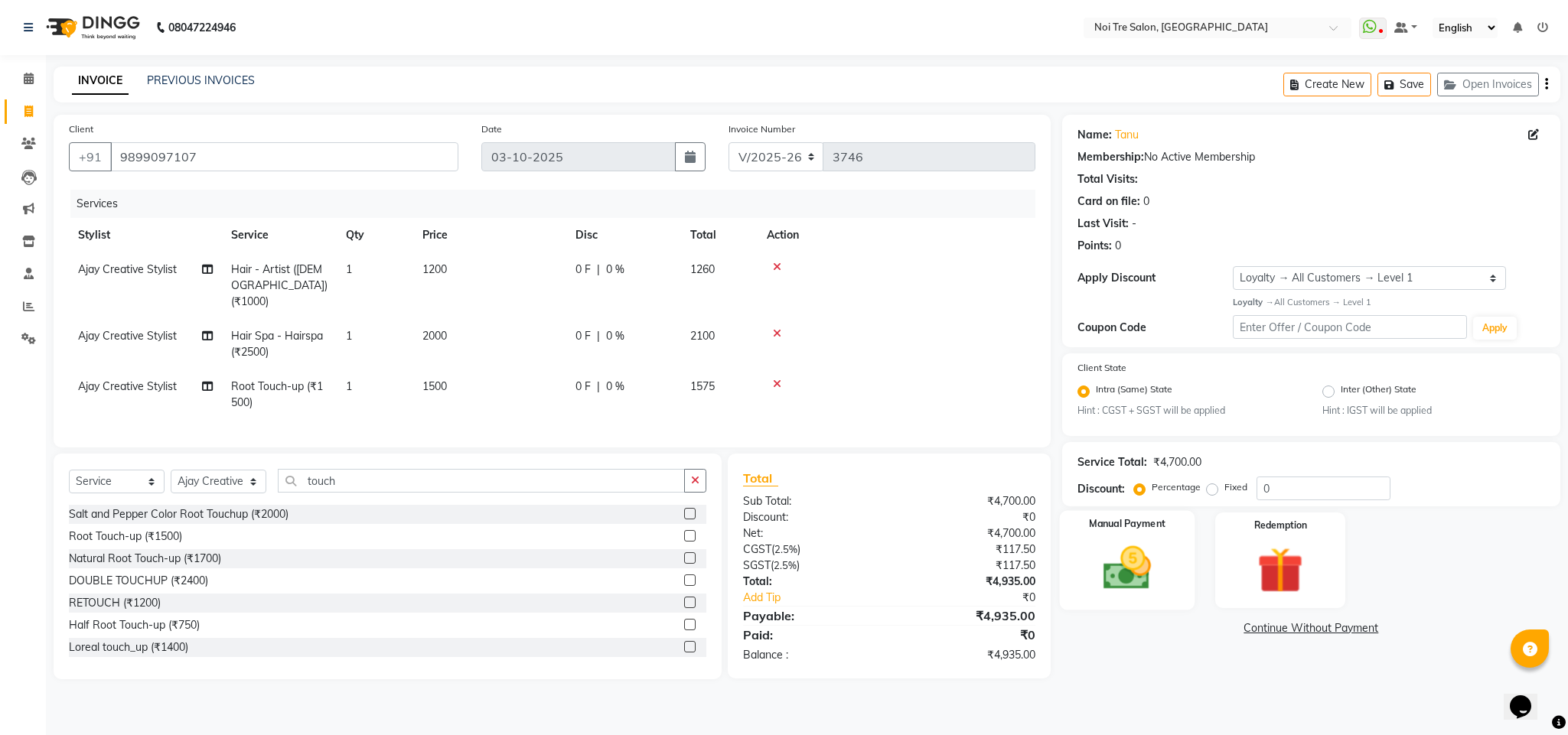
click at [1128, 563] on img at bounding box center [1127, 567] width 78 height 55
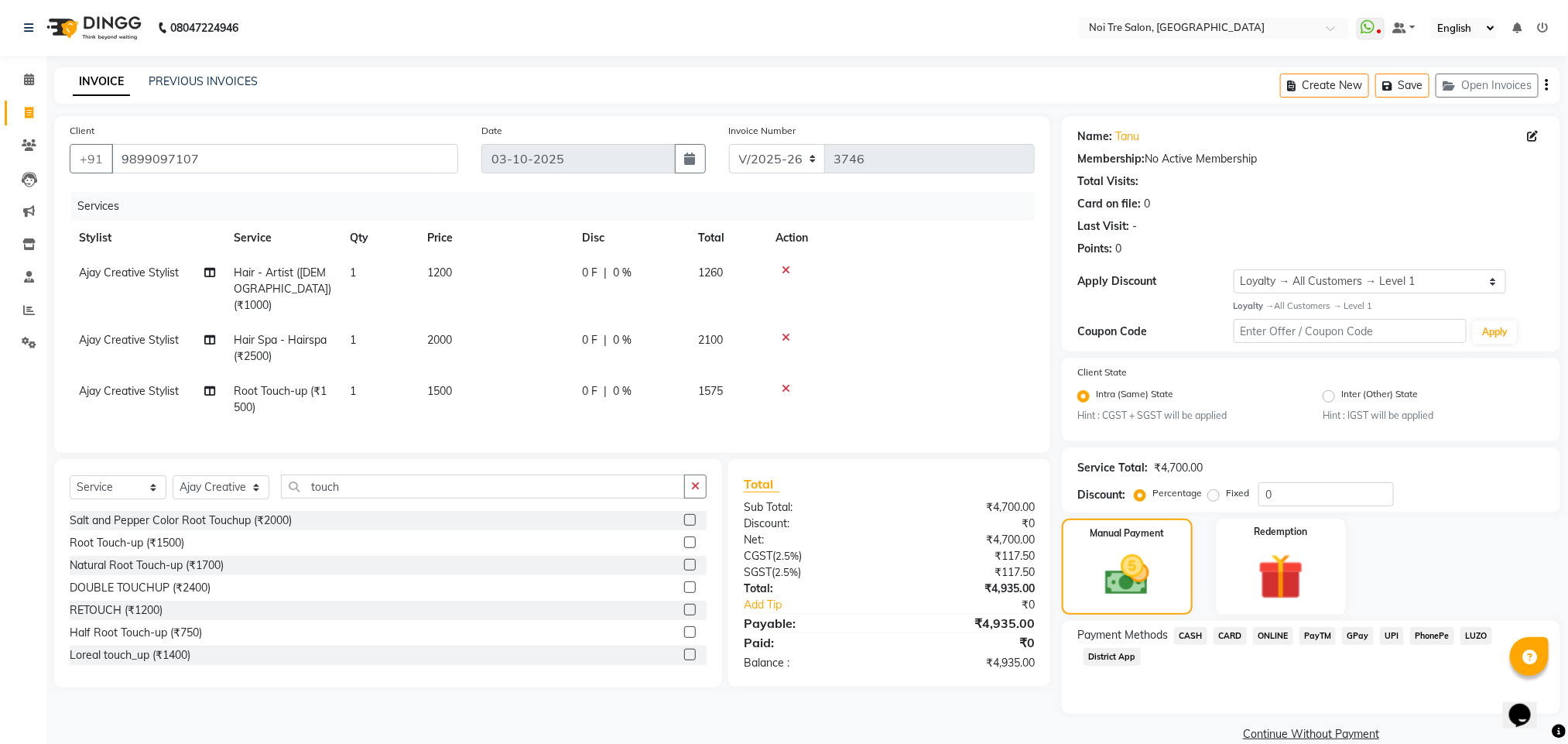
click at [1263, 632] on span "ONLINE" at bounding box center [1272, 636] width 40 height 18
click at [1357, 729] on button "Add Payment" at bounding box center [1392, 739] width 303 height 24
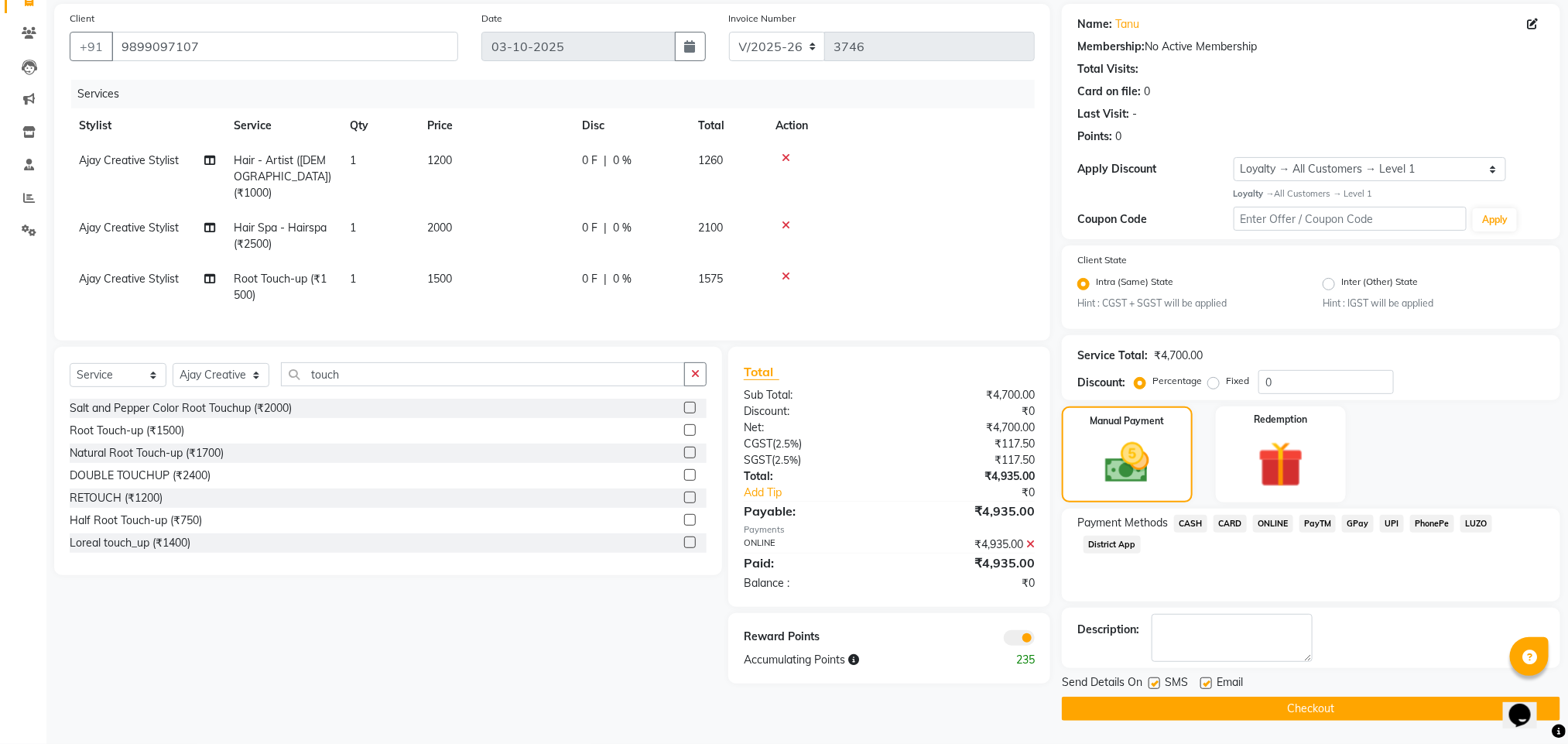
click at [1254, 707] on button "Checkout" at bounding box center [1310, 709] width 498 height 24
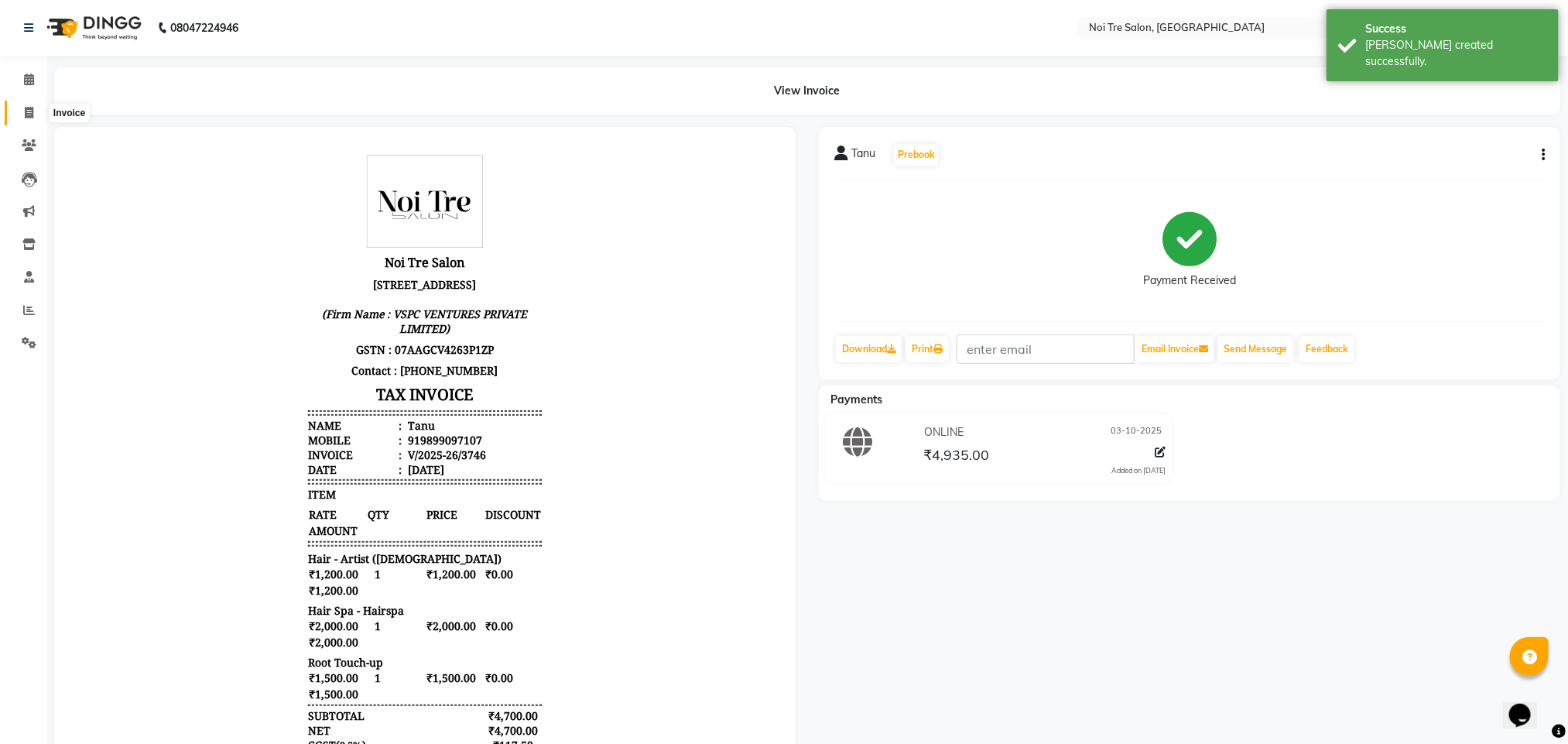
click at [28, 107] on icon at bounding box center [28, 113] width 9 height 12
select select "service"
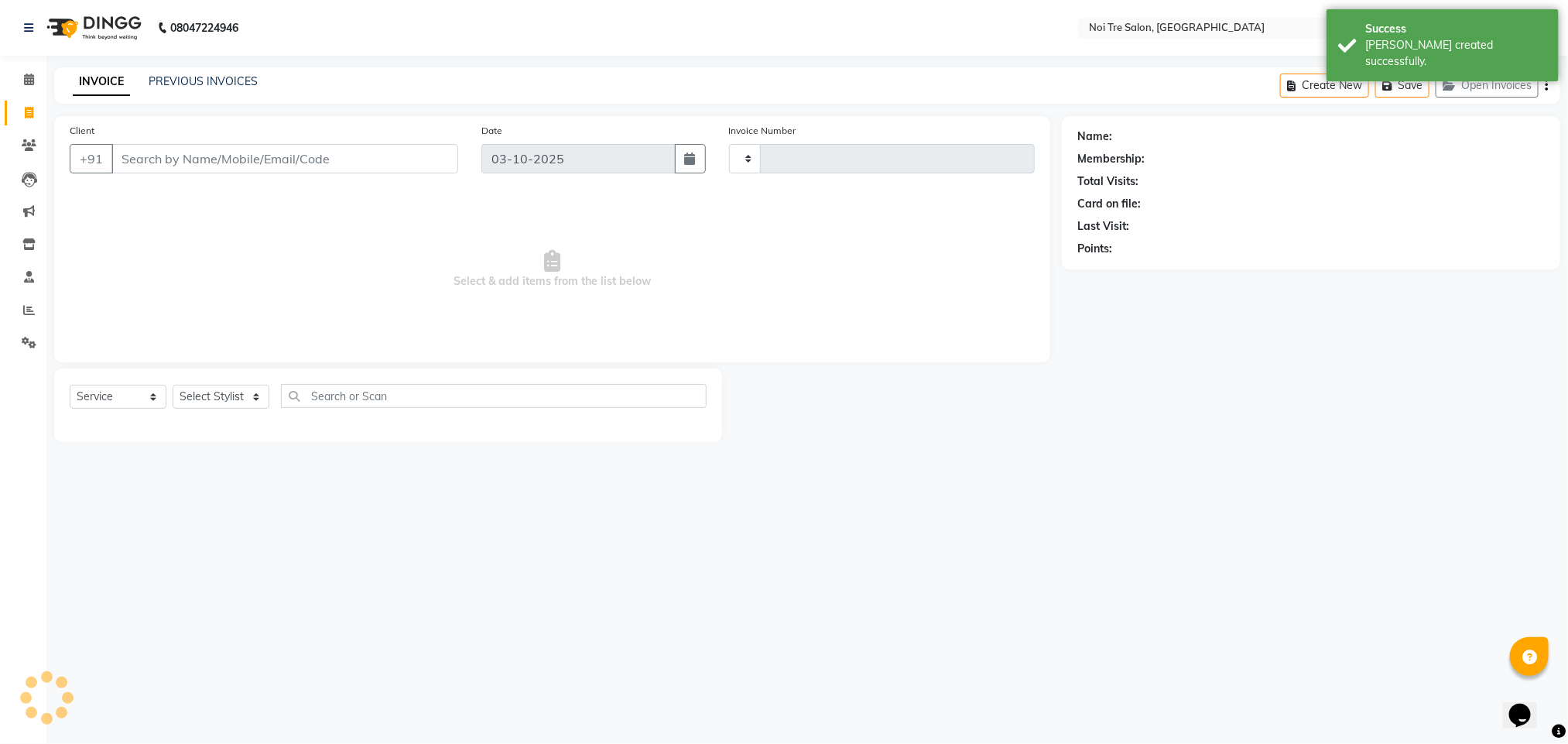
type input "3747"
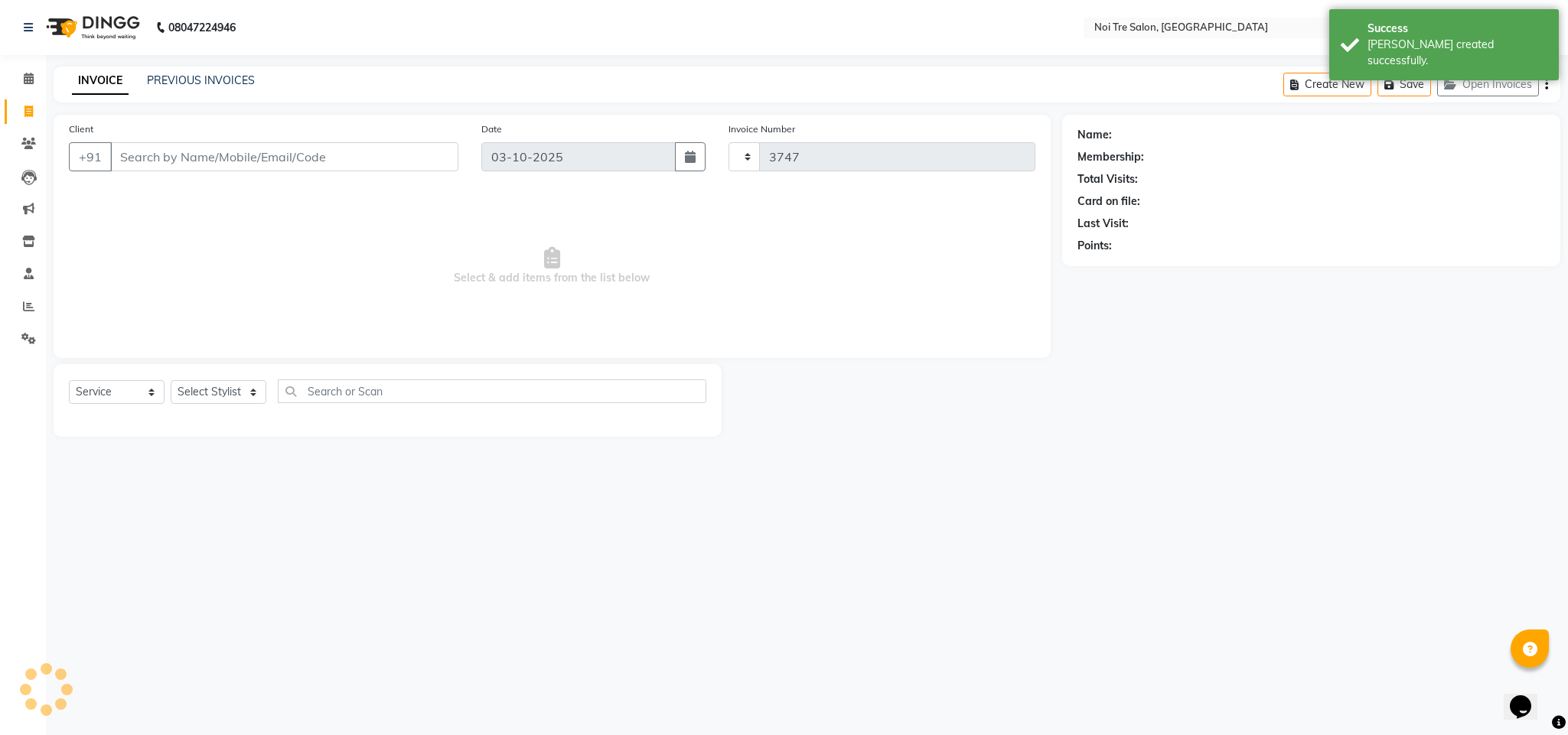
select select "4307"
click at [24, 73] on icon at bounding box center [29, 78] width 10 height 12
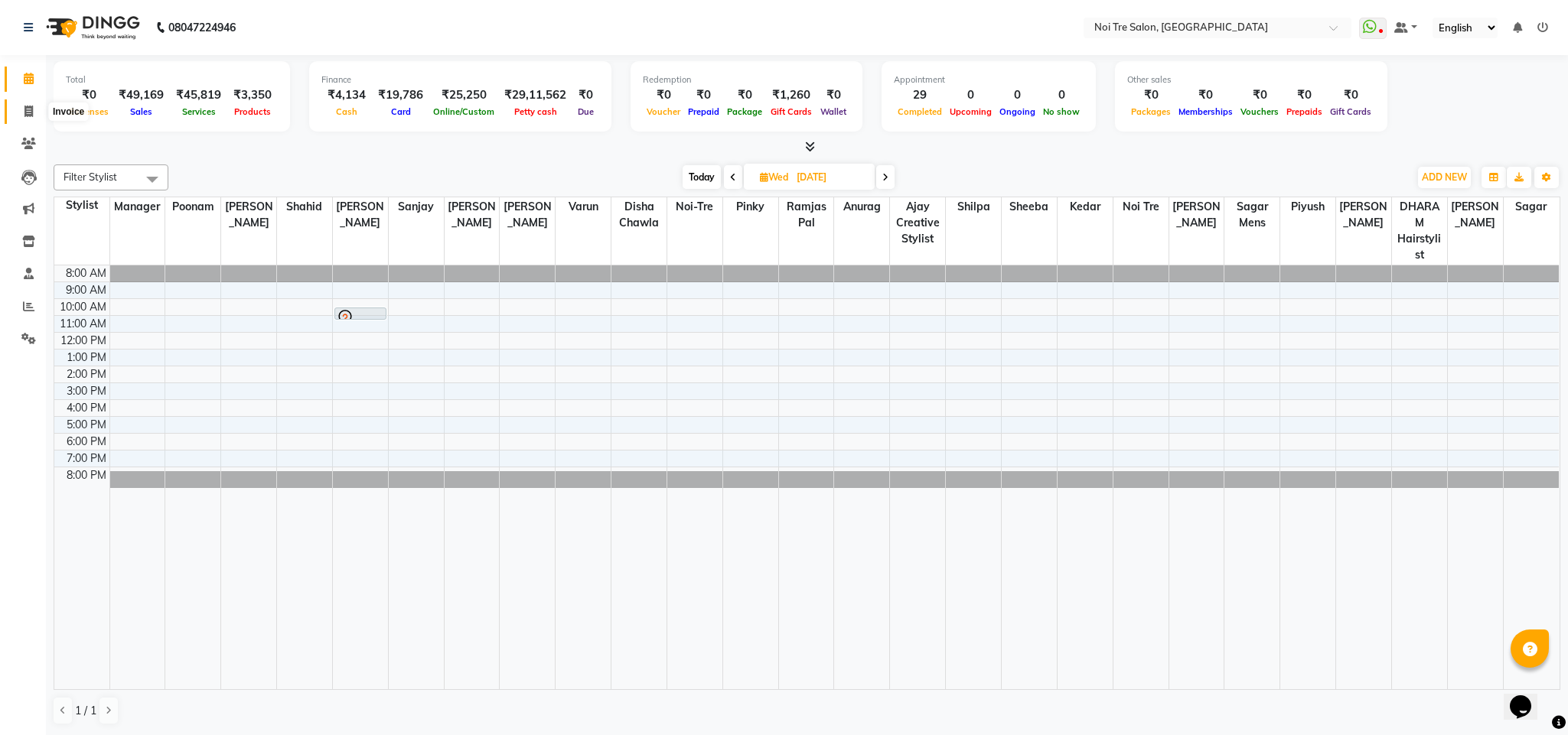
click at [19, 117] on span at bounding box center [29, 112] width 27 height 17
select select "service"
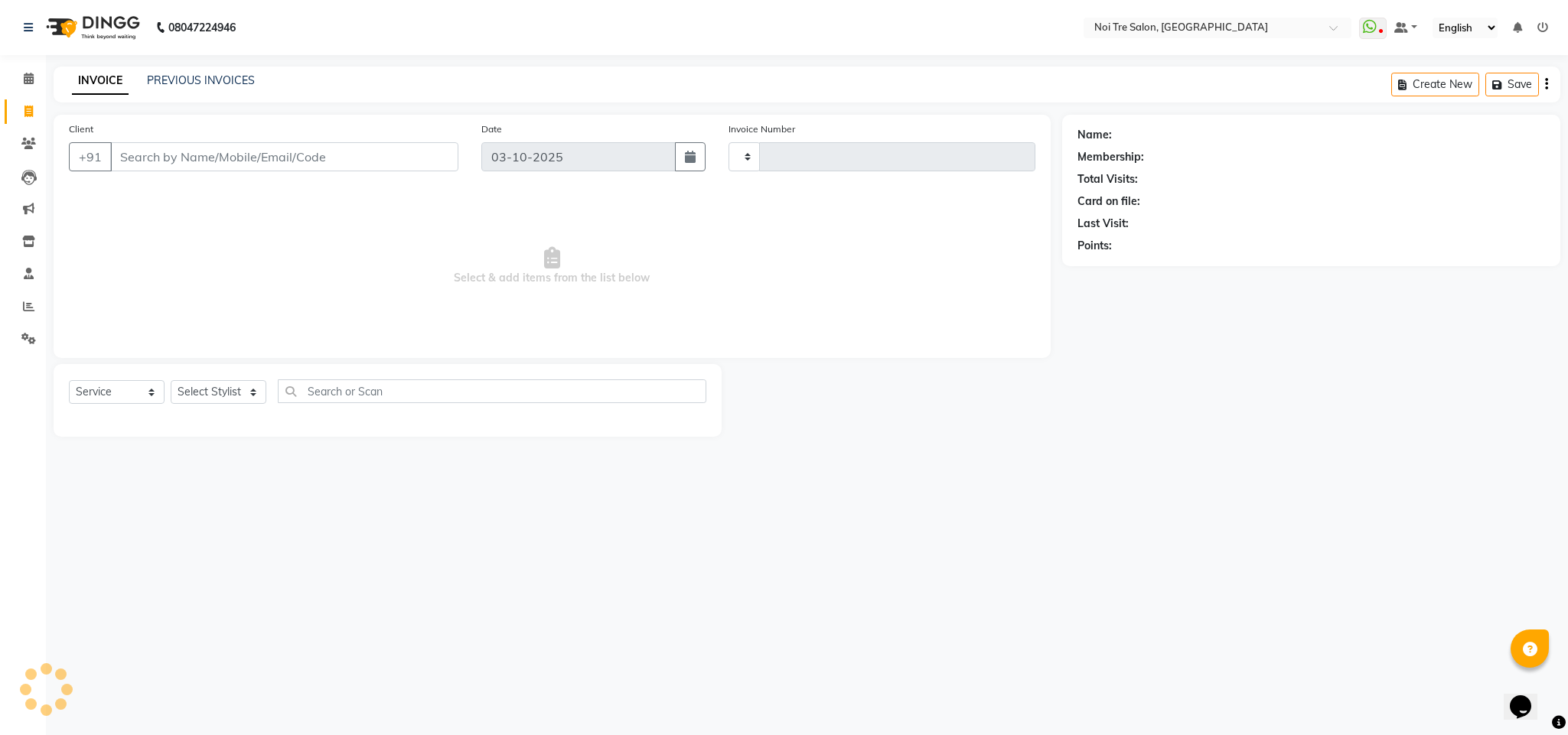
type input "3747"
select select "4307"
click at [30, 73] on icon at bounding box center [29, 78] width 10 height 12
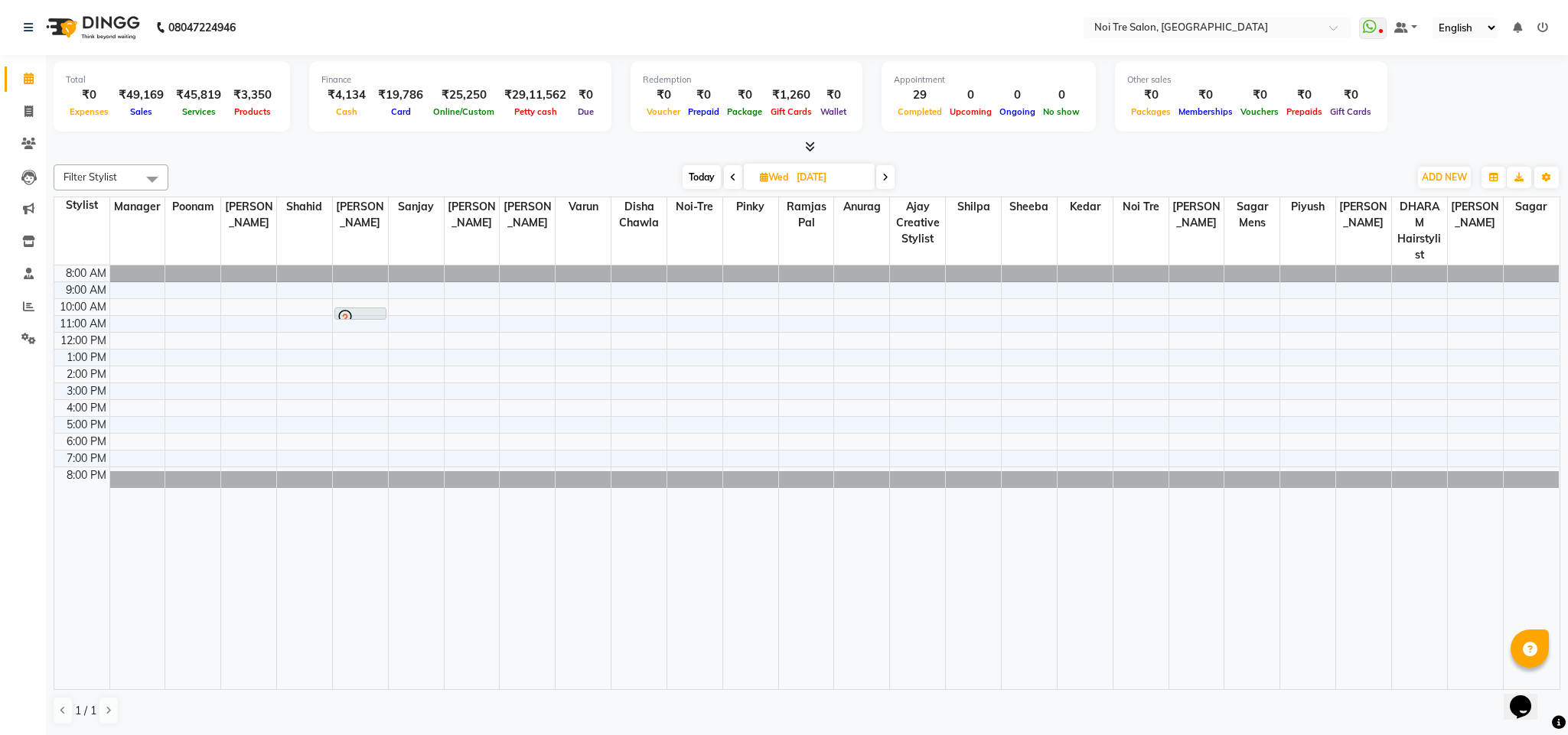
click at [805, 144] on icon at bounding box center [810, 146] width 10 height 12
click at [25, 106] on icon at bounding box center [28, 112] width 9 height 12
select select "service"
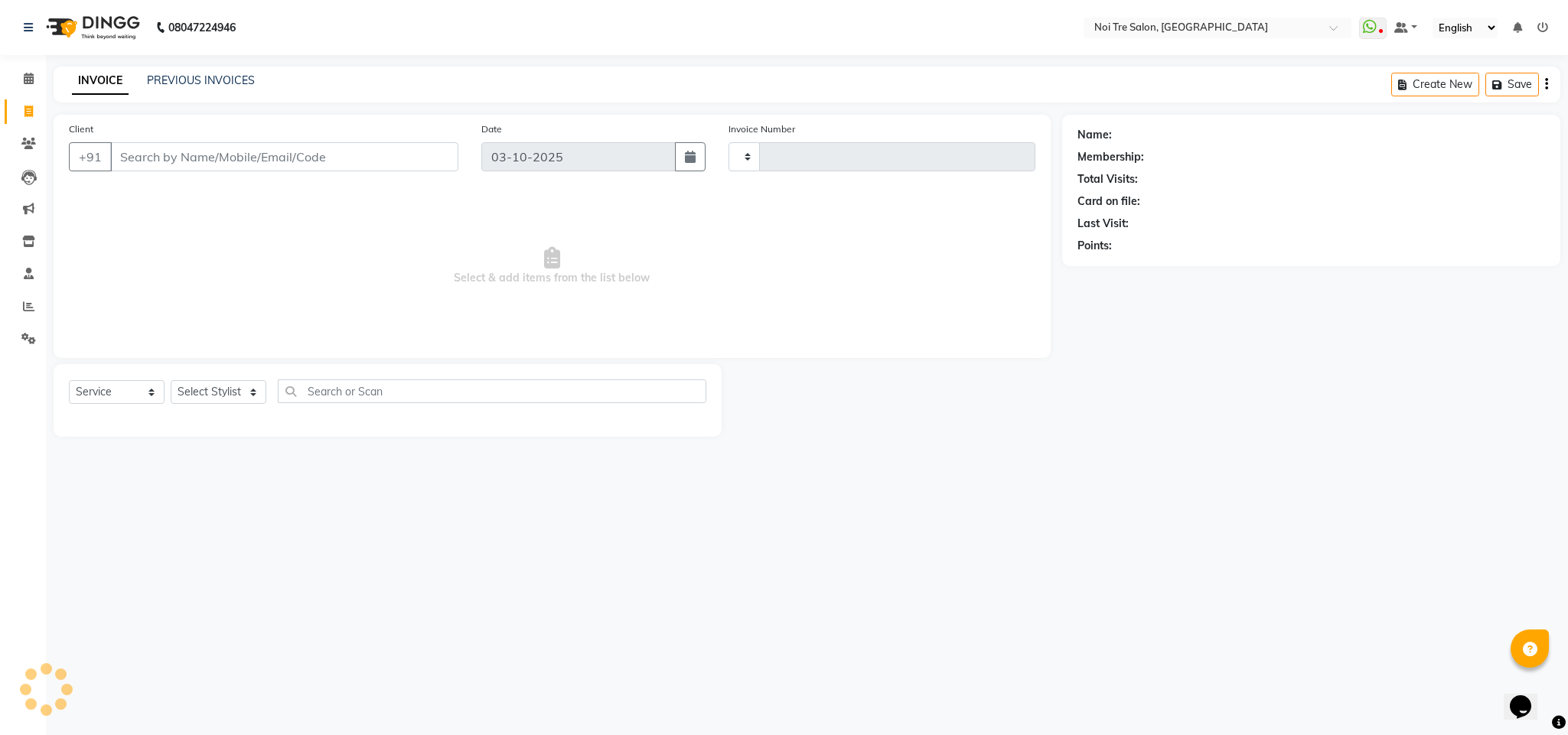
type input "3745"
select select "4307"
click at [25, 80] on icon at bounding box center [29, 78] width 10 height 12
